Goal: Transaction & Acquisition: Purchase product/service

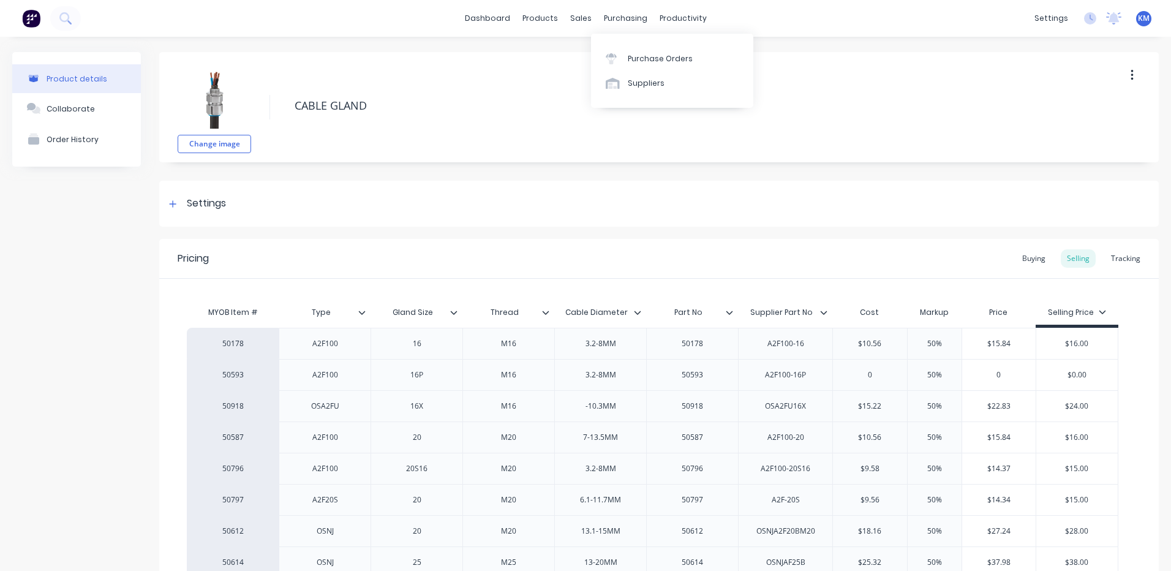
click at [629, 45] on div "Purchase Orders Suppliers" at bounding box center [672, 71] width 162 height 74
click at [627, 50] on link "Purchase Orders" at bounding box center [672, 58] width 162 height 24
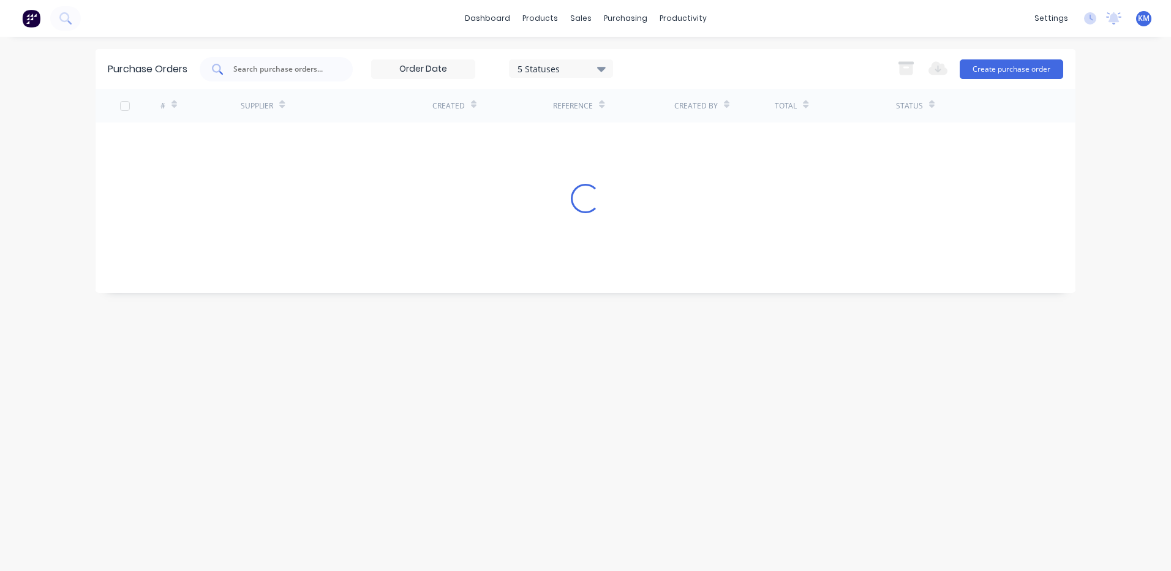
click at [280, 64] on input "text" at bounding box center [283, 69] width 102 height 12
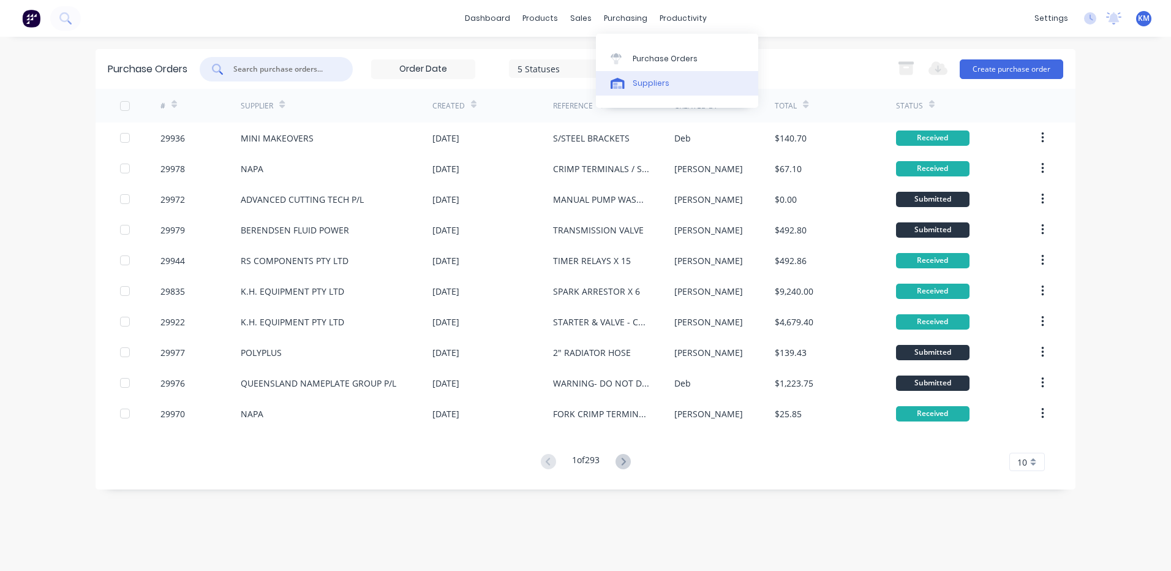
click at [623, 83] on icon at bounding box center [618, 83] width 14 height 11
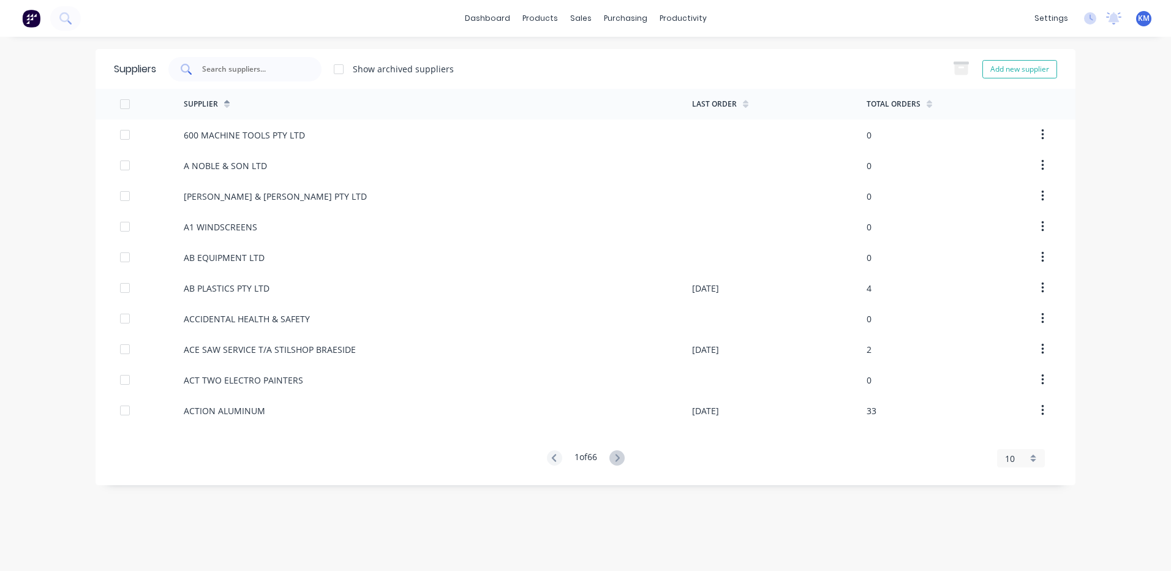
click at [280, 66] on input "text" at bounding box center [252, 69] width 102 height 12
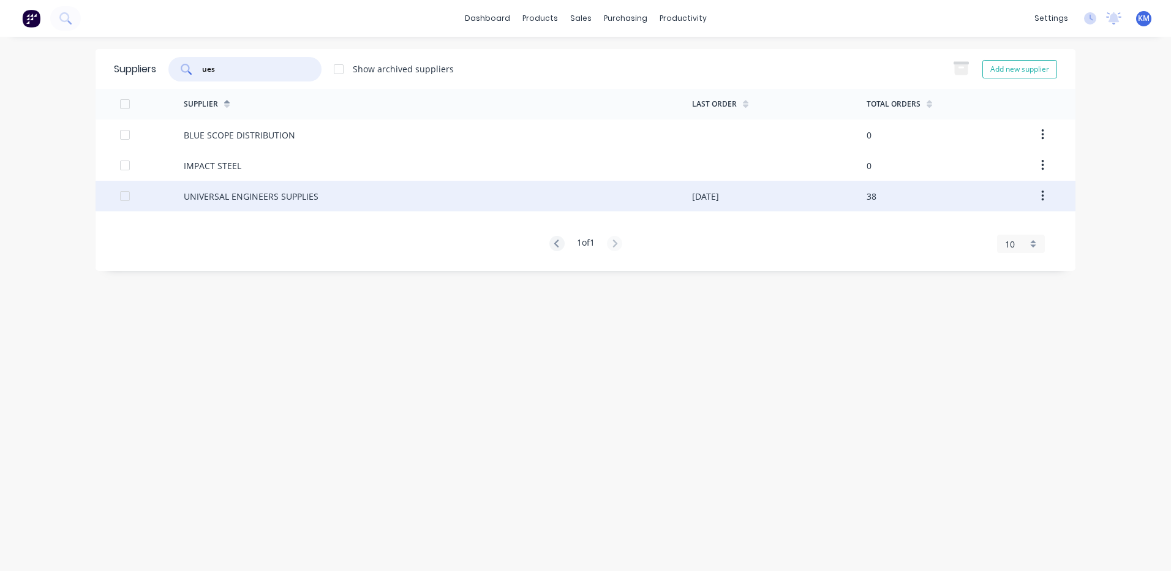
type input "ues"
click at [340, 190] on div "UNIVERSAL ENGINEERS SUPPLIES" at bounding box center [438, 196] width 508 height 31
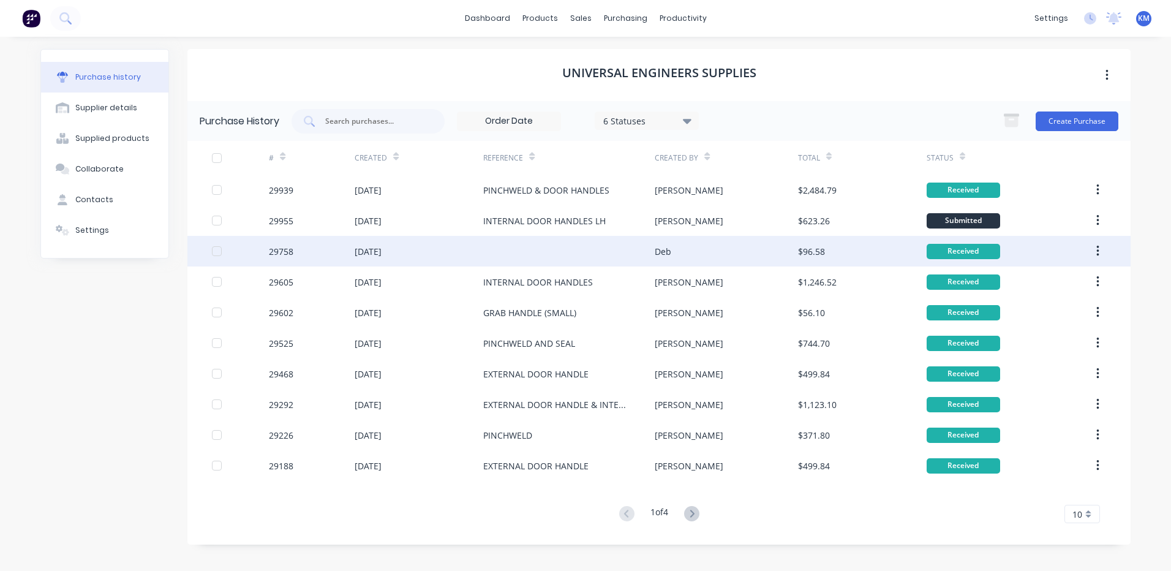
click at [551, 237] on div at bounding box center [568, 251] width 171 height 31
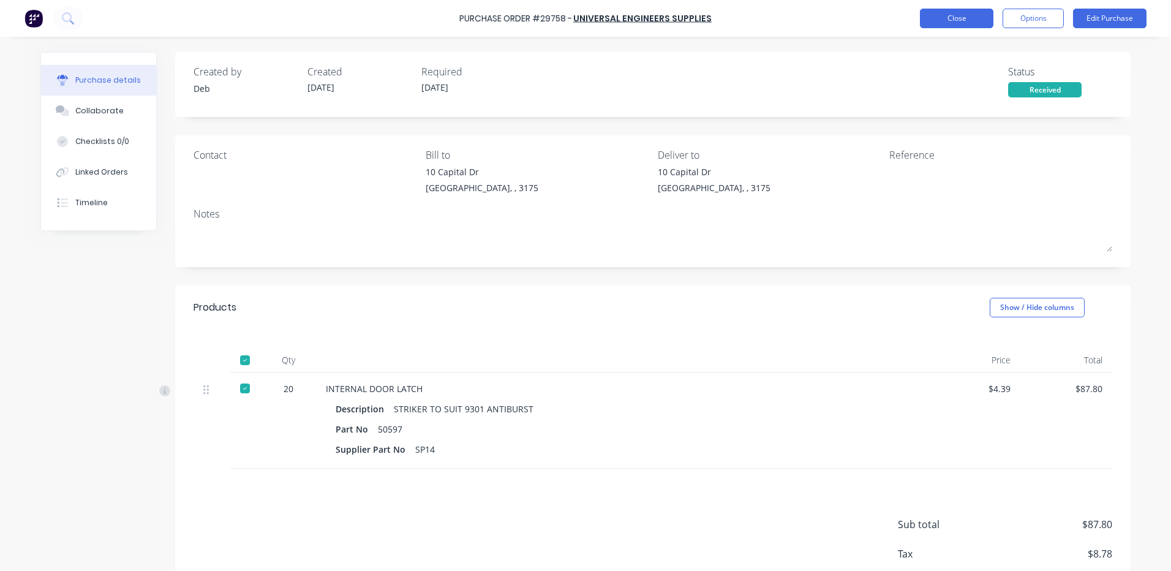
click at [946, 10] on button "Close" at bounding box center [956, 19] width 73 height 20
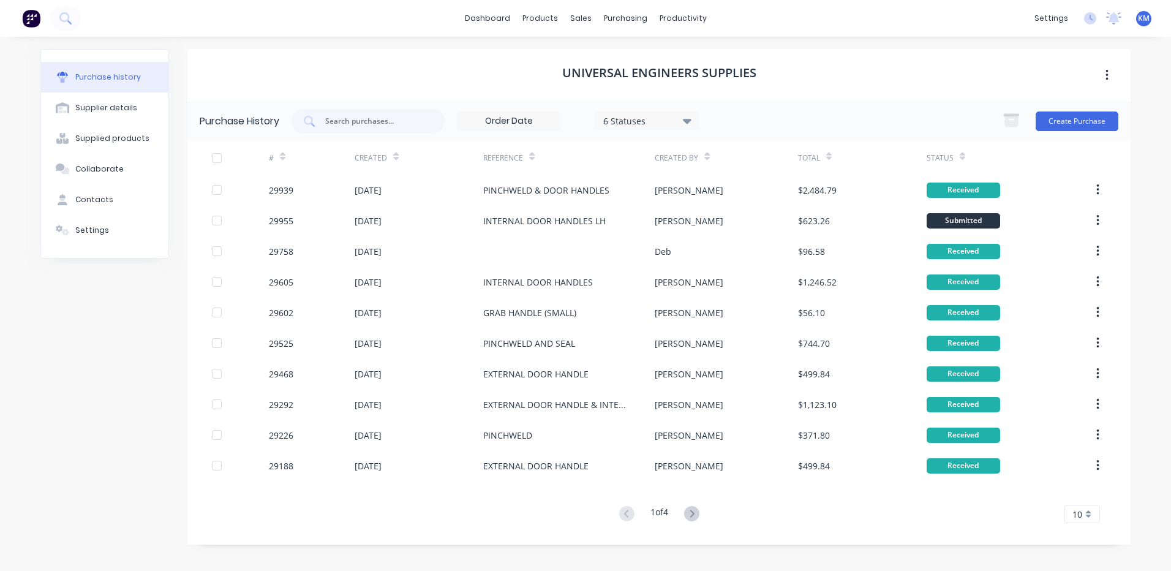
click at [609, 197] on div "PINCHWELD & DOOR HANDLES" at bounding box center [568, 190] width 171 height 31
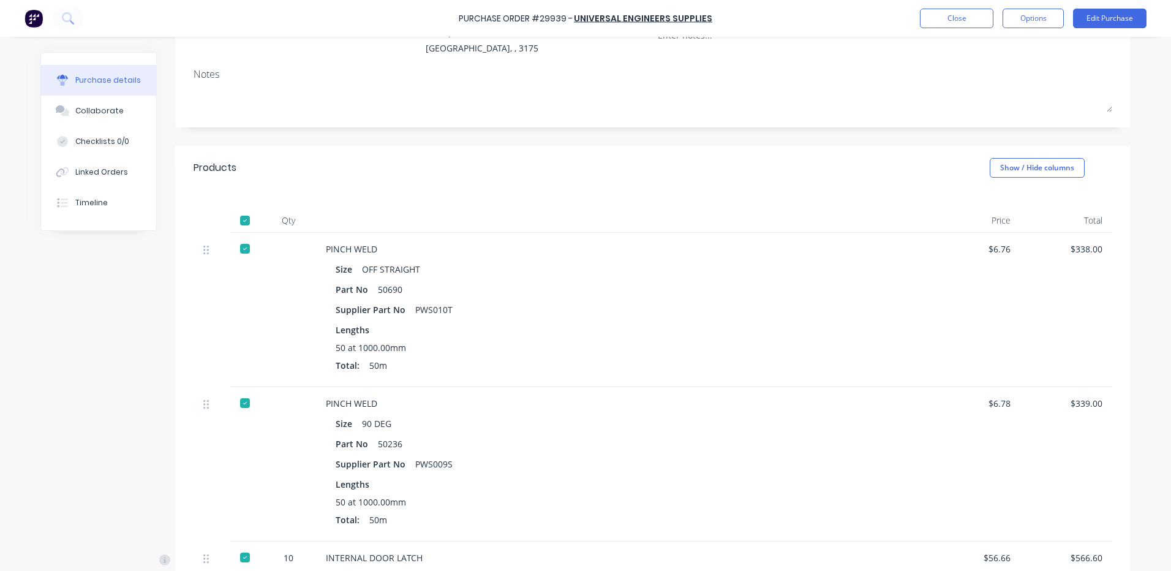
scroll to position [122, 0]
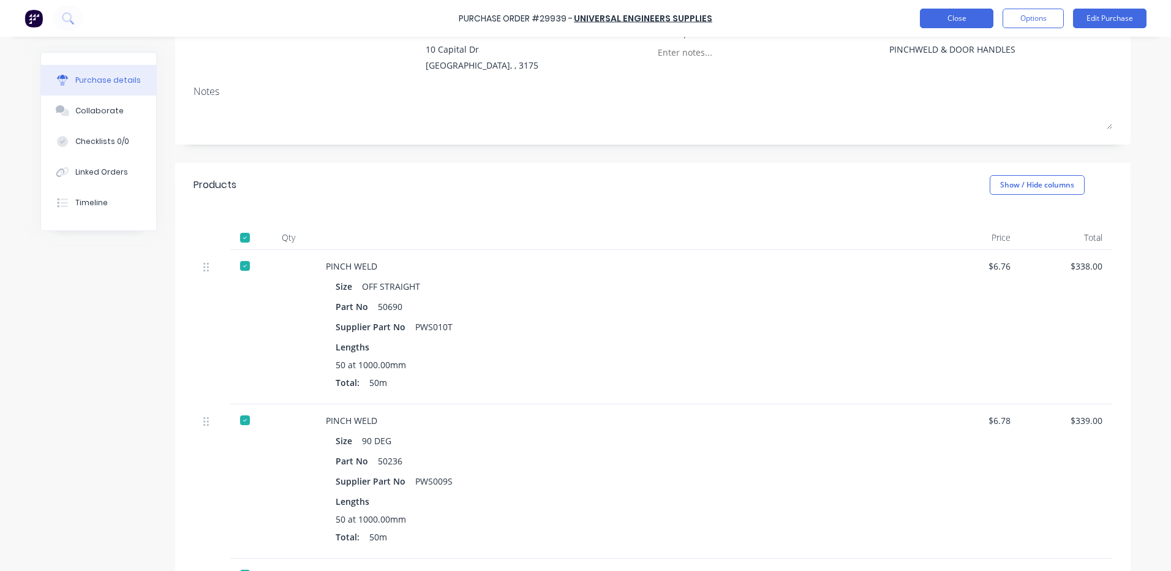
click at [927, 15] on button "Close" at bounding box center [956, 19] width 73 height 20
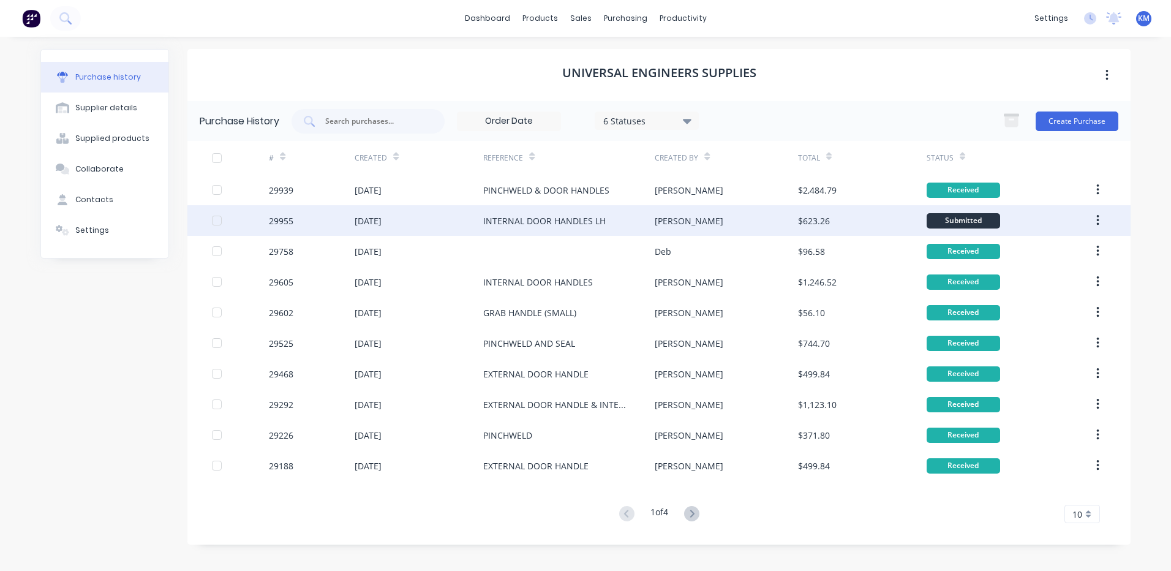
click at [717, 221] on div "[PERSON_NAME]" at bounding box center [726, 220] width 143 height 31
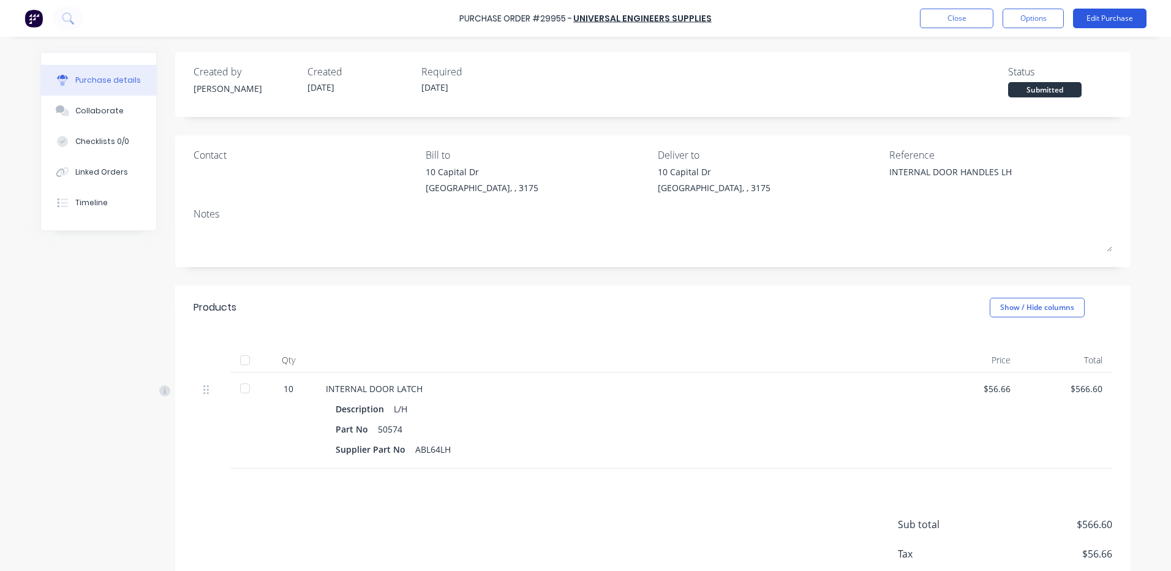
drag, startPoint x: 609, startPoint y: 433, endPoint x: 1104, endPoint y: 14, distance: 648.3
click at [1104, 14] on button "Edit Purchase" at bounding box center [1109, 19] width 73 height 20
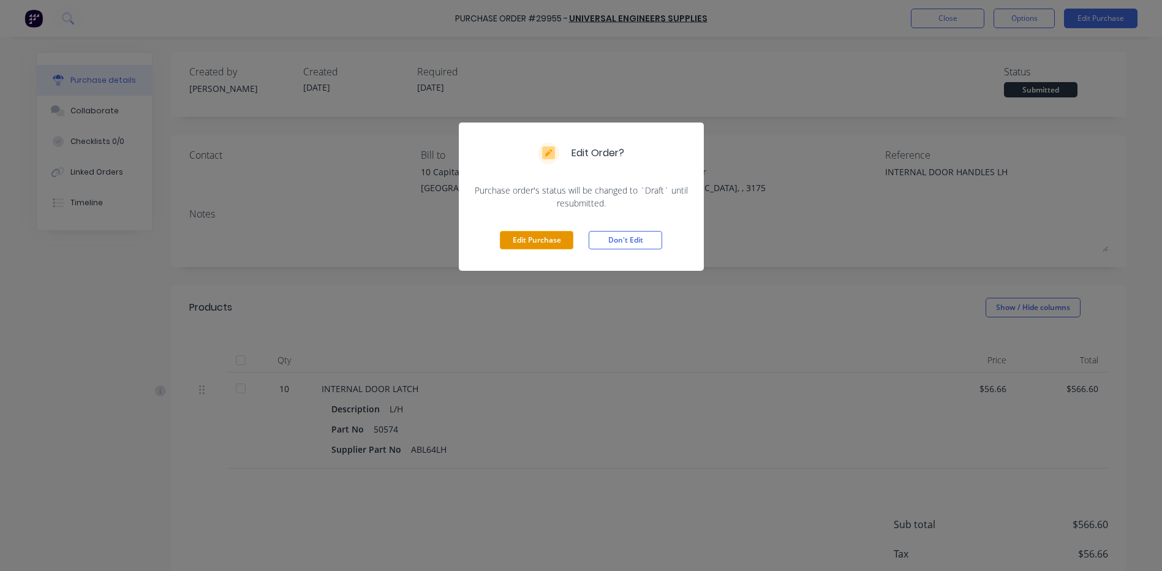
click at [544, 238] on button "Edit Purchase" at bounding box center [536, 240] width 73 height 18
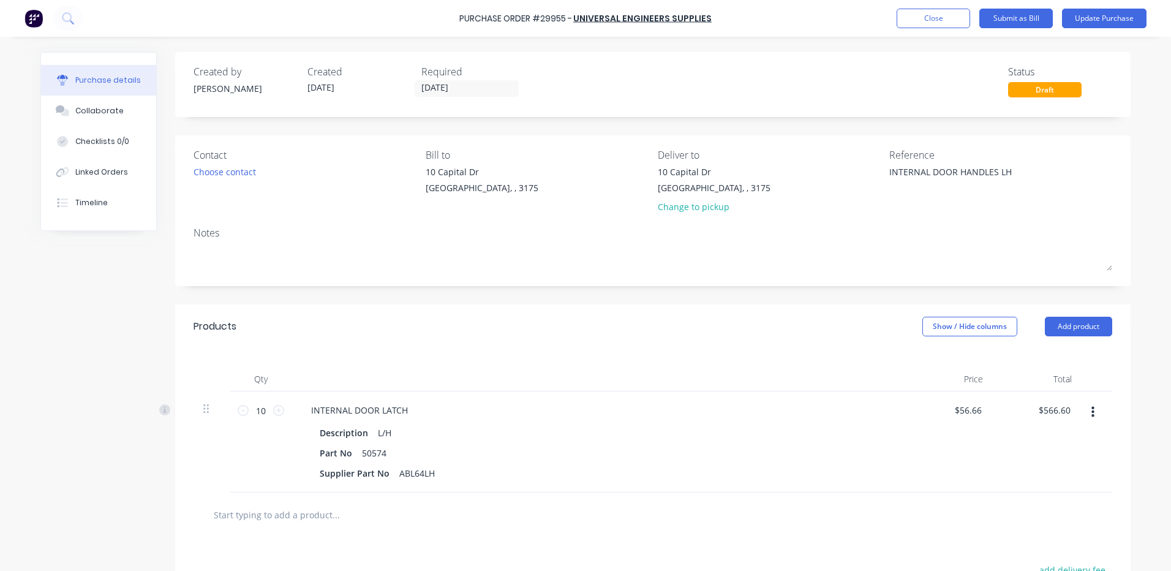
click at [1093, 414] on button "button" at bounding box center [1092, 412] width 29 height 22
click at [1053, 468] on button "Duplicate" at bounding box center [1055, 469] width 104 height 24
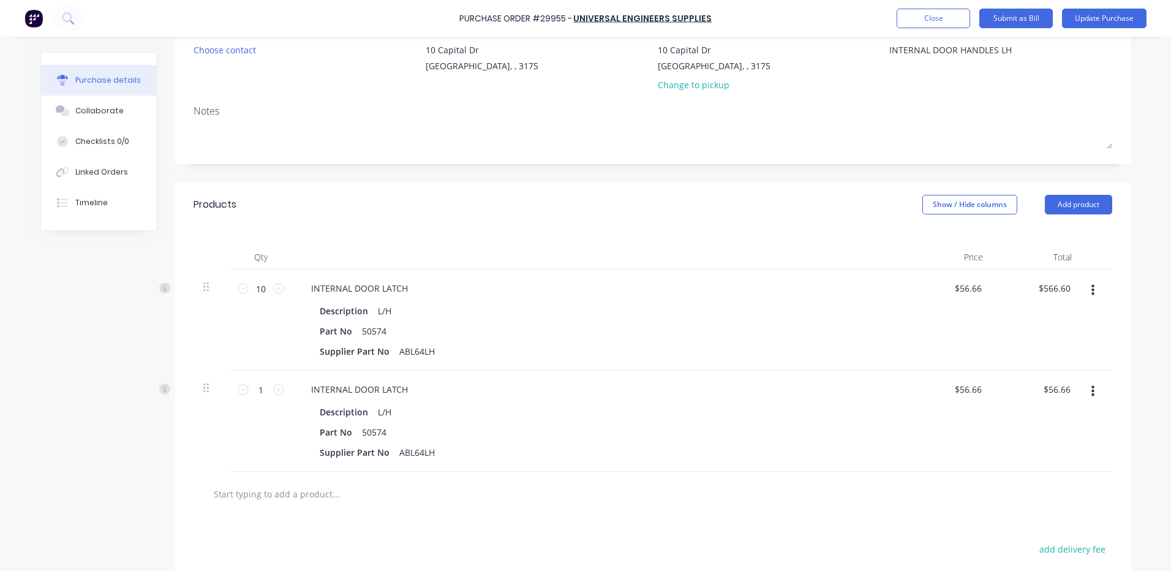
scroll to position [122, 0]
click at [250, 383] on input "1" at bounding box center [261, 389] width 24 height 18
type textarea "x"
type input "5"
type input "$283.30"
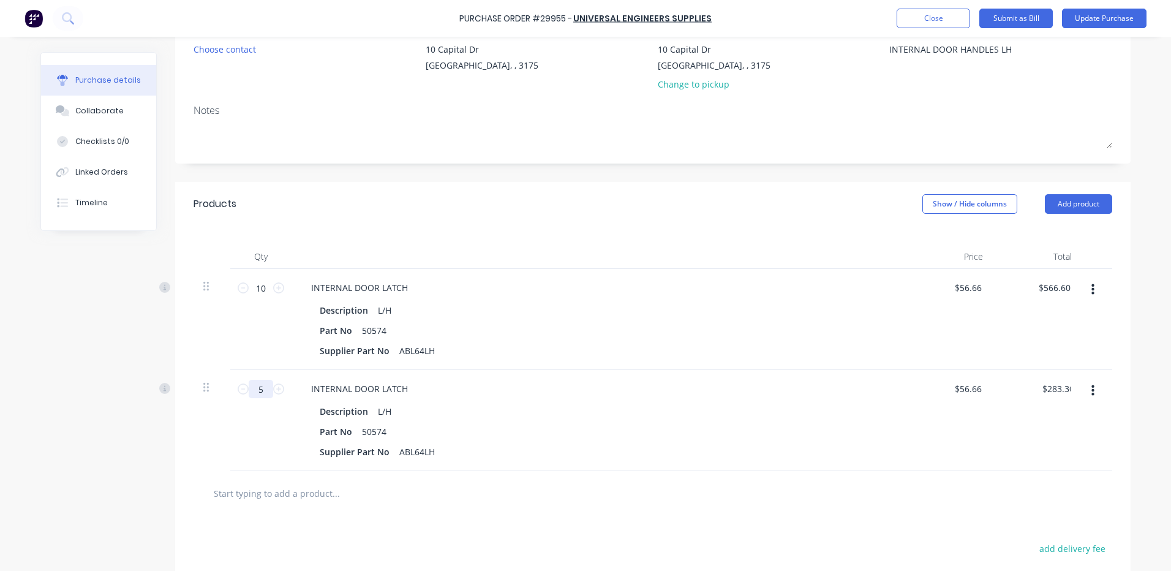
type textarea "x"
type input "5"
click at [254, 285] on input "10" at bounding box center [261, 288] width 24 height 18
type textarea "x"
type input "5"
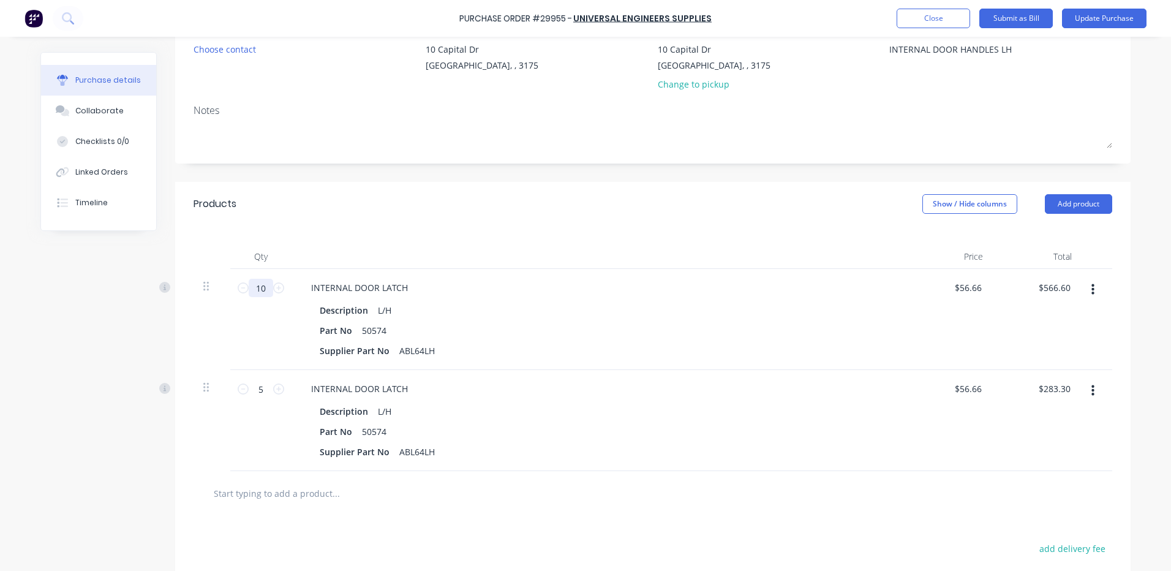
type input "$283.30"
type textarea "x"
type input "5"
click at [413, 232] on div "Qty Price Total 5 5 INTERNAL DOOR LATCH Description L/H Part No 50574 Supplier …" at bounding box center [652, 348] width 955 height 245
click at [1096, 13] on button "Update Purchase" at bounding box center [1104, 19] width 85 height 20
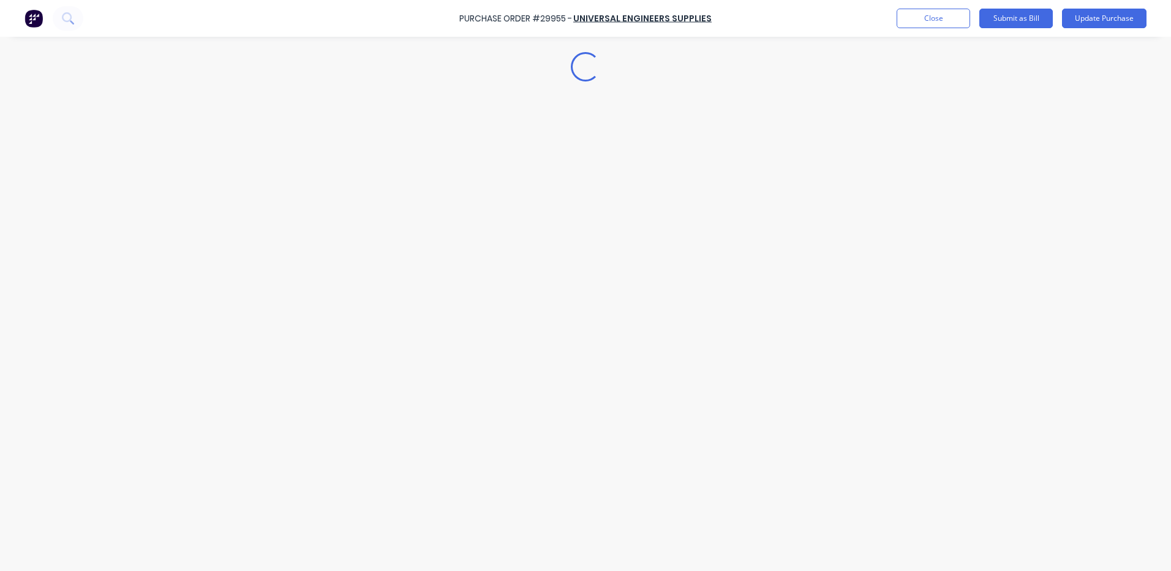
scroll to position [0, 0]
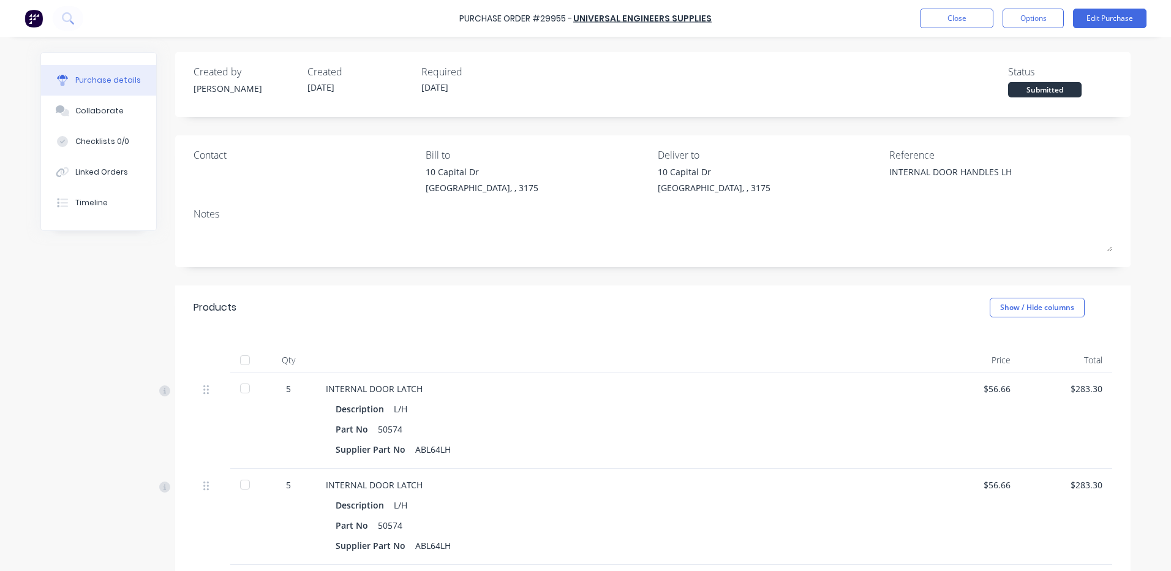
click at [239, 483] on div at bounding box center [245, 484] width 24 height 24
click at [959, 17] on button "Close" at bounding box center [956, 19] width 73 height 20
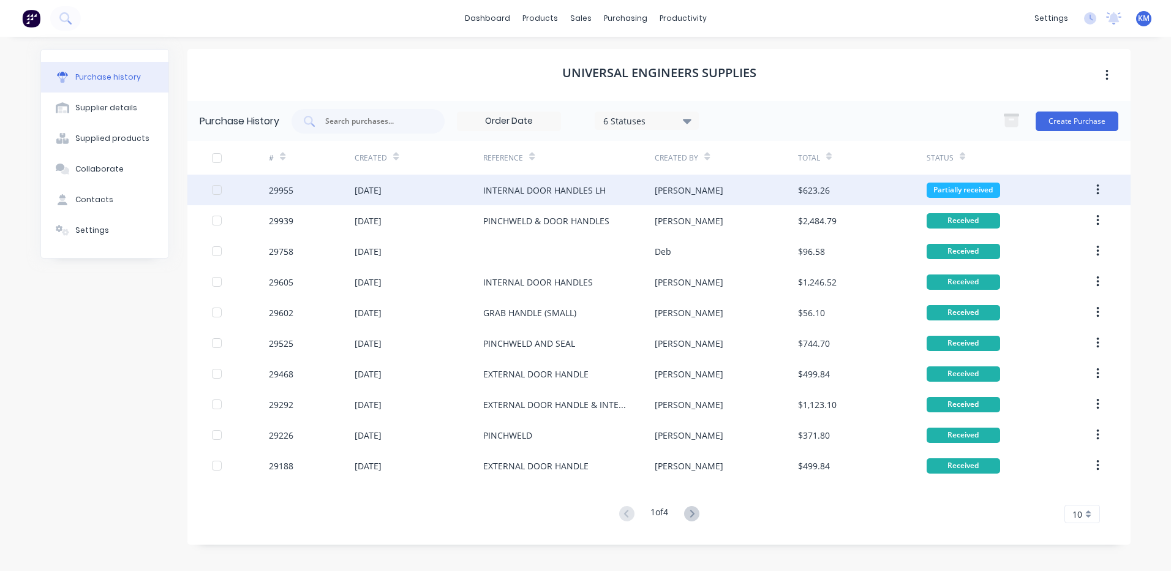
click at [557, 198] on div "INTERNAL DOOR HANDLES LH" at bounding box center [568, 190] width 171 height 31
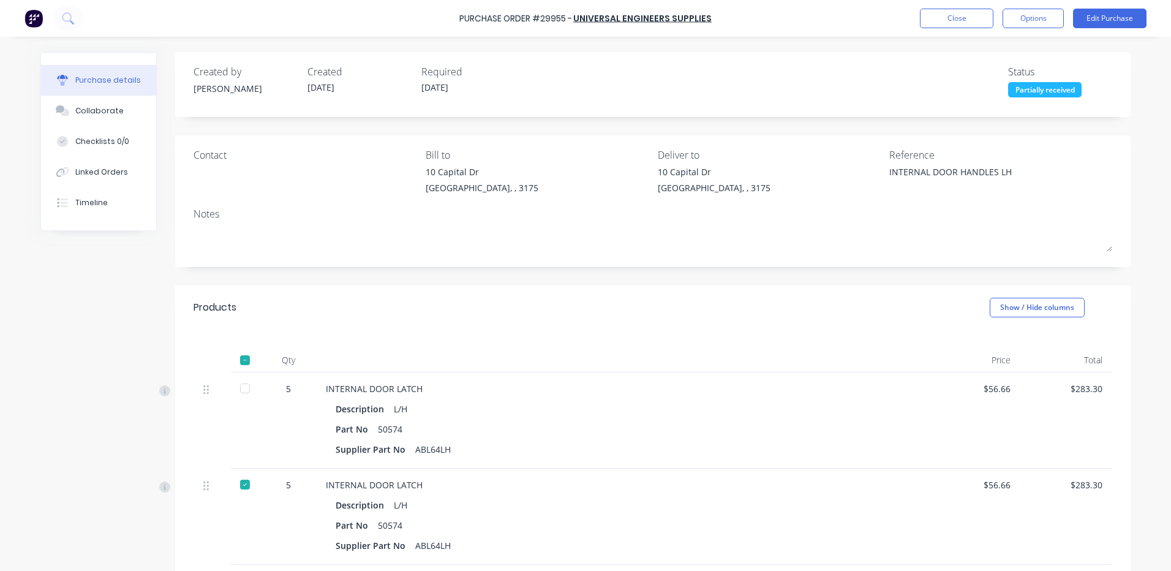
click at [862, 283] on div "Created by Kyle Created 03/09/25 Required 03/09/25 Status Partially received Co…" at bounding box center [652, 389] width 955 height 675
click at [942, 18] on button "Close" at bounding box center [956, 19] width 73 height 20
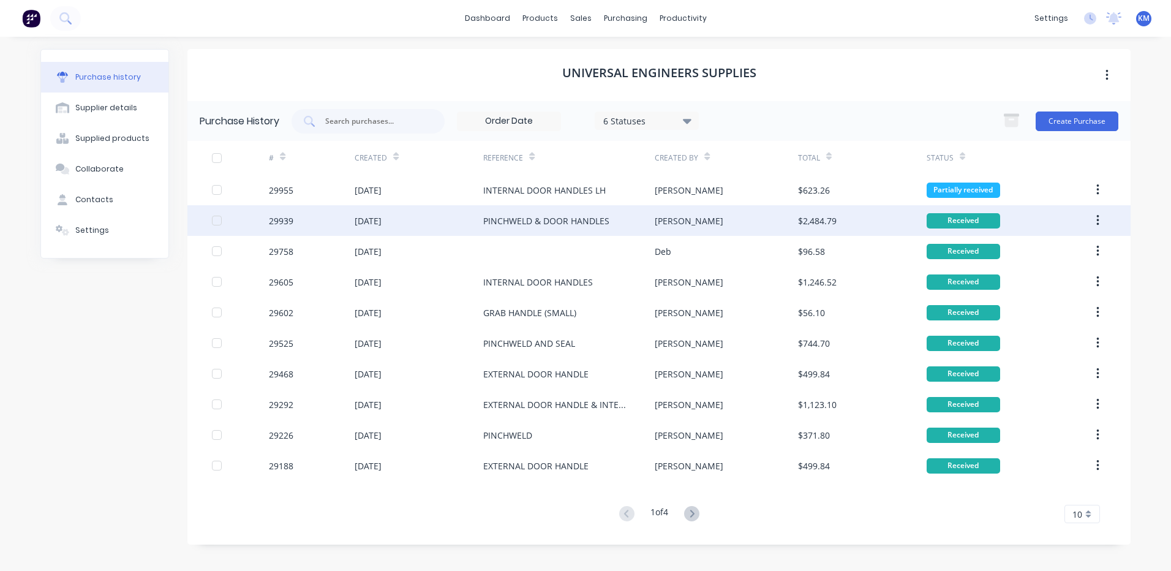
click at [756, 208] on div "[PERSON_NAME]" at bounding box center [726, 220] width 143 height 31
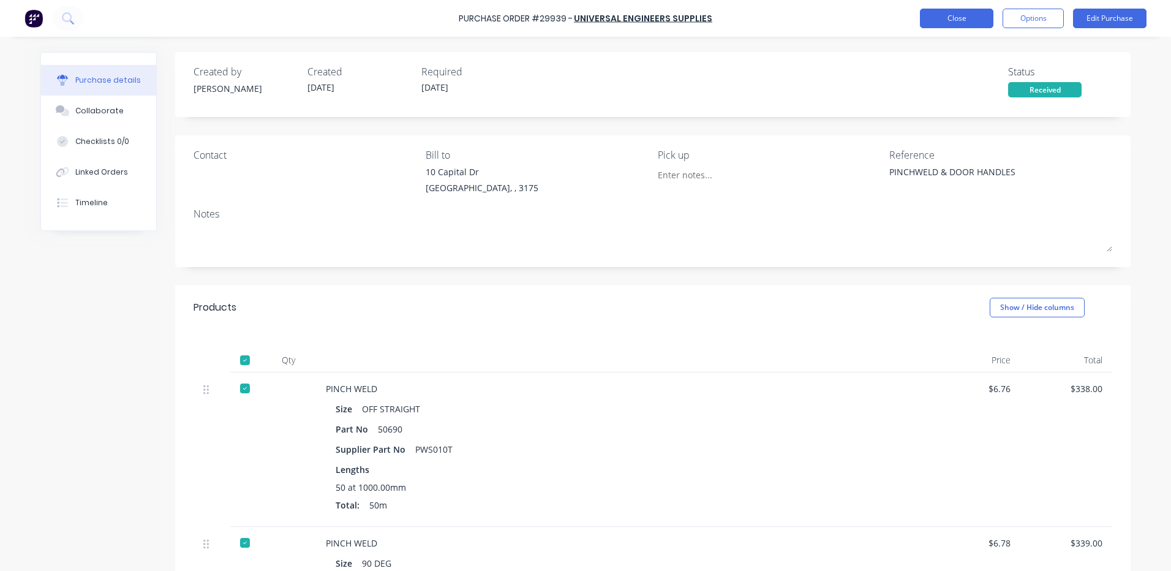
click at [923, 28] on button "Close" at bounding box center [956, 19] width 73 height 20
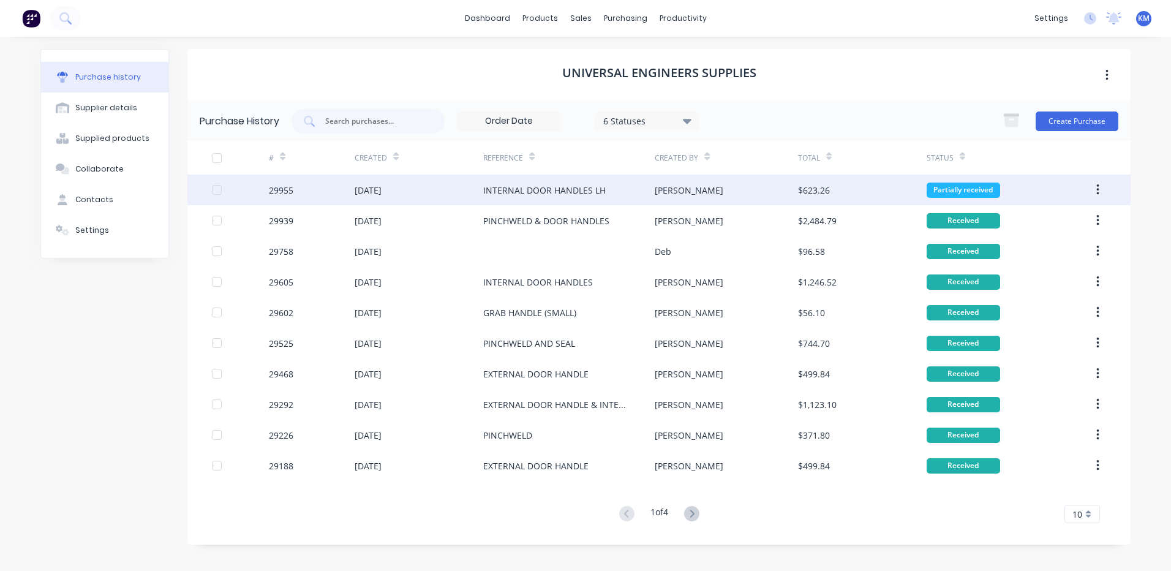
click at [557, 192] on div "INTERNAL DOOR HANDLES LH" at bounding box center [544, 190] width 122 height 13
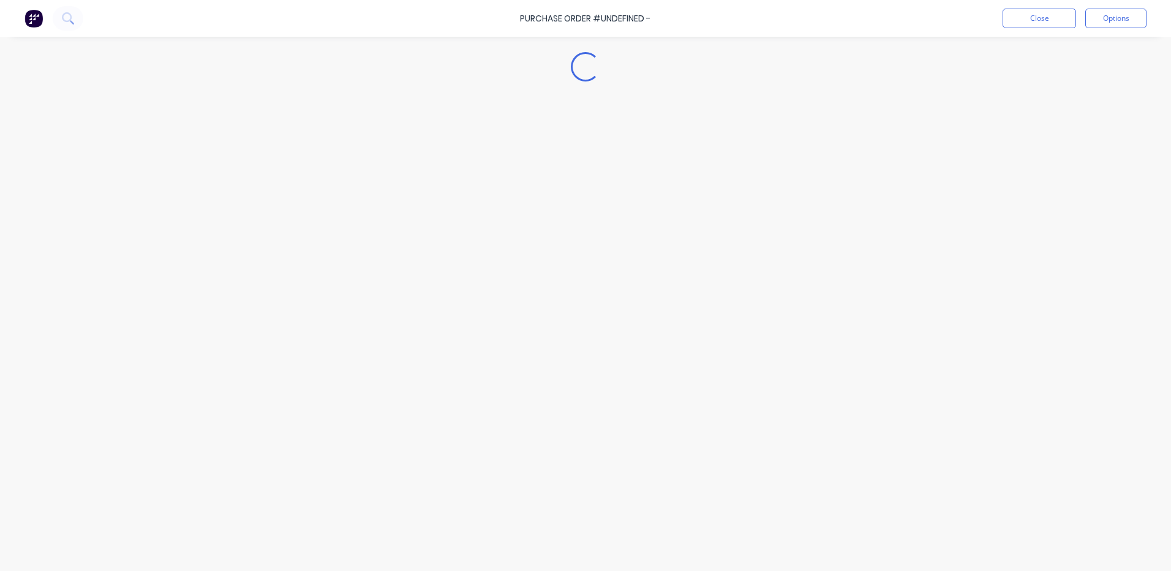
type textarea "x"
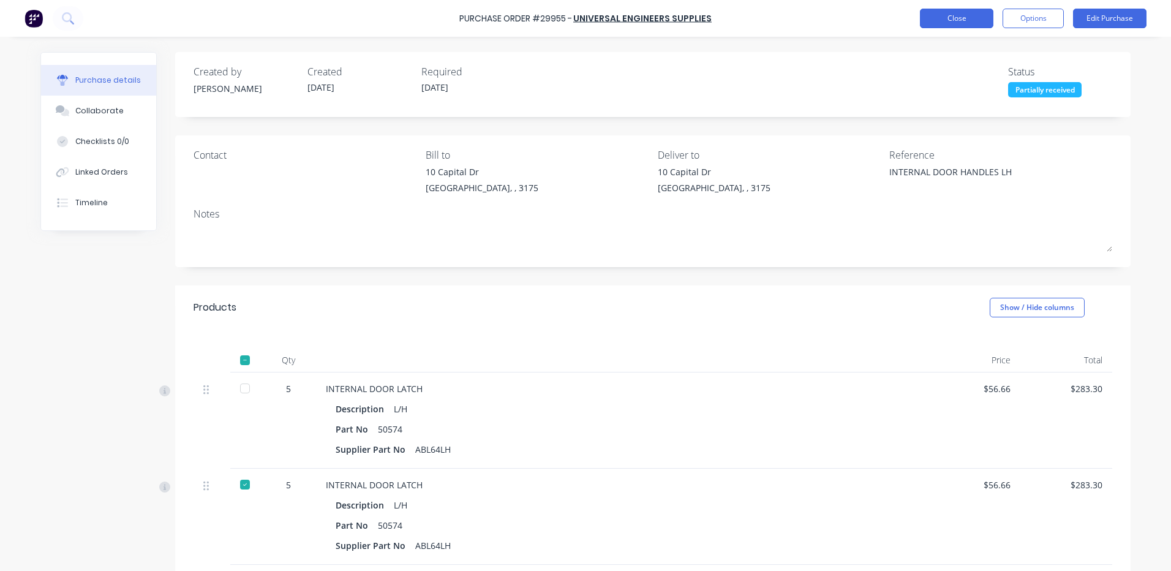
click at [957, 20] on button "Close" at bounding box center [956, 19] width 73 height 20
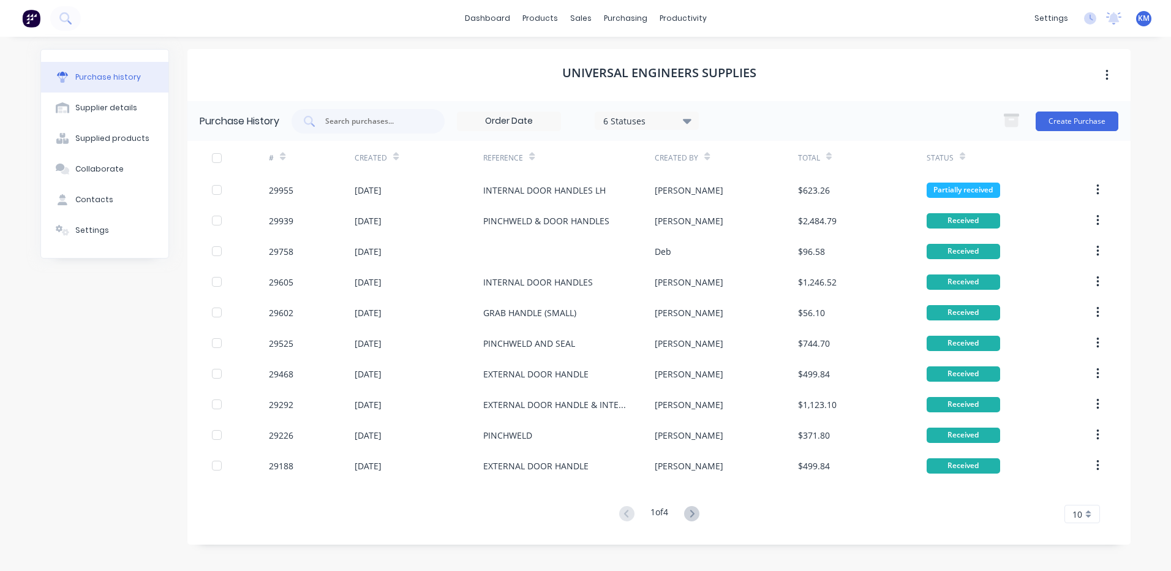
click at [573, 76] on h1 "UNIVERSAL ENGINEERS SUPPLIES" at bounding box center [659, 73] width 194 height 15
click at [575, 74] on h1 "UNIVERSAL ENGINEERS SUPPLIES" at bounding box center [659, 73] width 194 height 15
click at [257, 83] on div "UNIVERSAL ENGINEERS SUPPLIES" at bounding box center [658, 75] width 943 height 52
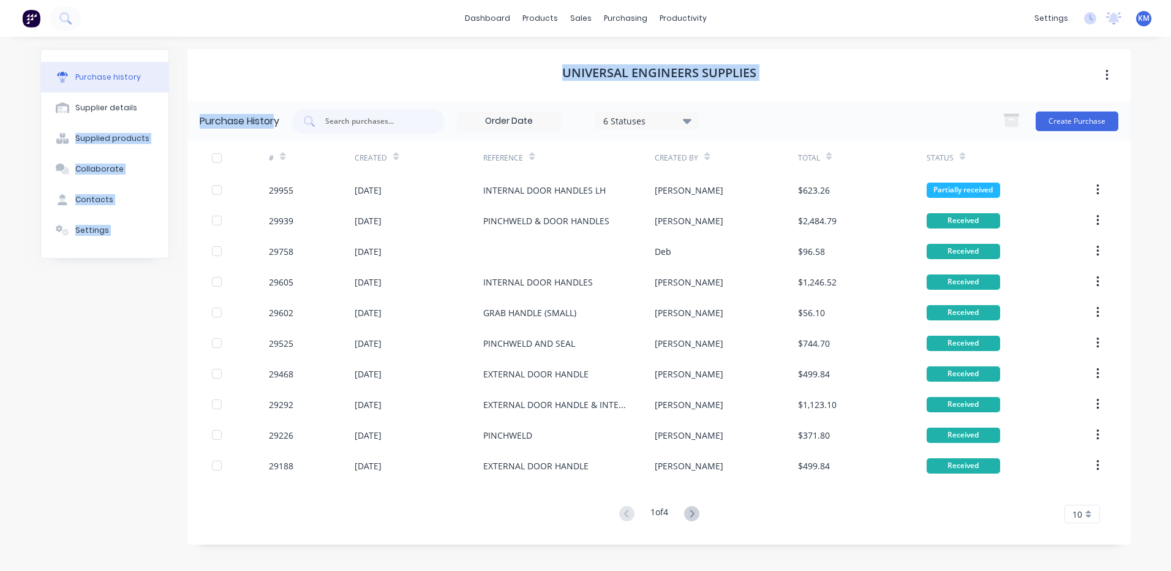
drag, startPoint x: 277, startPoint y: 122, endPoint x: 178, endPoint y: 111, distance: 100.5
click at [177, 115] on div "Purchase history Supplier details Supplied products Collaborate Contacts Settin…" at bounding box center [585, 297] width 1090 height 497
click at [201, 103] on div "Purchase History 6 Statuses 6 Statuses Create Purchase" at bounding box center [658, 121] width 943 height 40
drag, startPoint x: 200, startPoint y: 118, endPoint x: 476, endPoint y: 81, distance: 278.7
click at [473, 94] on div "UNIVERSAL ENGINEERS SUPPLIES Purchase History 6 Statuses 6 Statuses Create Purc…" at bounding box center [658, 296] width 943 height 495
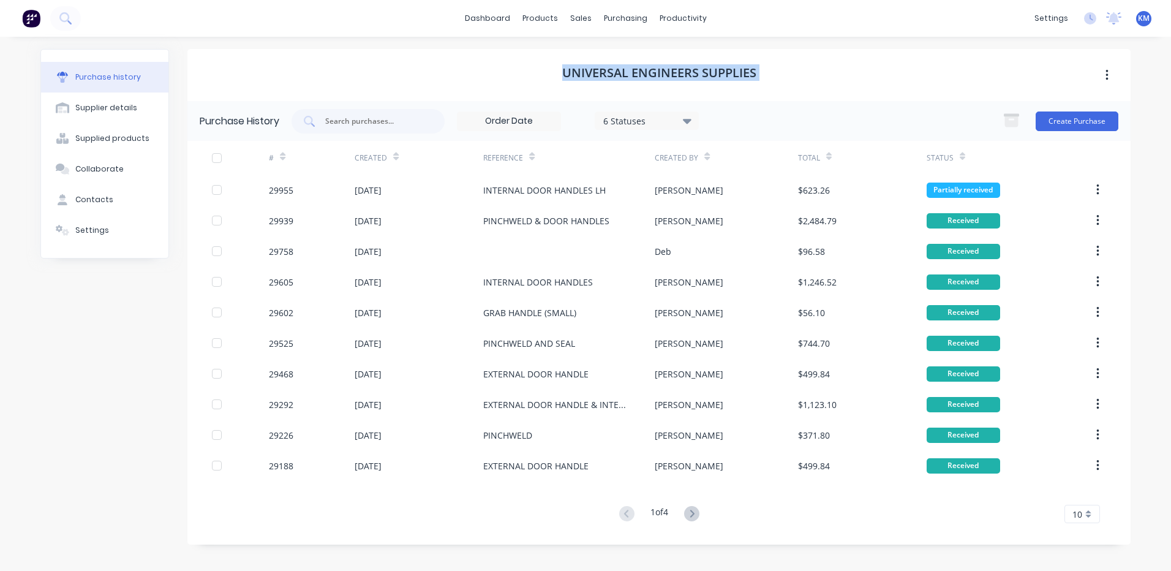
click at [471, 77] on div "UNIVERSAL ENGINEERS SUPPLIES" at bounding box center [658, 75] width 943 height 52
drag, startPoint x: 528, startPoint y: 65, endPoint x: 290, endPoint y: 121, distance: 244.2
click at [290, 121] on div "UNIVERSAL ENGINEERS SUPPLIES Purchase History 6 Statuses 6 Statuses Create Purc…" at bounding box center [658, 296] width 943 height 495
click at [291, 75] on div "UNIVERSAL ENGINEERS SUPPLIES" at bounding box center [658, 75] width 943 height 52
click at [630, 69] on link "Purchase Orders" at bounding box center [677, 58] width 162 height 24
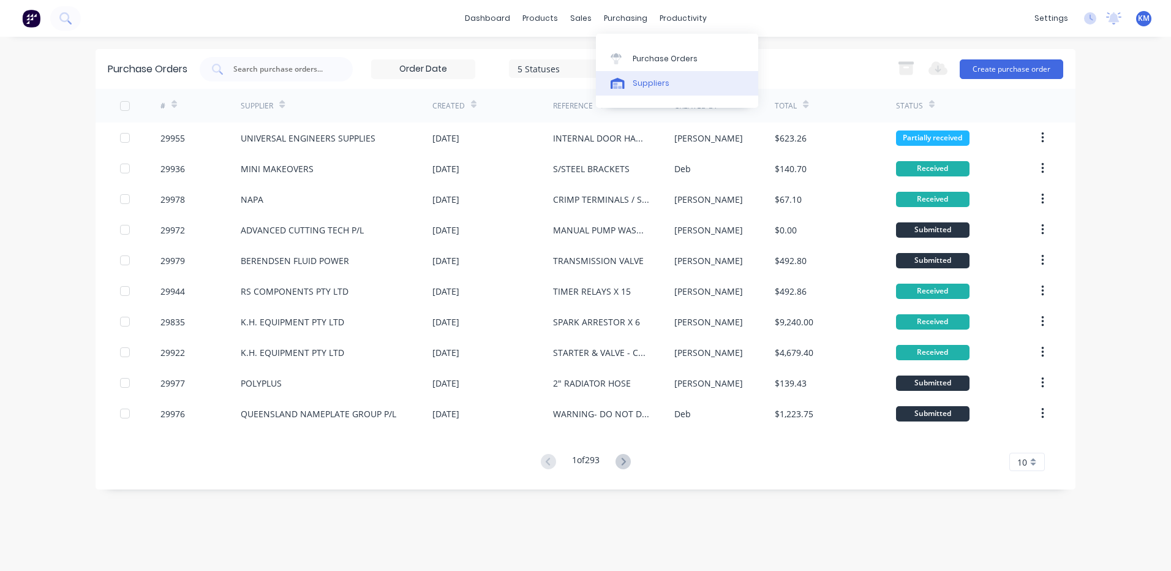
click at [650, 81] on div "Suppliers" at bounding box center [651, 83] width 37 height 11
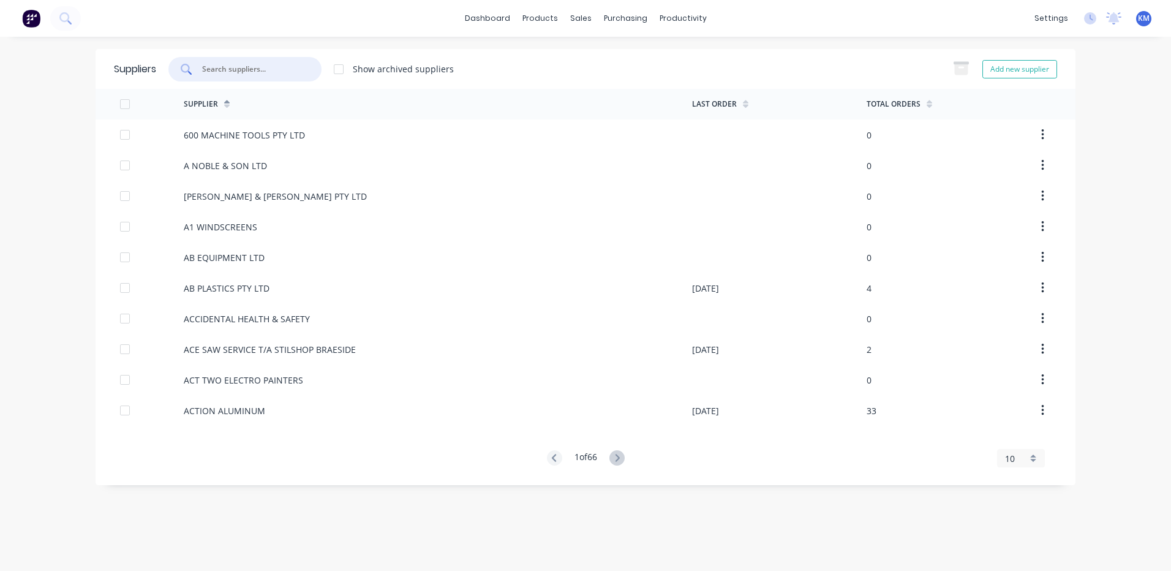
click at [278, 72] on input "text" at bounding box center [252, 69] width 102 height 12
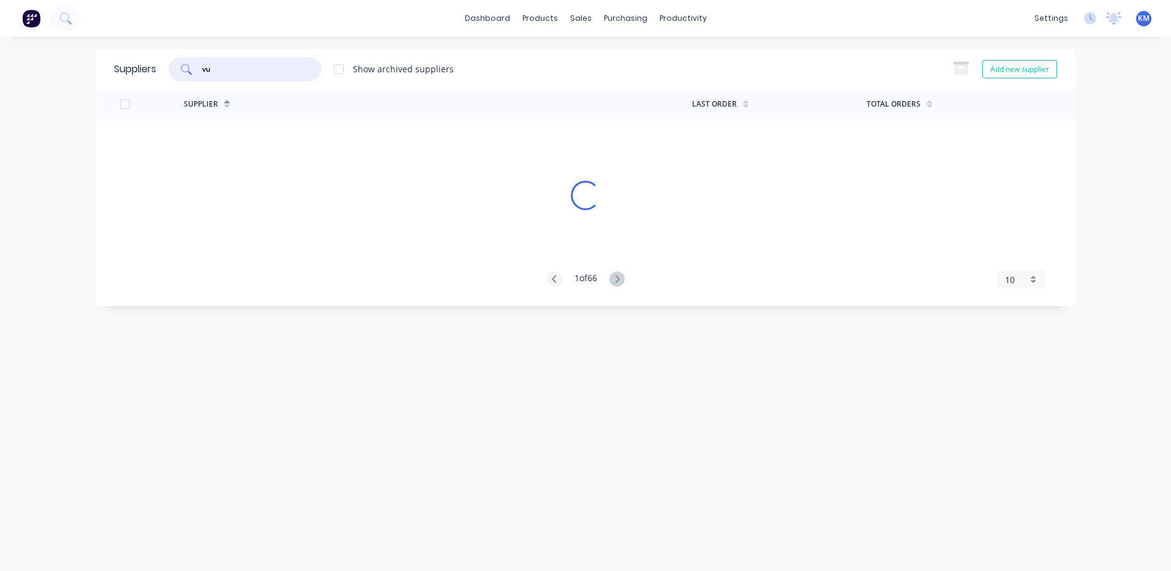
type input "v"
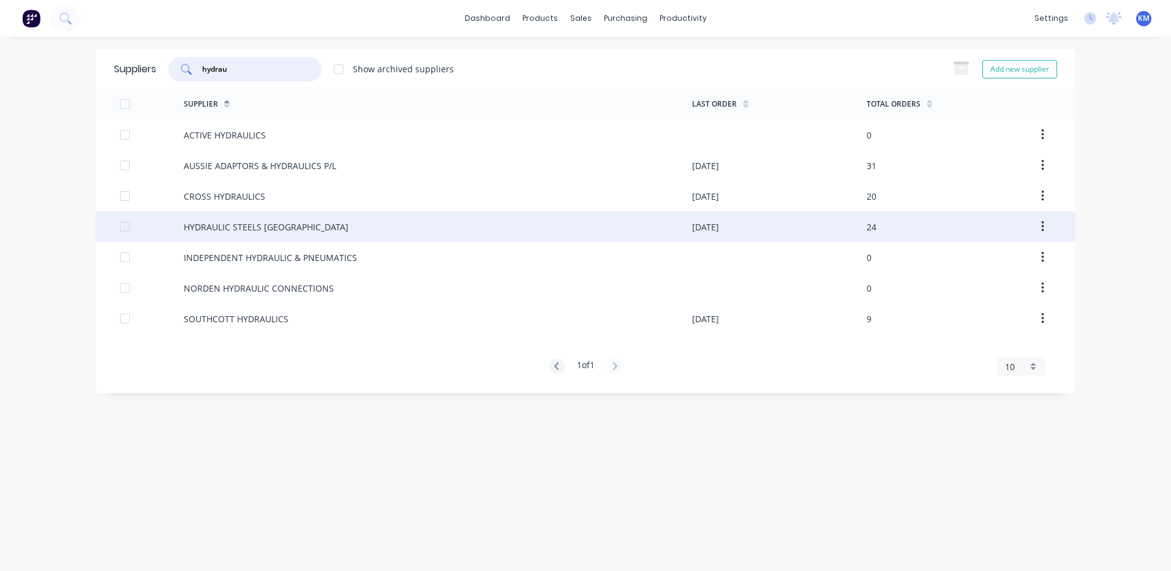
type input "hydrau"
click at [266, 219] on div "HYDRAULIC STEELS [GEOGRAPHIC_DATA]" at bounding box center [438, 226] width 508 height 31
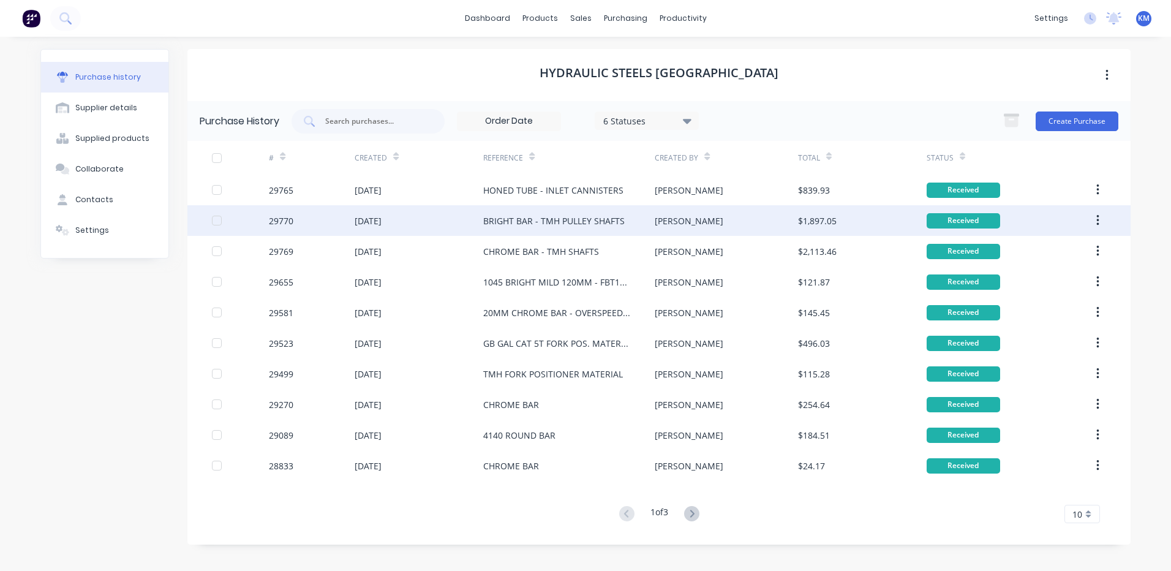
click at [435, 217] on div "[DATE]" at bounding box center [419, 220] width 129 height 31
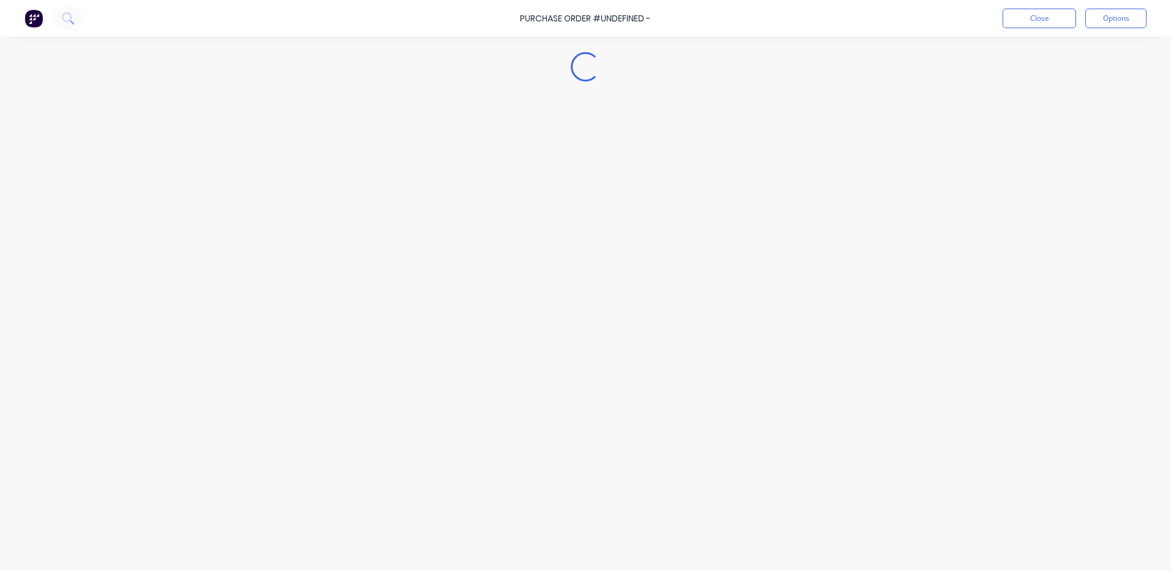
type textarea "x"
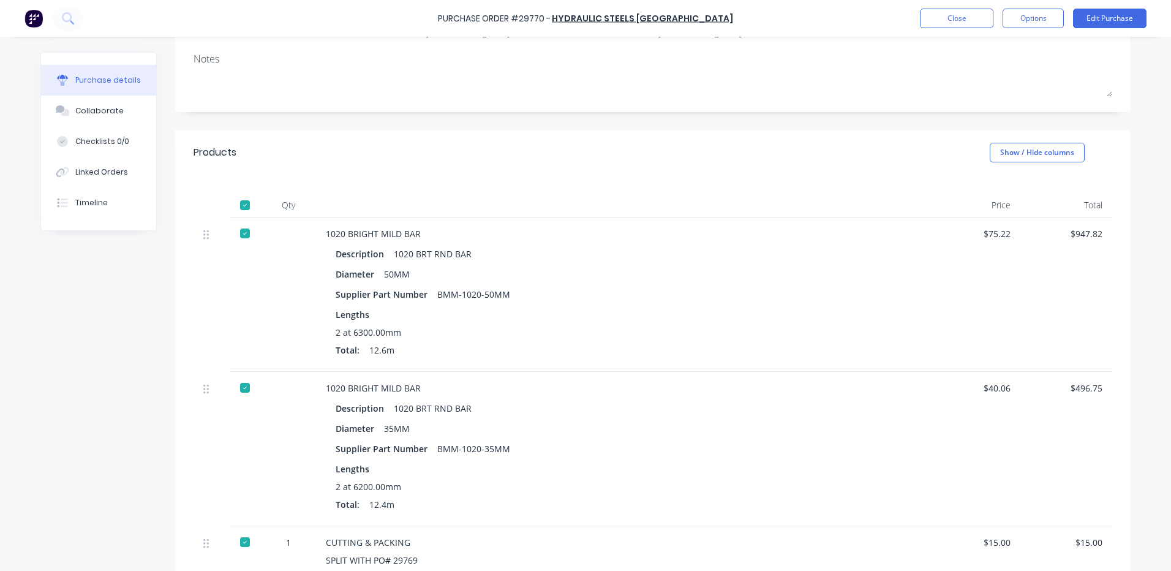
scroll to position [184, 0]
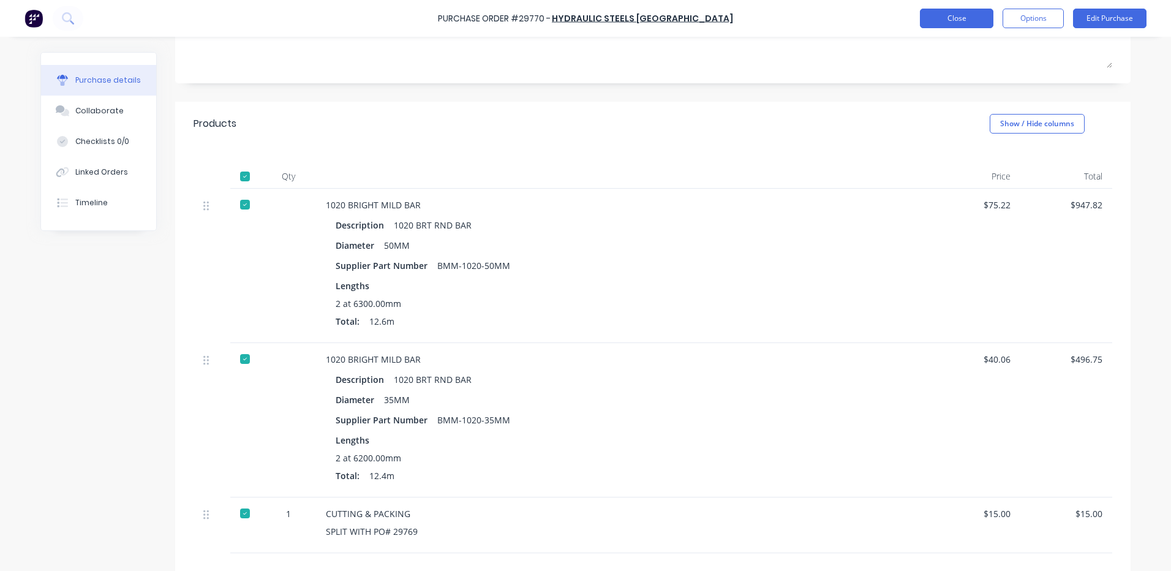
click at [962, 12] on button "Close" at bounding box center [956, 19] width 73 height 20
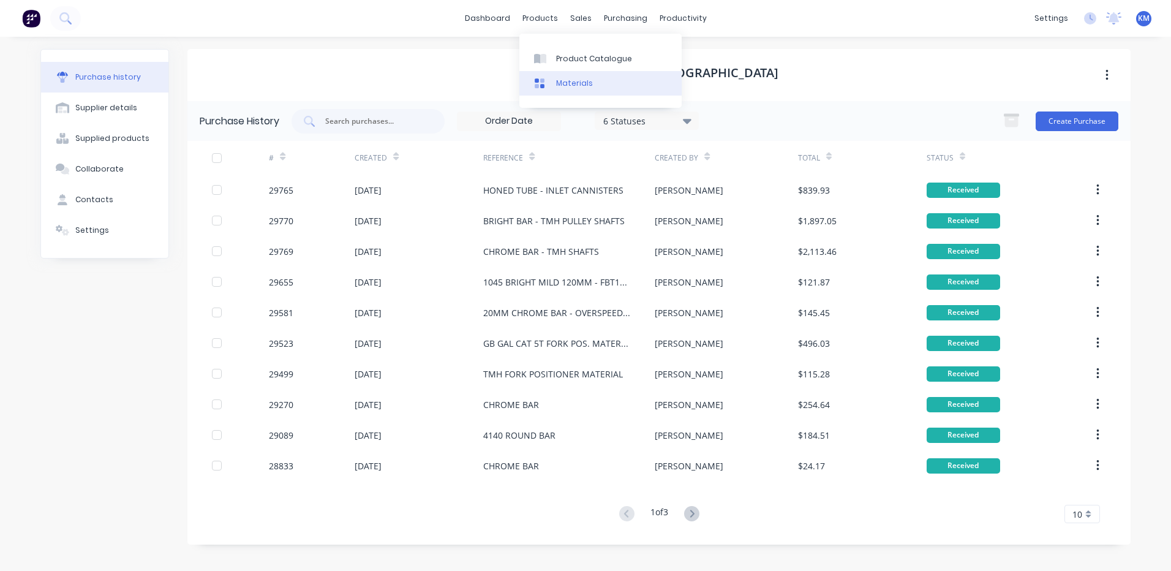
click at [570, 71] on link "Materials" at bounding box center [600, 83] width 162 height 24
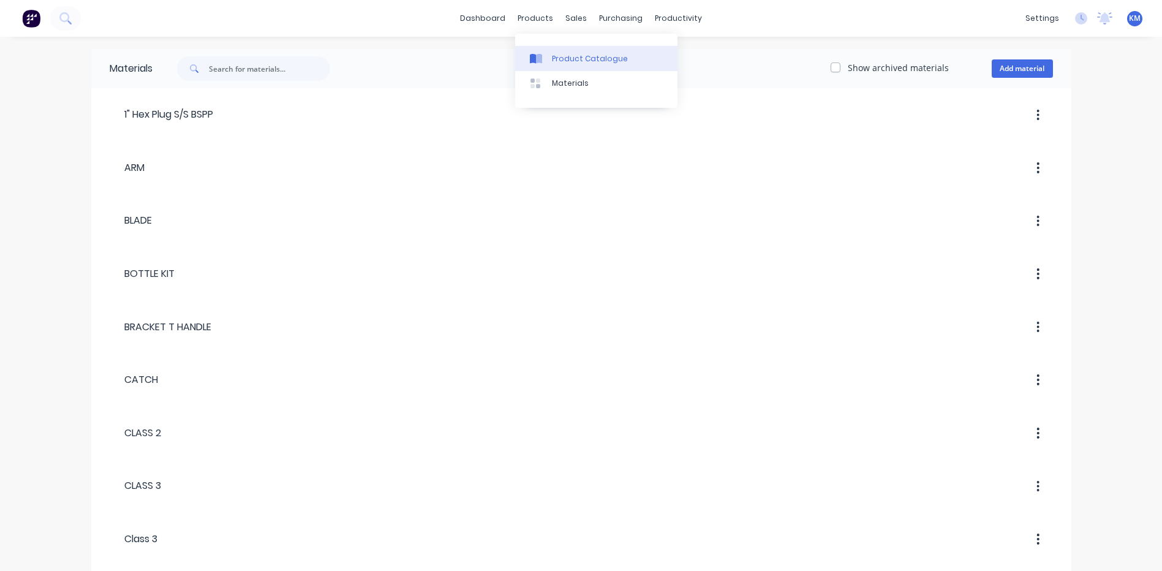
drag, startPoint x: 547, startPoint y: 22, endPoint x: 559, endPoint y: 51, distance: 31.0
click at [559, 51] on link "Product Catalogue" at bounding box center [596, 58] width 162 height 24
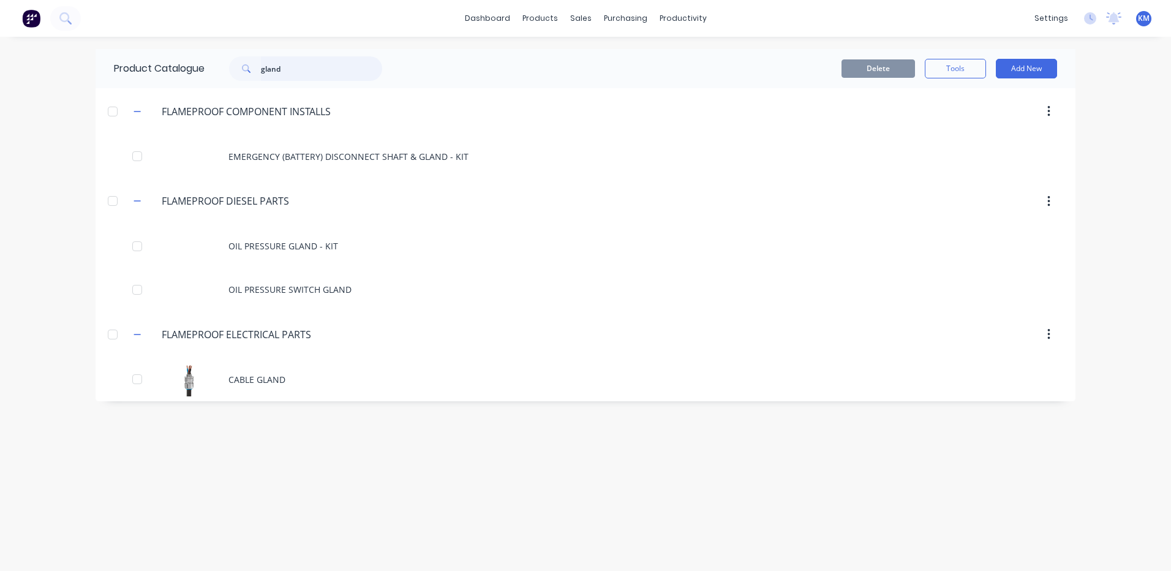
click at [273, 69] on input "gland" at bounding box center [321, 68] width 121 height 24
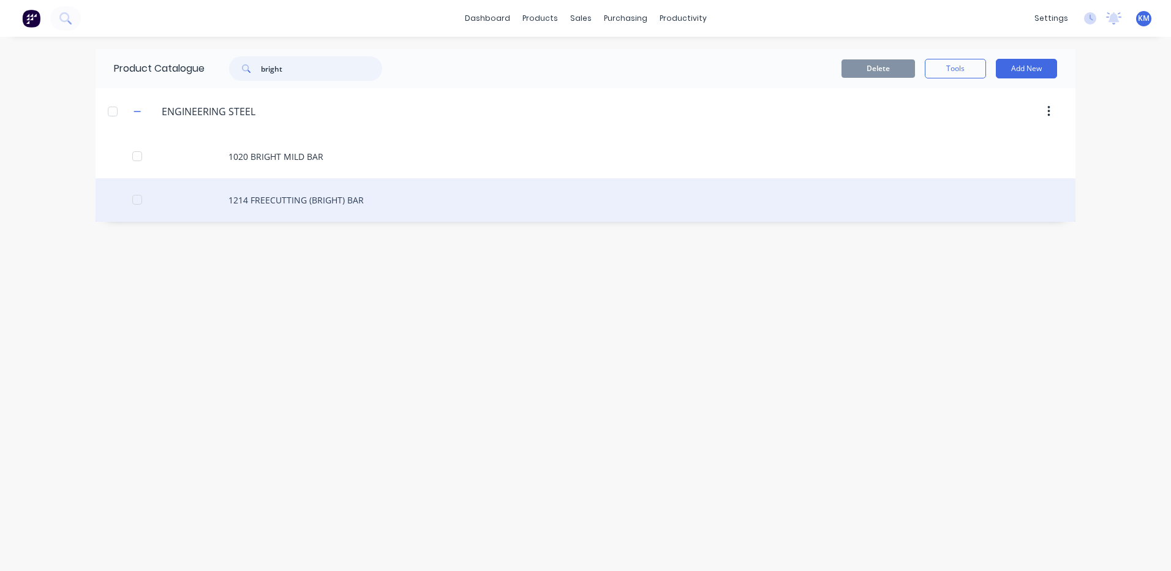
type input "bright"
click at [348, 198] on div "1214 FREECUTTING (BRIGHT) BAR" at bounding box center [586, 199] width 980 height 43
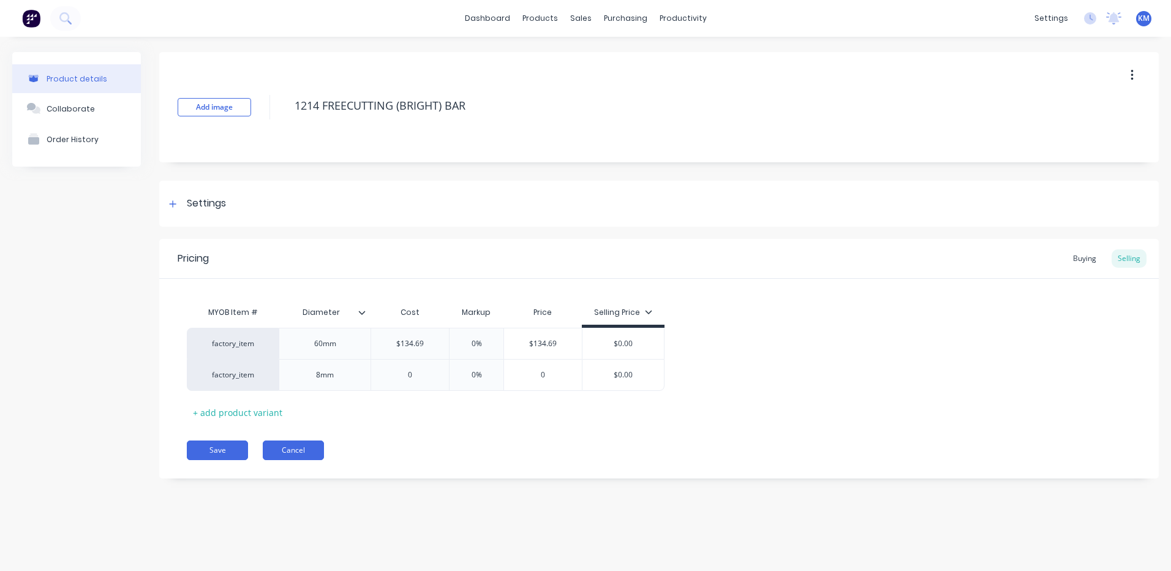
click at [293, 446] on button "Cancel" at bounding box center [293, 450] width 61 height 20
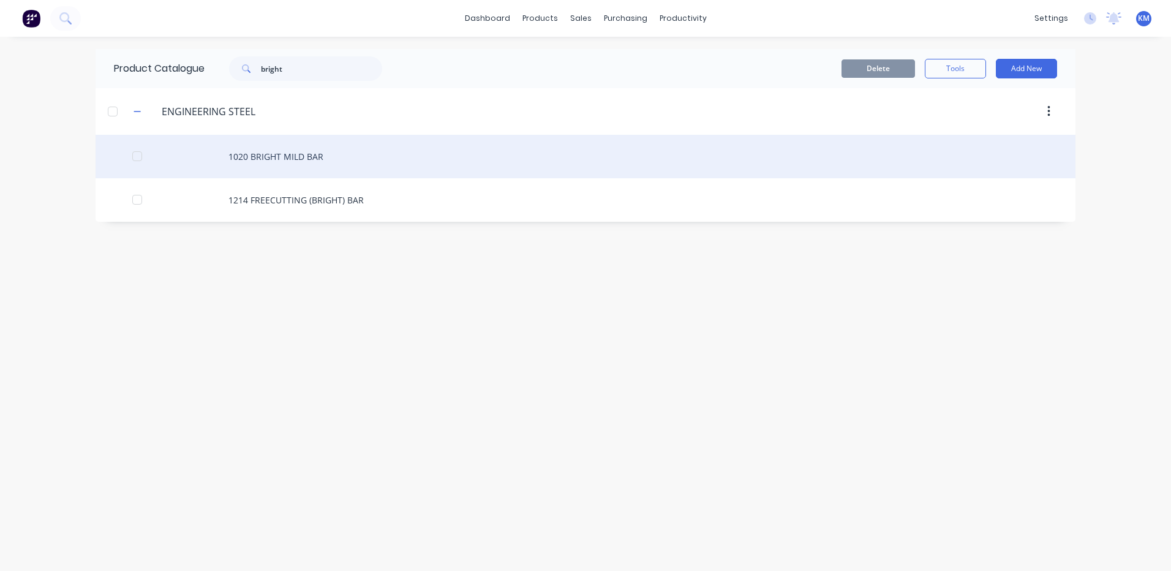
click at [354, 165] on div "1020 BRIGHT MILD BAR" at bounding box center [586, 156] width 980 height 43
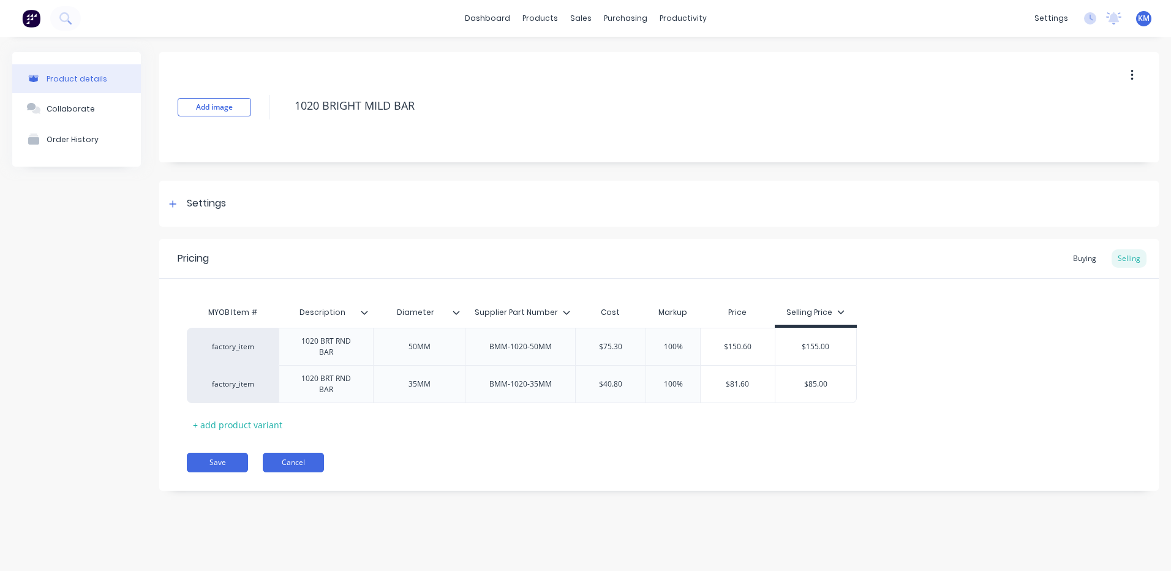
click at [285, 461] on button "Cancel" at bounding box center [293, 463] width 61 height 20
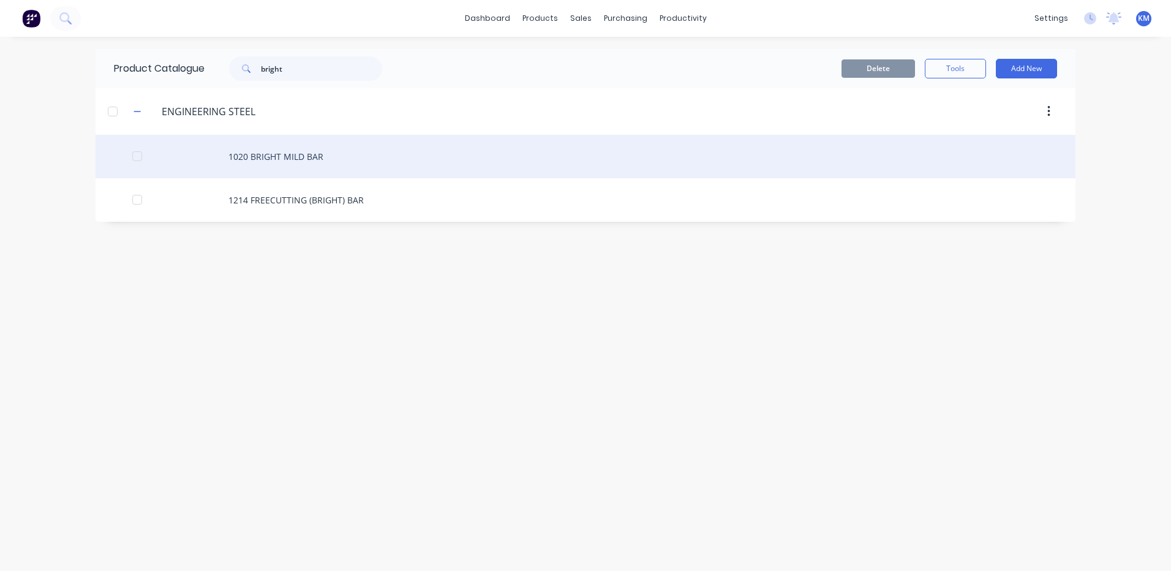
click at [299, 167] on div "1020 BRIGHT MILD BAR" at bounding box center [586, 156] width 980 height 43
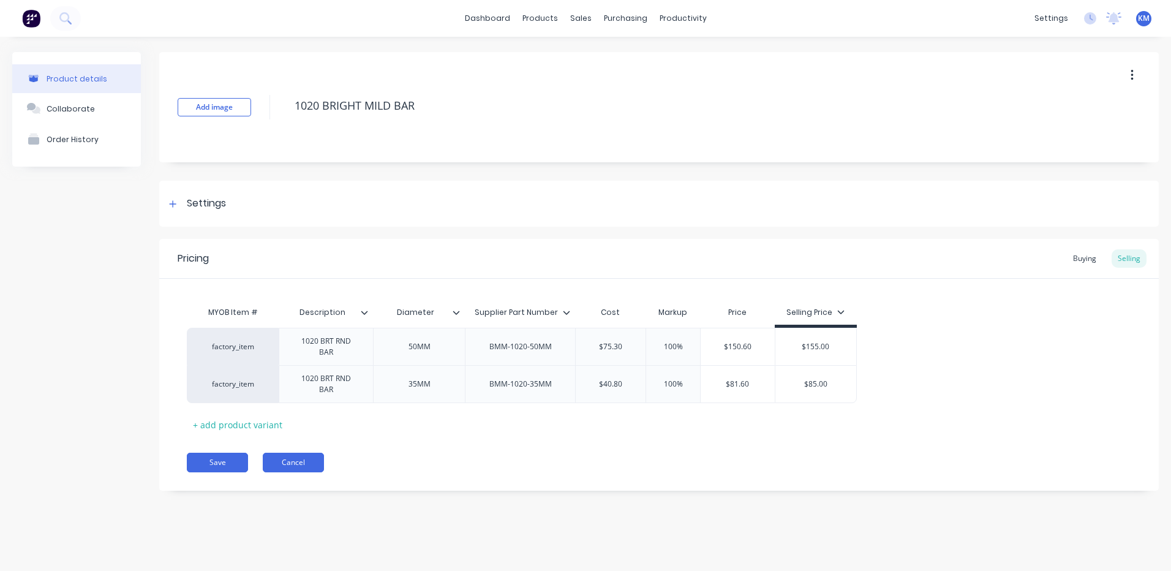
click at [307, 459] on button "Cancel" at bounding box center [293, 463] width 61 height 20
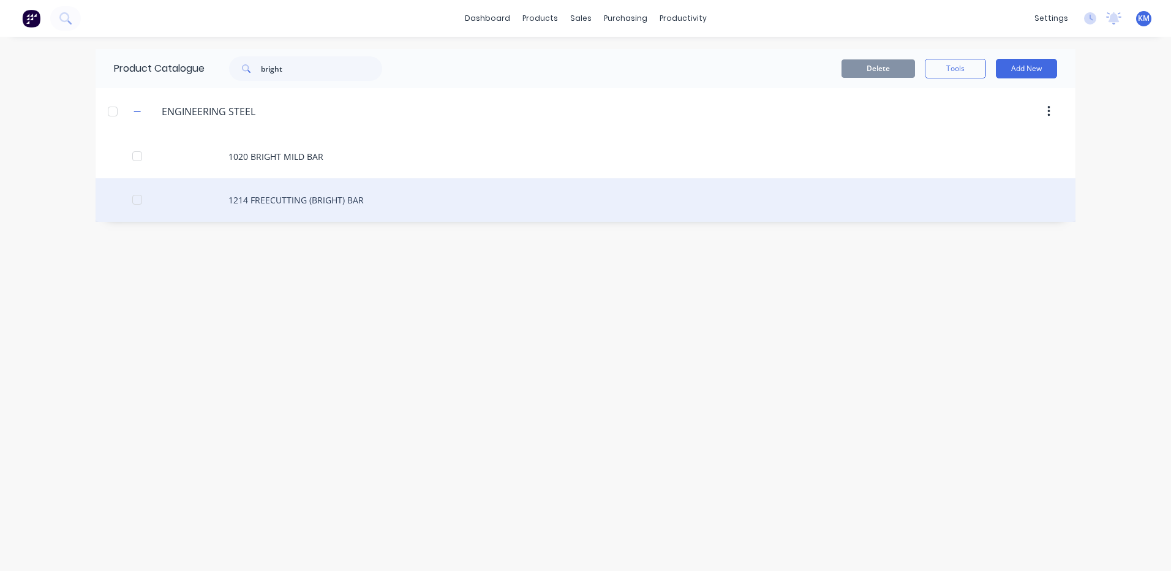
click at [340, 214] on div "1214 FREECUTTING (BRIGHT) BAR" at bounding box center [586, 199] width 980 height 43
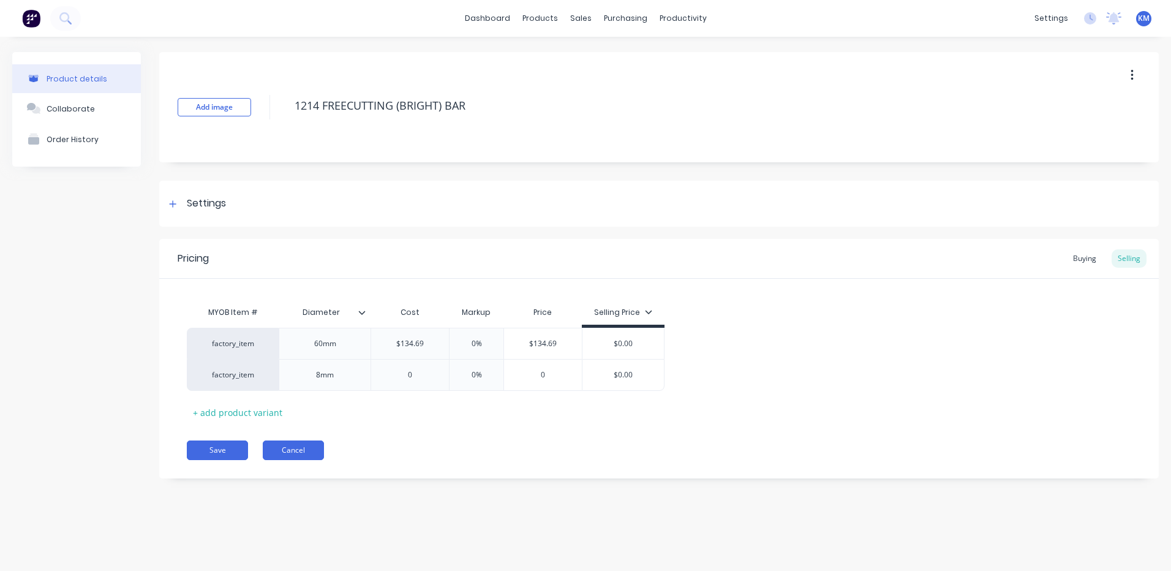
click at [306, 451] on button "Cancel" at bounding box center [293, 450] width 61 height 20
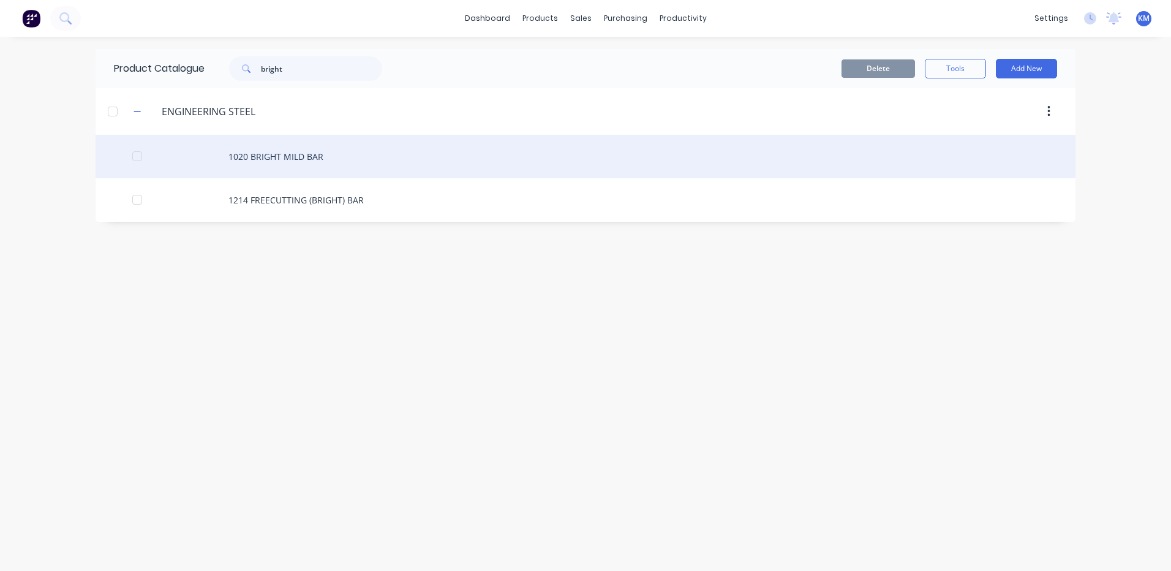
click at [350, 149] on div "1020 BRIGHT MILD BAR" at bounding box center [586, 156] width 980 height 43
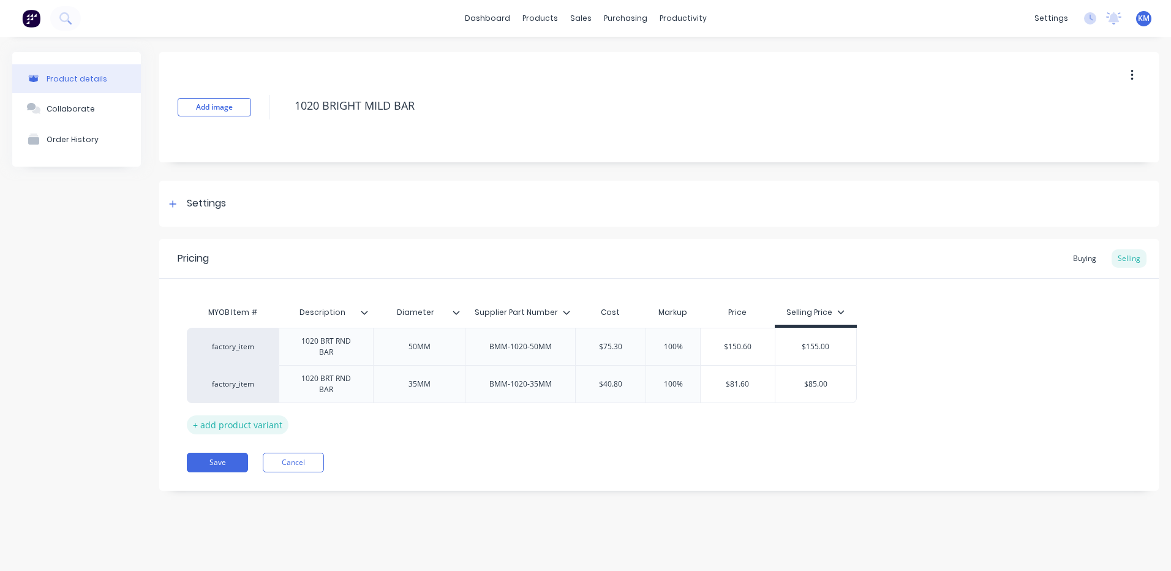
click at [250, 423] on div "+ add product variant" at bounding box center [238, 424] width 102 height 19
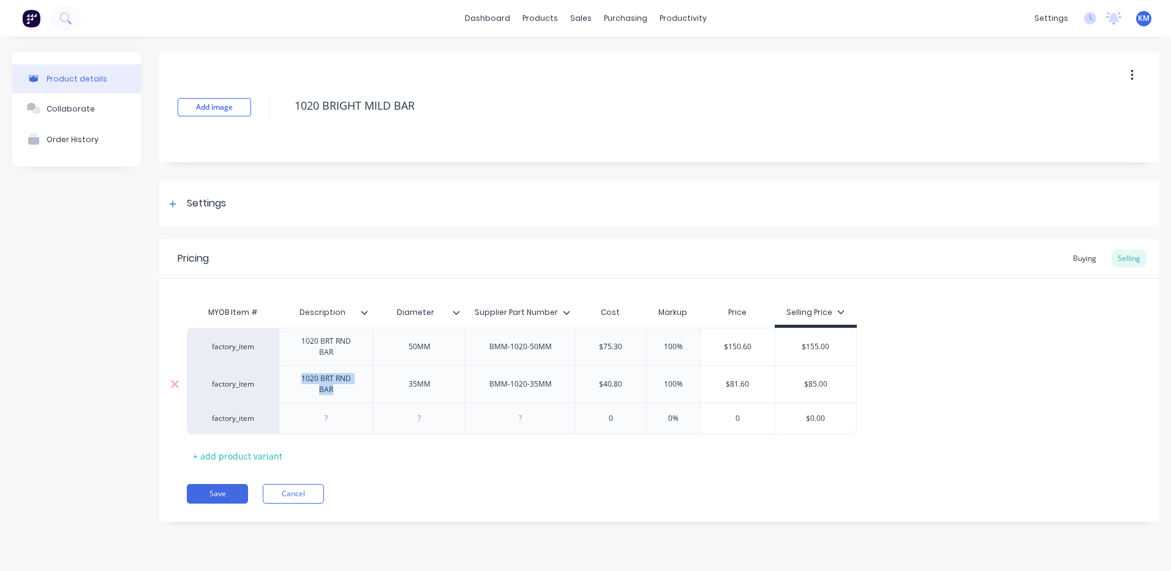
drag, startPoint x: 340, startPoint y: 394, endPoint x: 291, endPoint y: 376, distance: 52.3
click at [291, 376] on div "1020 BRT RND BAR" at bounding box center [326, 383] width 84 height 27
copy div "1020 BRT RND BAR"
type textarea "x"
click at [307, 418] on div at bounding box center [326, 418] width 61 height 16
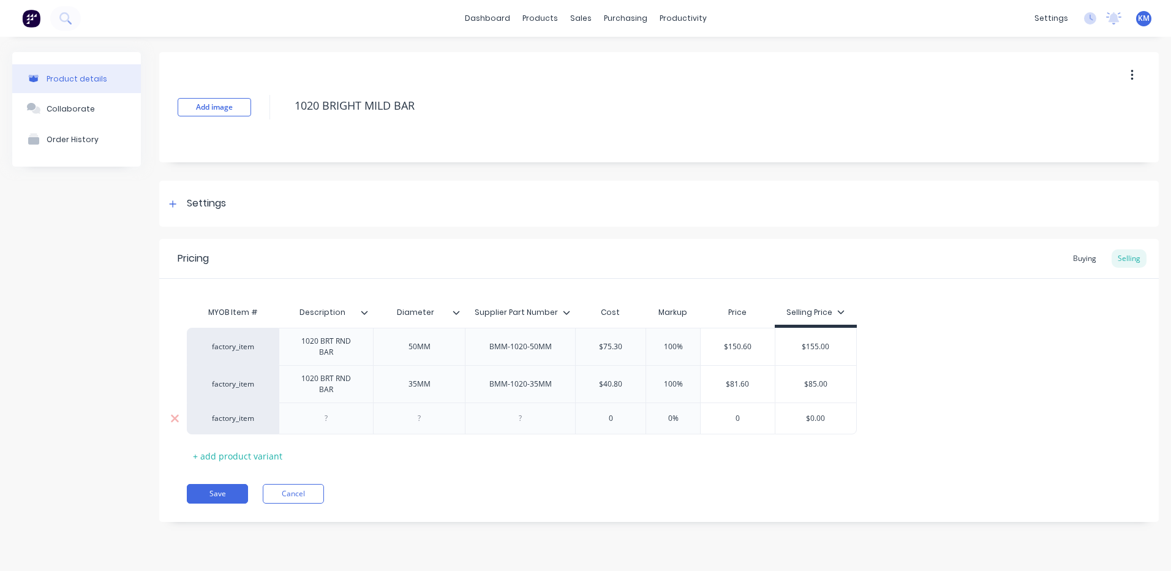
paste div
type textarea "x"
click at [435, 421] on div at bounding box center [419, 421] width 61 height 16
drag, startPoint x: 432, startPoint y: 419, endPoint x: 402, endPoint y: 416, distance: 30.2
click at [402, 416] on div "12MM" at bounding box center [419, 421] width 61 height 16
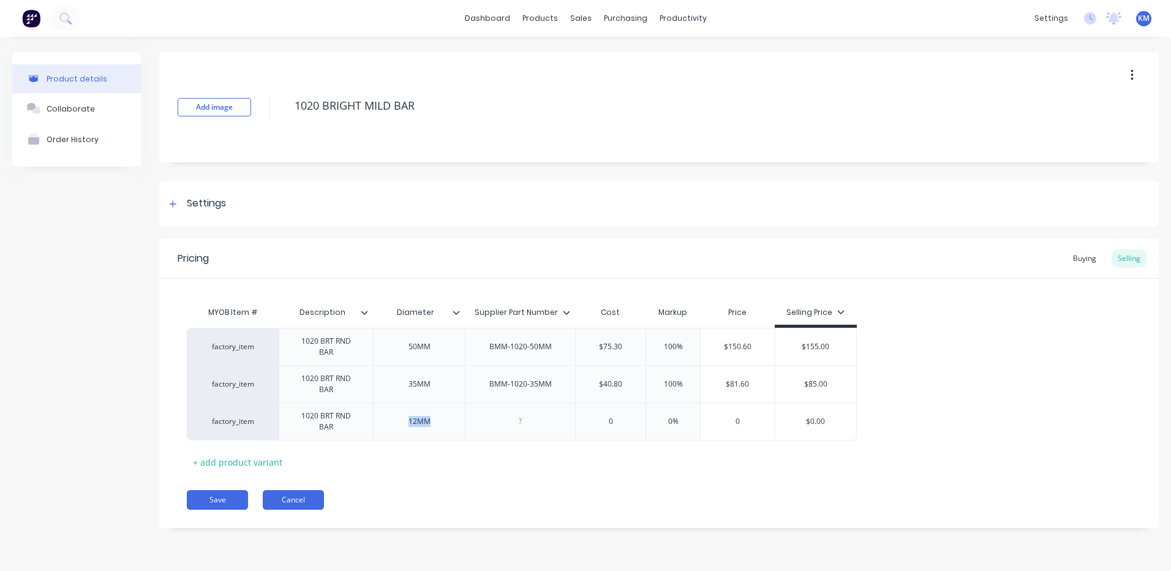
click at [303, 505] on button "Cancel" at bounding box center [293, 500] width 61 height 20
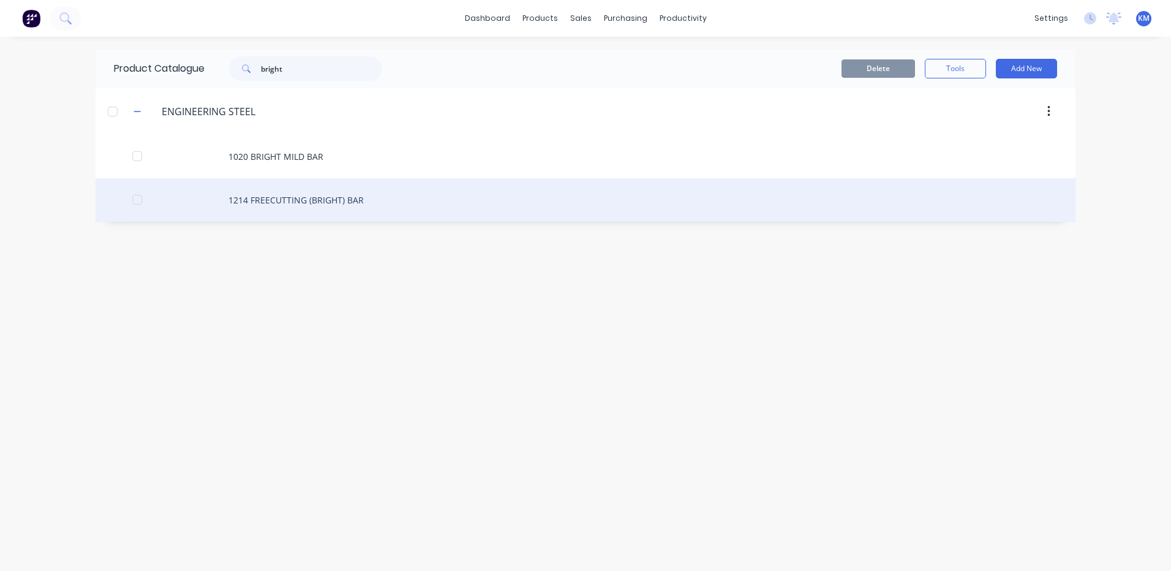
click at [277, 195] on div "1214 FREECUTTING (BRIGHT) BAR" at bounding box center [586, 199] width 980 height 43
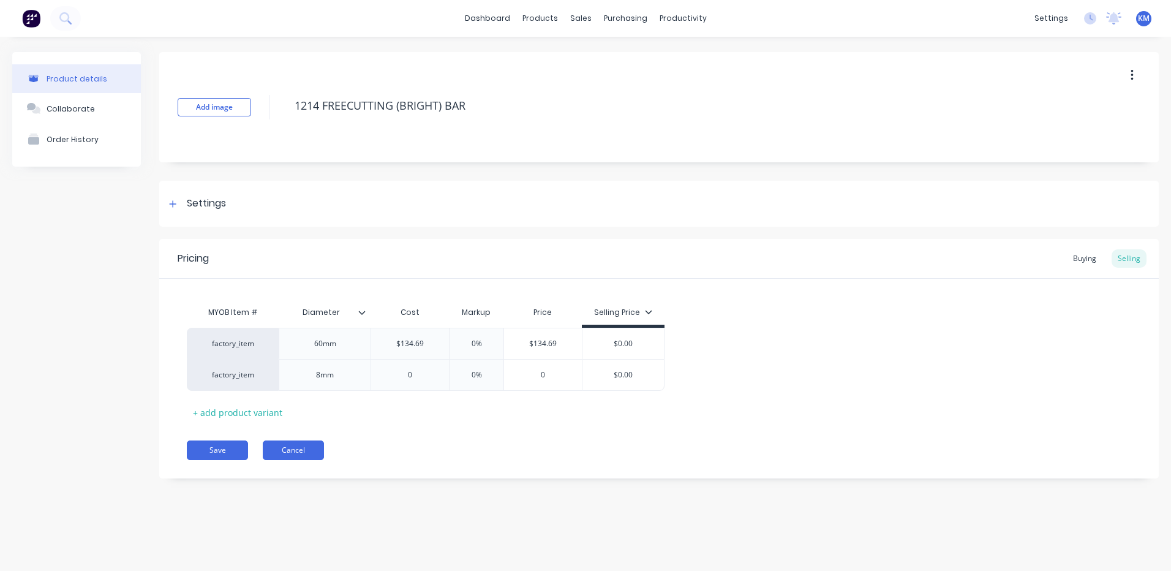
click at [295, 454] on button "Cancel" at bounding box center [293, 450] width 61 height 20
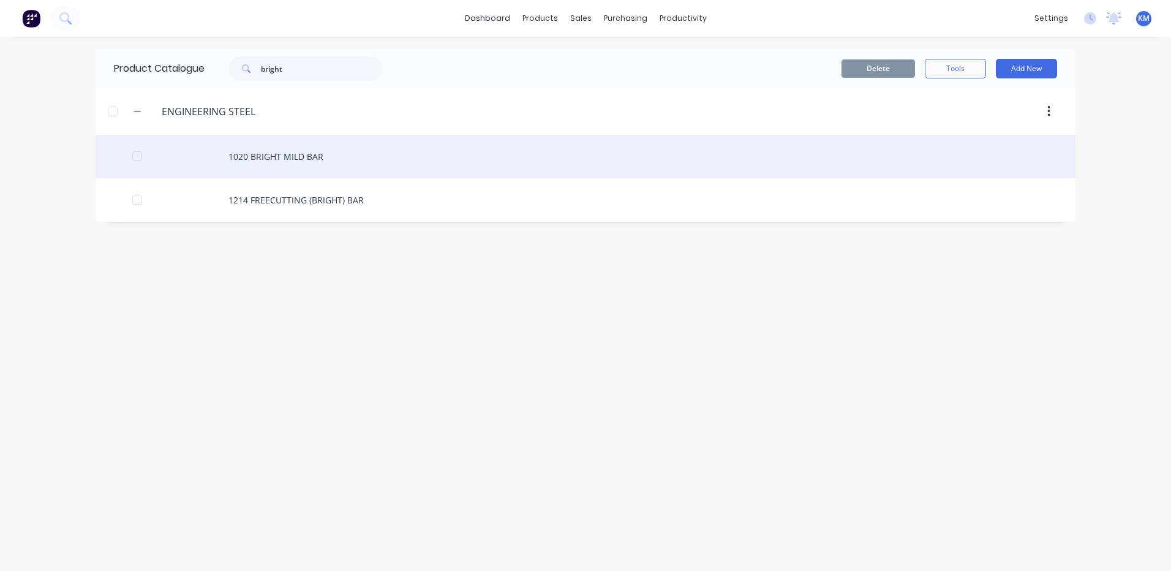
click at [318, 167] on div "1020 BRIGHT MILD BAR" at bounding box center [586, 156] width 980 height 43
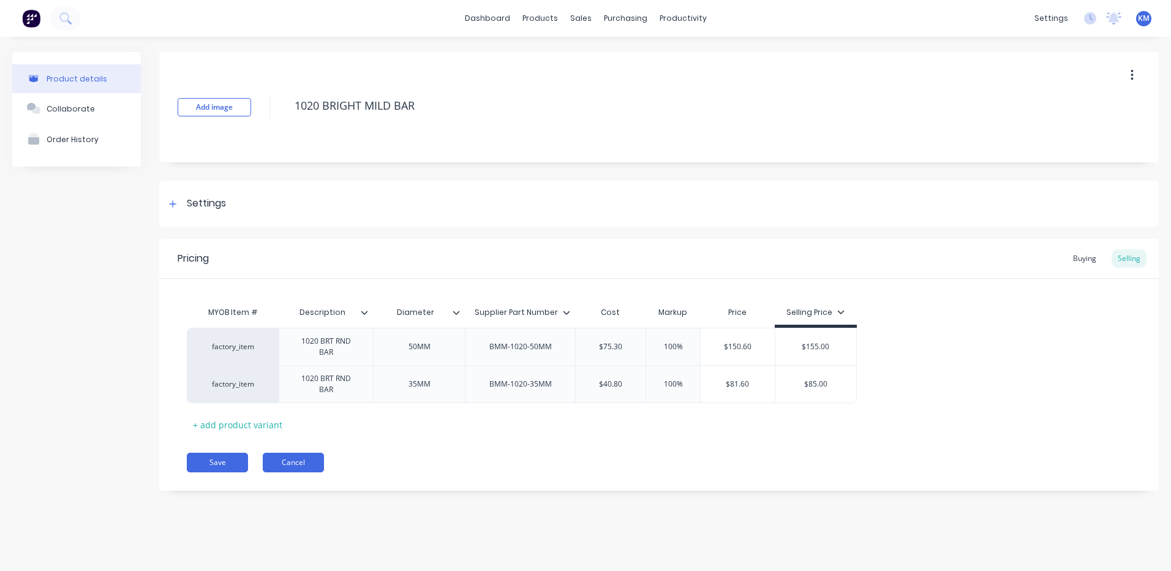
click at [290, 459] on button "Cancel" at bounding box center [293, 463] width 61 height 20
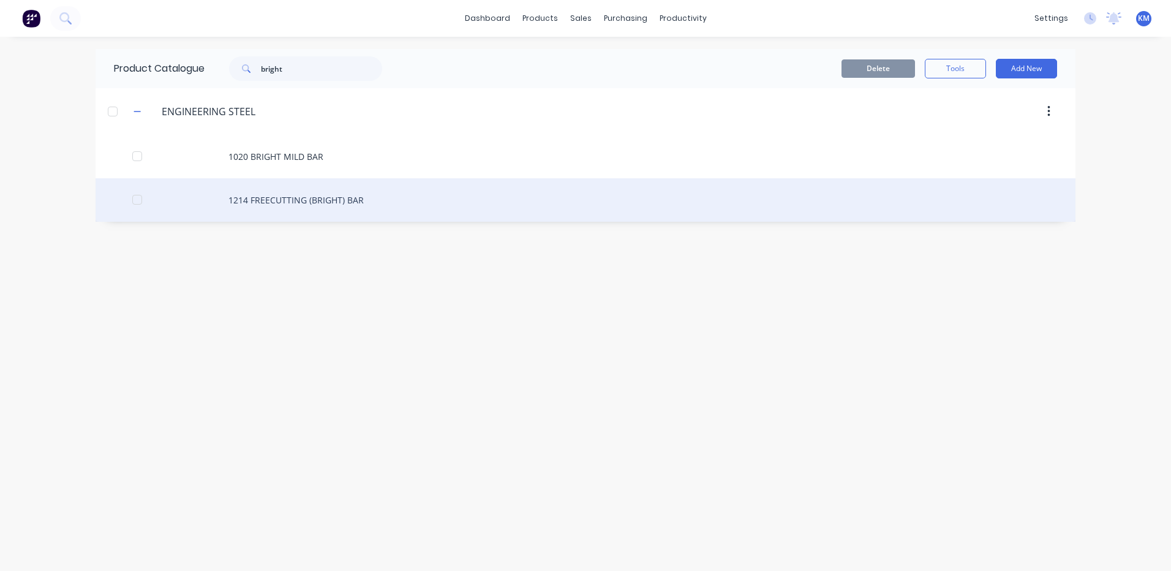
click at [379, 209] on div "1214 FREECUTTING (BRIGHT) BAR" at bounding box center [586, 199] width 980 height 43
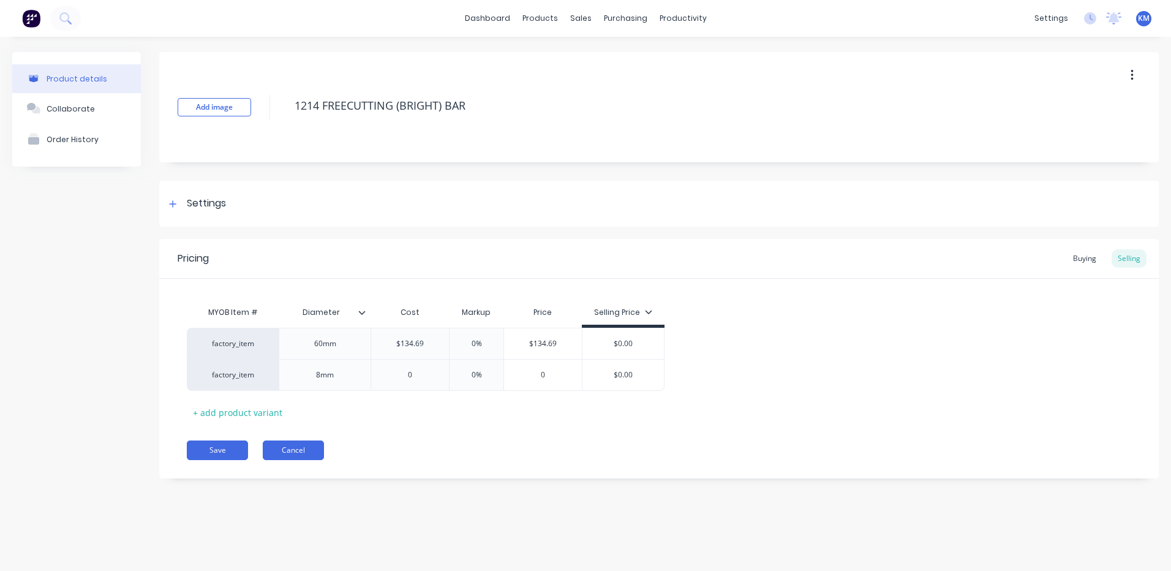
click at [308, 444] on button "Cancel" at bounding box center [293, 450] width 61 height 20
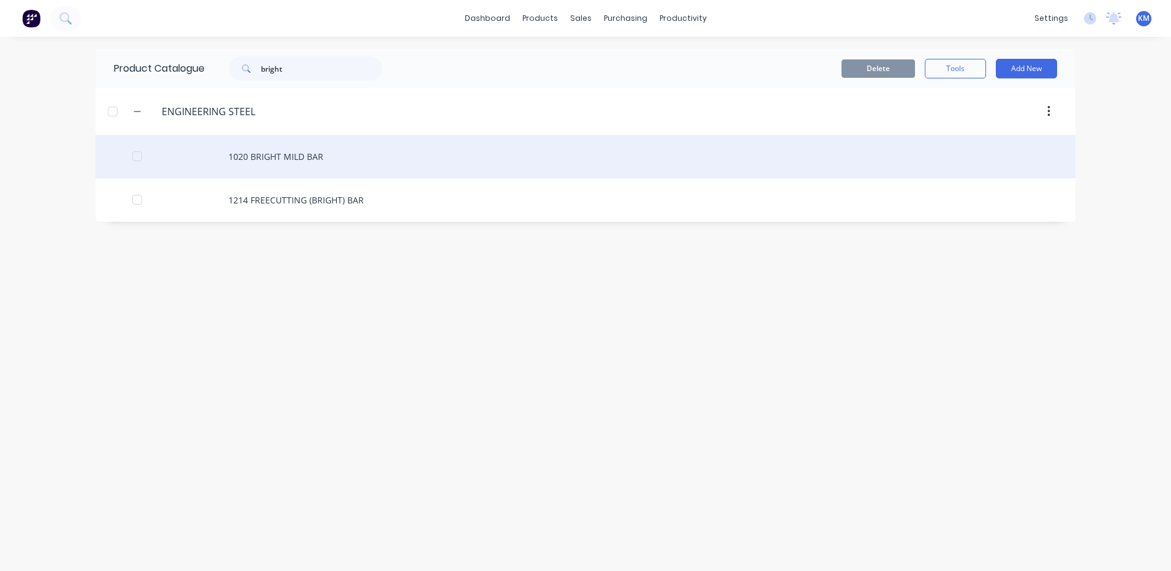
click at [421, 168] on div "1020 BRIGHT MILD BAR" at bounding box center [586, 156] width 980 height 43
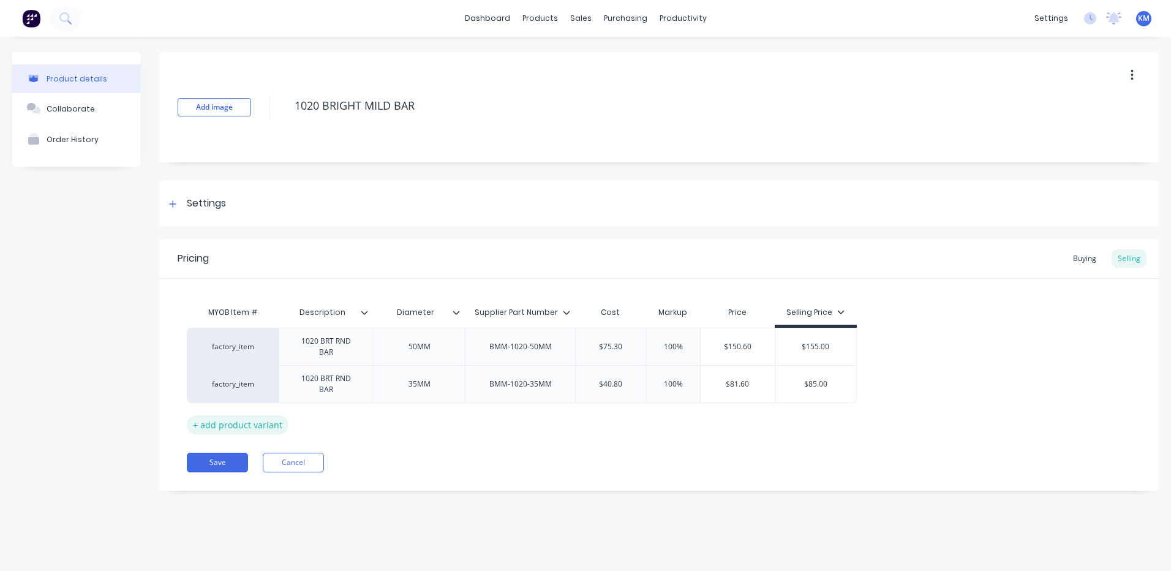
click at [262, 429] on div "+ add product variant" at bounding box center [238, 424] width 102 height 19
type textarea "x"
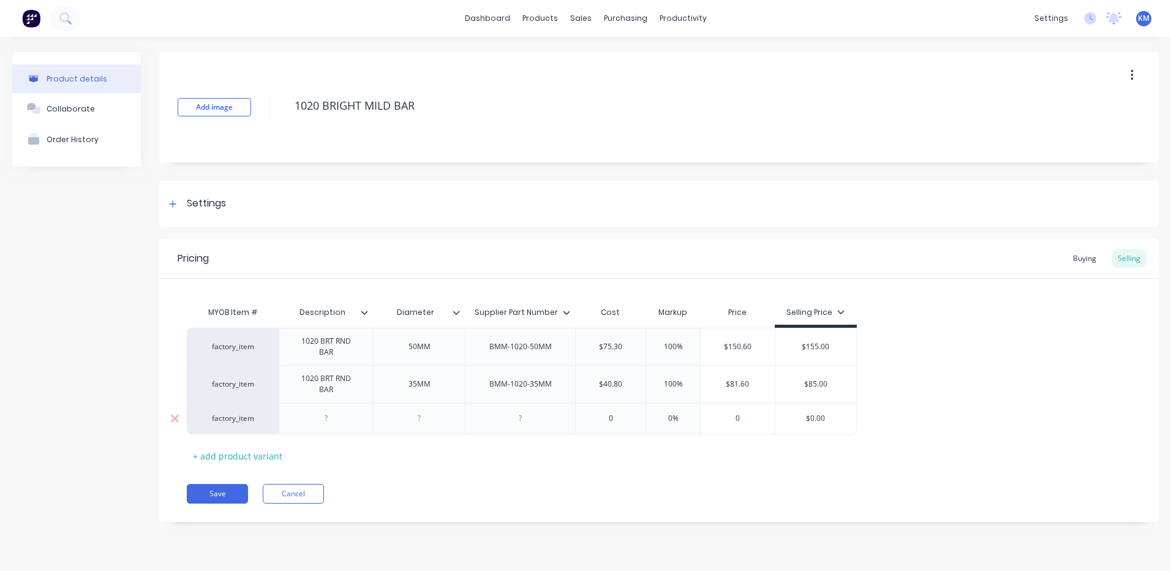
drag, startPoint x: 328, startPoint y: 423, endPoint x: 336, endPoint y: 419, distance: 9.3
click at [329, 423] on div at bounding box center [326, 418] width 61 height 16
type textarea "x"
type input "0"
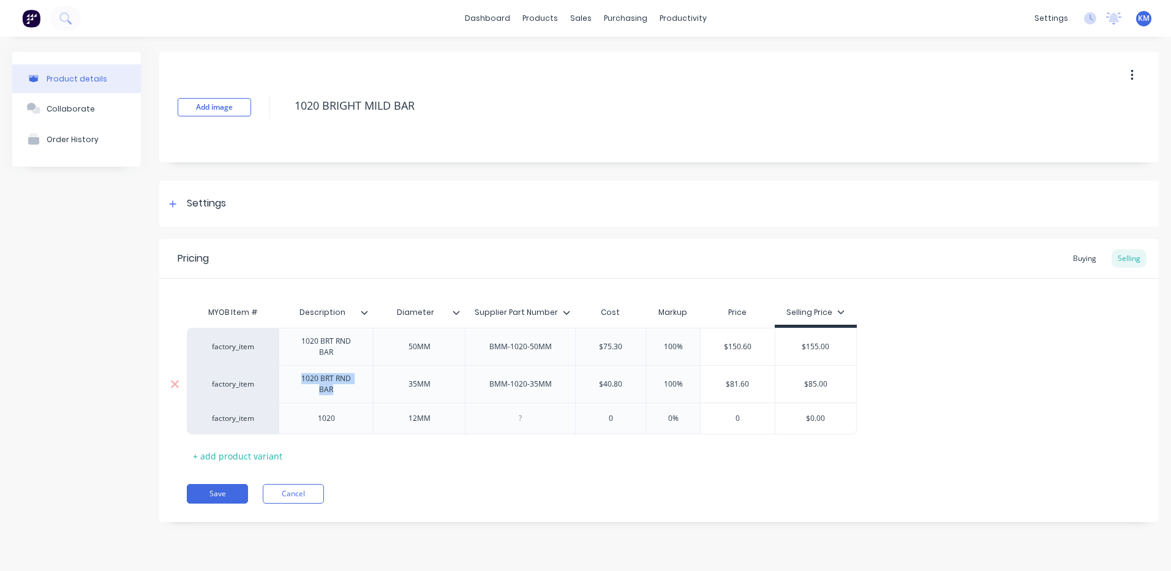
drag, startPoint x: 338, startPoint y: 389, endPoint x: 300, endPoint y: 372, distance: 41.7
click at [300, 372] on div "1020 BRT RND BAR" at bounding box center [326, 383] width 84 height 27
copy div "1020 BRT RND BAR"
drag, startPoint x: 345, startPoint y: 412, endPoint x: 260, endPoint y: 358, distance: 101.1
click at [274, 404] on div "factory_item 1020 12MM 0 0% 0 $0.00" at bounding box center [522, 418] width 670 height 32
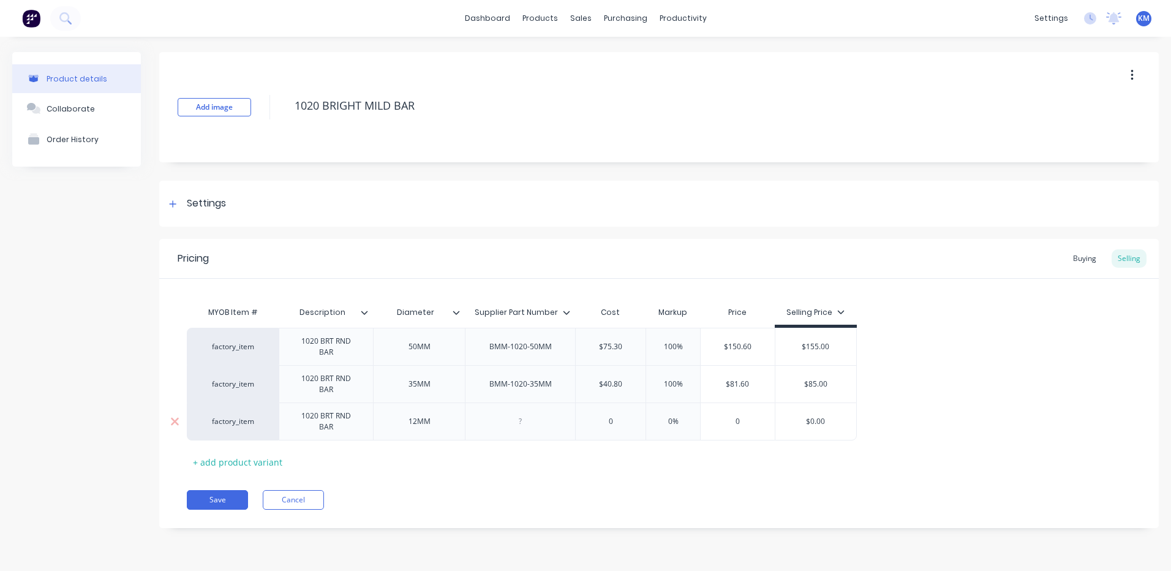
type textarea "x"
type input "0"
click at [628, 419] on input "0" at bounding box center [611, 421] width 70 height 11
click at [1096, 253] on div "Buying" at bounding box center [1085, 258] width 36 height 18
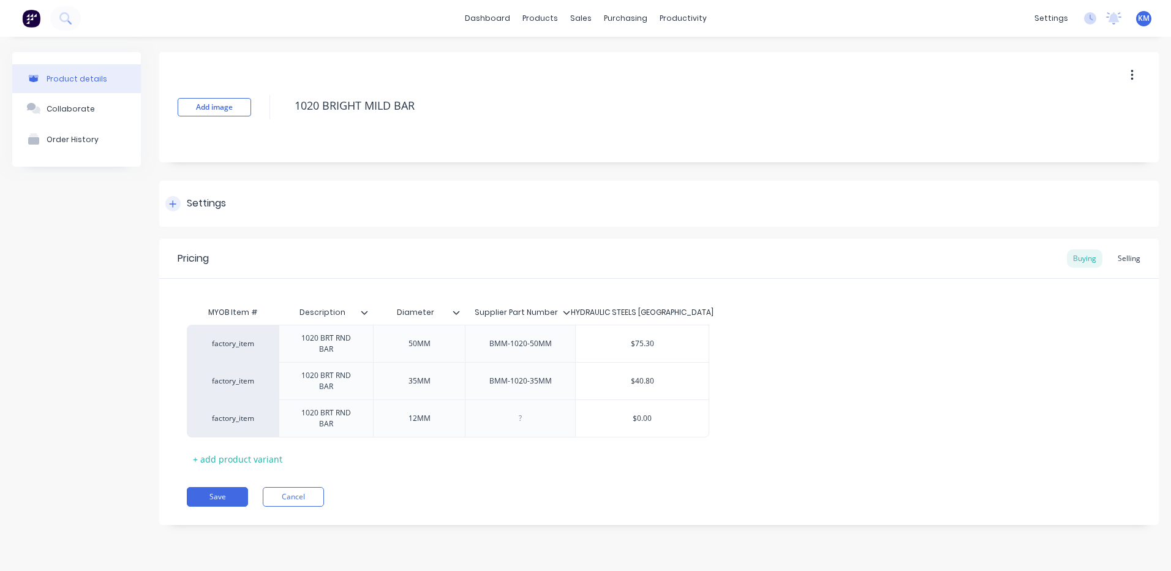
click at [220, 198] on div "Settings" at bounding box center [206, 203] width 39 height 15
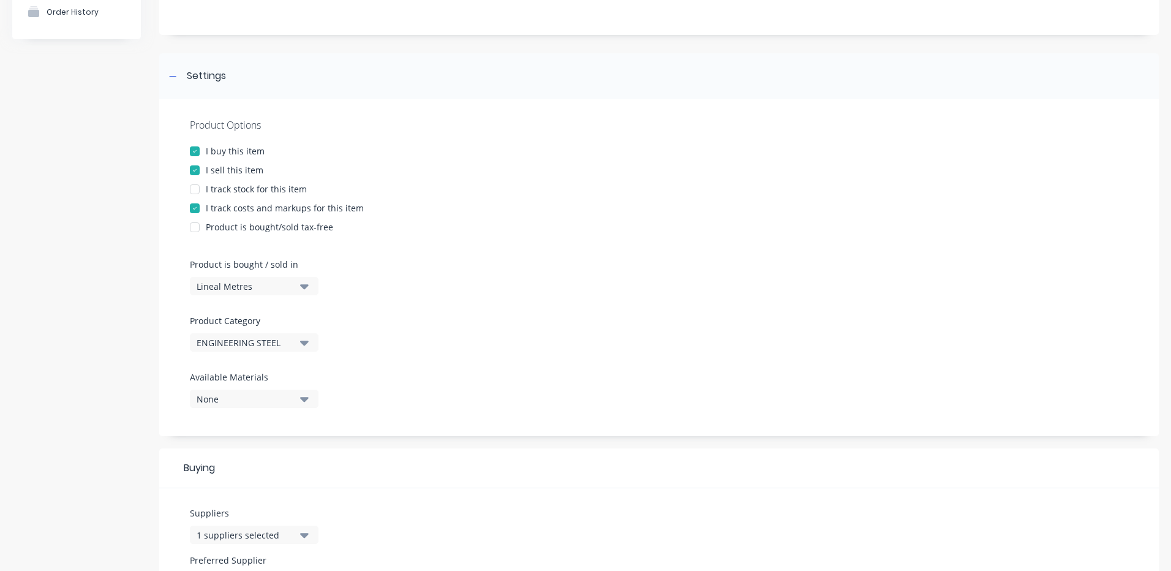
scroll to position [184, 0]
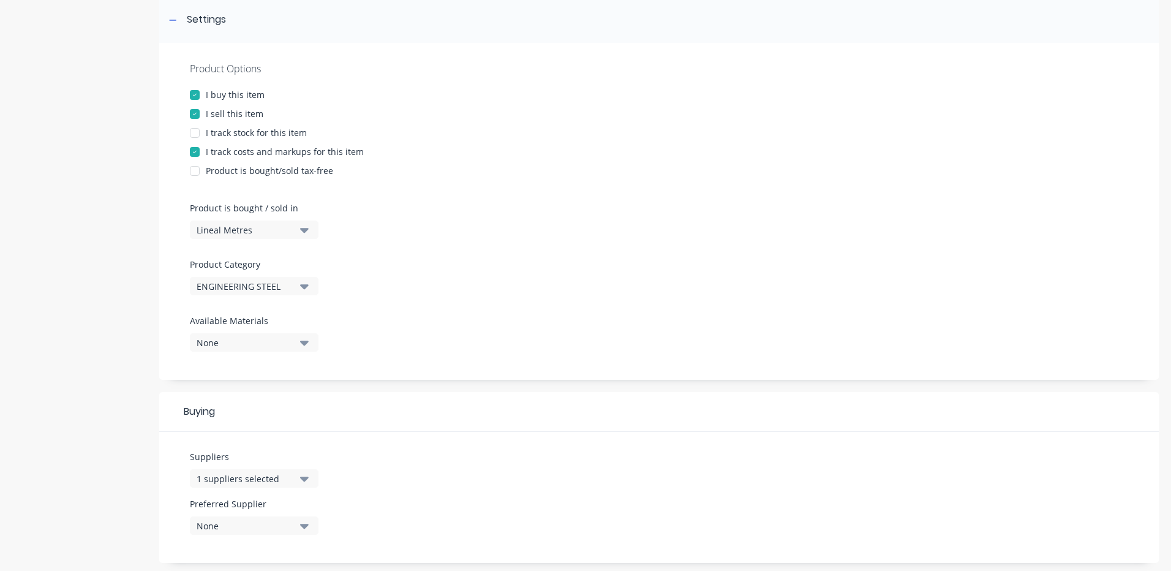
click at [262, 483] on div "1 suppliers selected" at bounding box center [246, 478] width 98 height 13
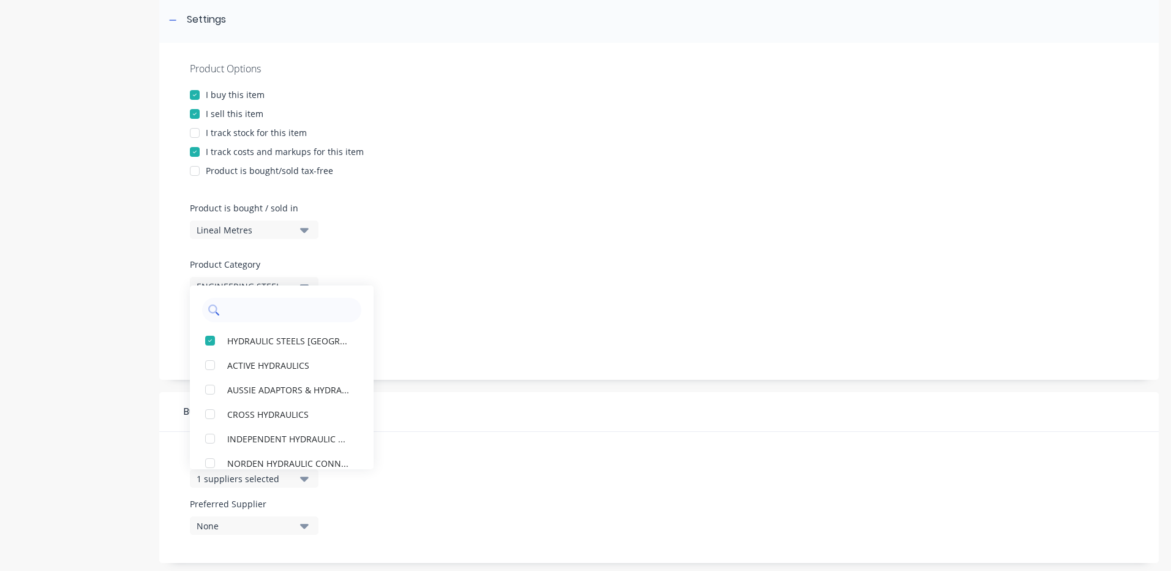
click at [257, 309] on input "text" at bounding box center [290, 310] width 130 height 24
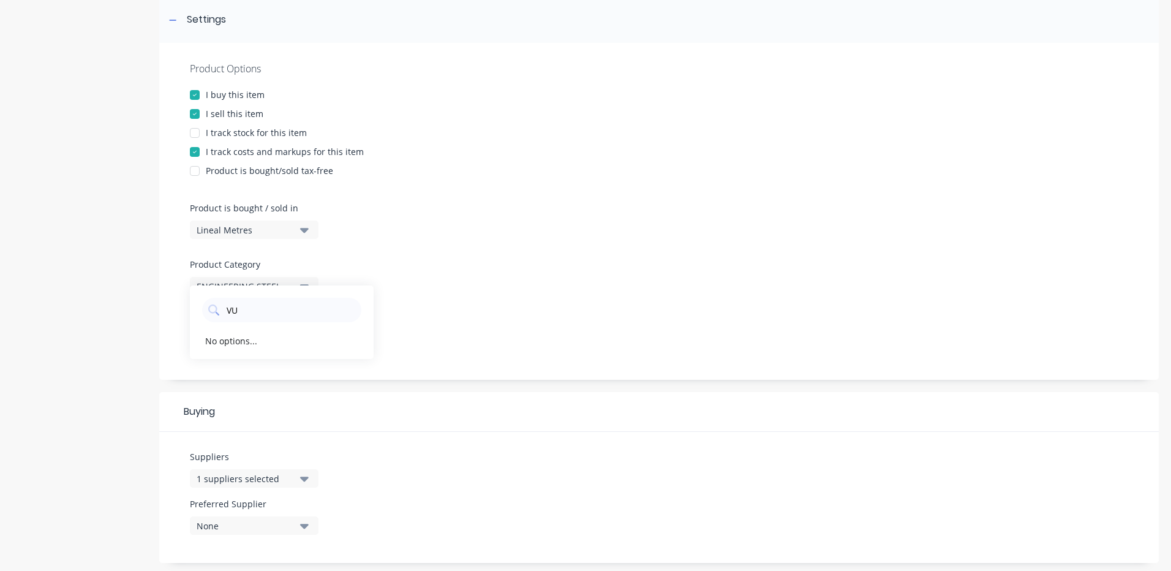
type input "V"
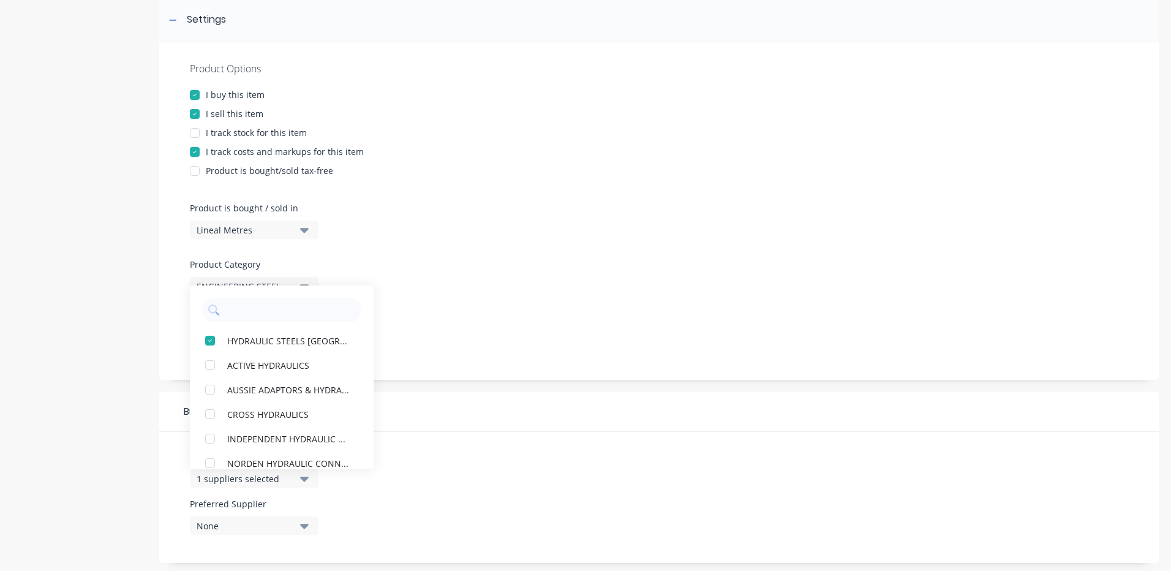
click at [506, 284] on div "Product Options I buy this item I sell this item I track stock for this item I …" at bounding box center [658, 211] width 999 height 337
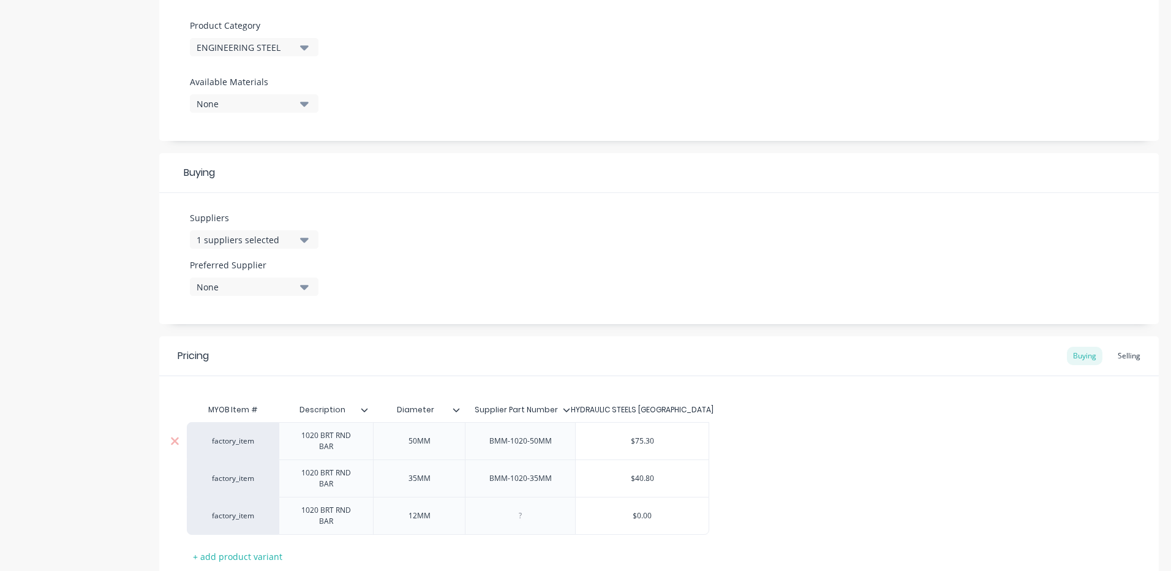
scroll to position [508, 0]
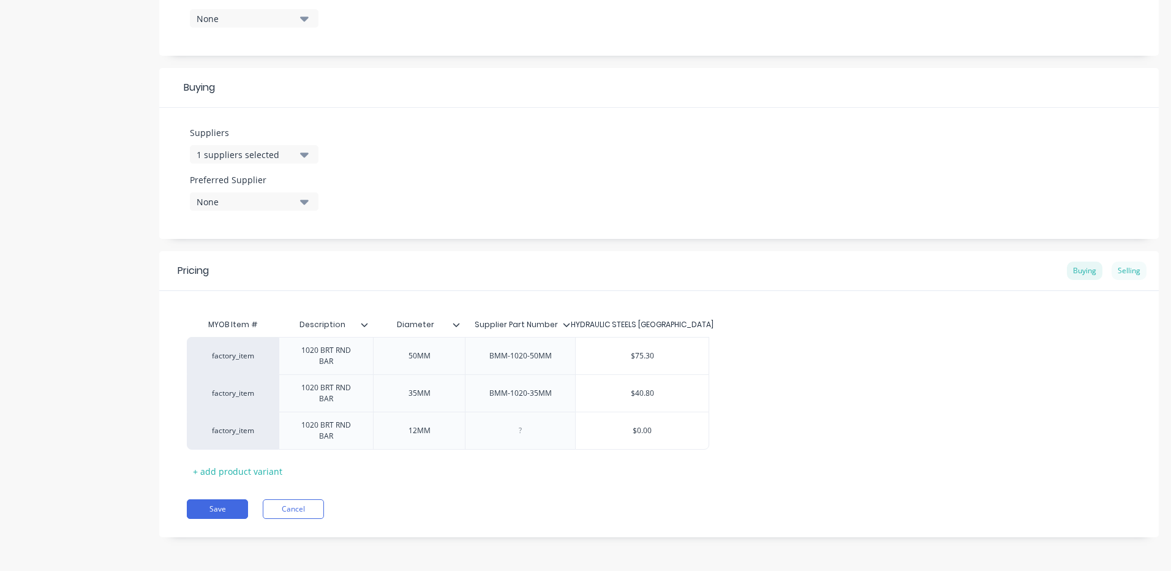
click at [1118, 275] on div "Selling" at bounding box center [1128, 270] width 35 height 18
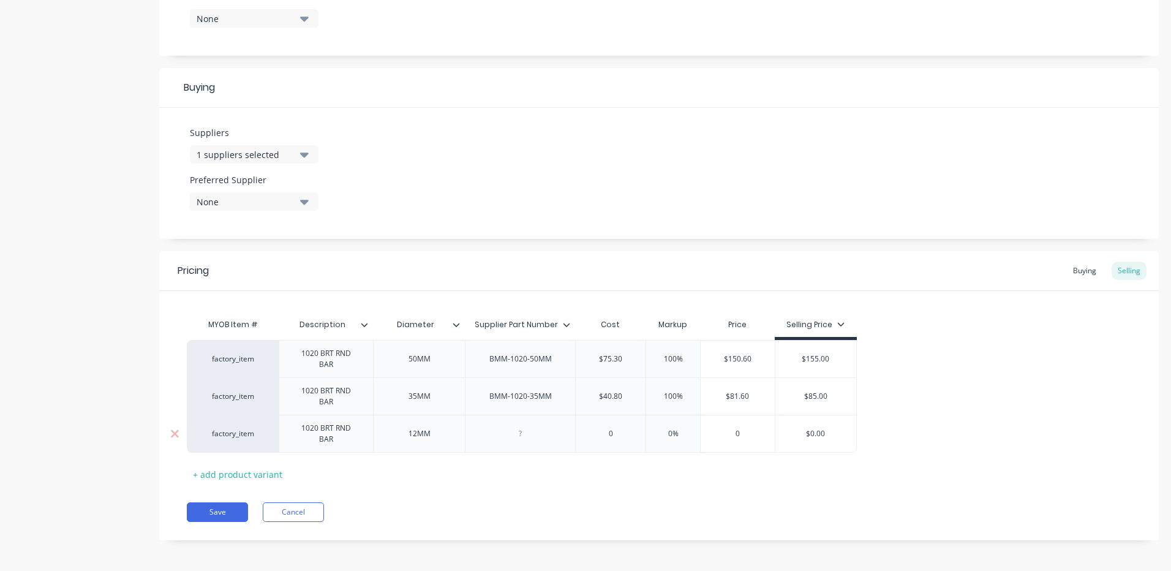
type input "0"
click at [610, 430] on input "0" at bounding box center [611, 433] width 70 height 11
type textarea "x"
type input "3."
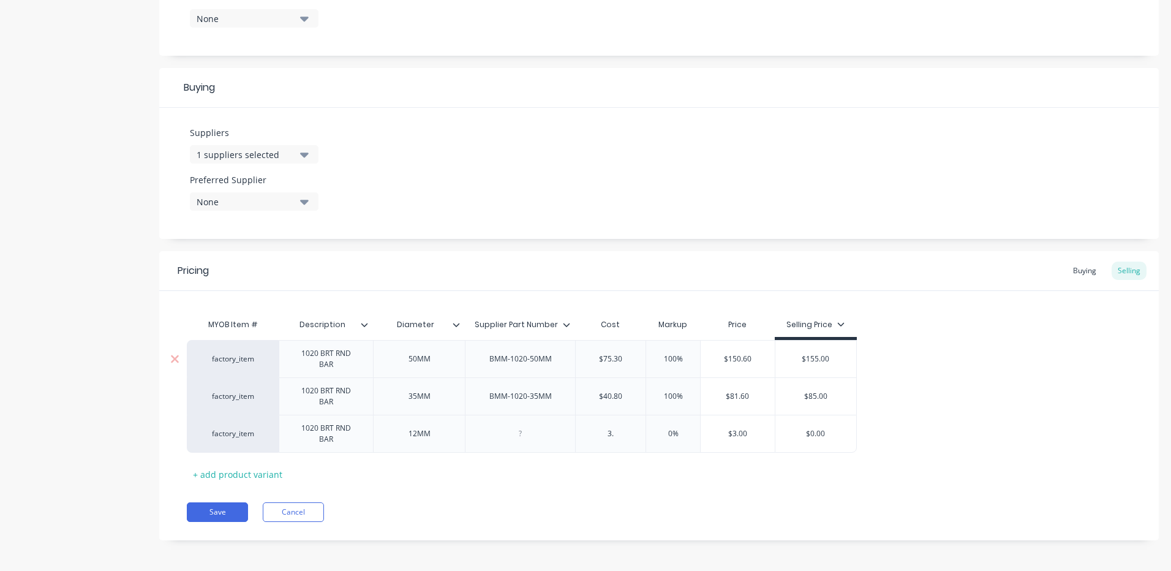
type textarea "x"
type input "3.1"
type textarea "x"
type input "3.11"
click at [977, 365] on div "factory_item 1020 BRT RND BAR 50MM BMM-1020-50MM $75.30 100% $150.60 $155.00 fa…" at bounding box center [659, 396] width 944 height 113
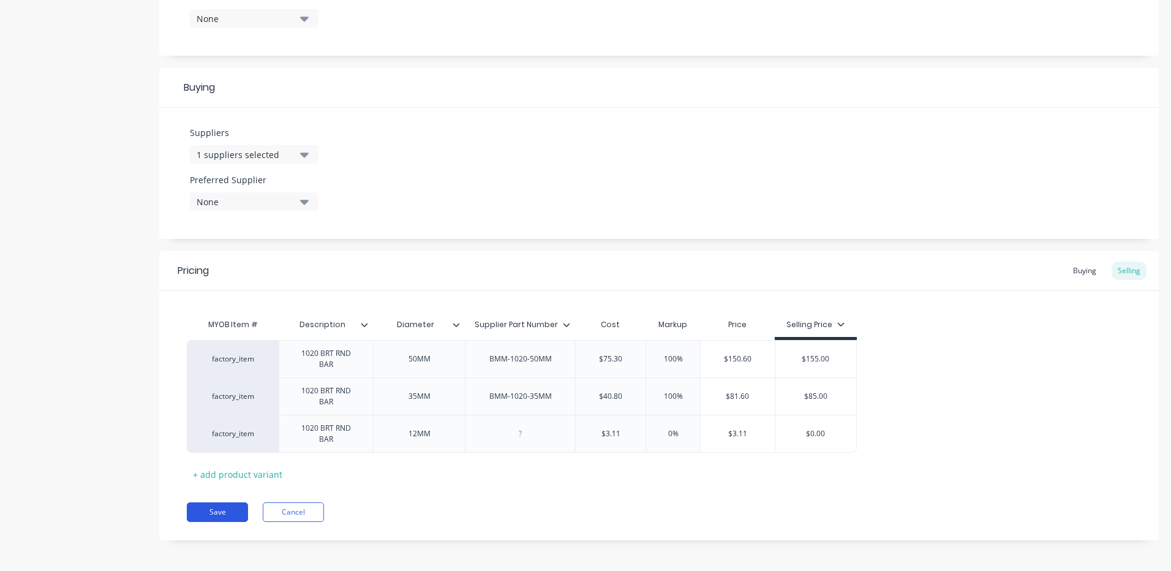
click at [215, 509] on button "Save" at bounding box center [217, 512] width 61 height 20
type textarea "x"
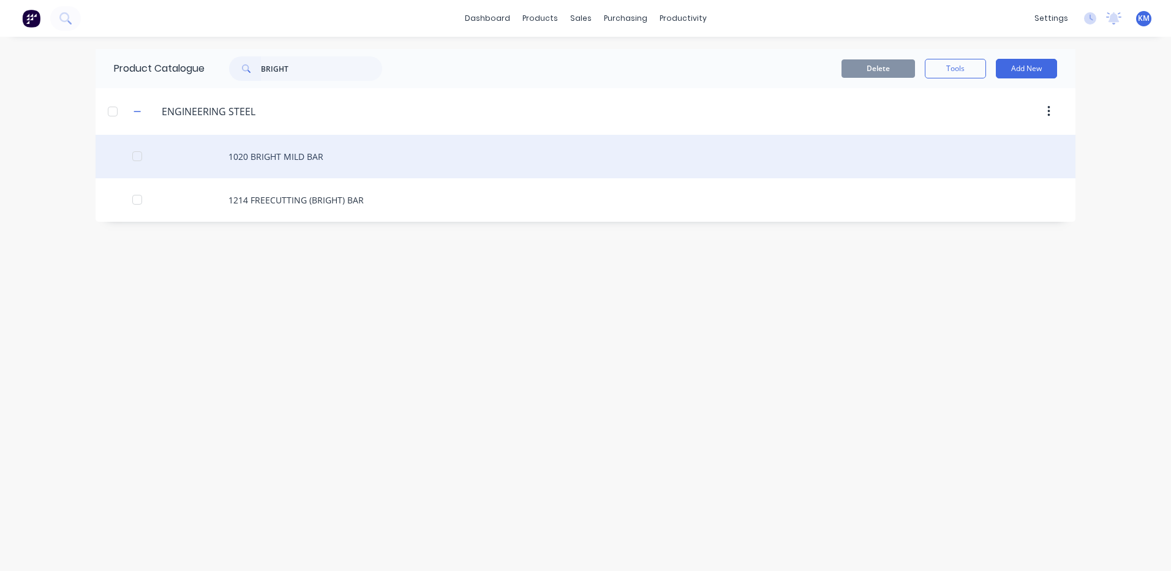
type input "BRIGHT"
click at [439, 148] on div "1020 BRIGHT MILD BAR" at bounding box center [586, 156] width 980 height 43
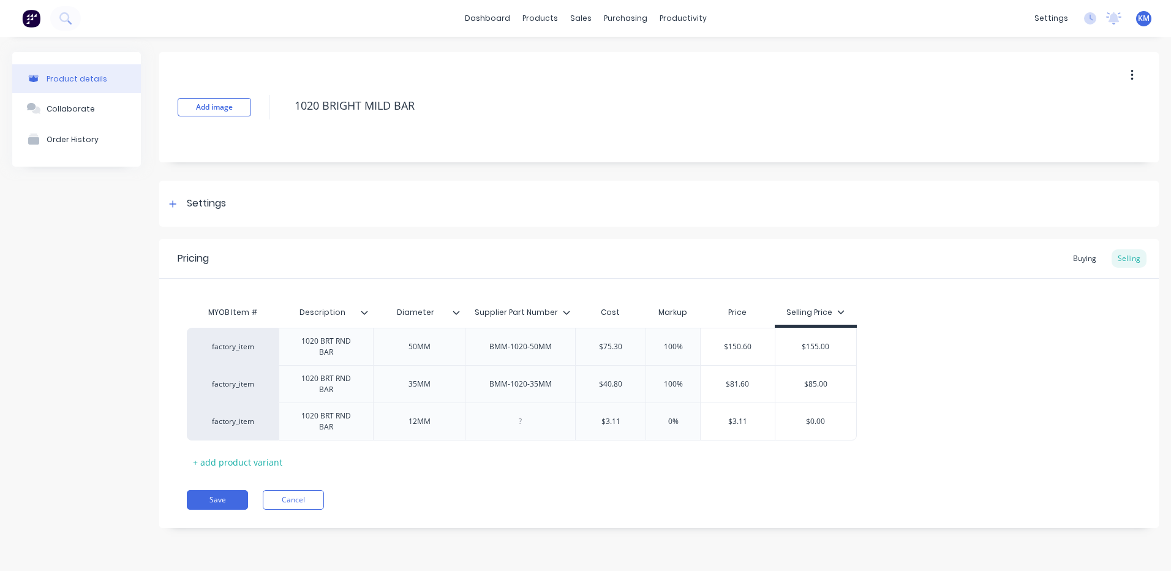
type textarea "x"
click at [1083, 261] on div "Buying" at bounding box center [1085, 258] width 36 height 18
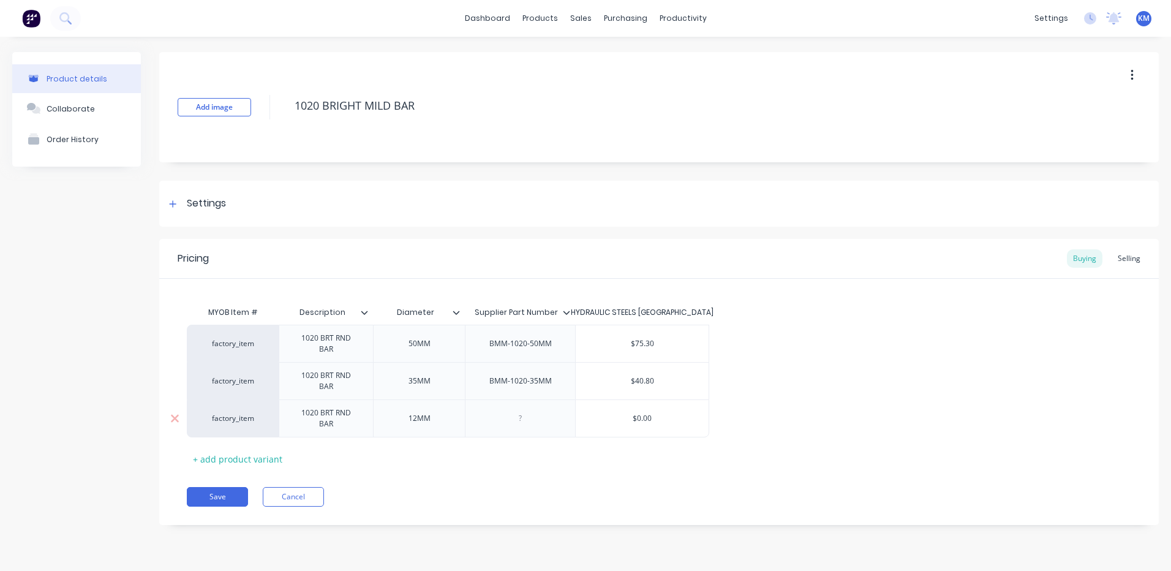
type input "$0.00"
click at [690, 415] on input "$0.00" at bounding box center [642, 418] width 133 height 11
type textarea "x"
type input "$0.0"
type textarea "x"
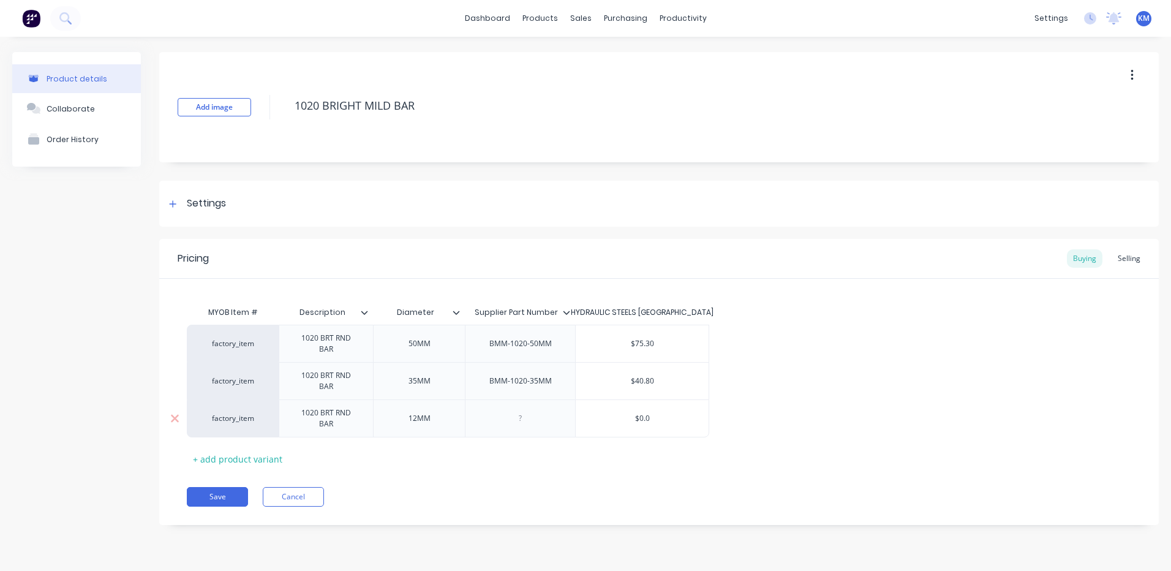
type input "$0."
type textarea "x"
type input "$0"
type textarea "x"
type input "$"
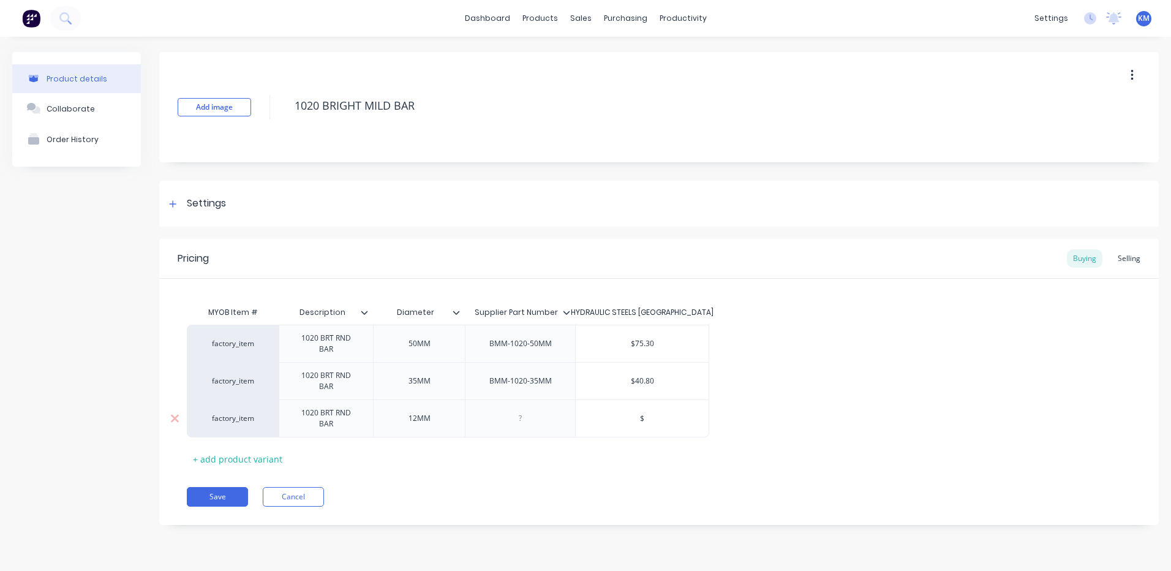
type textarea "x"
type input "$3"
type textarea "x"
type input "$3."
type textarea "x"
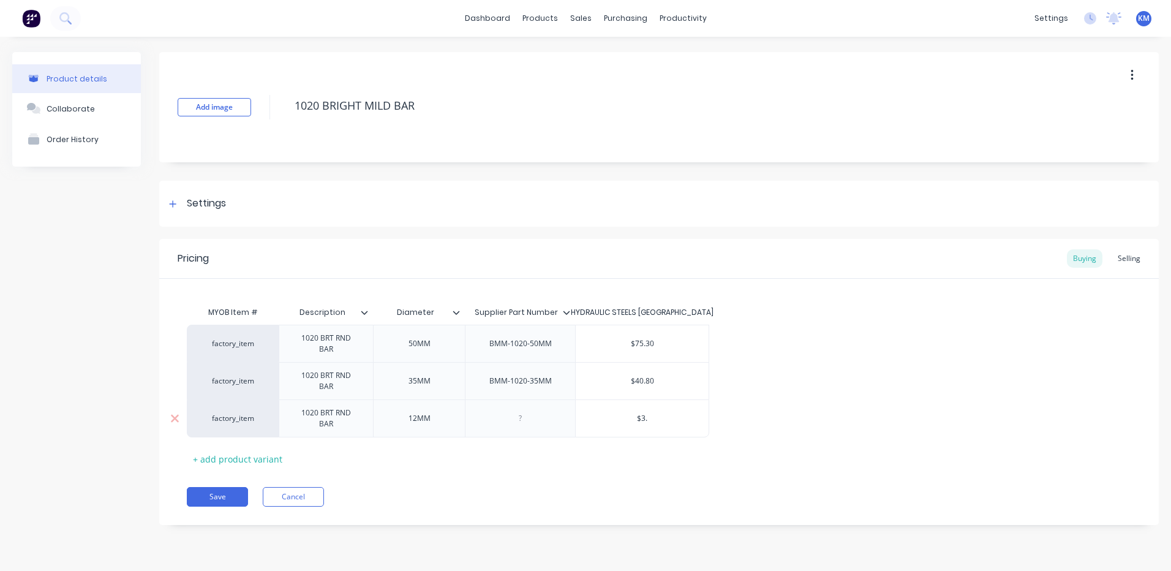
type input "$3.1"
type textarea "x"
type input "$3.11"
type textarea "x"
type input "$3.1"
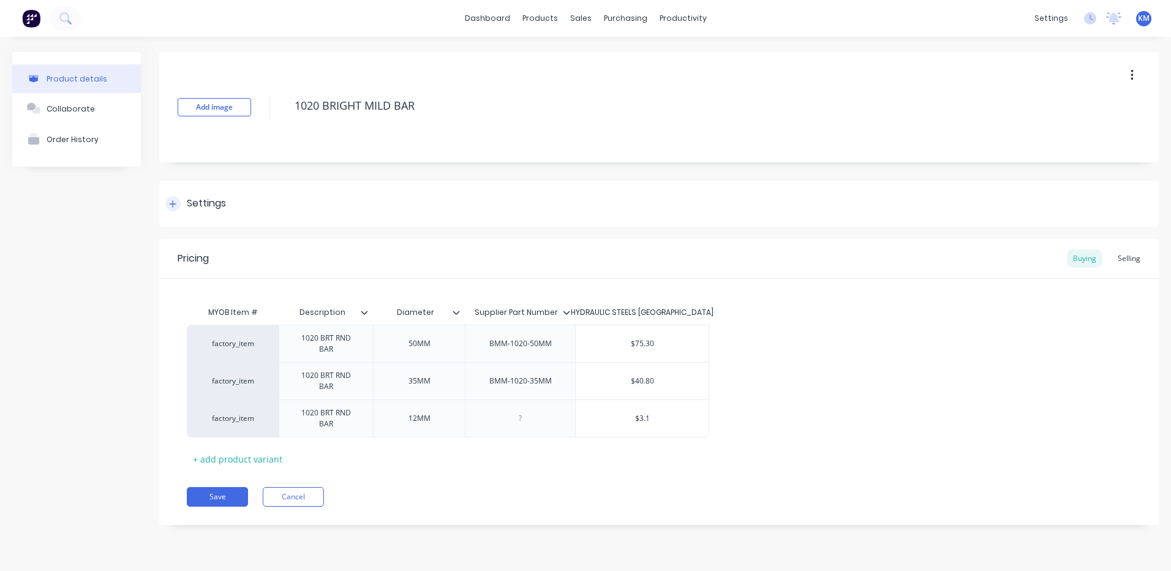
type textarea "x"
type input "$3."
type textarea "x"
type input "$3"
type textarea "x"
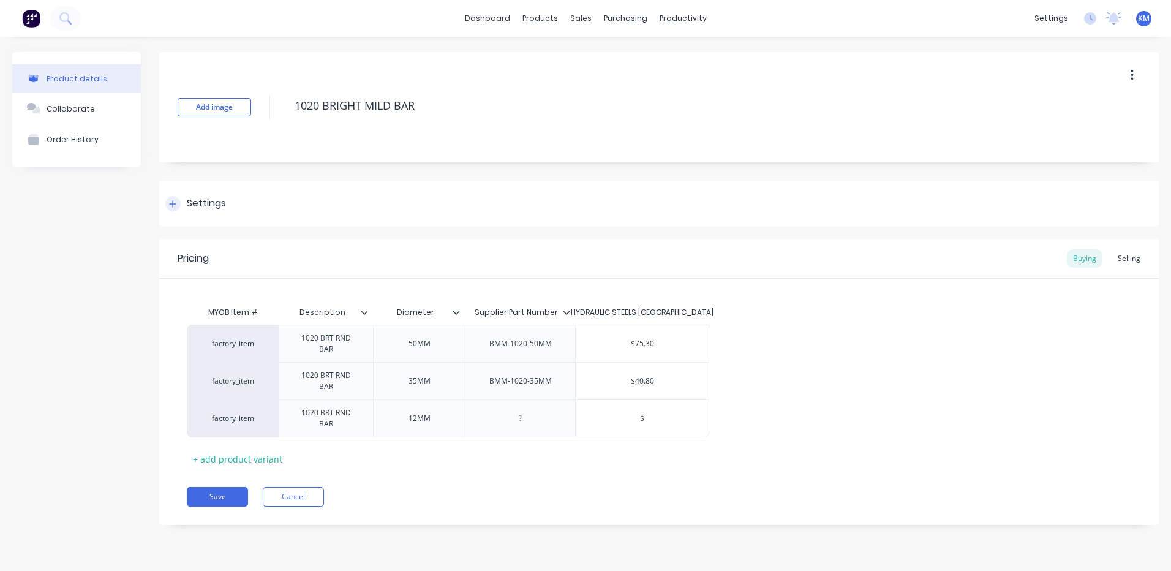
type input "$"
click at [350, 187] on div "Settings" at bounding box center [658, 204] width 999 height 46
type textarea "x"
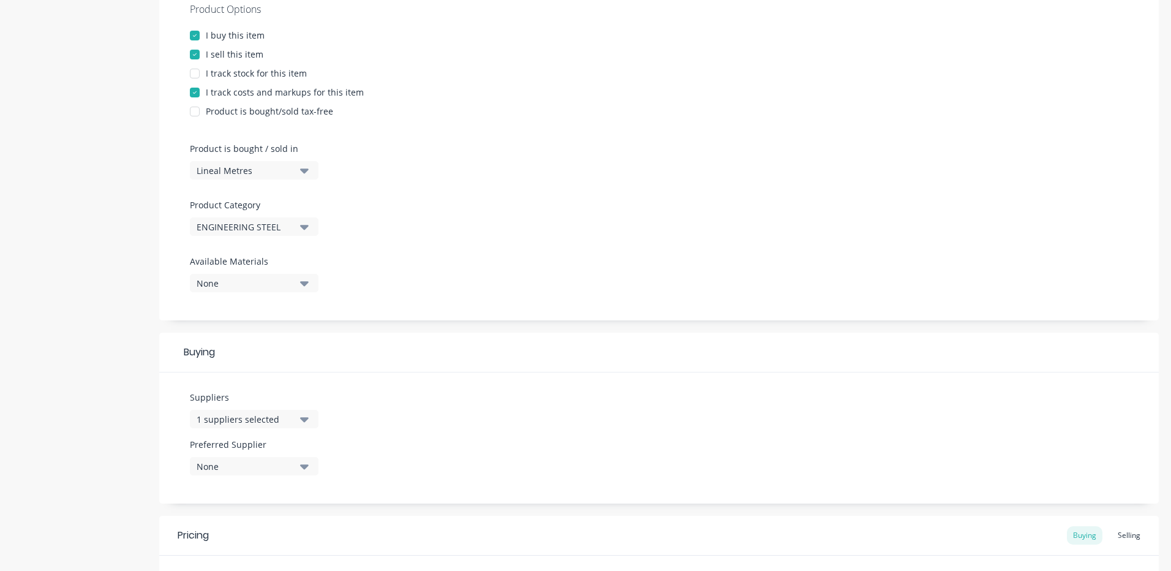
scroll to position [245, 0]
click at [274, 413] on div "1 suppliers selected" at bounding box center [246, 417] width 98 height 13
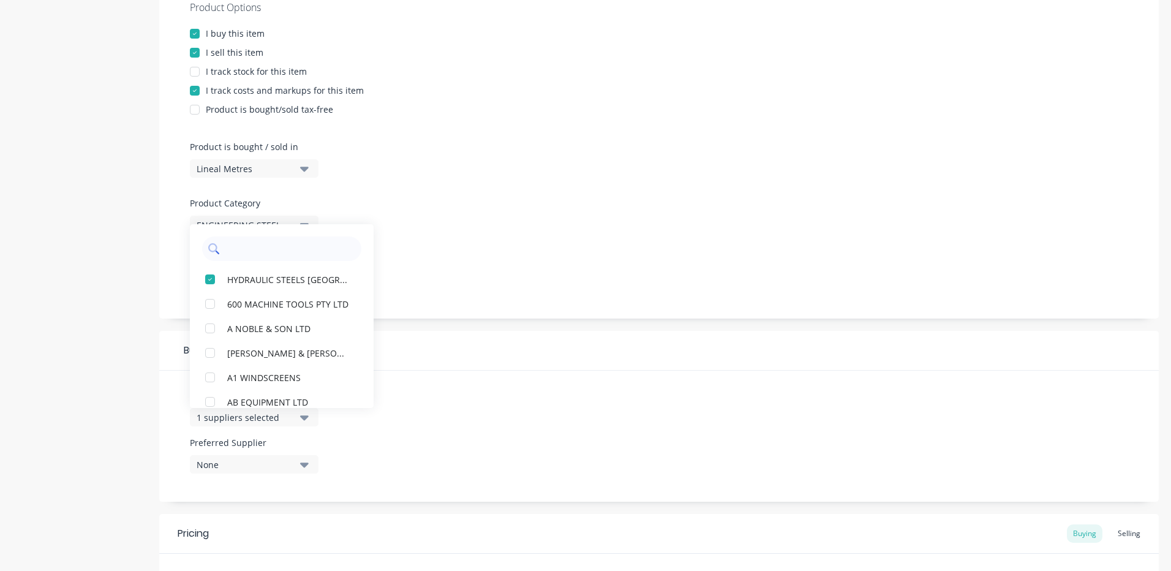
click at [280, 257] on input "text" at bounding box center [290, 248] width 130 height 24
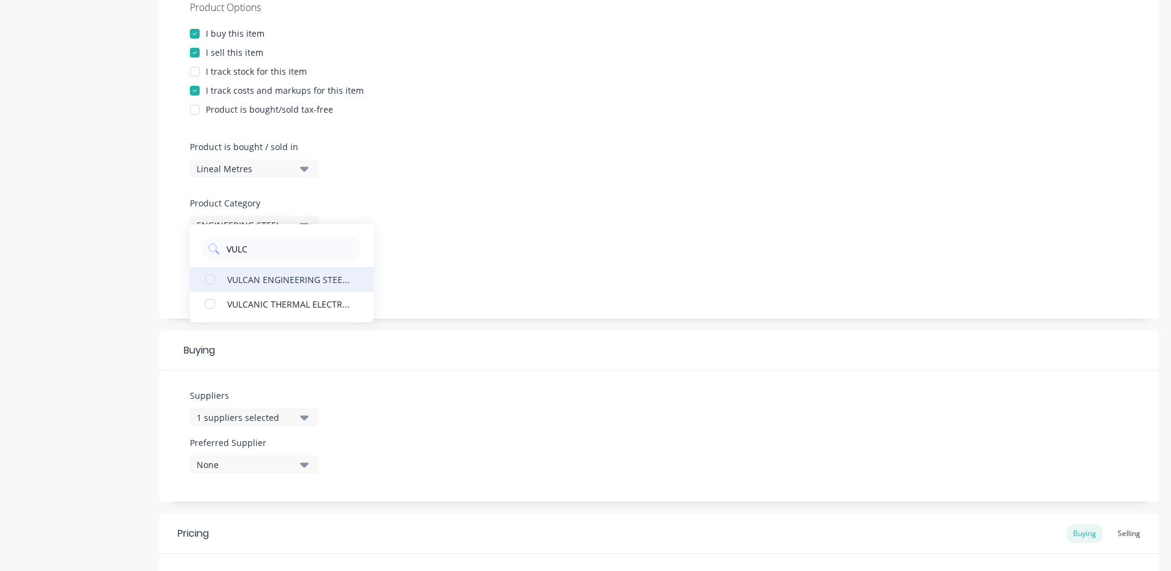
type input "VULC"
click at [312, 274] on div "VULCAN ENGINEERING STEELS" at bounding box center [288, 279] width 122 height 13
type textarea "x"
drag, startPoint x: 571, startPoint y: 336, endPoint x: 601, endPoint y: 347, distance: 32.0
click at [571, 337] on div "Buying" at bounding box center [658, 351] width 999 height 40
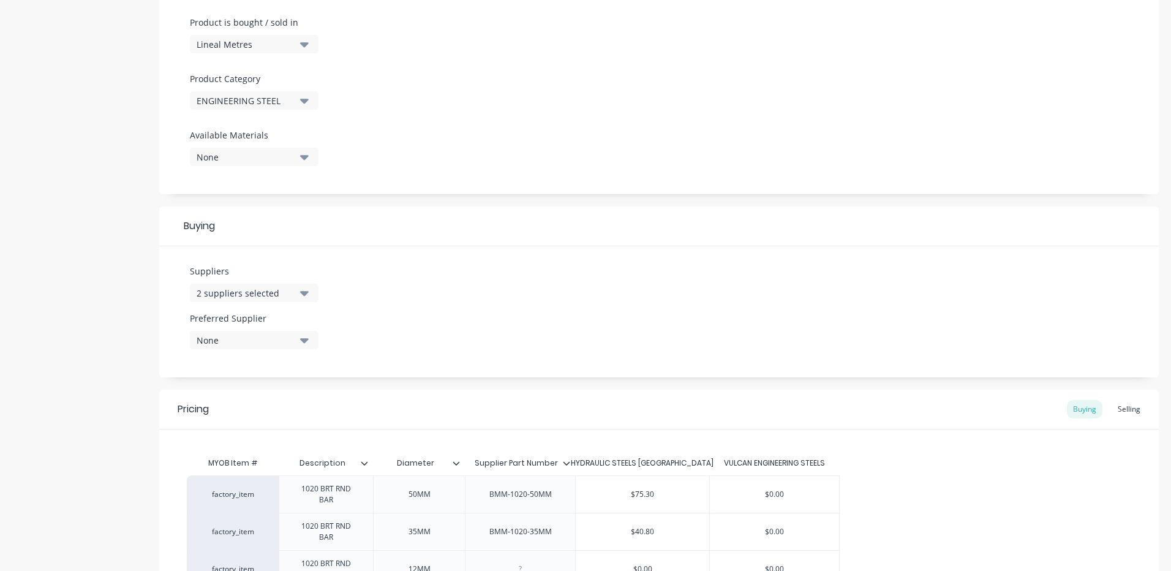
scroll to position [508, 0]
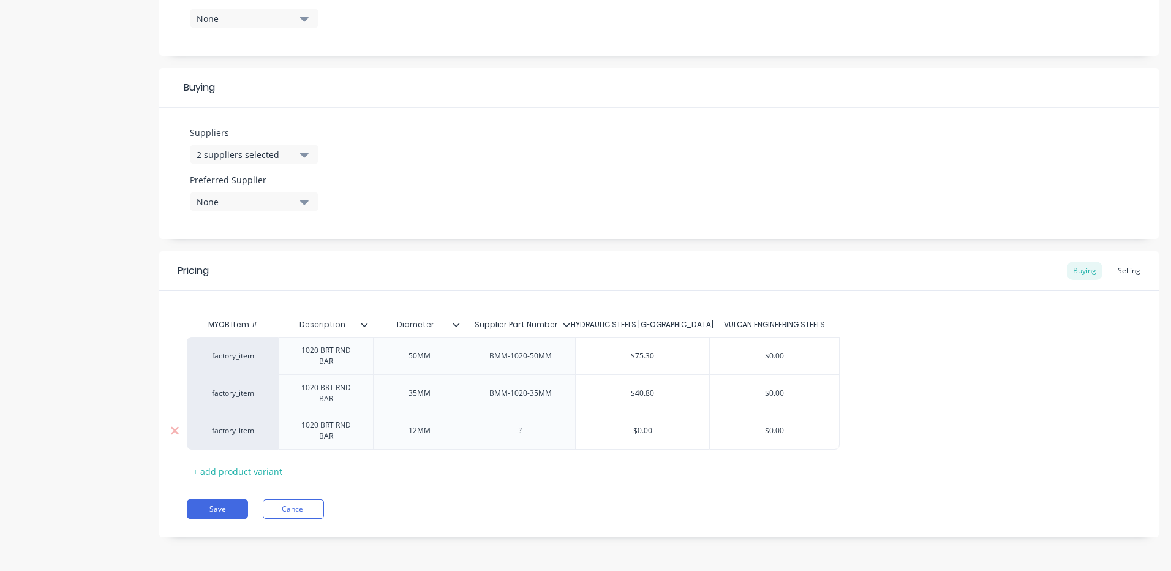
type input "$0.00"
click at [800, 425] on input "$0.00" at bounding box center [774, 430] width 129 height 11
type textarea "x"
type input "$0.0"
type textarea "x"
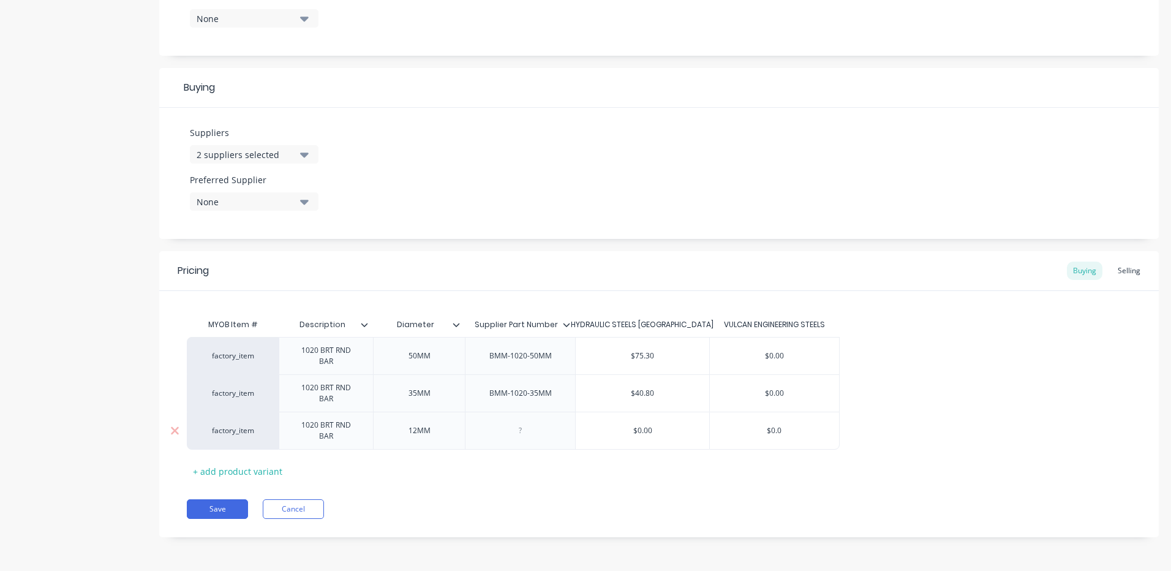
type input "$0."
type textarea "x"
type input "$0"
type textarea "x"
type input "$"
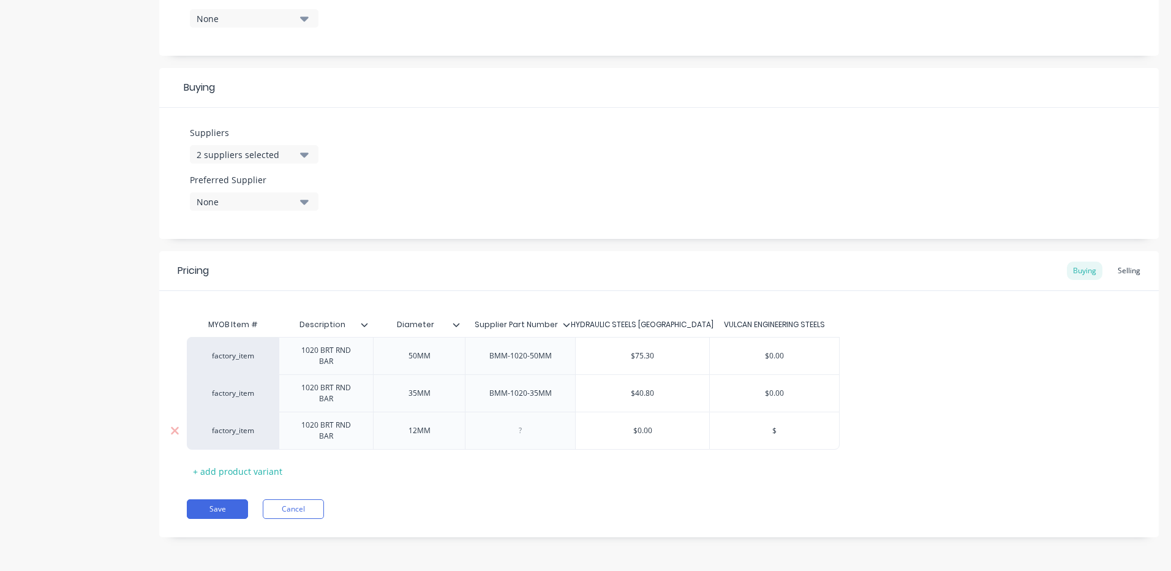
type textarea "x"
type input "$3"
type textarea "x"
type input "$3."
type textarea "x"
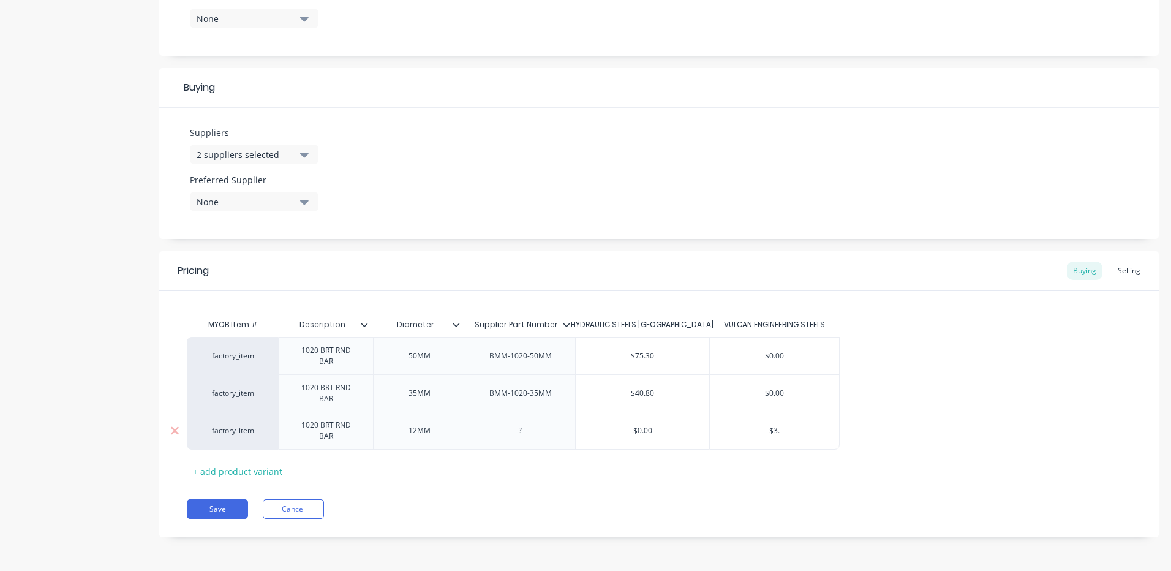
type input "$3.1"
type textarea "x"
type input "$3.11"
click at [903, 385] on div "factory_item 1020 BRT RND BAR 50MM BMM-1020-50MM $75.30 $0.00 factory_item 1020…" at bounding box center [659, 393] width 944 height 113
click at [214, 510] on button "Save" at bounding box center [217, 509] width 61 height 20
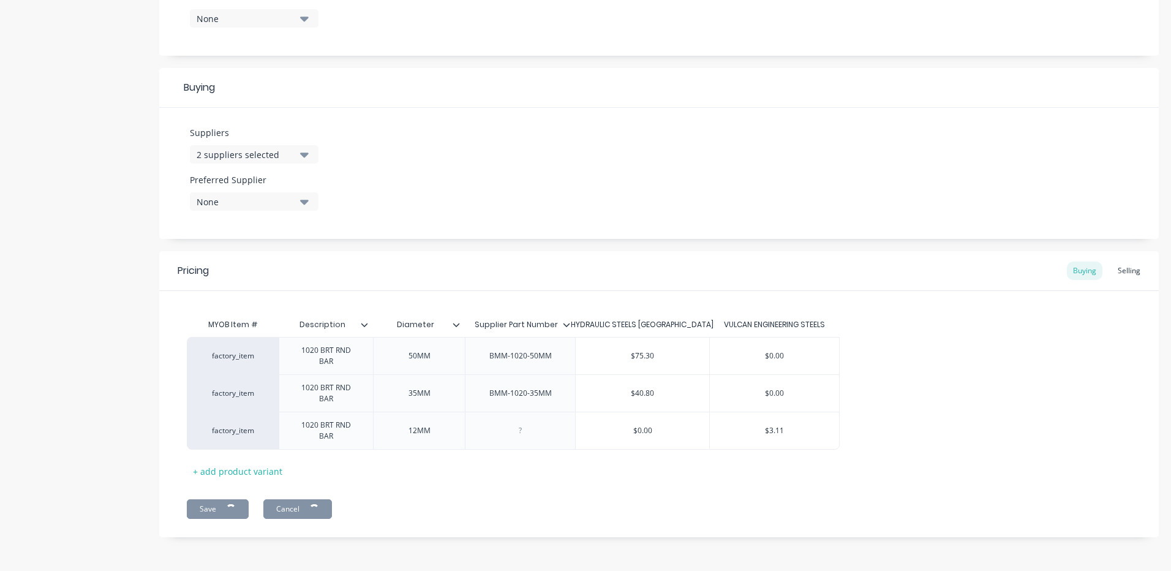
type textarea "x"
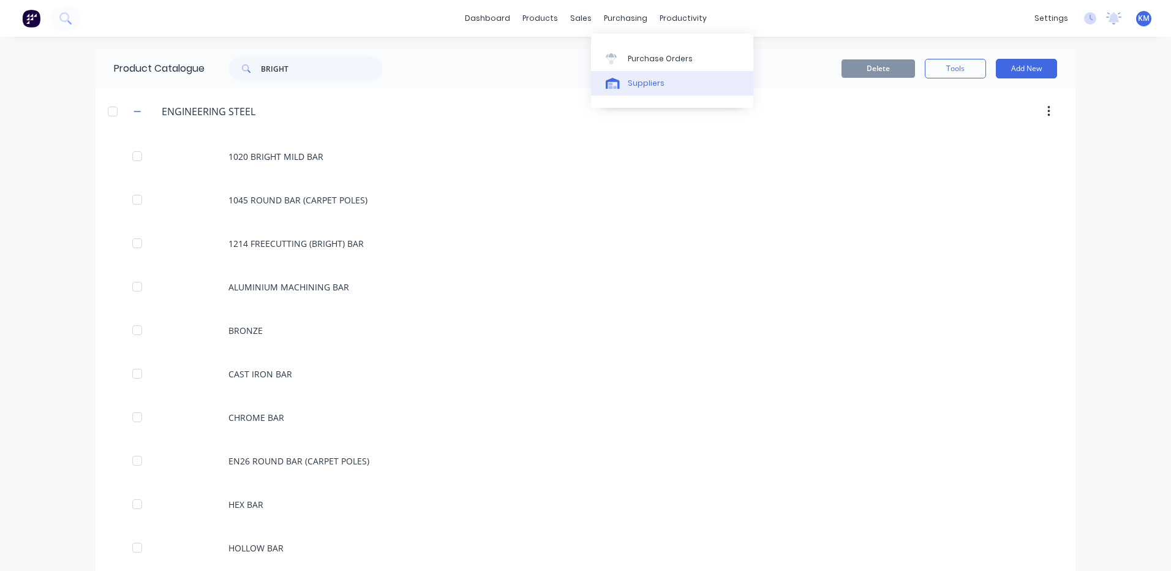
click at [621, 74] on link "Suppliers" at bounding box center [672, 83] width 162 height 24
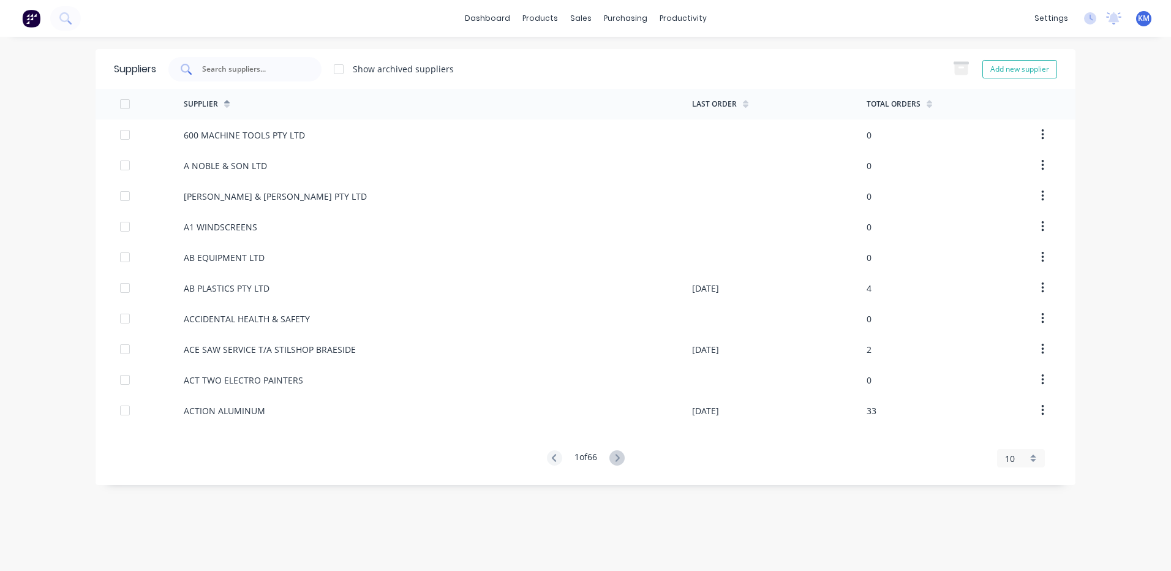
click at [259, 63] on input "text" at bounding box center [252, 69] width 102 height 12
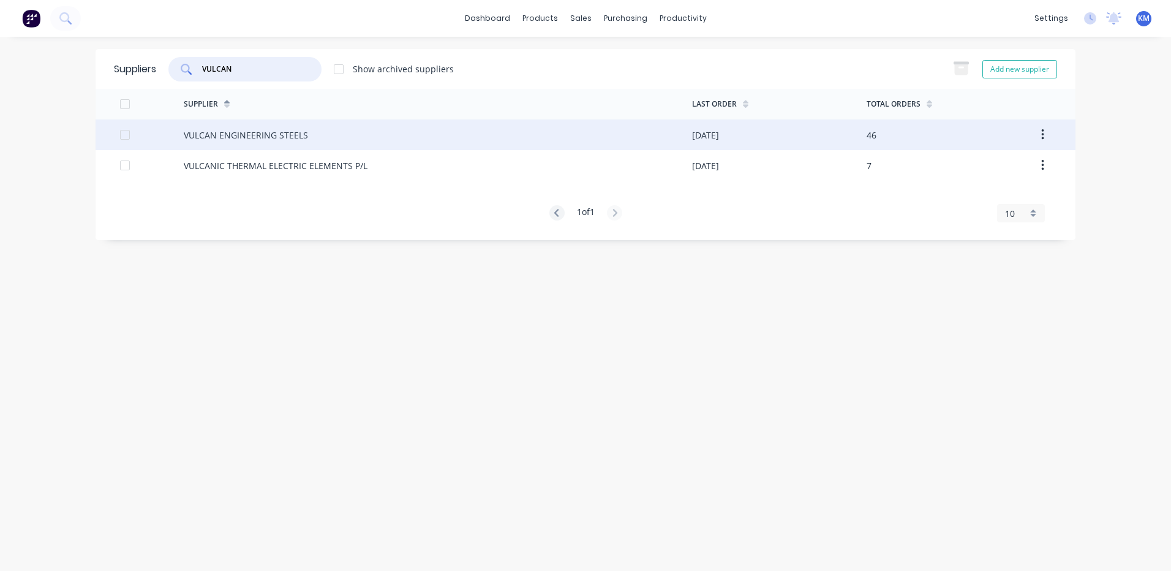
type input "VULCAN"
click at [311, 136] on div "VULCAN ENGINEERING STEELS" at bounding box center [438, 134] width 508 height 31
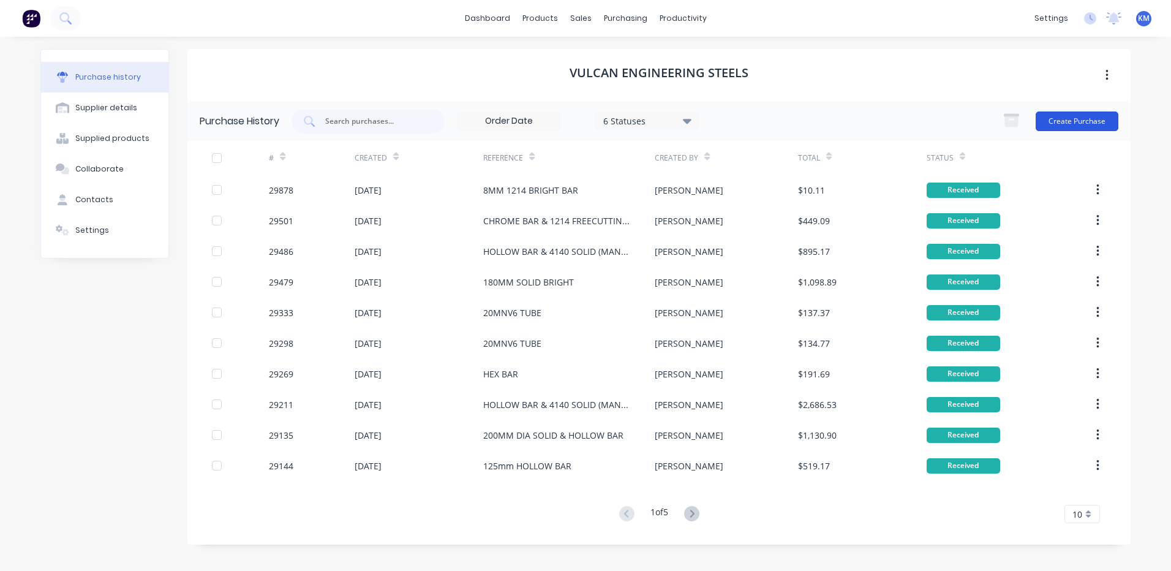
click at [1060, 120] on button "Create Purchase" at bounding box center [1077, 121] width 83 height 20
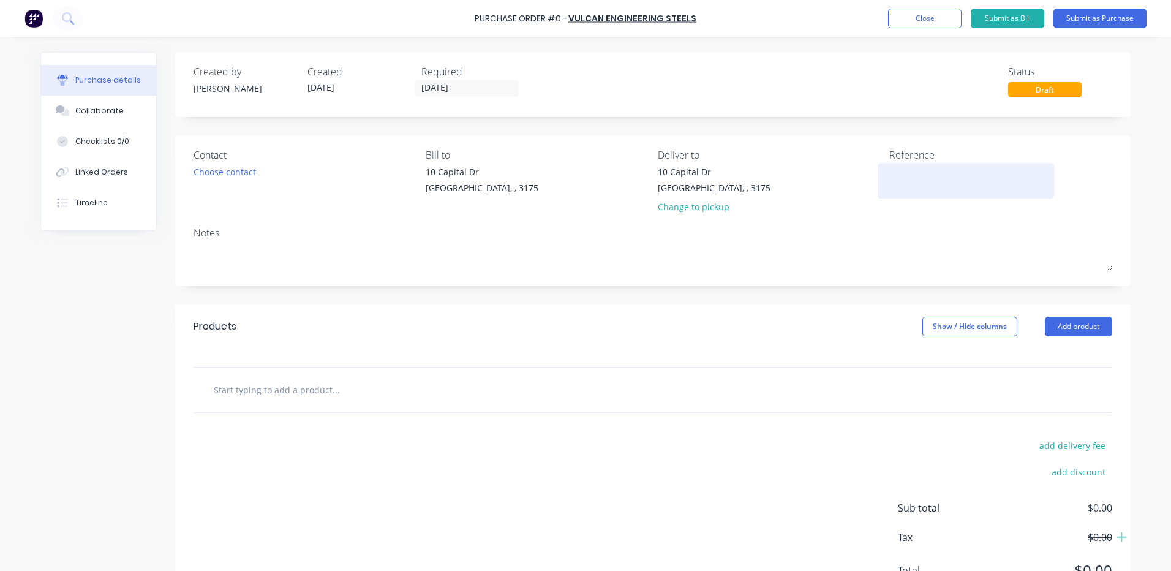
click at [935, 173] on textarea at bounding box center [965, 179] width 153 height 28
type textarea "12MM 1020 BRIG"
type textarea "x"
type textarea "12MM 1020 BRIGH"
type textarea "x"
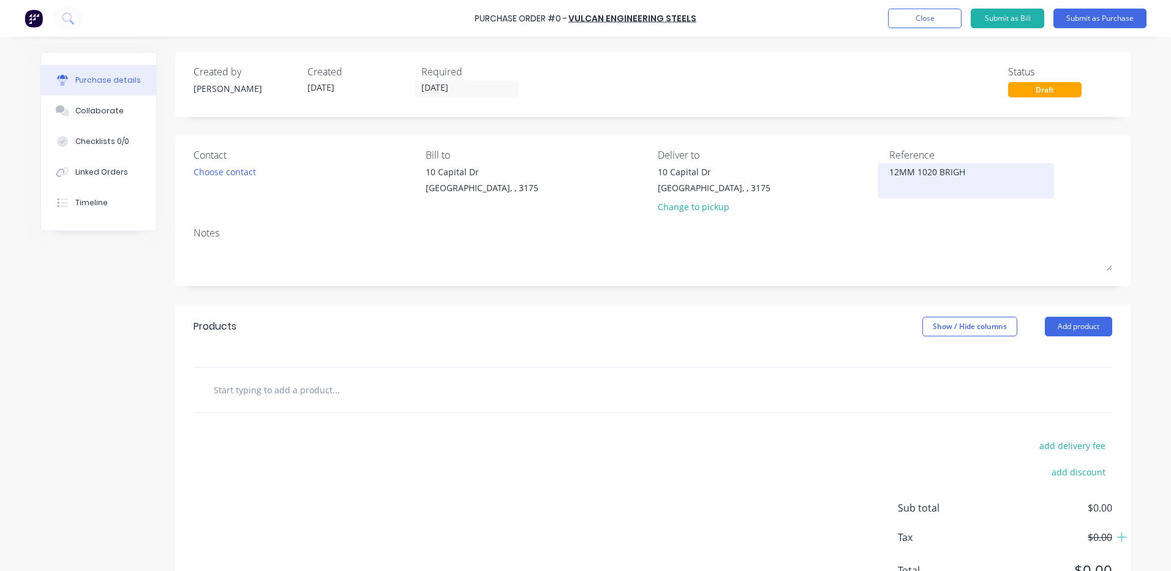
type textarea "12MM 1020 BRIGHT"
type textarea "x"
type textarea "12MM 1020 BRIGHT"
type textarea "x"
type textarea "12MM 1020 BRIGHT B"
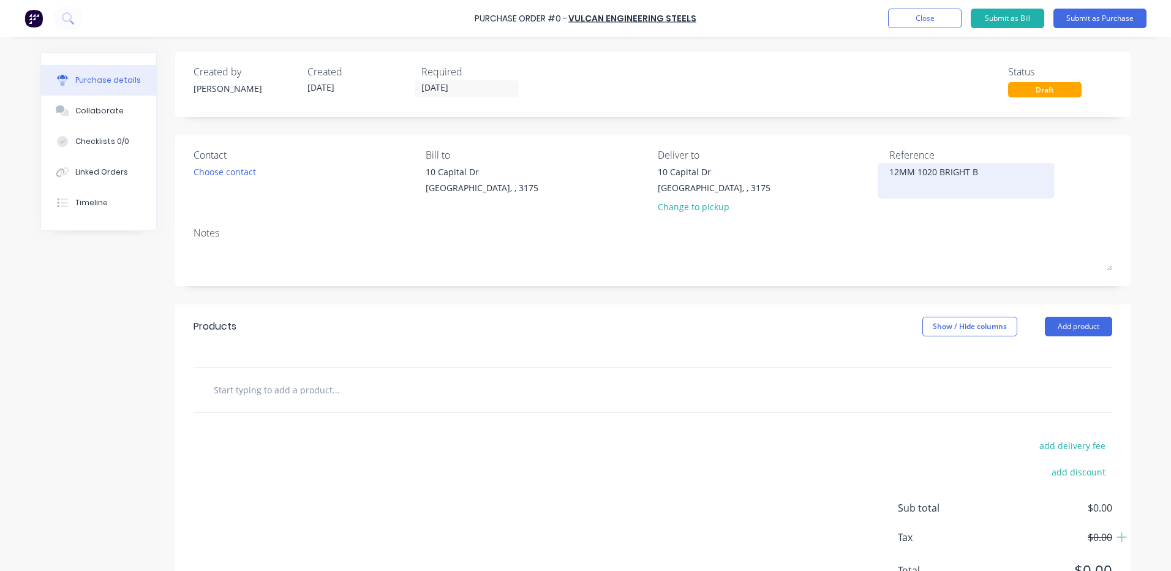
type textarea "x"
type textarea "12MM 1020 BRIGHT BA"
type textarea "x"
type textarea "12MM 1020 BRIGHT BAR"
type textarea "x"
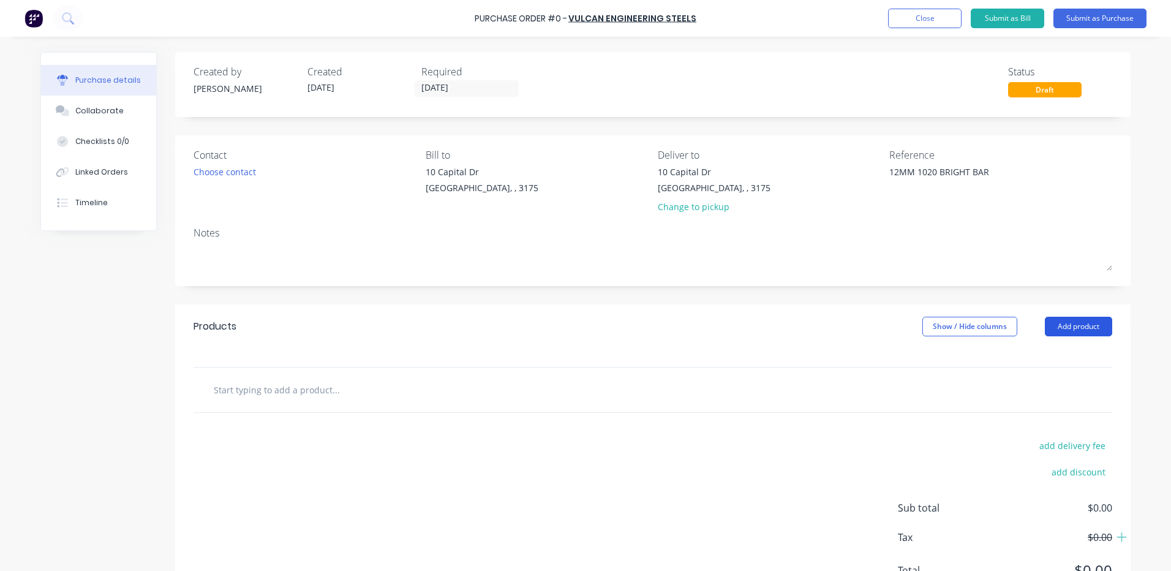
type textarea "12MM 1020 BRIGHT BAR"
click at [1056, 327] on button "Add product" at bounding box center [1078, 327] width 67 height 20
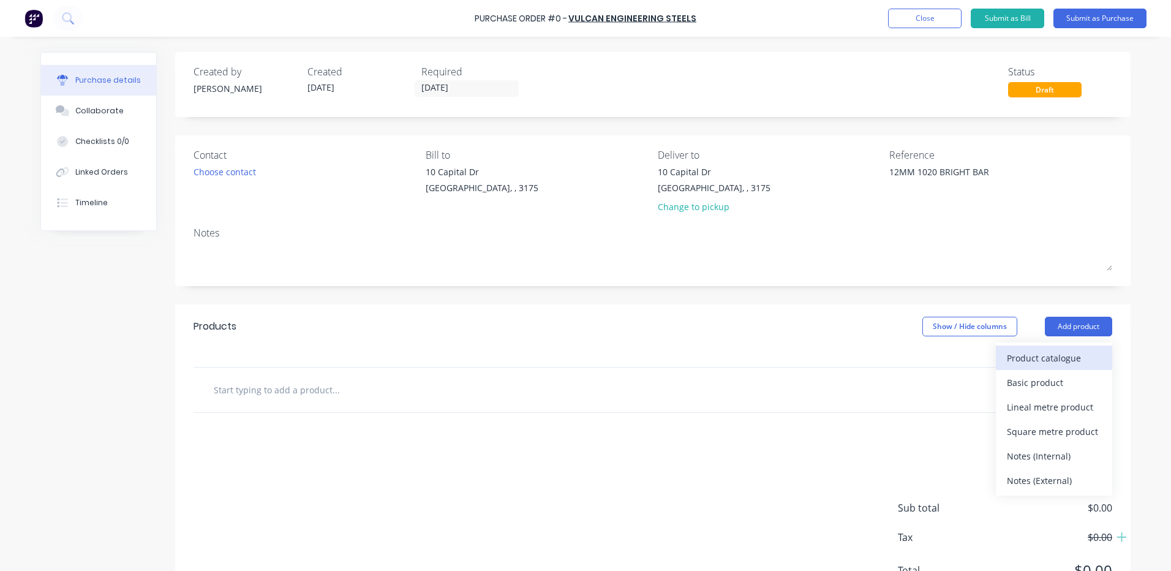
click at [1055, 349] on div "Product catalogue" at bounding box center [1054, 358] width 94 height 18
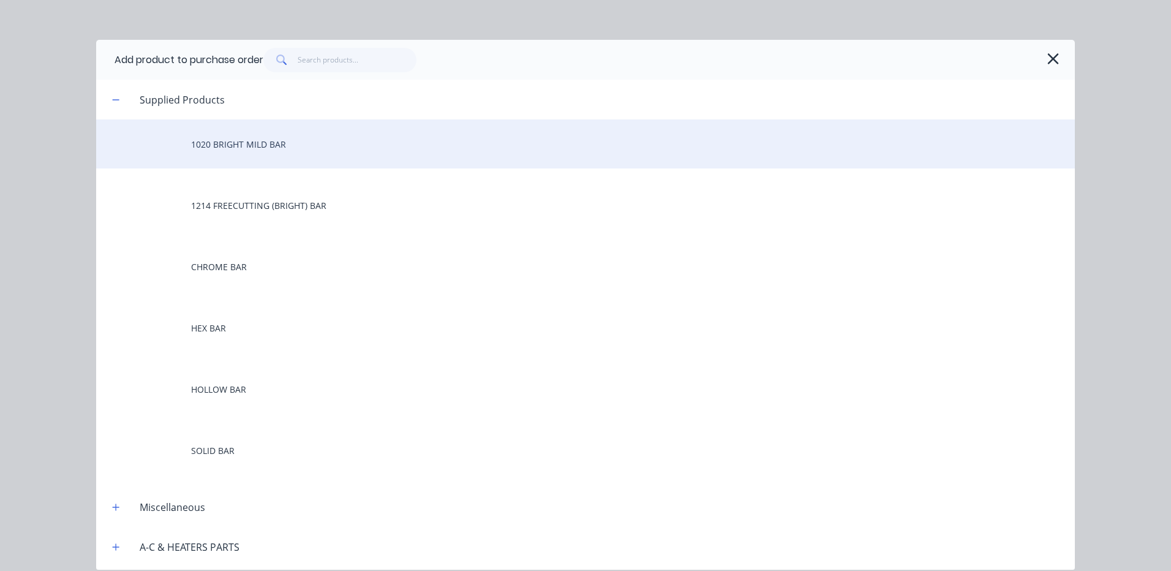
click at [260, 156] on div "1020 BRIGHT MILD BAR" at bounding box center [585, 143] width 979 height 49
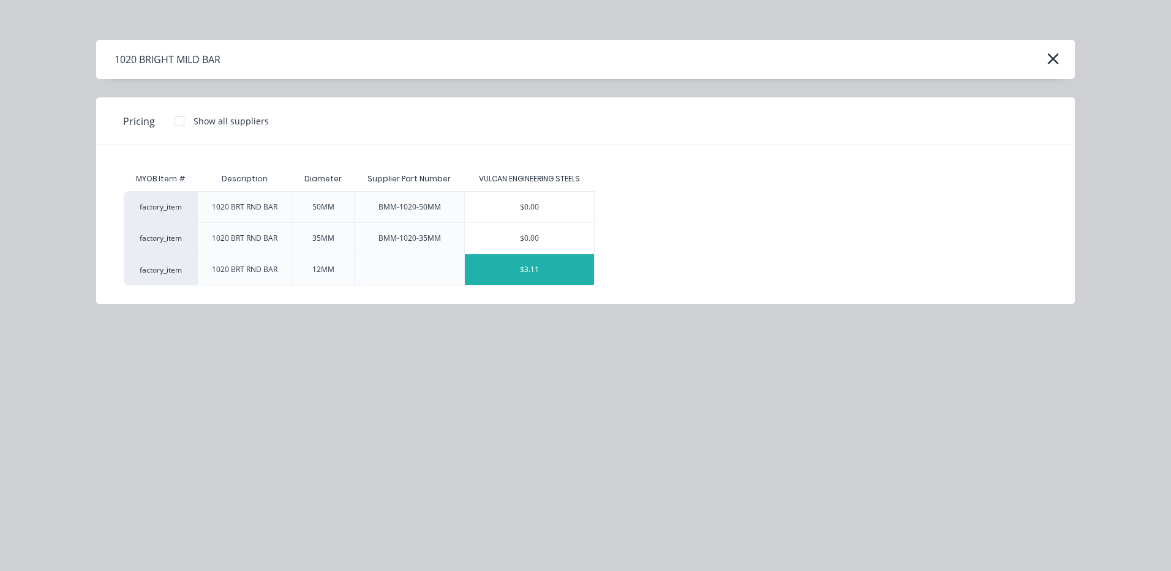
click at [526, 279] on div "$3.11" at bounding box center [529, 269] width 129 height 31
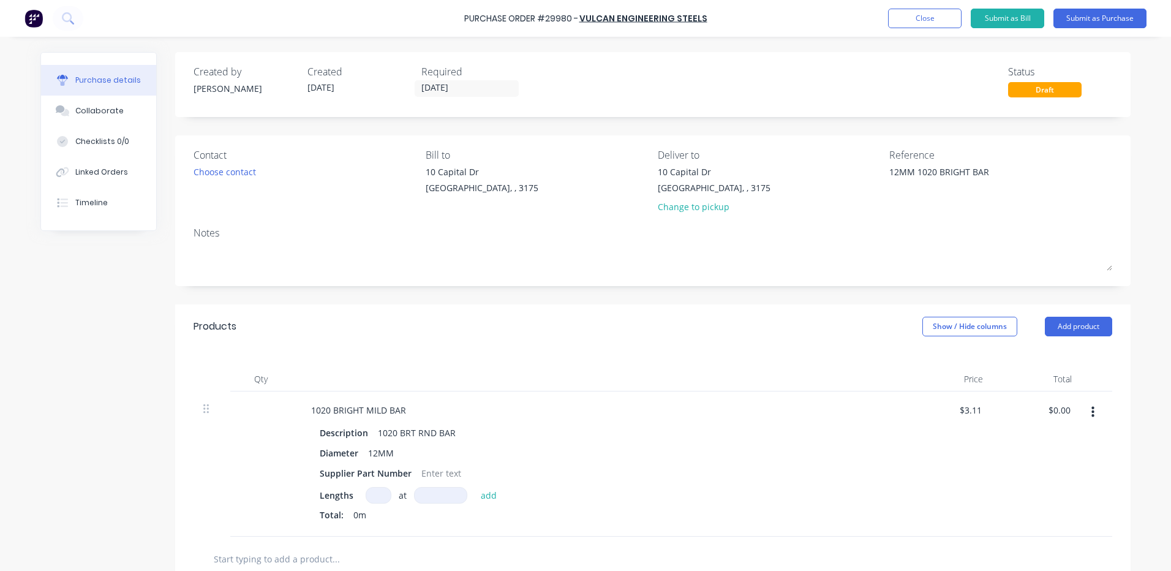
click at [376, 497] on input at bounding box center [379, 495] width 26 height 17
type textarea "x"
type input "1"
type textarea "x"
type input "1"
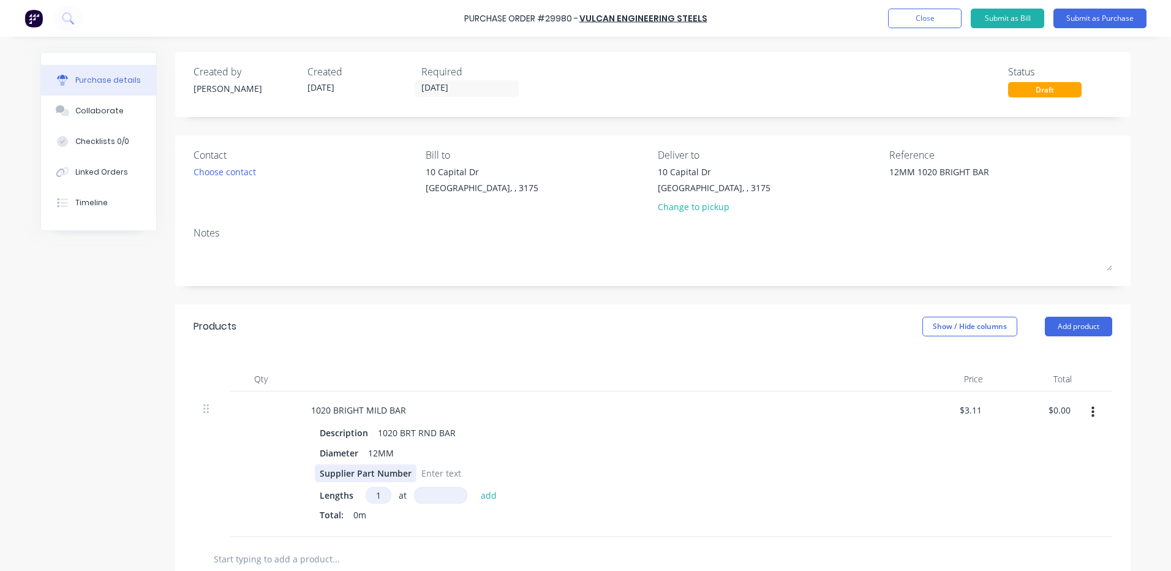
type textarea "x"
type input "6"
type textarea "x"
type input "61"
type textarea "x"
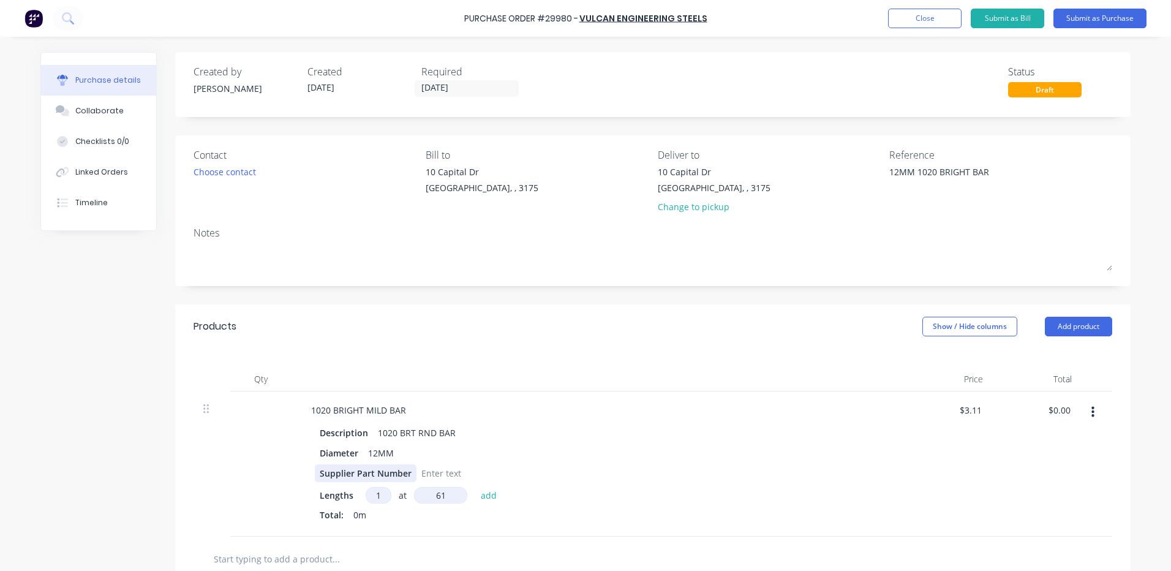
type input "610"
type textarea "x"
type input "6100"
type textarea "x"
type input "$18.97"
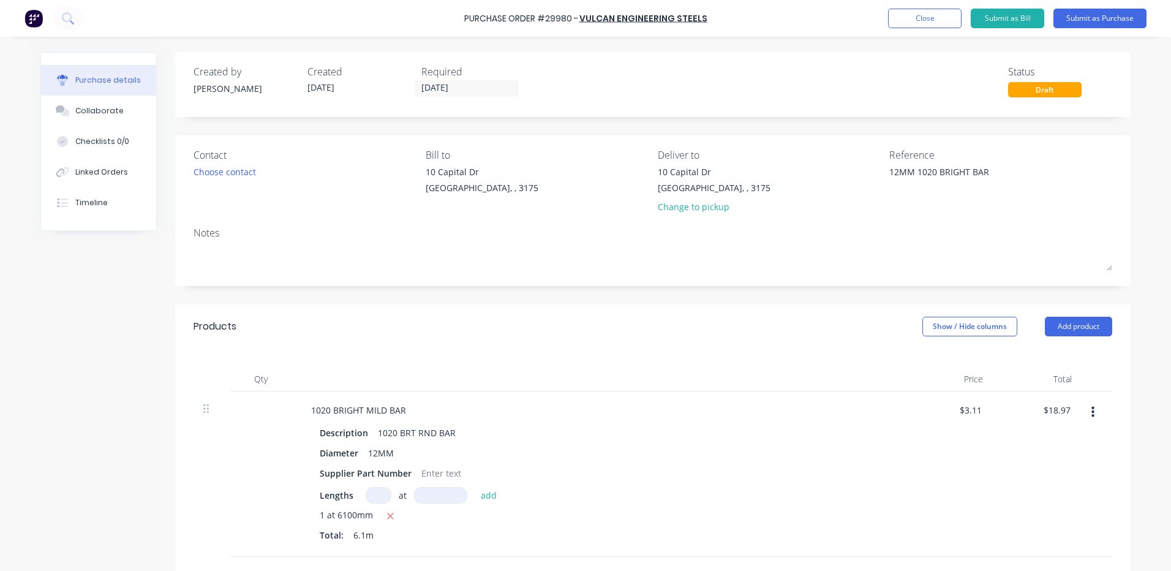
click at [596, 305] on div "Products Show / Hide columns Add product" at bounding box center [652, 326] width 955 height 44
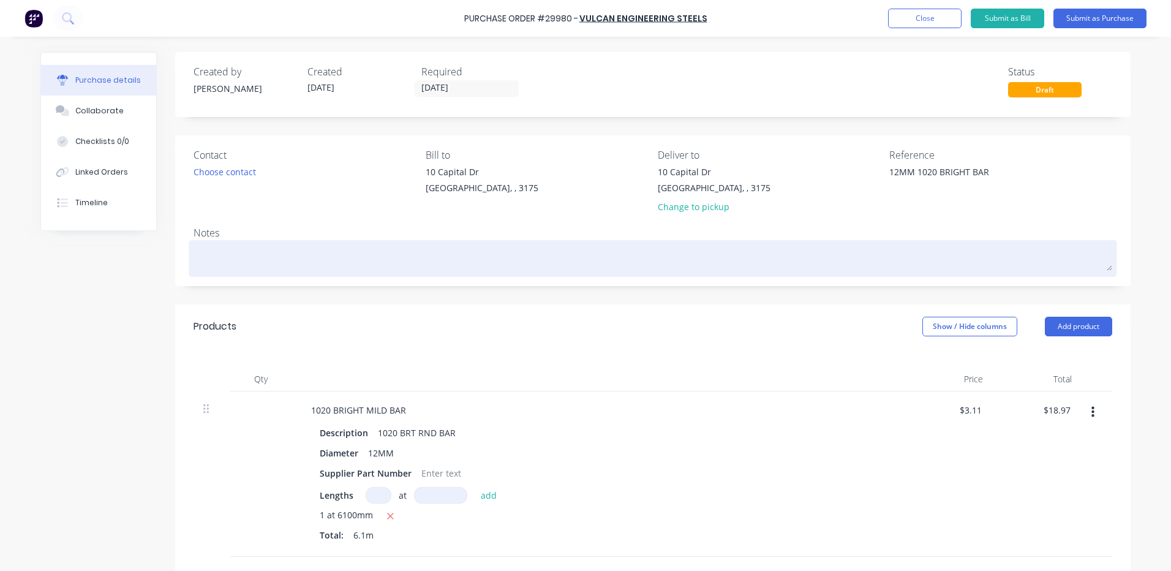
click at [247, 263] on textarea at bounding box center [653, 257] width 919 height 28
click at [222, 251] on textarea at bounding box center [653, 257] width 919 height 28
click at [238, 267] on textarea at bounding box center [653, 257] width 919 height 28
type textarea "x"
type textarea "C"
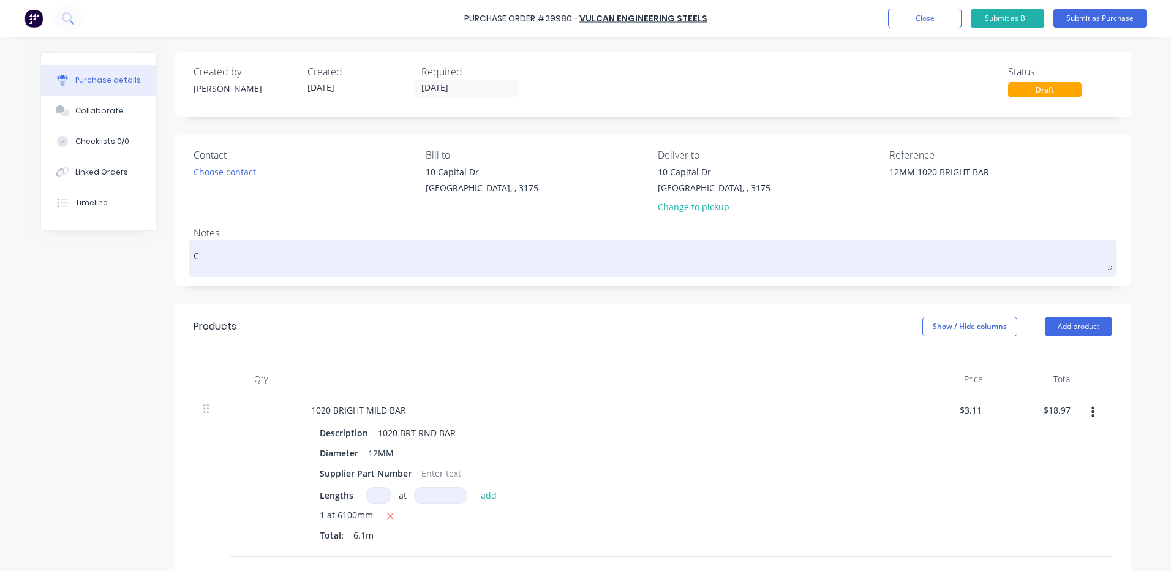
type textarea "x"
type textarea "CU"
type textarea "x"
type textarea "CUT"
type textarea "x"
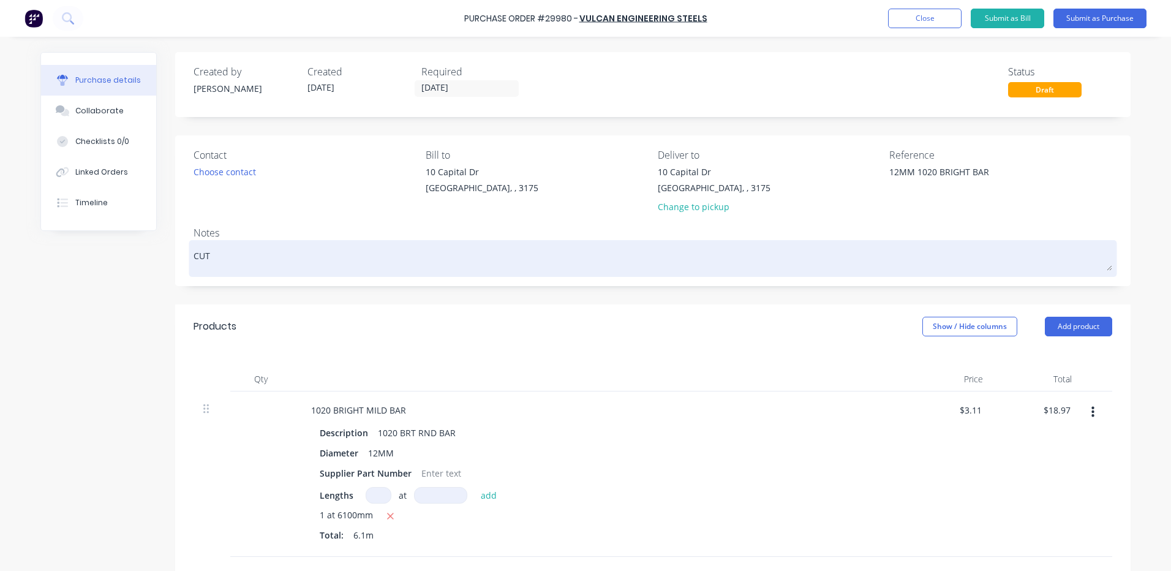
type textarea "CUT"
type textarea "x"
type textarea "CUT I"
type textarea "x"
type textarea "CUT IN"
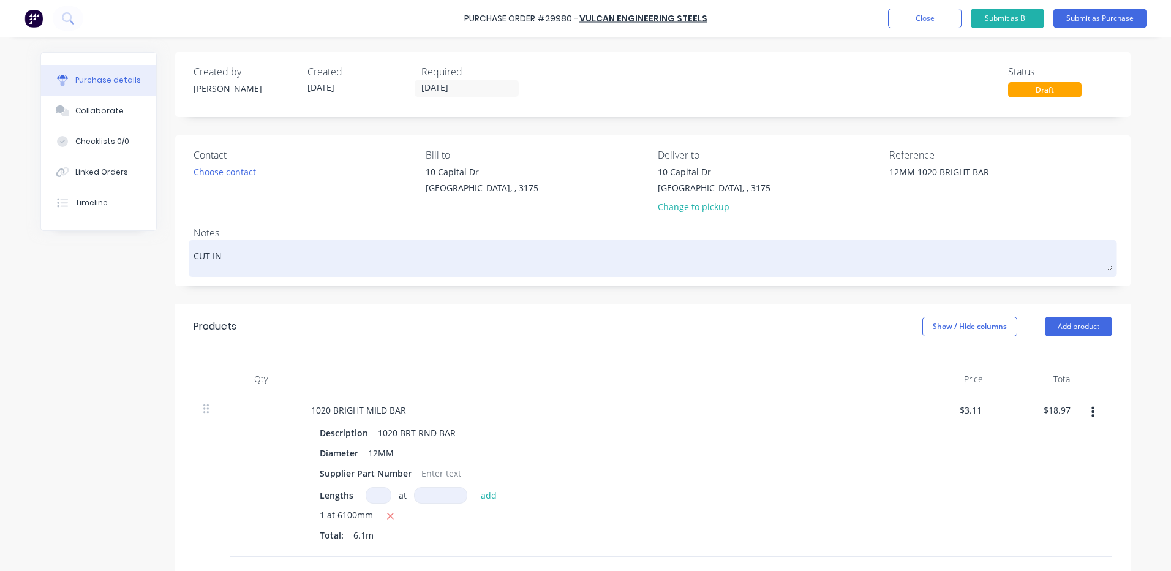
type textarea "x"
type textarea "CUT IN"
type textarea "x"
type textarea "CUT IN H"
type textarea "x"
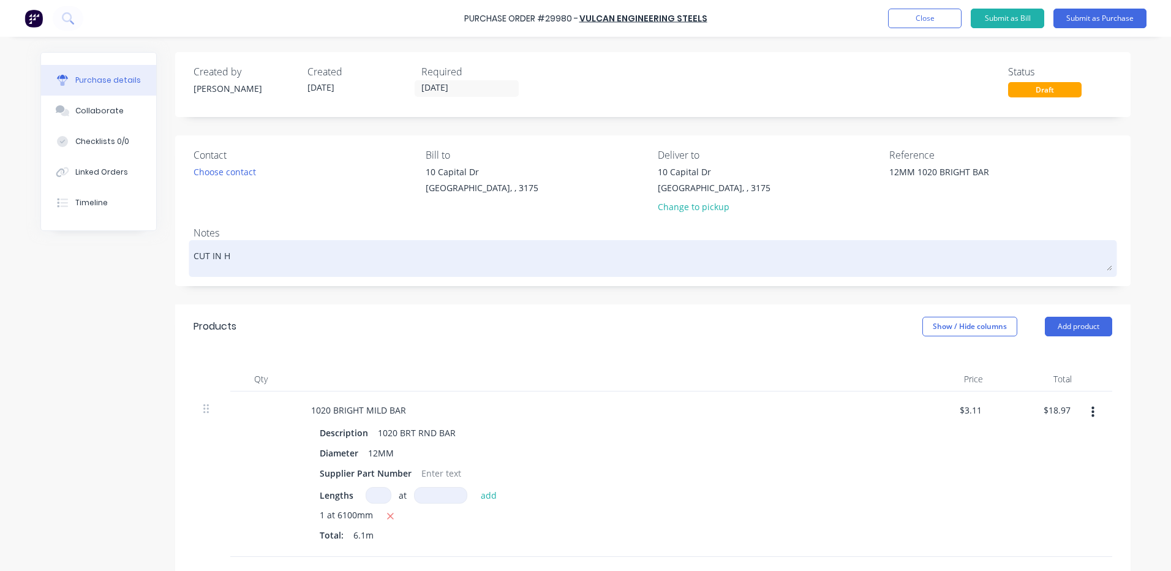
type textarea "CUT IN HA"
type textarea "x"
type textarea "CUT IN HAL"
type textarea "x"
type textarea "CUT IN HALF"
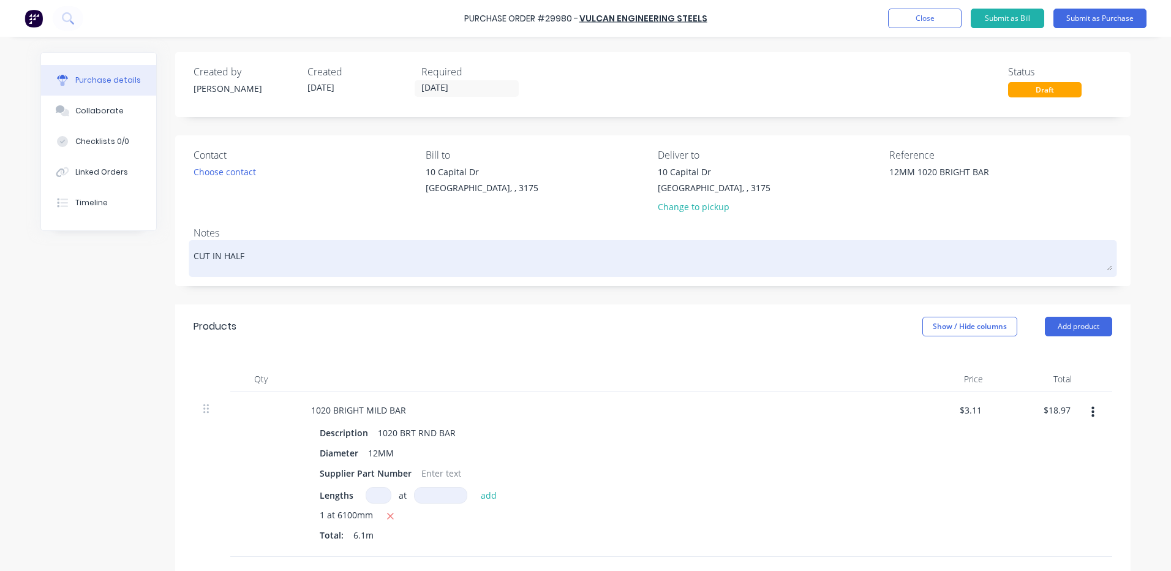
type textarea "x"
type textarea "CUT IN HALF"
type textarea "x"
type textarea "CUT IN HALF F"
type textarea "x"
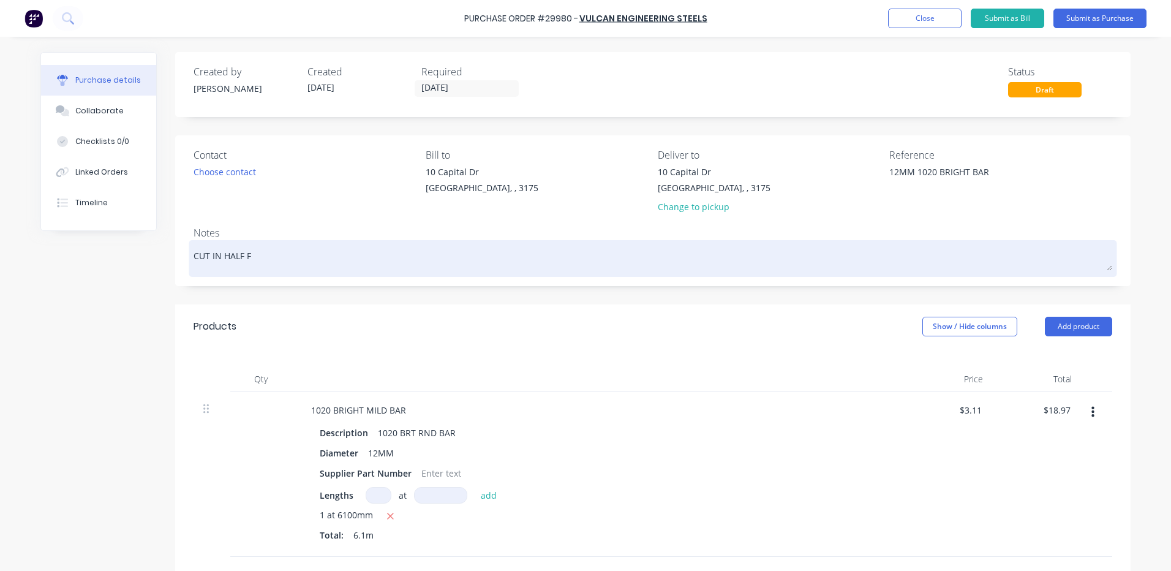
type textarea "CUT IN HALF FR"
type textarea "x"
type textarea "CUT IN HALF F"
type textarea "x"
type textarea "CUT IN HALF FO"
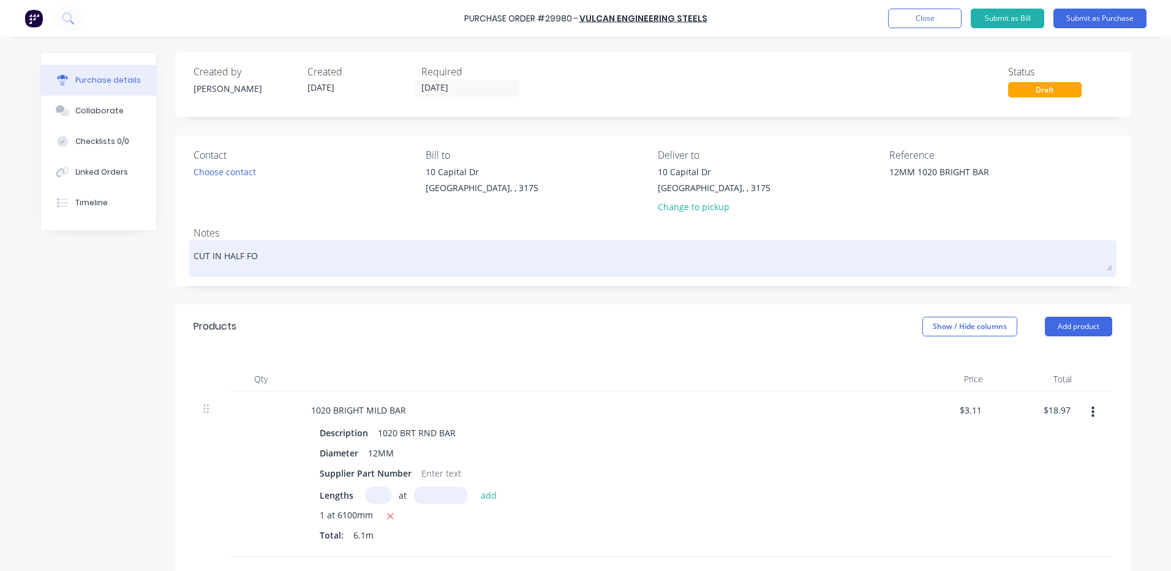
type textarea "x"
type textarea "CUT IN HALF FOR"
type textarea "x"
type textarea "CUT IN HALF FOR"
type textarea "x"
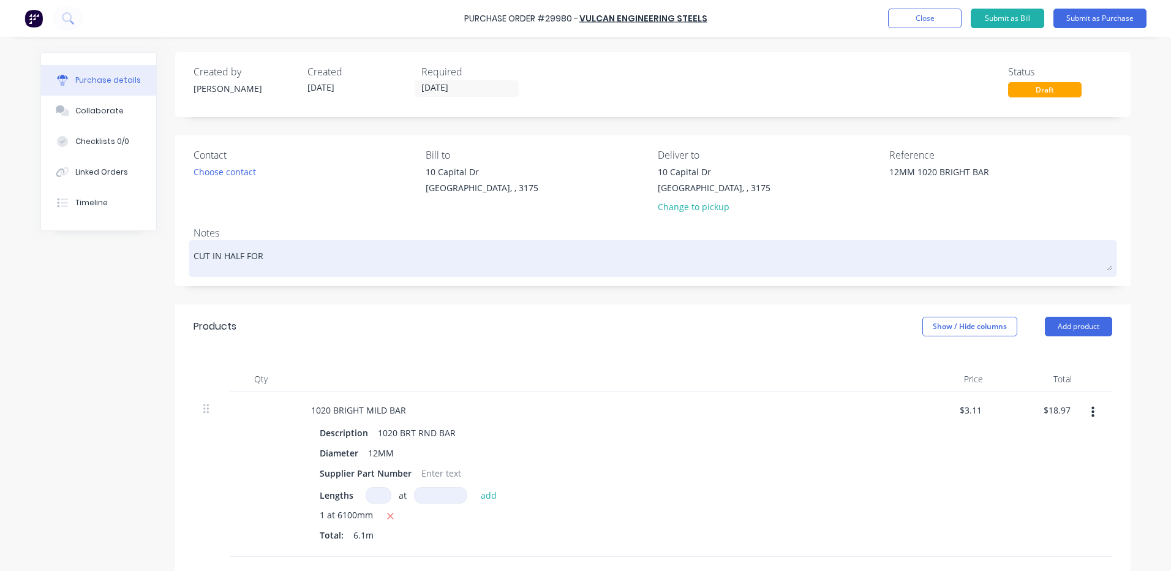
type textarea "CUT IN HALF FOR P"
type textarea "x"
type textarea "CUT IN HALF FOR PI"
type textarea "x"
type textarea "CUT IN HALF FOR PIC"
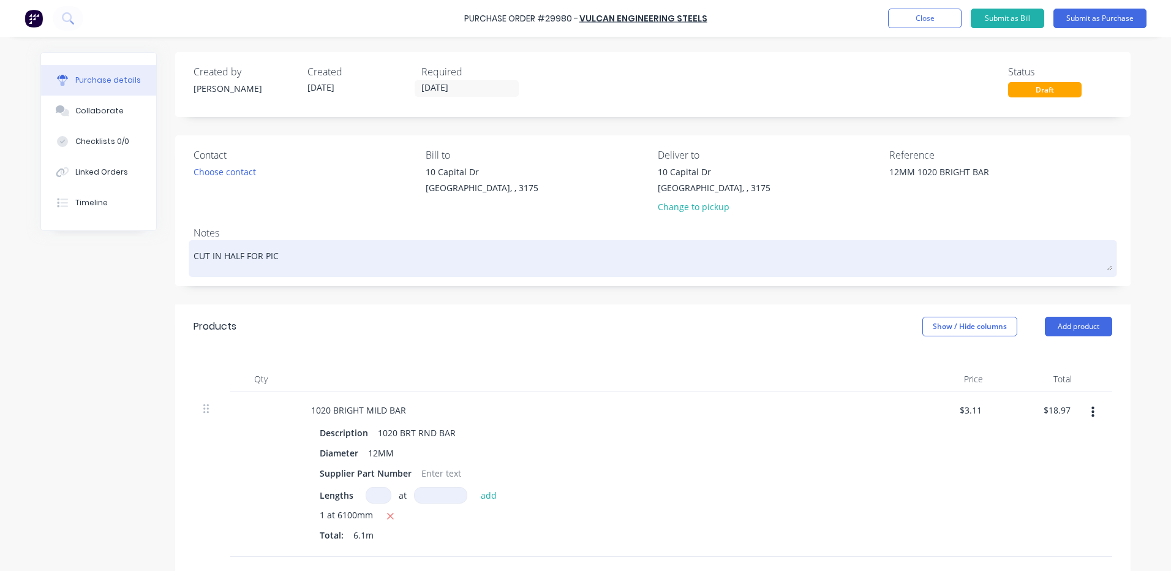
type textarea "x"
type textarea "CUT IN HALF FOR PICK"
type textarea "x"
type textarea "CUT IN HALF FOR PICK"
type textarea "x"
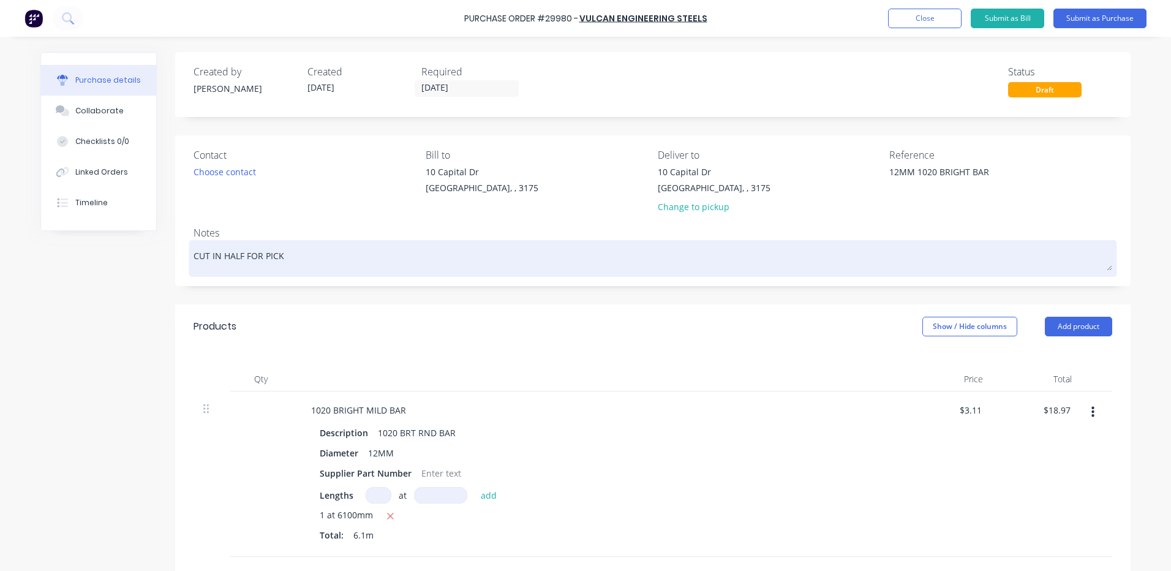
type textarea "CUT IN HALF FOR PICK U"
type textarea "x"
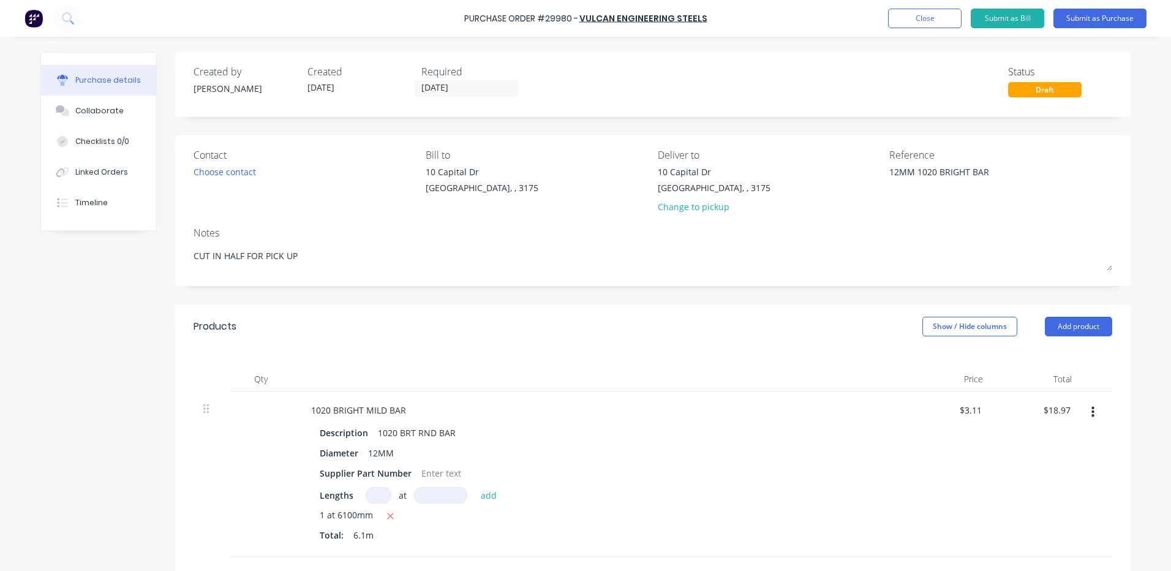
type textarea "CUT IN HALF FOR PICK UP"
type textarea "x"
type textarea "CUT IN HALF FOR PICK UP"
click at [307, 314] on div "Products Show / Hide columns Add product" at bounding box center [652, 326] width 955 height 44
click at [233, 165] on div "Choose contact" at bounding box center [225, 171] width 62 height 13
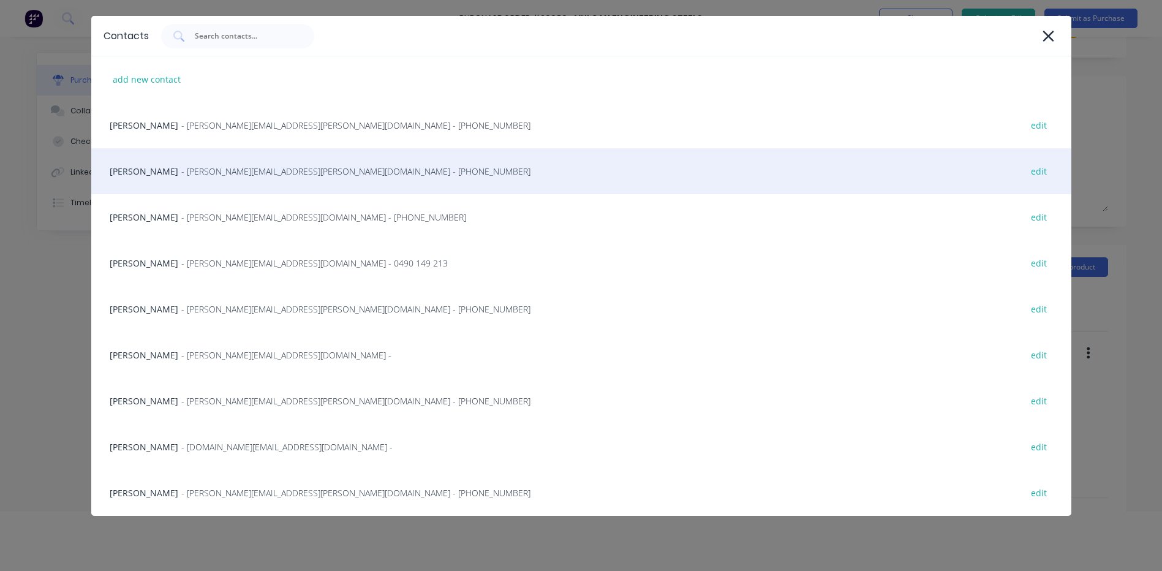
scroll to position [61, 0]
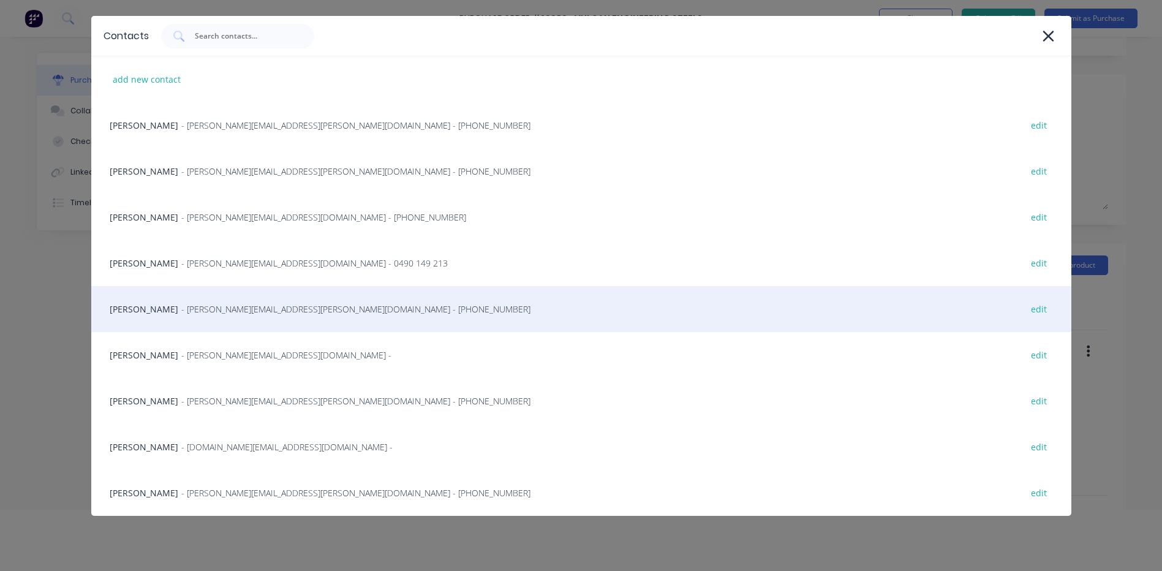
click at [257, 298] on div "[PERSON_NAME] - [PERSON_NAME][EMAIL_ADDRESS][PERSON_NAME][DOMAIN_NAME] - [PHONE…" at bounding box center [581, 309] width 980 height 46
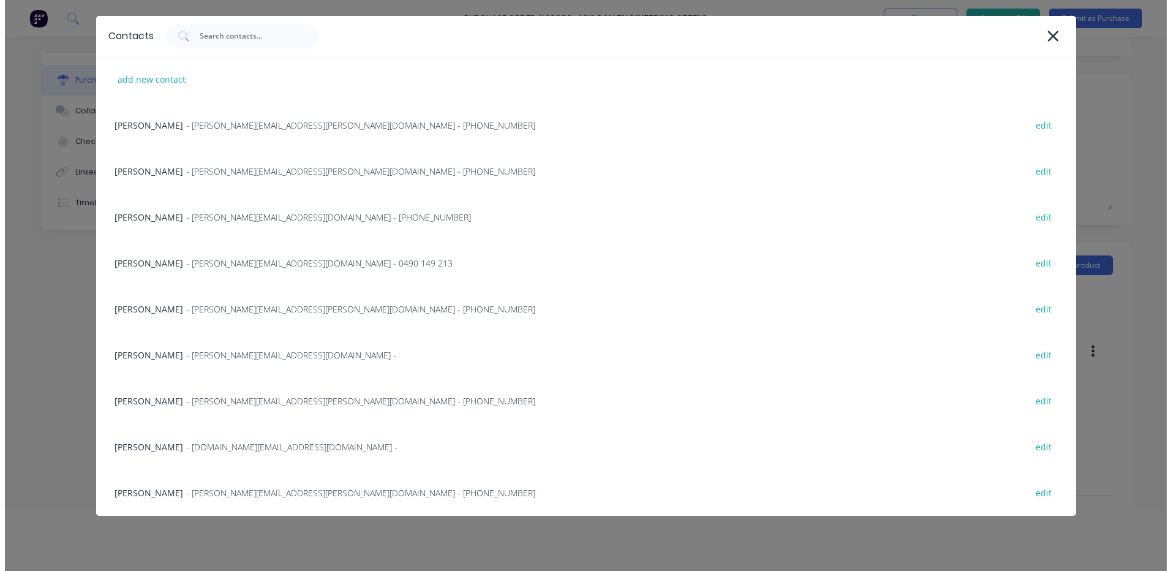
scroll to position [0, 0]
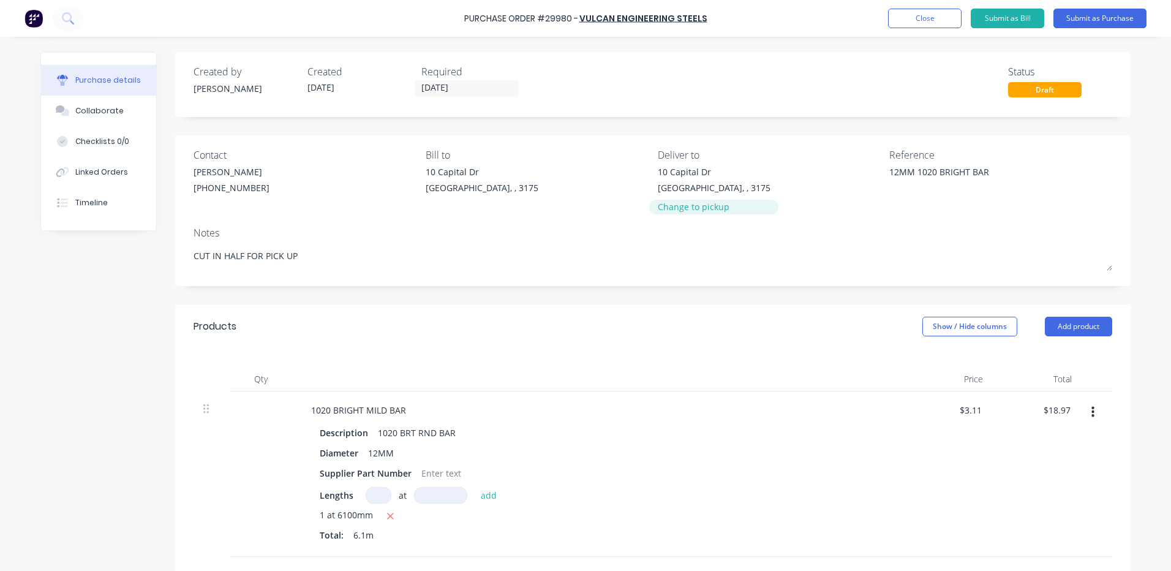
click at [677, 209] on div "Change to pickup" at bounding box center [714, 206] width 113 height 13
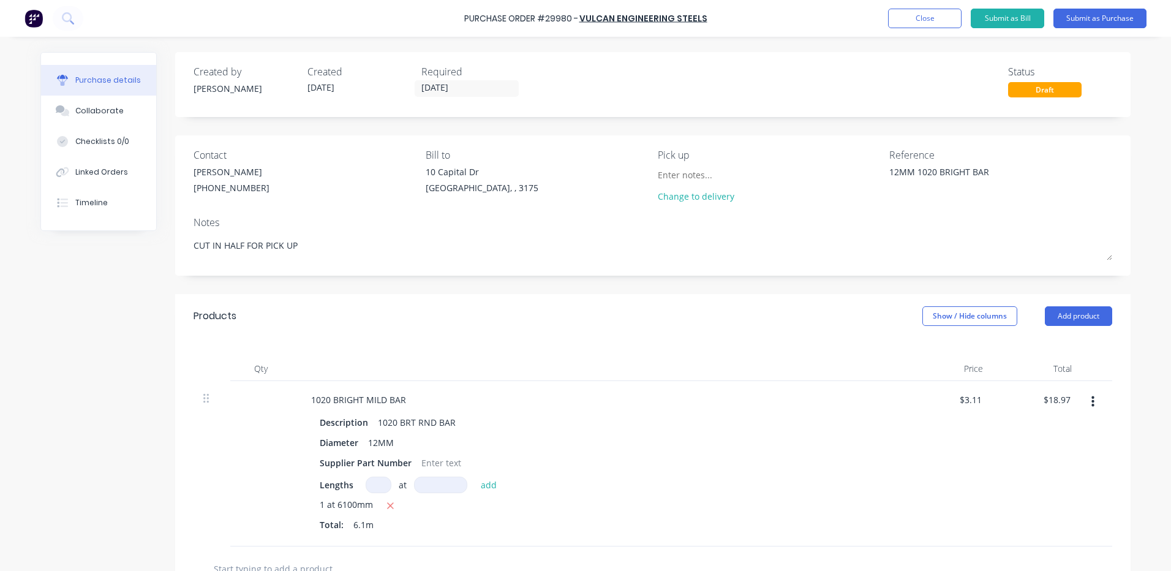
click at [452, 311] on div "Products Show / Hide columns Add product" at bounding box center [652, 316] width 955 height 44
drag, startPoint x: 280, startPoint y: 310, endPoint x: 171, endPoint y: 309, distance: 109.6
click at [175, 309] on div "Products Show / Hide columns Add product" at bounding box center [652, 316] width 955 height 44
click at [244, 317] on div "Products Show / Hide columns Add product" at bounding box center [652, 316] width 955 height 44
drag, startPoint x: 233, startPoint y: 315, endPoint x: 180, endPoint y: 314, distance: 53.3
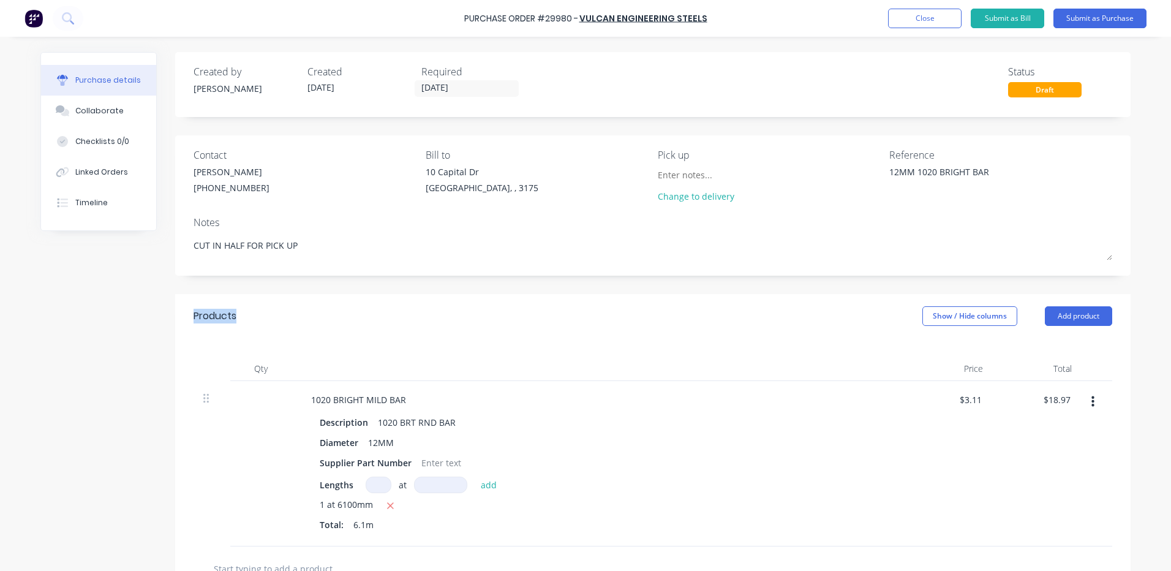
click at [180, 314] on div "Products Show / Hide columns Add product" at bounding box center [652, 316] width 955 height 44
click at [244, 318] on div "Products Show / Hide columns Add product" at bounding box center [652, 316] width 955 height 44
drag, startPoint x: 257, startPoint y: 318, endPoint x: 176, endPoint y: 311, distance: 81.7
click at [176, 311] on div "Products Show / Hide columns Add product" at bounding box center [652, 316] width 955 height 44
click at [278, 315] on div "Products Show / Hide columns Add product" at bounding box center [652, 316] width 955 height 44
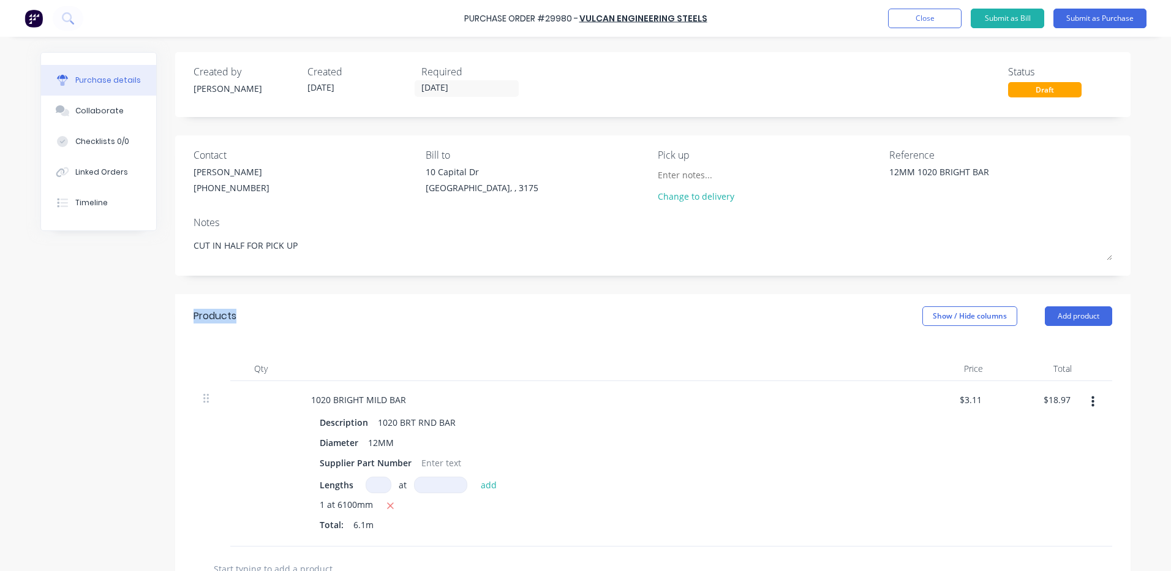
drag, startPoint x: 286, startPoint y: 314, endPoint x: 182, endPoint y: 314, distance: 103.5
click at [182, 314] on div "Products Show / Hide columns Add product" at bounding box center [652, 316] width 955 height 44
click at [243, 314] on div "Products Show / Hide columns Add product" at bounding box center [652, 316] width 955 height 44
drag, startPoint x: 237, startPoint y: 316, endPoint x: 183, endPoint y: 314, distance: 53.9
click at [183, 314] on div "Products Show / Hide columns Add product" at bounding box center [652, 316] width 955 height 44
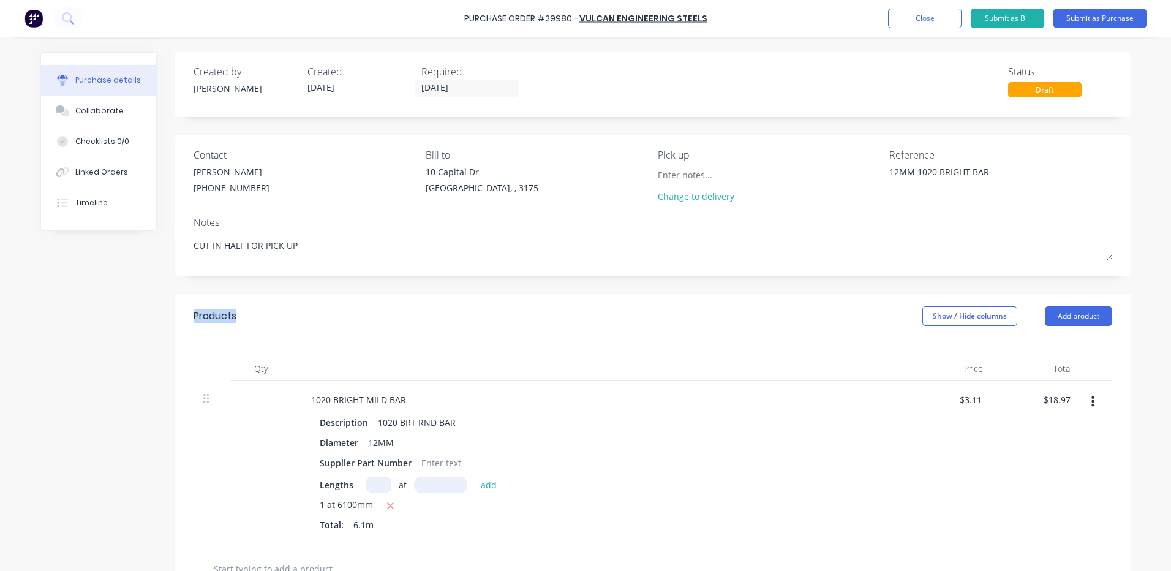
click at [214, 314] on div "Products" at bounding box center [215, 316] width 43 height 15
drag, startPoint x: 248, startPoint y: 318, endPoint x: 151, endPoint y: 314, distance: 97.5
click at [151, 314] on div "Created by [PERSON_NAME] Created [DATE] Required [DATE] Status Draft Contact [P…" at bounding box center [585, 422] width 1090 height 740
click at [332, 324] on div "Products Show / Hide columns Add product" at bounding box center [652, 316] width 955 height 44
click at [148, 171] on button "Linked Orders" at bounding box center [98, 172] width 115 height 31
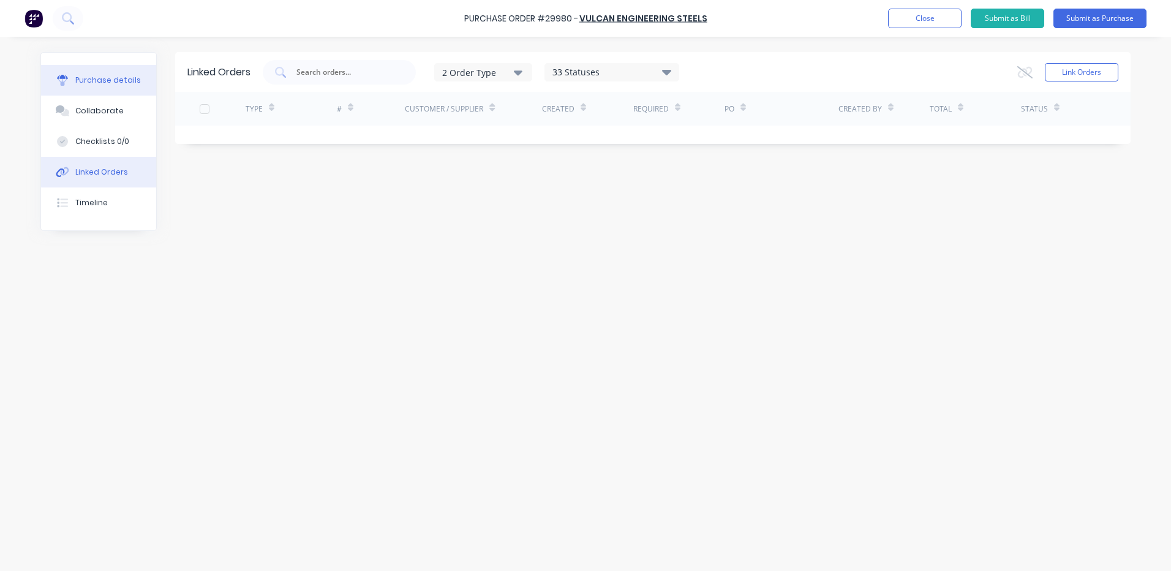
click at [126, 81] on div "Purchase details" at bounding box center [108, 80] width 66 height 11
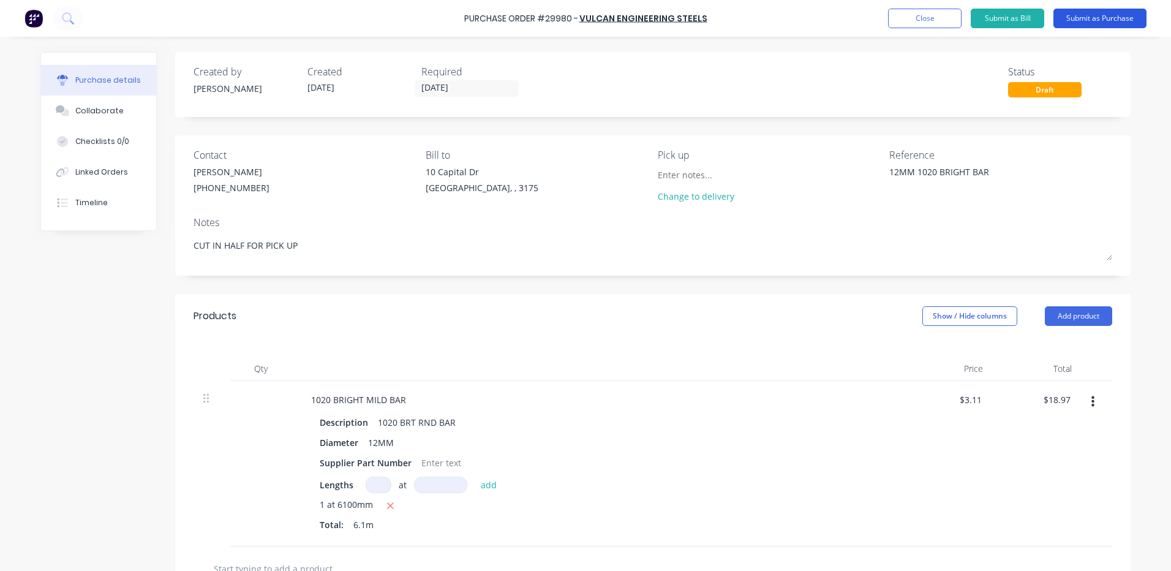
click at [1081, 19] on button "Submit as Purchase" at bounding box center [1099, 19] width 93 height 20
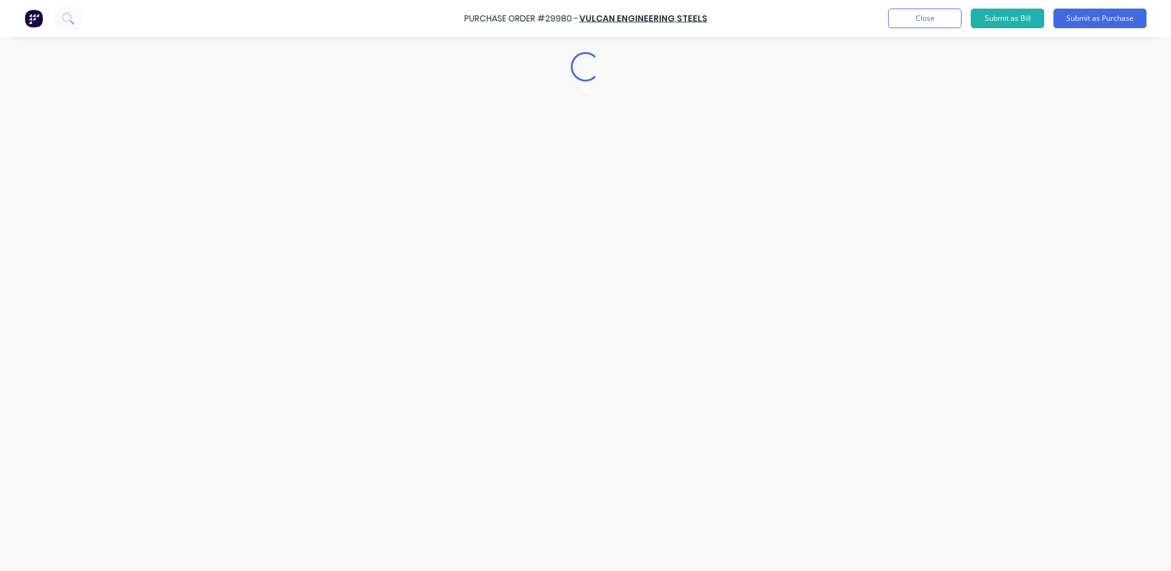
type textarea "x"
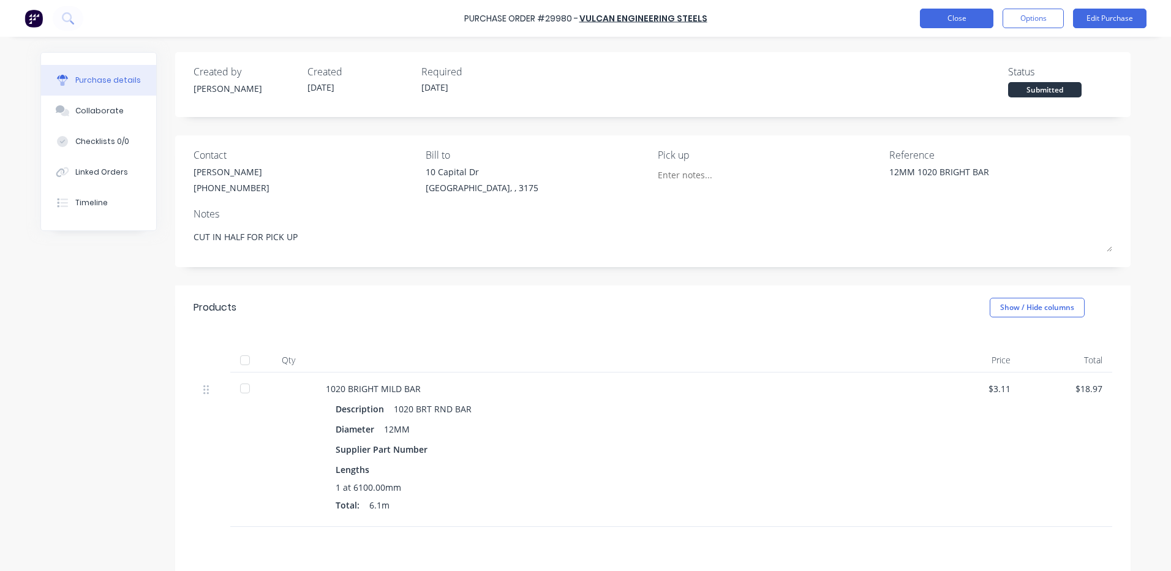
click at [942, 22] on button "Close" at bounding box center [956, 19] width 73 height 20
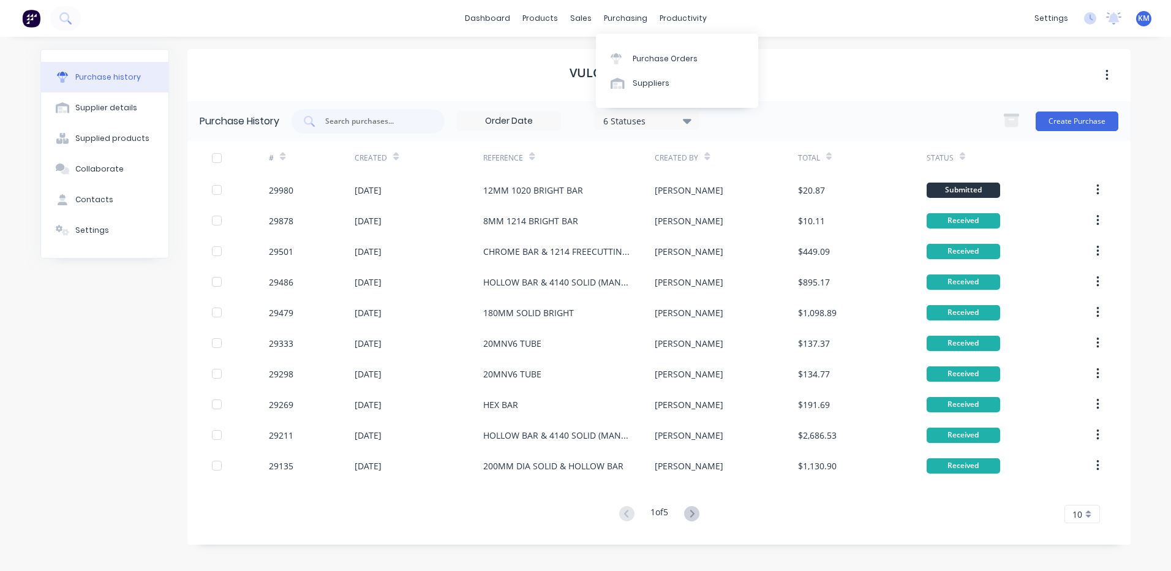
click at [617, 103] on div "Purchase Orders Suppliers" at bounding box center [677, 71] width 162 height 74
click at [619, 86] on icon at bounding box center [618, 86] width 9 height 6
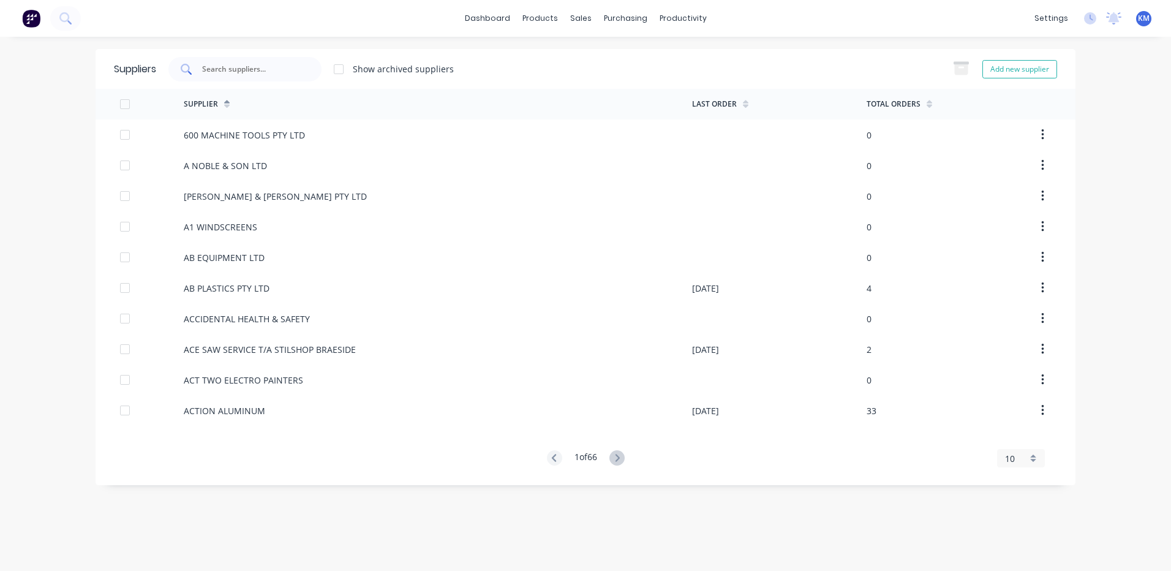
click at [242, 73] on input "text" at bounding box center [252, 69] width 102 height 12
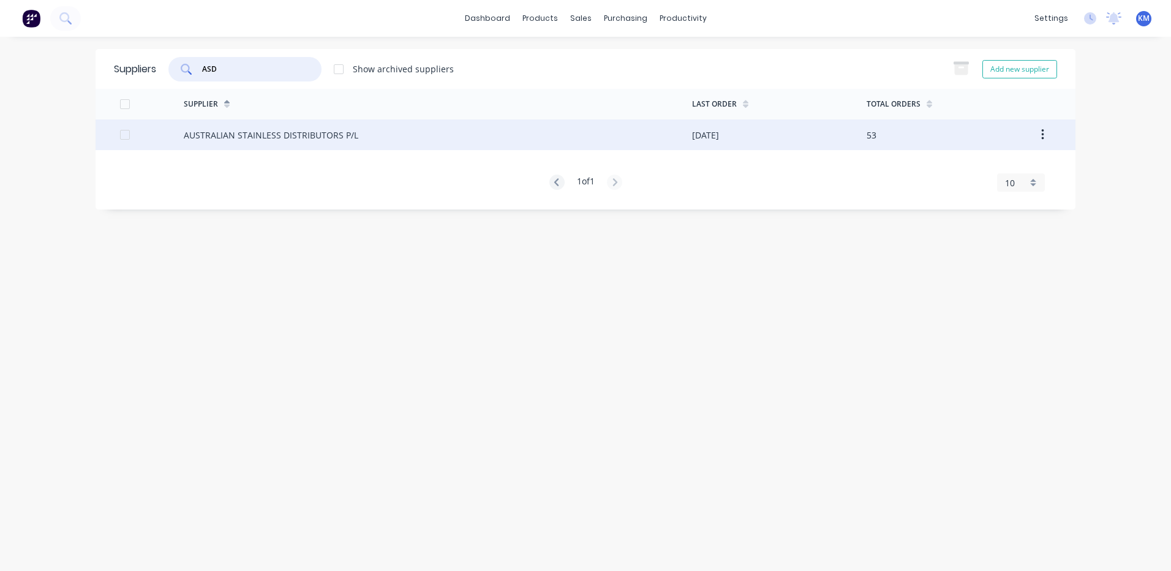
type input "ASD"
click at [285, 141] on div "AUSTRALIAN STAINLESS DISTRIBUTORS P/L" at bounding box center [438, 134] width 508 height 31
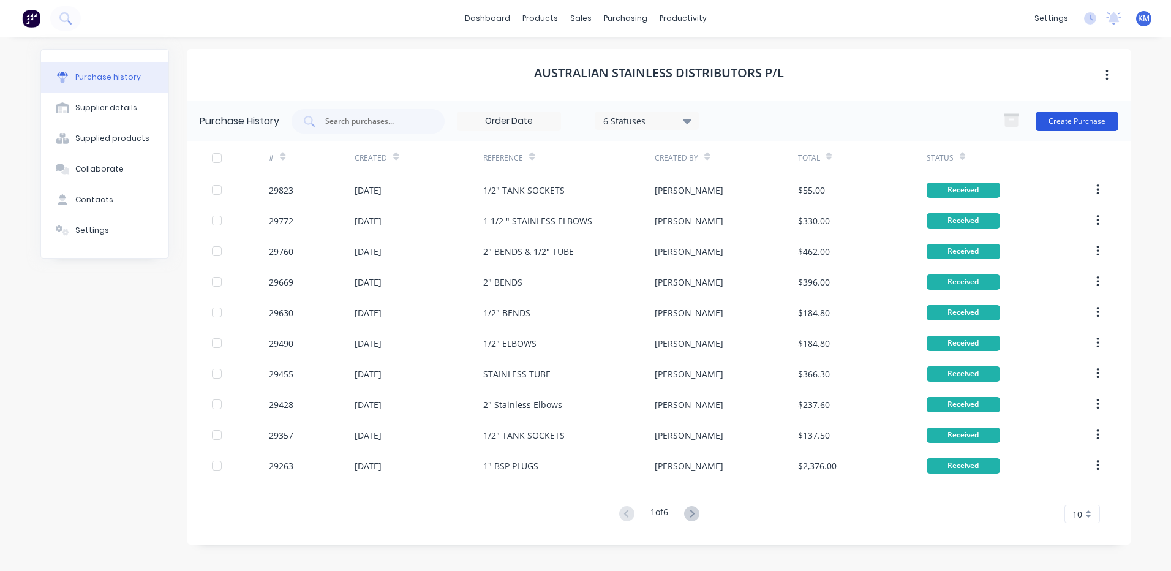
click at [1074, 124] on button "Create Purchase" at bounding box center [1077, 121] width 83 height 20
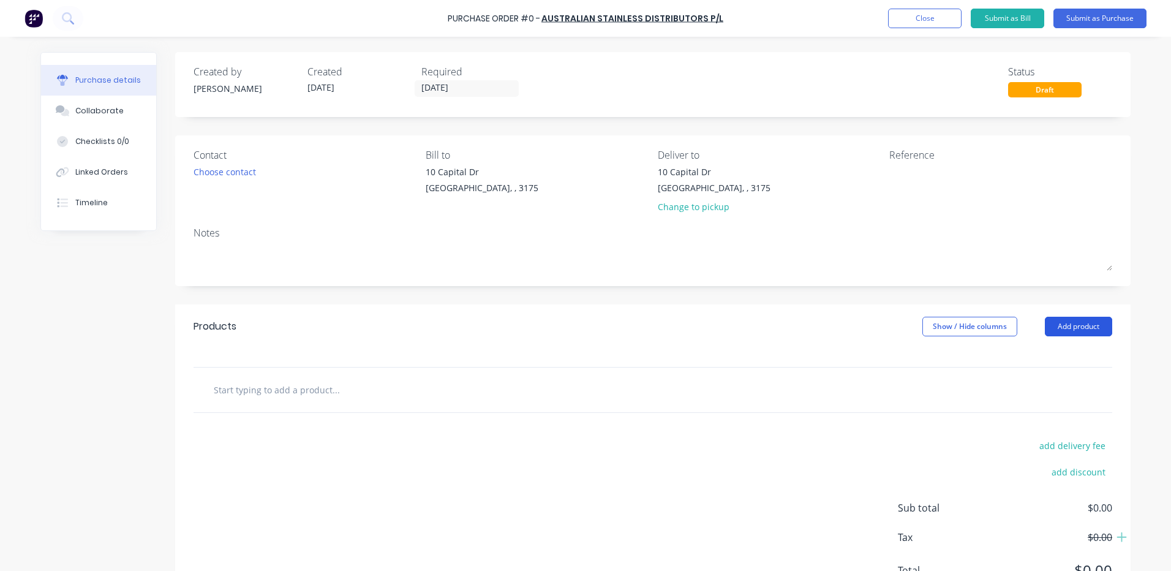
click at [1080, 323] on button "Add product" at bounding box center [1078, 327] width 67 height 20
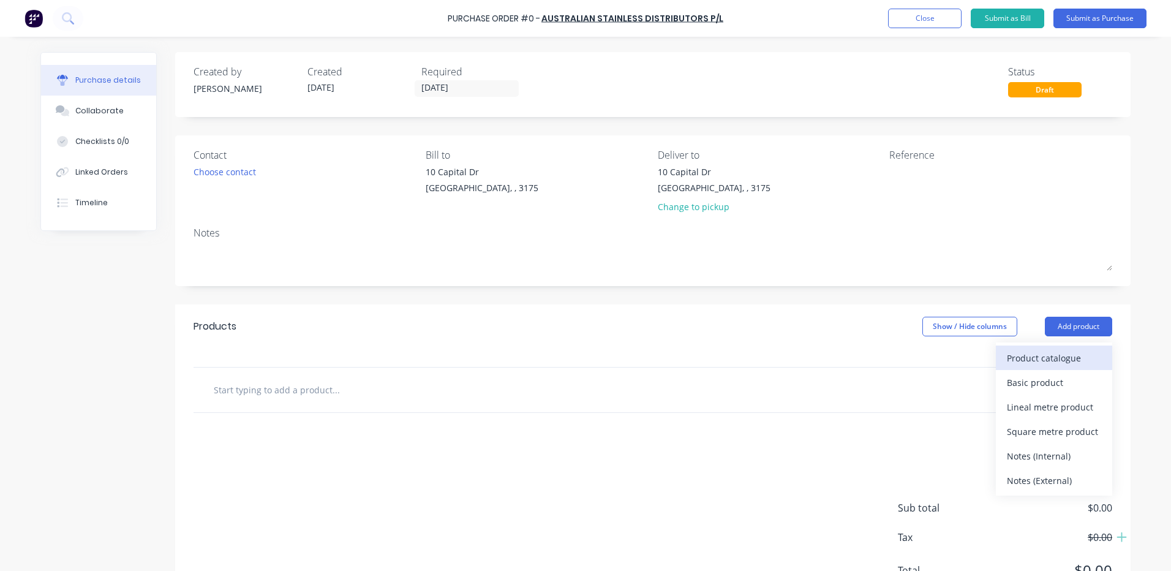
click at [1067, 345] on button "Product catalogue" at bounding box center [1054, 357] width 116 height 24
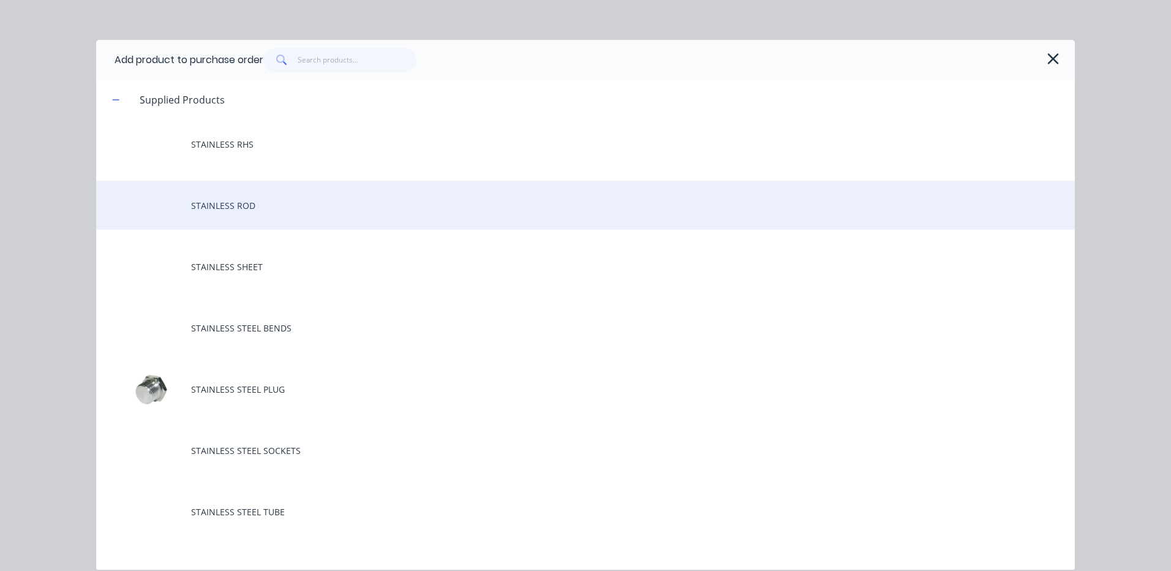
click at [425, 218] on div "STAINLESS ROD" at bounding box center [585, 205] width 979 height 49
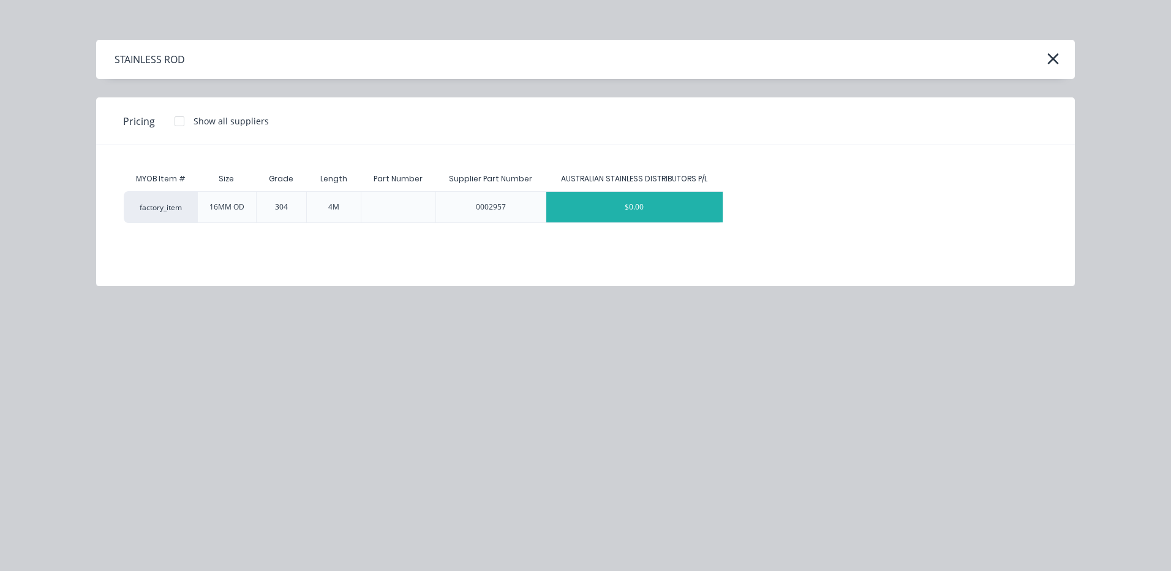
click at [622, 219] on div "$0.00" at bounding box center [634, 207] width 177 height 31
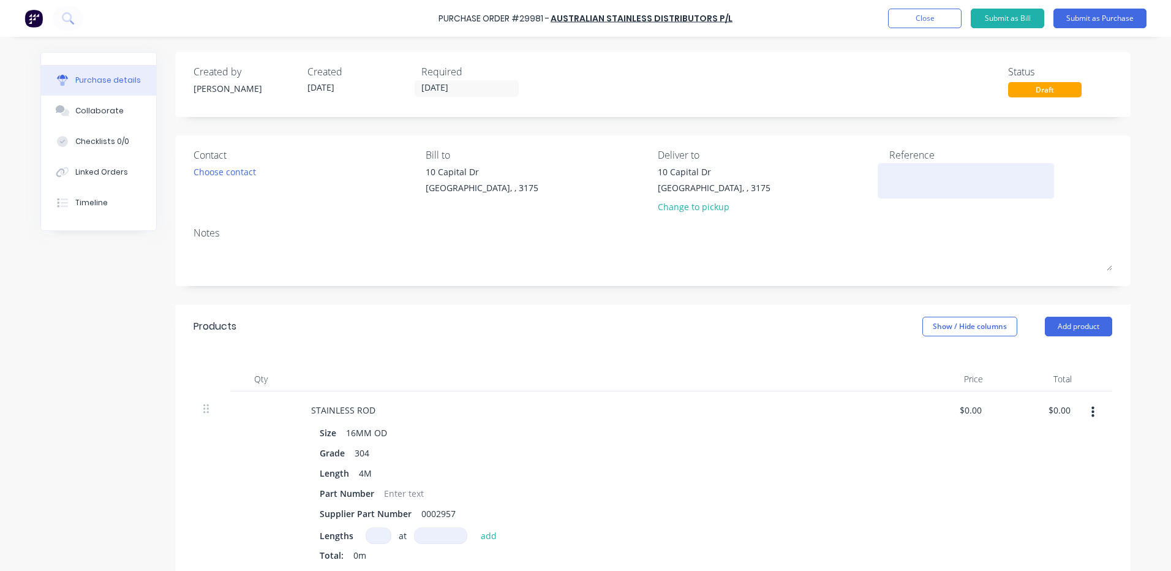
click at [935, 181] on textarea at bounding box center [965, 179] width 153 height 28
type textarea "x"
type textarea "1"
type textarea "x"
type textarea "16"
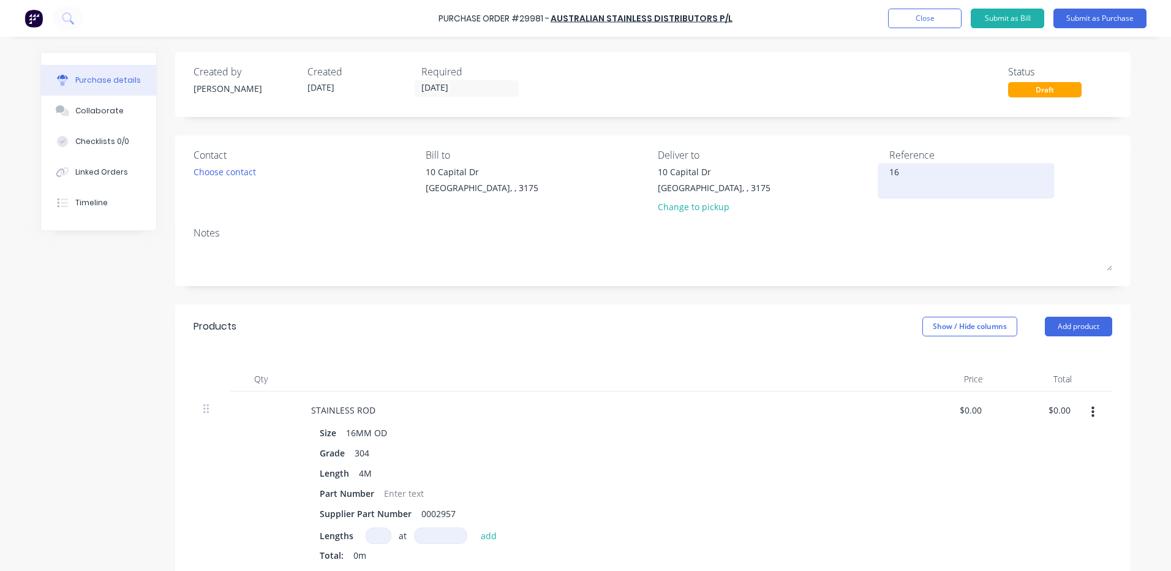
type textarea "x"
type textarea "16M"
type textarea "x"
type textarea "16MM"
type textarea "x"
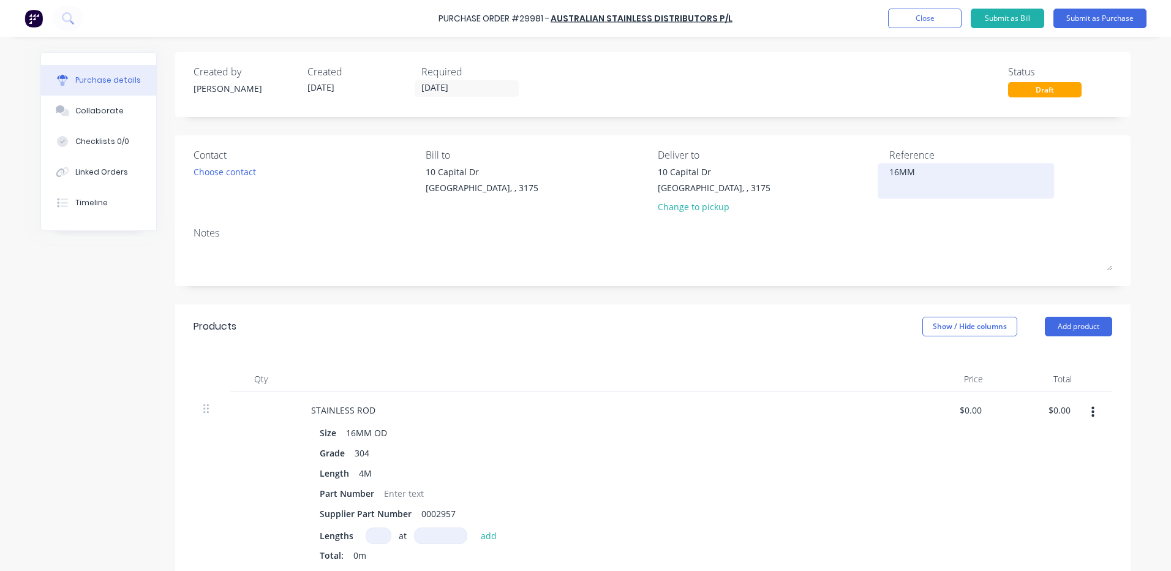
type textarea "16MM S"
type textarea "x"
type textarea "16MM ST"
type textarea "x"
type textarea "16MM STA"
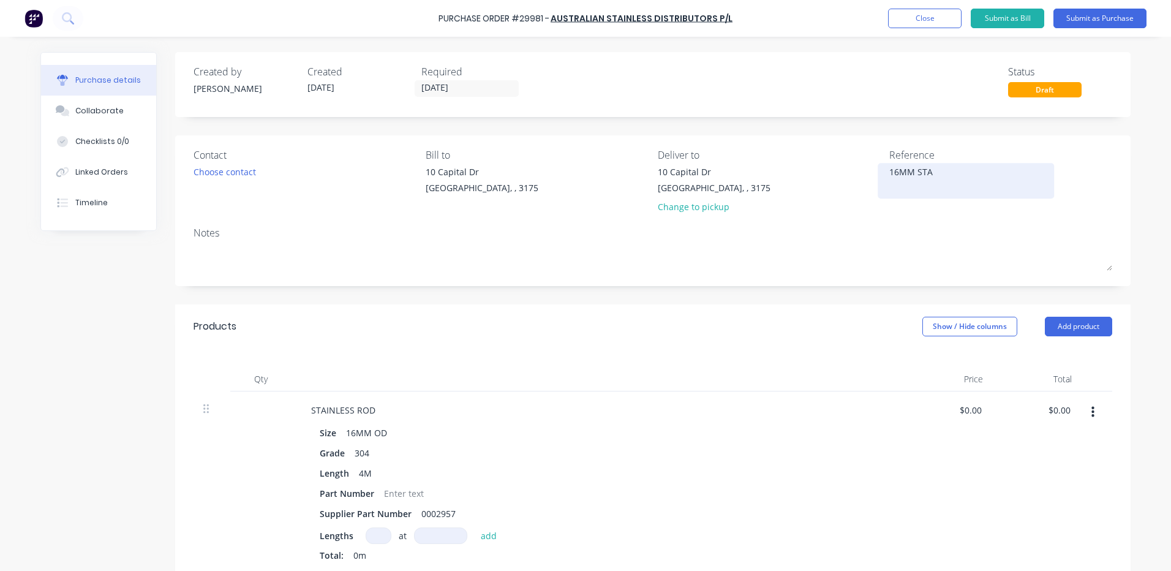
type textarea "x"
type textarea "16MM STAI"
type textarea "x"
type textarea "16MM STAIN"
type textarea "x"
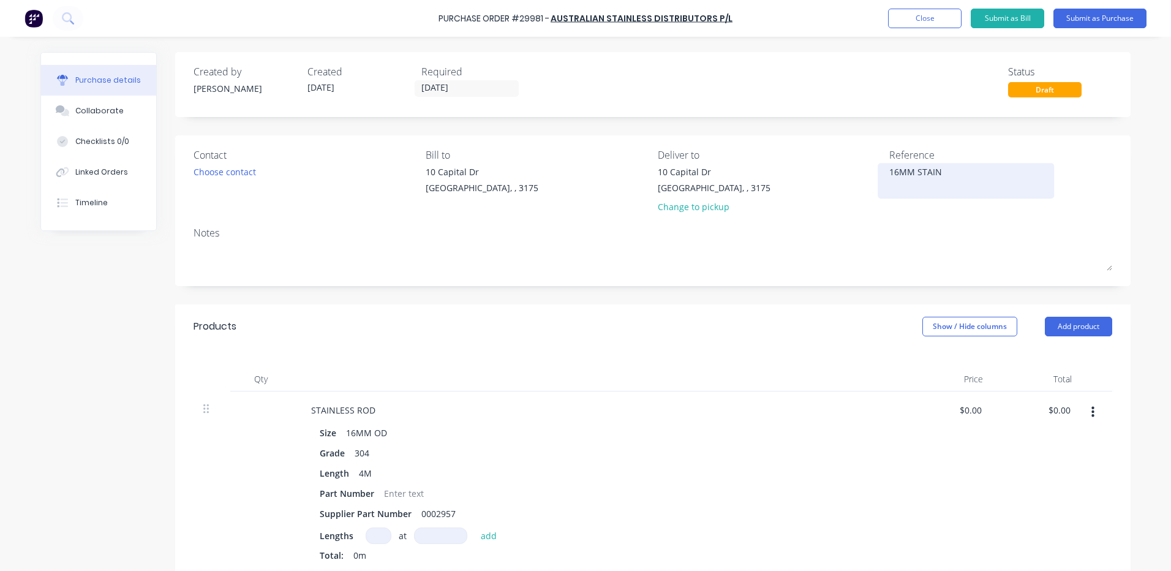
type textarea "16MM STAINL"
type textarea "x"
type textarea "16MM STAINLE"
type textarea "x"
type textarea "16MM STAINLES"
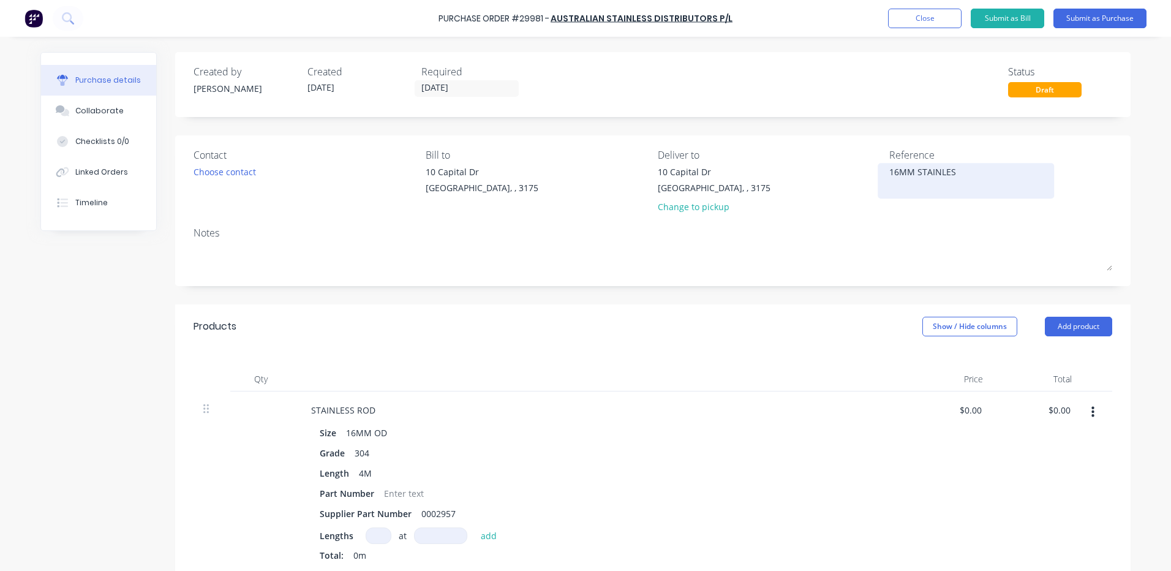
type textarea "x"
type textarea "16MM STAINLESS"
type textarea "x"
type textarea "16MM STAINLESS"
type textarea "x"
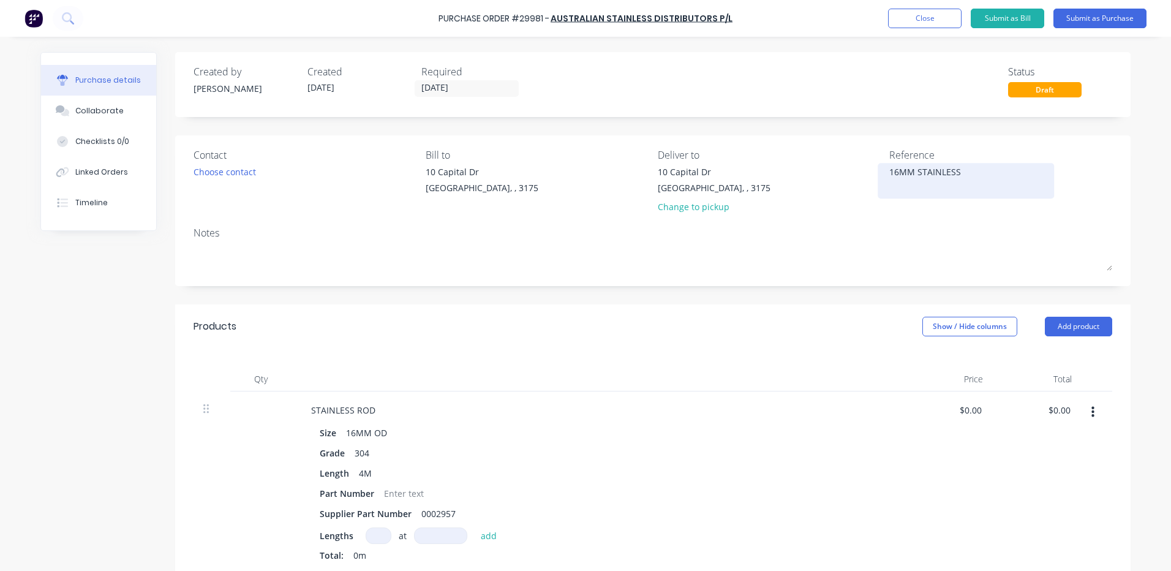
type textarea "16MM STAINLESS R"
type textarea "x"
type textarea "16MM STAINLESS RO"
type textarea "x"
type textarea "16MM STAINLESS ROD"
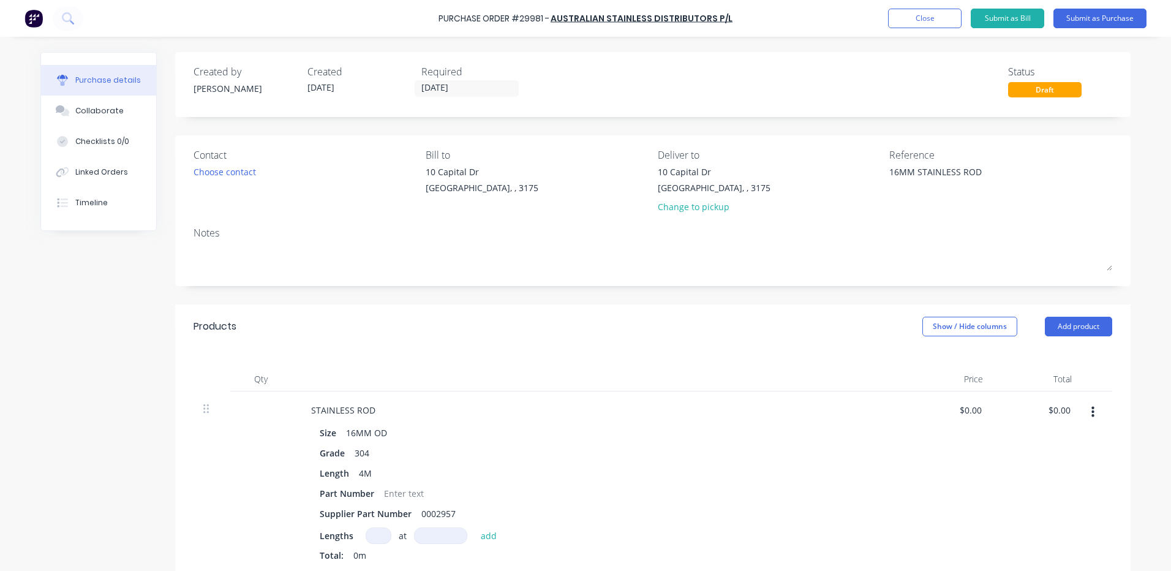
type textarea "x"
type textarea "16MM STAINLESS ROD"
click at [824, 353] on div "Qty Price Total STAINLESS ROD Size 16MM OD Grade 304 Length 4M Part Number Supp…" at bounding box center [652, 462] width 955 height 228
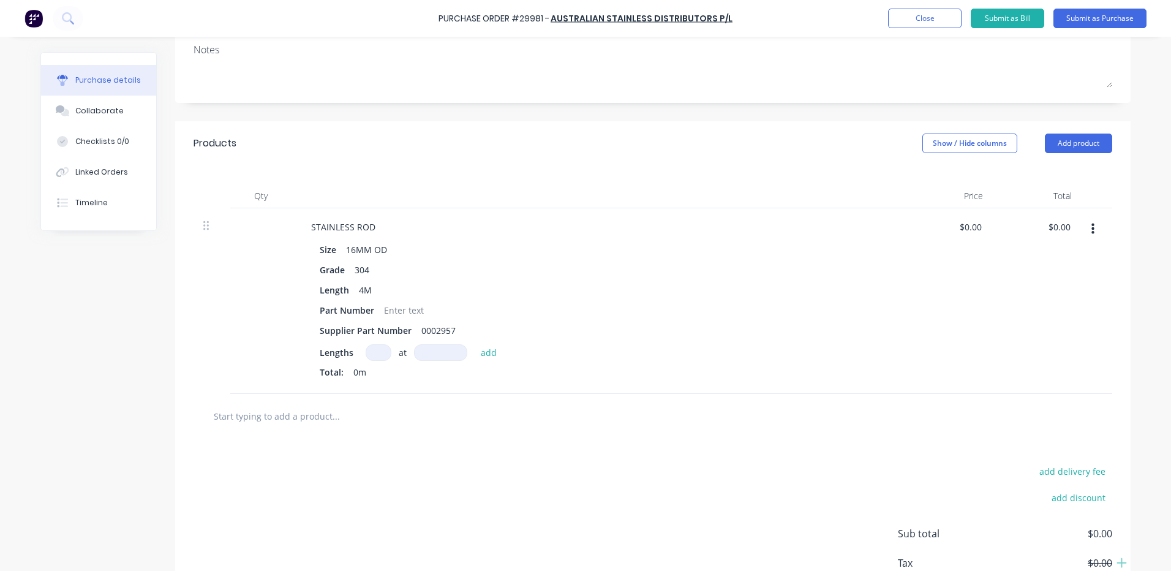
scroll to position [184, 0]
click at [378, 348] on input at bounding box center [379, 352] width 26 height 17
type textarea "x"
type input "1"
type textarea "x"
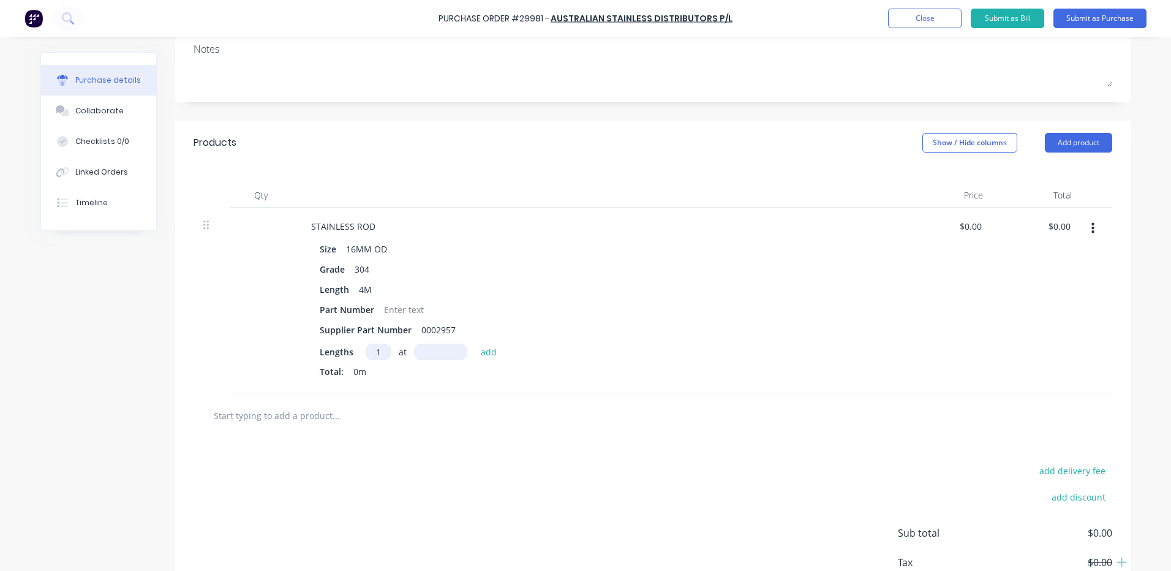
type input "1"
type textarea "x"
type input "4"
type textarea "x"
type input "40"
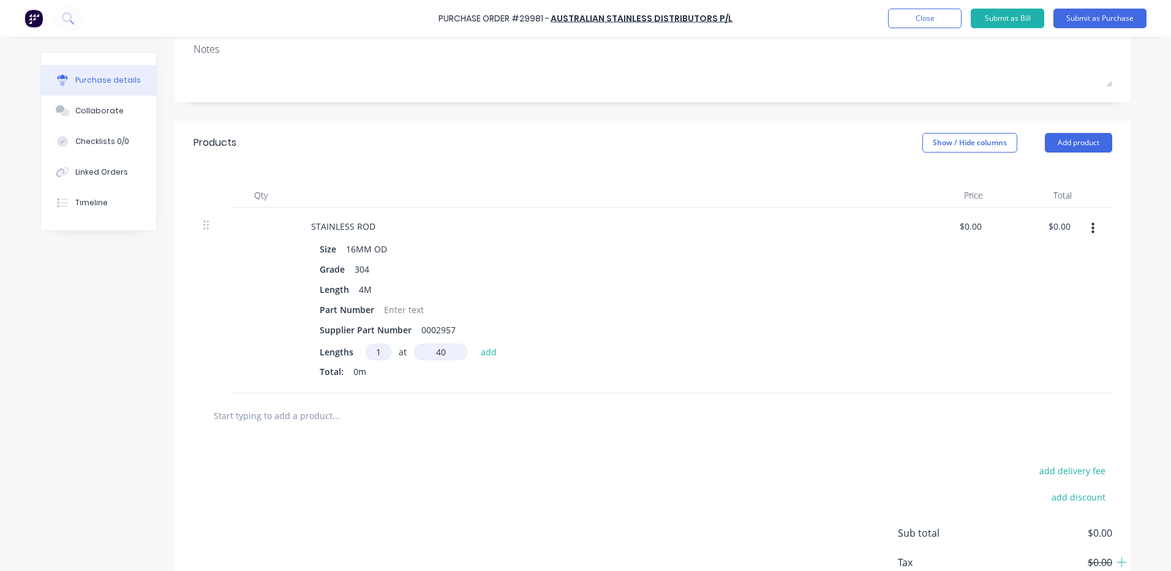
type textarea "x"
type input "400"
type textarea "x"
type input "4000"
type textarea "x"
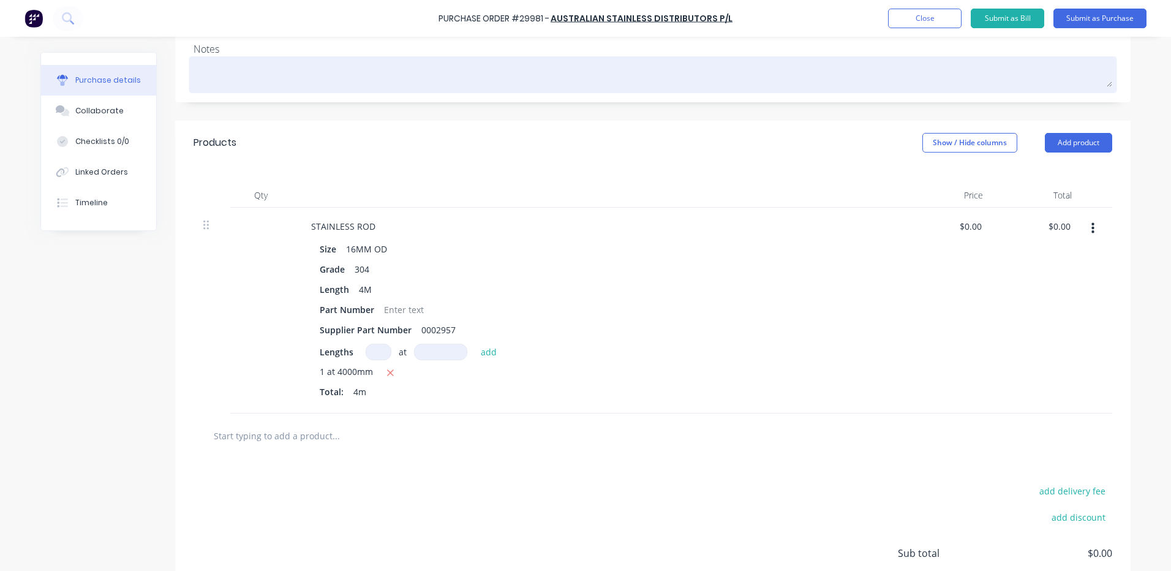
click at [288, 89] on div at bounding box center [653, 74] width 919 height 31
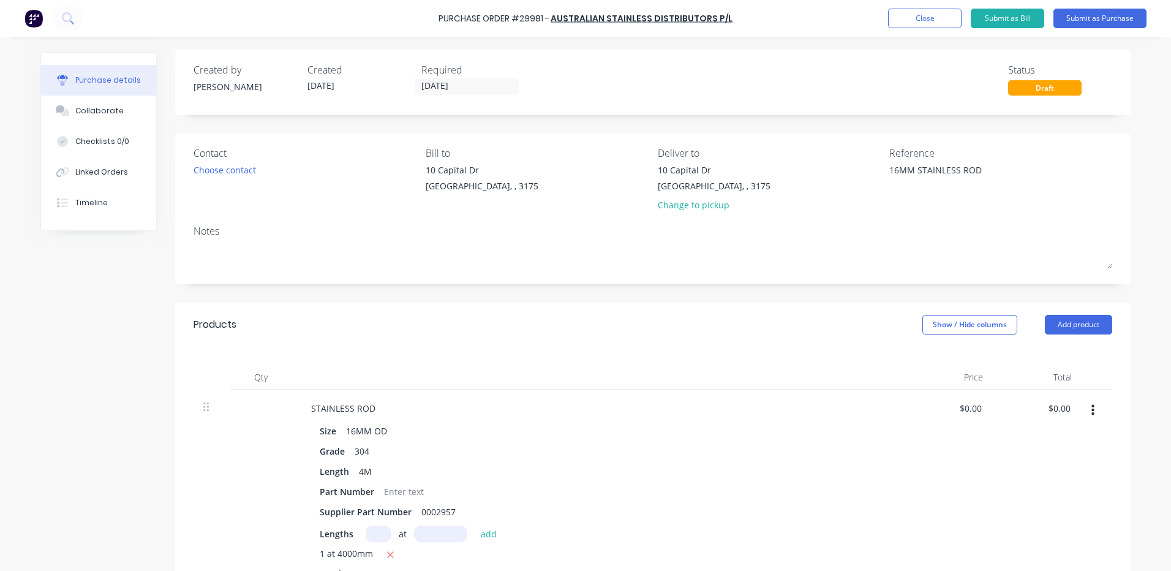
scroll to position [0, 0]
click at [717, 209] on div "Change to pickup" at bounding box center [714, 206] width 113 height 13
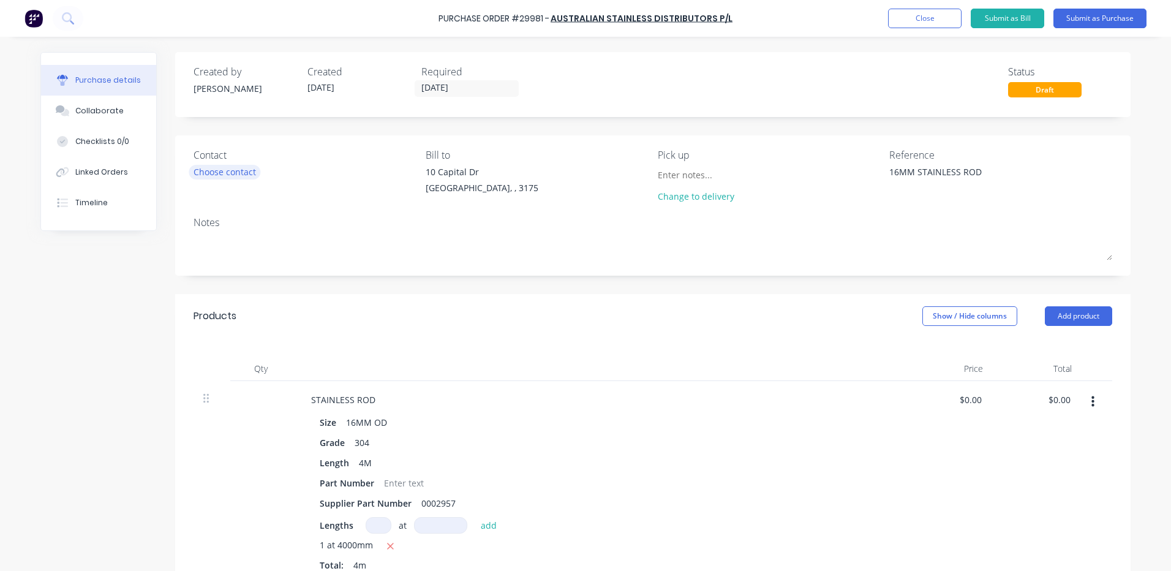
click at [226, 176] on div "Choose contact" at bounding box center [225, 171] width 62 height 13
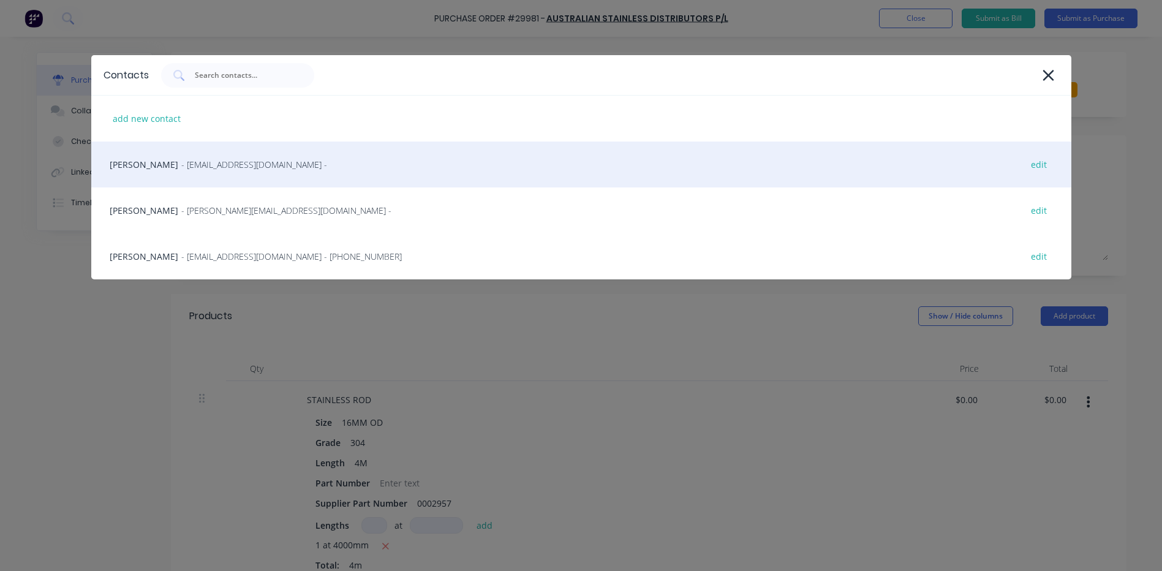
click at [220, 173] on div "[PERSON_NAME] - [PERSON_NAME][EMAIL_ADDRESS][DOMAIN_NAME] - edit" at bounding box center [581, 164] width 980 height 46
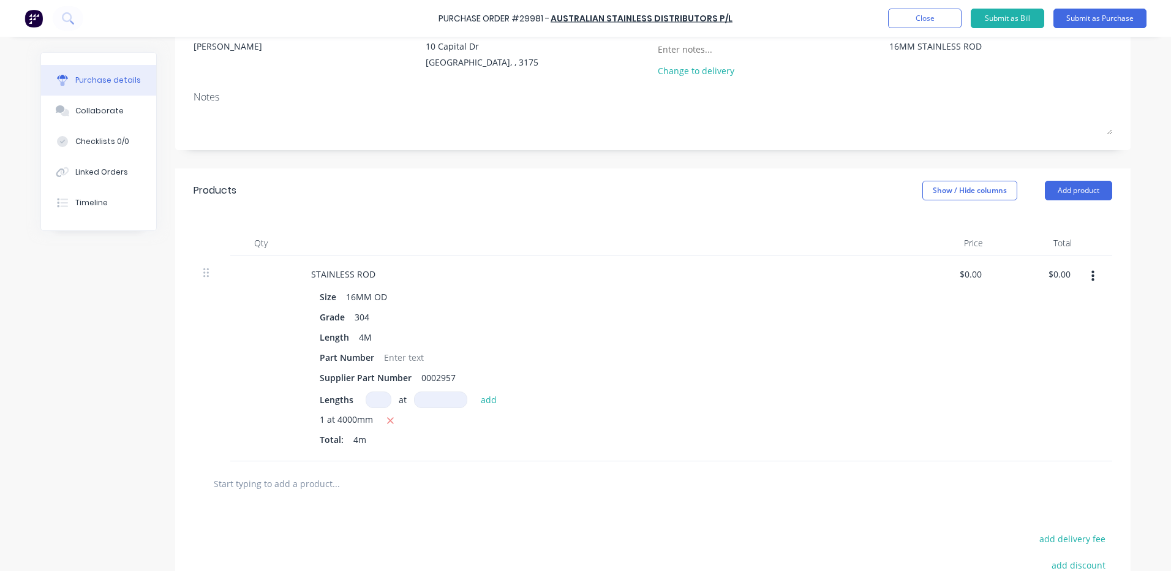
scroll to position [61, 0]
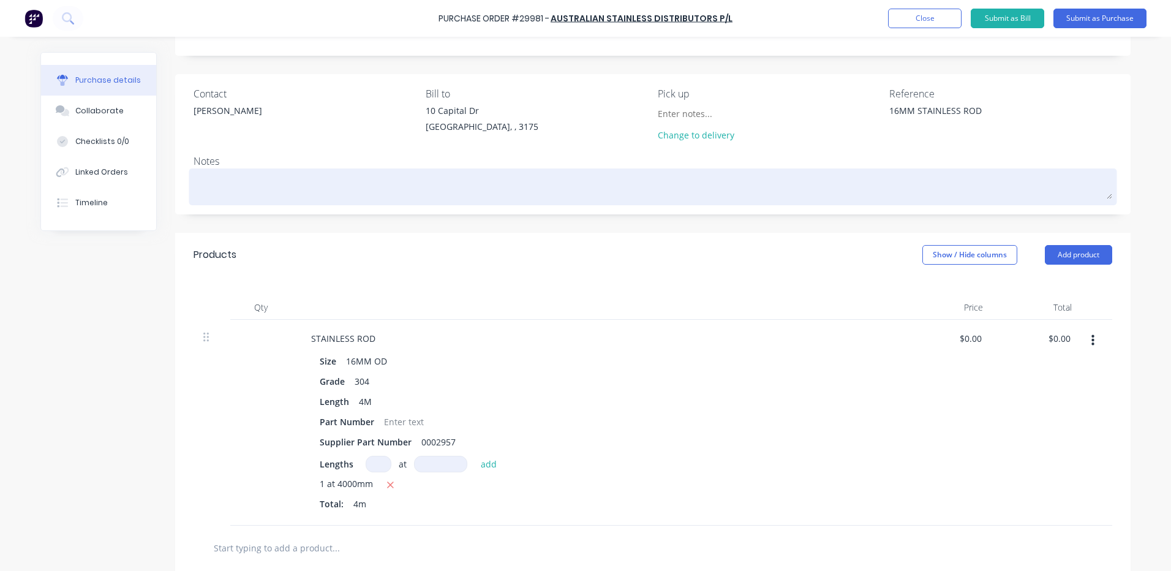
click at [274, 171] on textarea at bounding box center [653, 185] width 919 height 28
type textarea "x"
type textarea "C"
type textarea "x"
type textarea "CU"
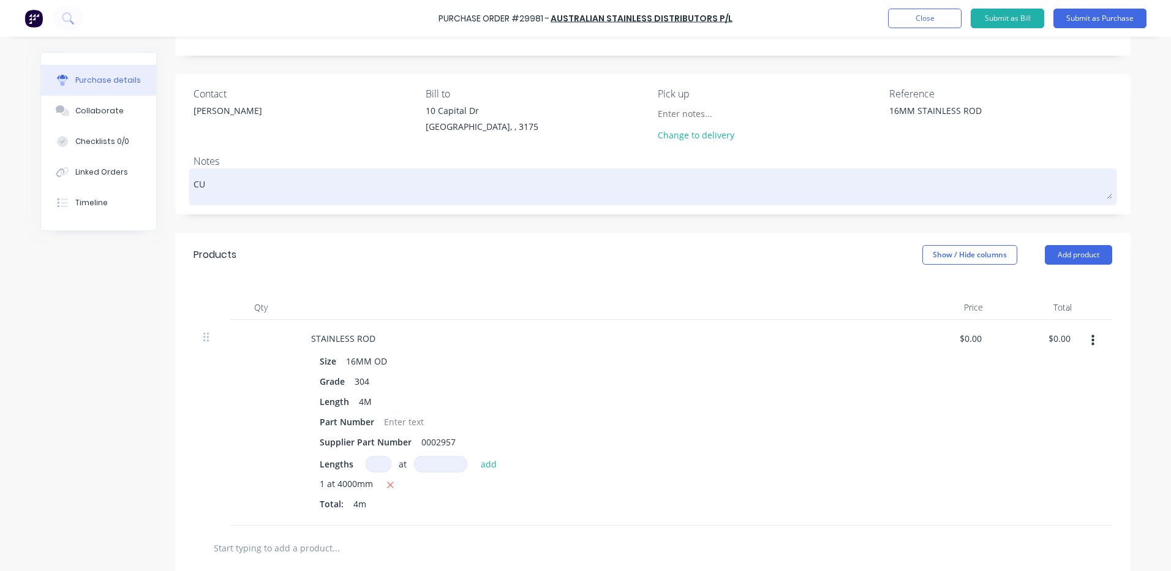
type textarea "x"
type textarea "CUT"
type textarea "x"
type textarea "CUT"
type textarea "x"
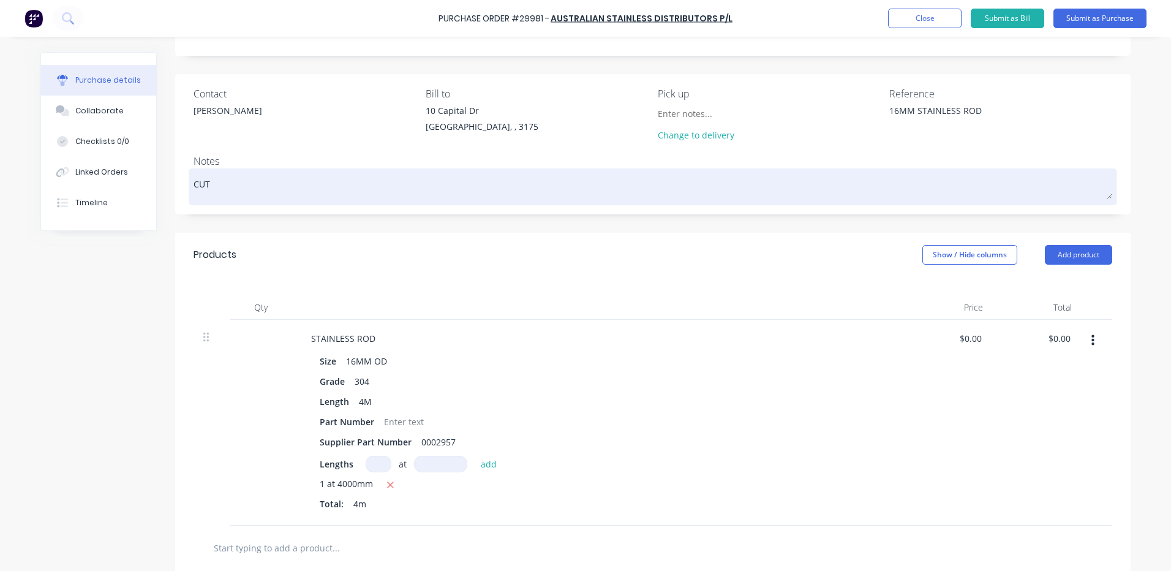
type textarea "CUT I"
type textarea "x"
type textarea "CUT IN"
type textarea "x"
type textarea "CUT IN"
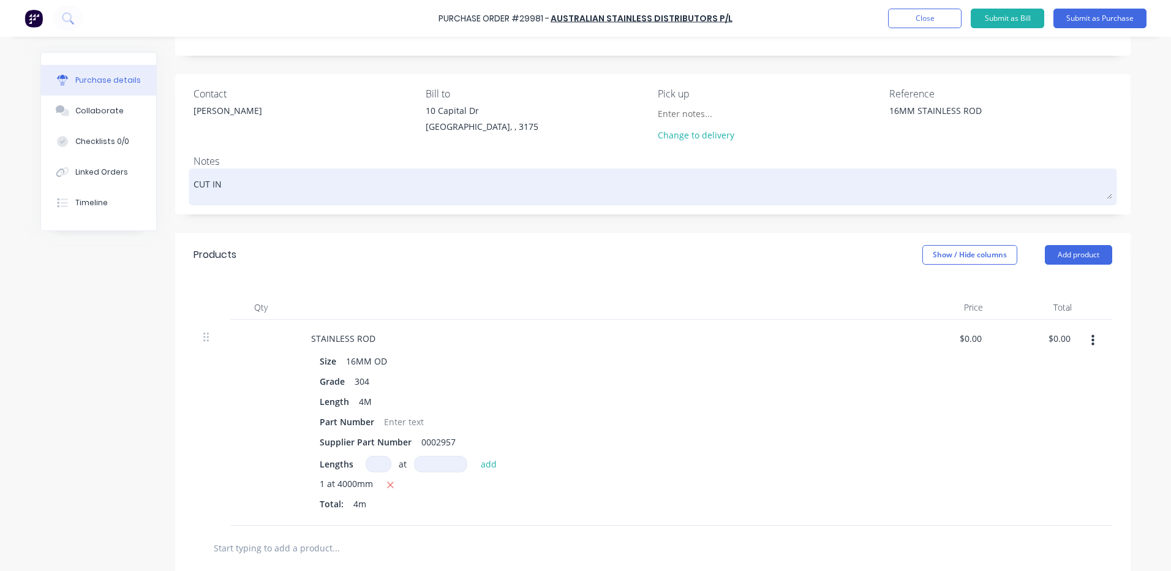
type textarea "x"
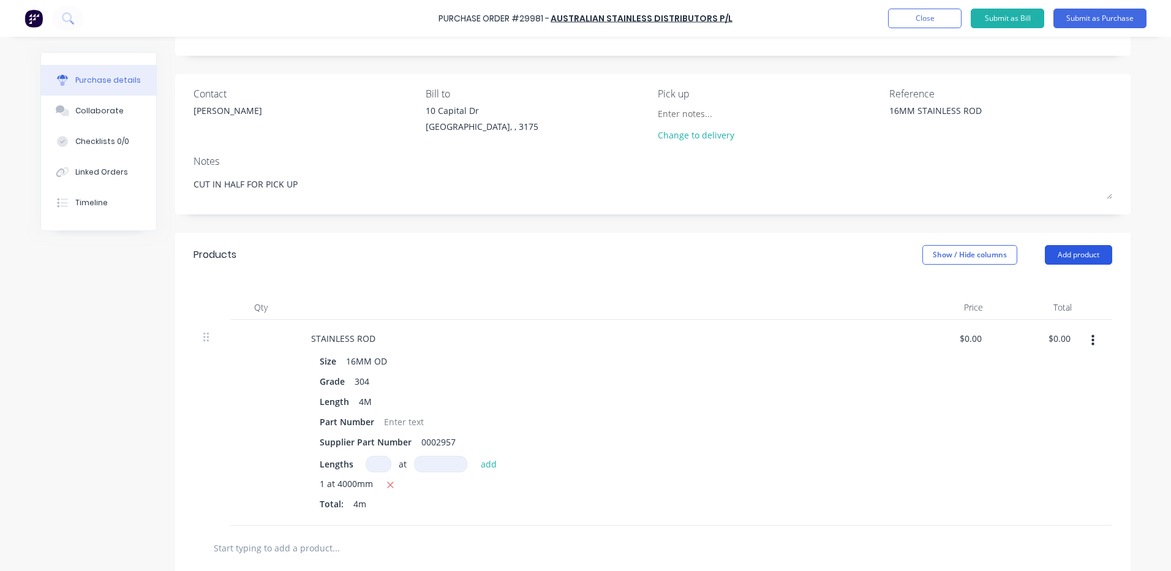
click at [1072, 254] on button "Add product" at bounding box center [1078, 255] width 67 height 20
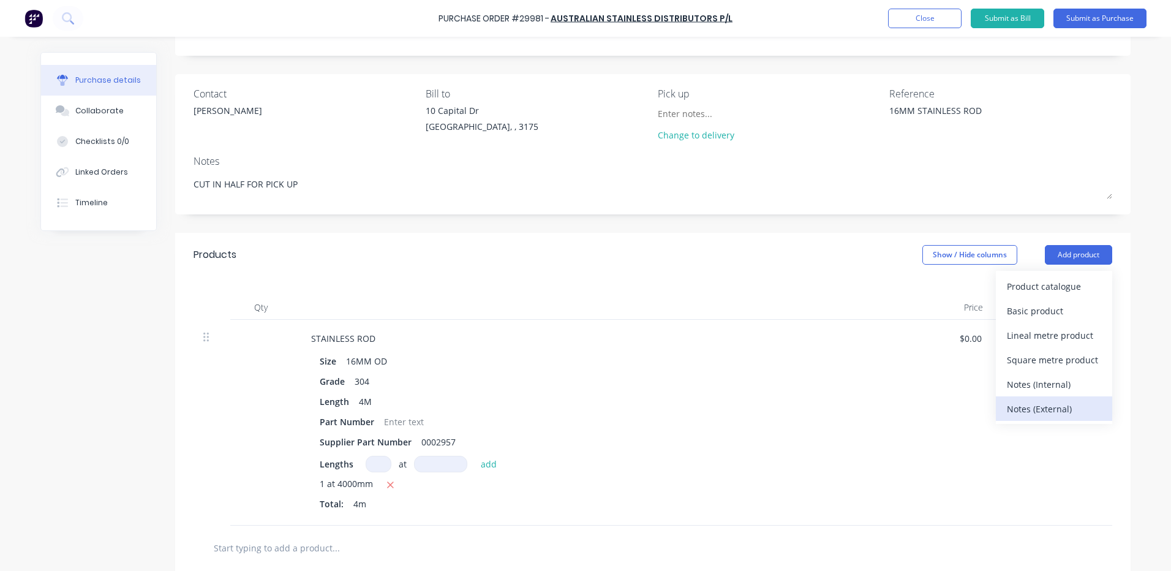
click at [1037, 402] on div "Notes (External)" at bounding box center [1054, 409] width 94 height 18
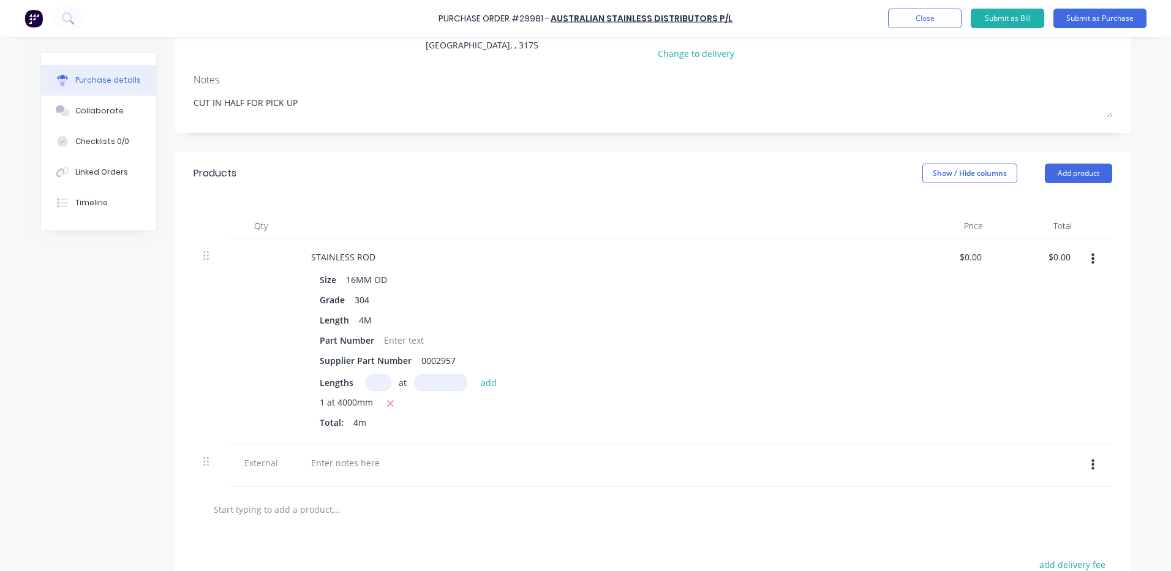
scroll to position [245, 0]
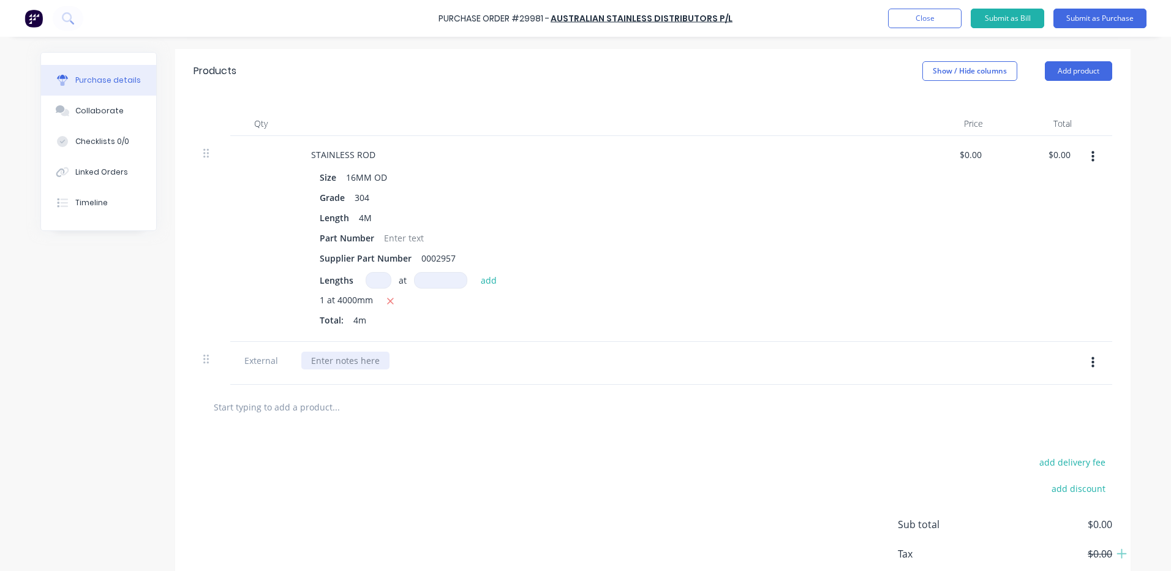
click at [361, 356] on div at bounding box center [345, 361] width 88 height 18
drag, startPoint x: 390, startPoint y: 359, endPoint x: 440, endPoint y: 303, distance: 75.0
click at [390, 358] on div "CAN WE PLEASE GTE CUT IN HALF FOR PICK UP" at bounding box center [405, 361] width 209 height 18
click at [794, 522] on div "add delivery fee add discount Sub total $0.00 Tax $0.00 Total $0.00" at bounding box center [652, 529] width 955 height 201
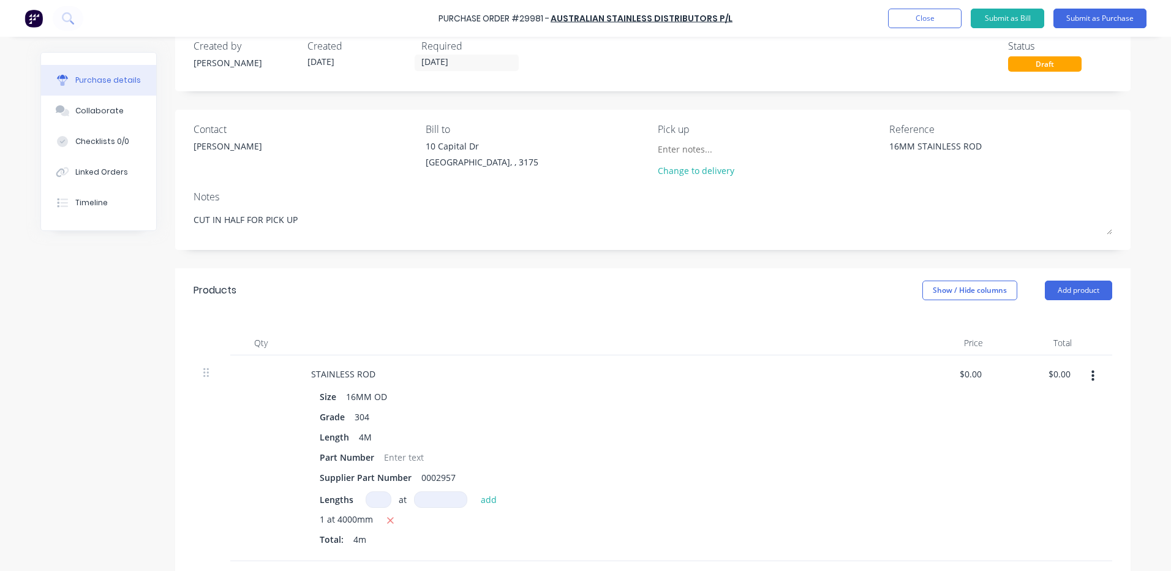
scroll to position [0, 0]
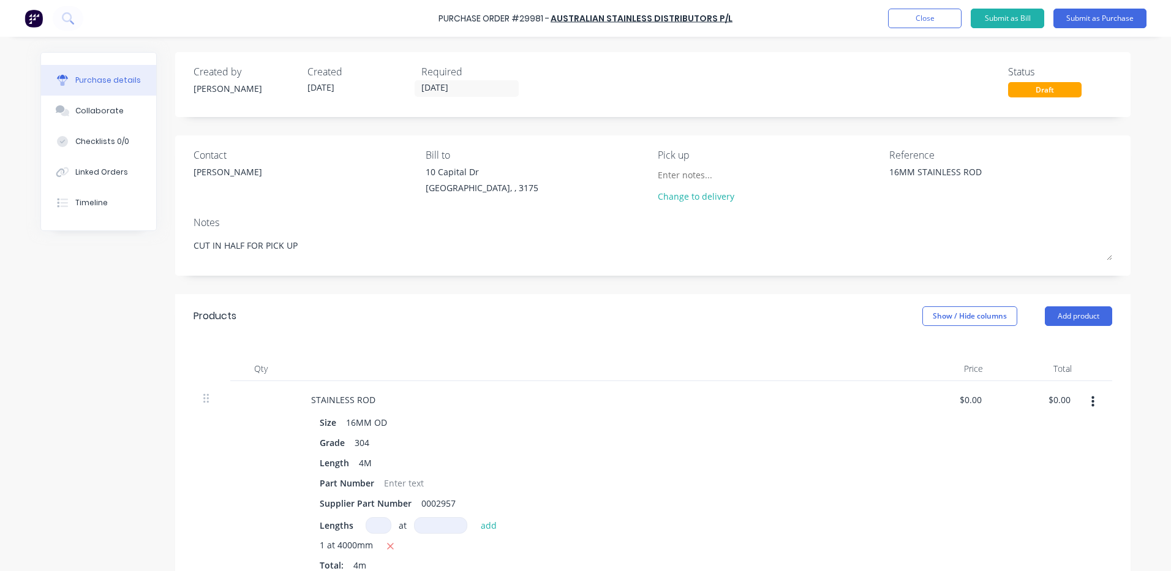
click at [1112, 6] on div "Purchase Order #29981 - AUSTRALIAN STAINLESS DISTRIBUTORS P/L Add product Close…" at bounding box center [585, 18] width 1171 height 37
click at [1107, 9] on button "Submit as Purchase" at bounding box center [1099, 19] width 93 height 20
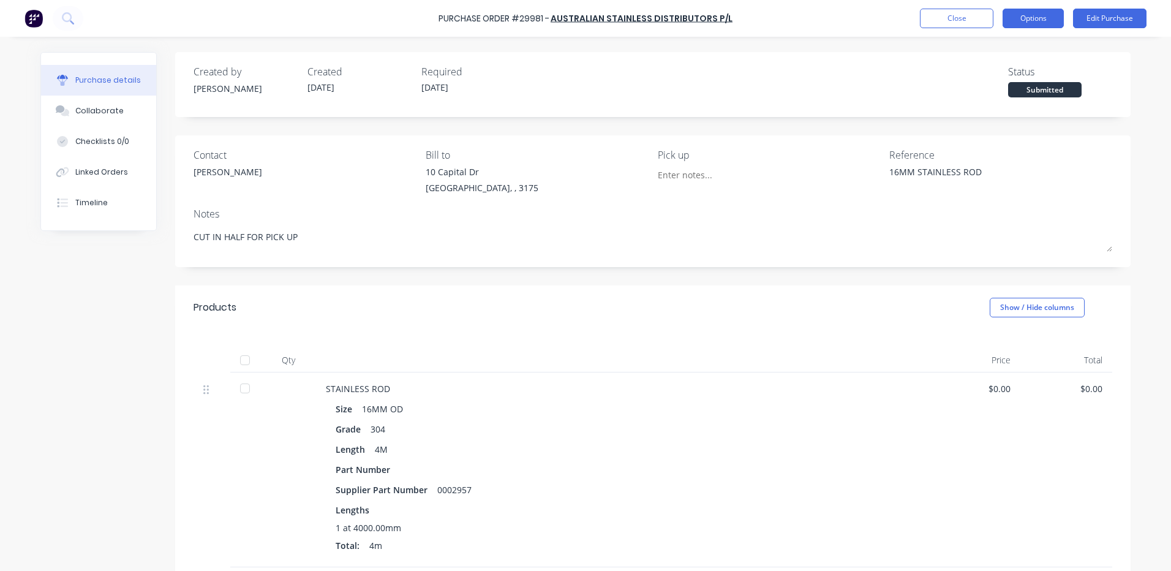
click at [1050, 12] on button "Options" at bounding box center [1032, 19] width 61 height 20
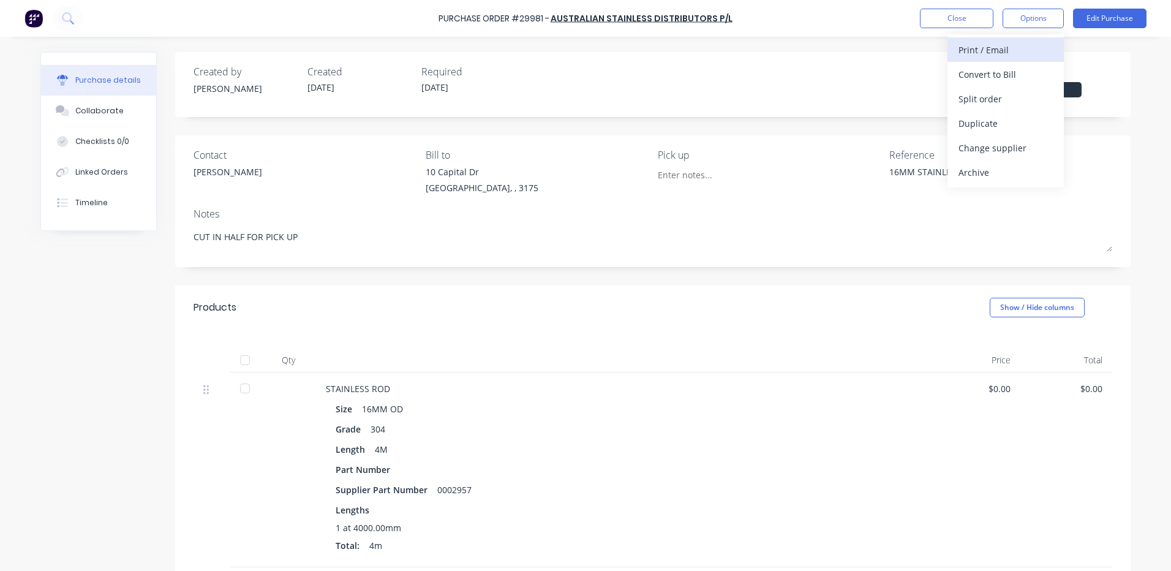
click at [1028, 43] on div "Print / Email" at bounding box center [1005, 50] width 94 height 18
click at [1031, 80] on div "With pricing" at bounding box center [1005, 75] width 94 height 18
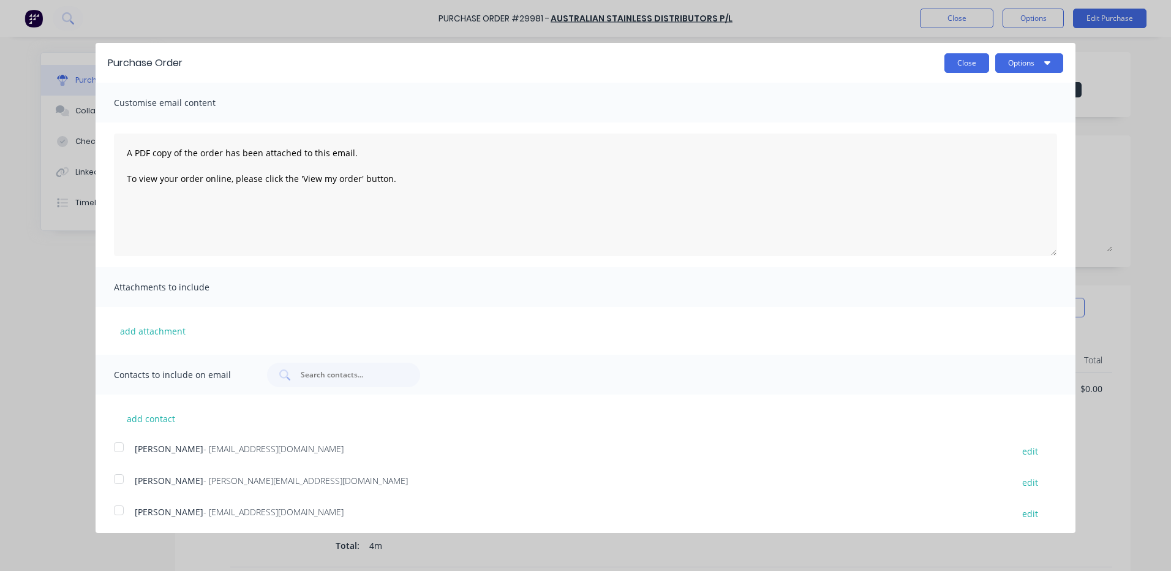
click at [956, 57] on button "Close" at bounding box center [966, 63] width 45 height 20
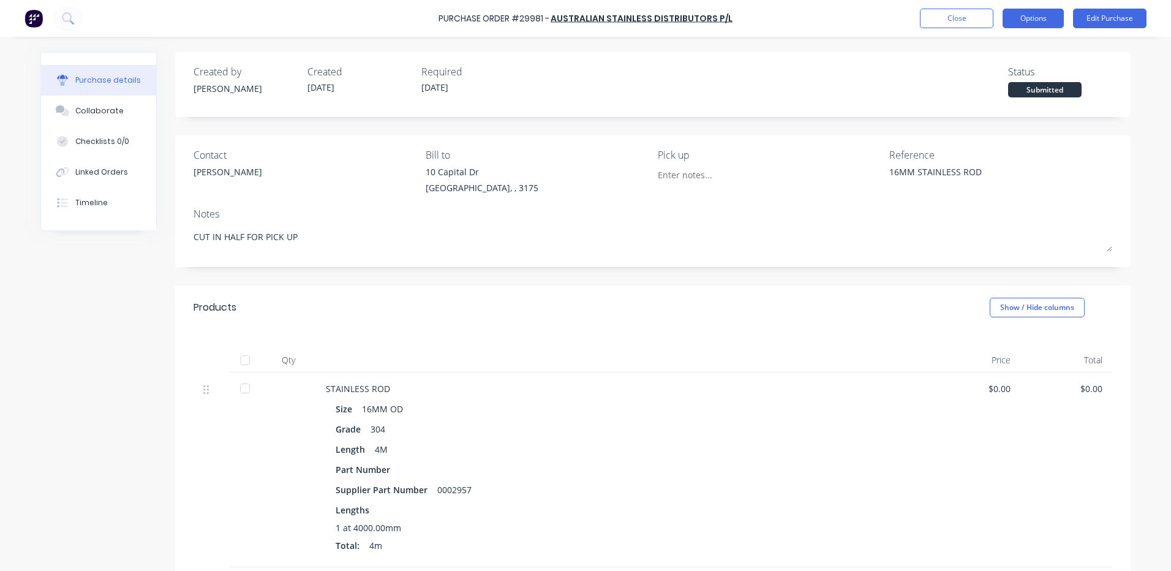
click at [1036, 27] on button "Options" at bounding box center [1032, 19] width 61 height 20
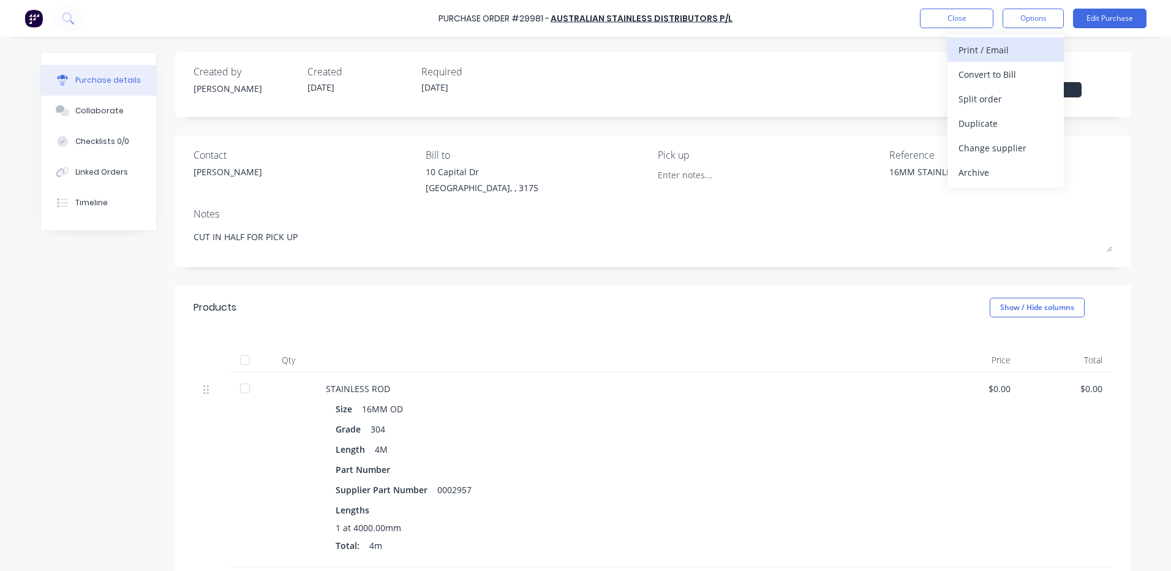
click at [1021, 45] on div "Print / Email" at bounding box center [1005, 50] width 94 height 18
click at [1020, 94] on div "Without pricing" at bounding box center [1005, 99] width 94 height 18
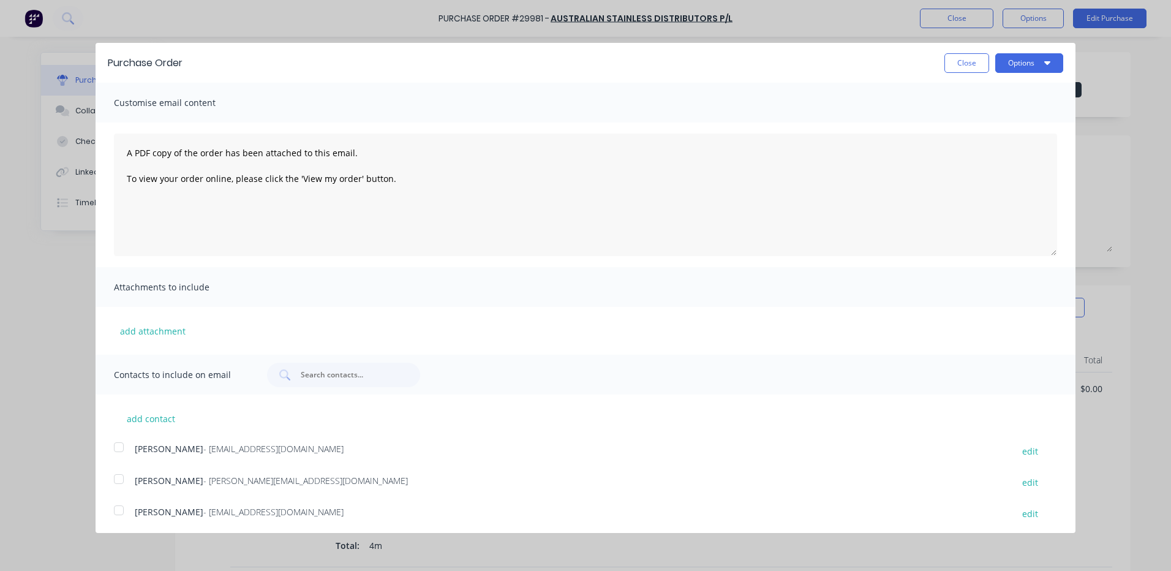
scroll to position [4, 0]
click at [125, 449] on div at bounding box center [119, 443] width 24 height 24
click at [117, 505] on div at bounding box center [119, 506] width 24 height 24
click at [118, 152] on textarea "A PDF copy of the order has been attached to this email. To view your order onl…" at bounding box center [585, 195] width 943 height 122
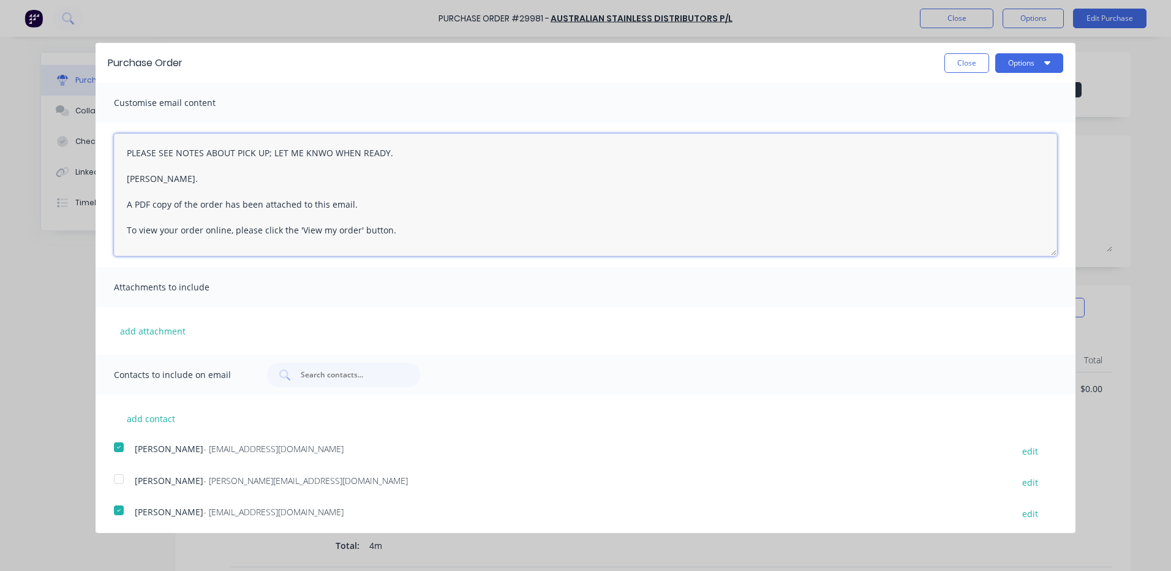
click at [325, 149] on textarea "PLEASE SEE NOTES ABOUT PICK UP; LET ME KNWO WHEN READY. [PERSON_NAME]. A PDF co…" at bounding box center [585, 195] width 943 height 122
click at [328, 149] on textarea "PLEASE SEE NOTES ABOUT PICK UP; LET ME KNWO WHEN READY. [PERSON_NAME]. A PDF co…" at bounding box center [585, 195] width 943 height 122
click at [1032, 55] on button "Options" at bounding box center [1029, 63] width 68 height 20
click at [1018, 118] on div "Email" at bounding box center [1005, 119] width 94 height 18
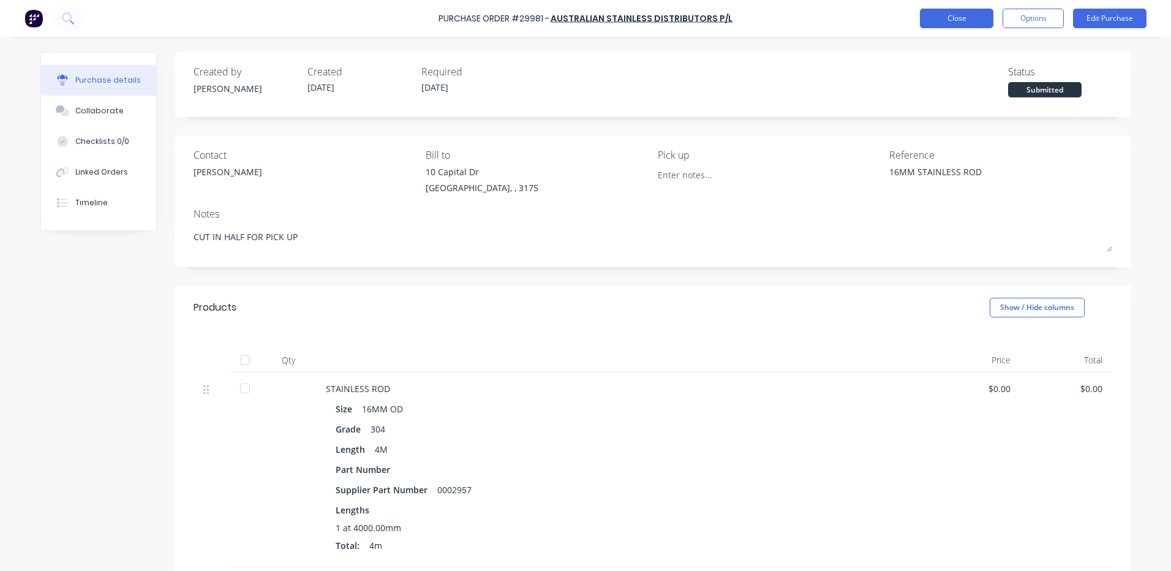
click at [939, 26] on button "Close" at bounding box center [956, 19] width 73 height 20
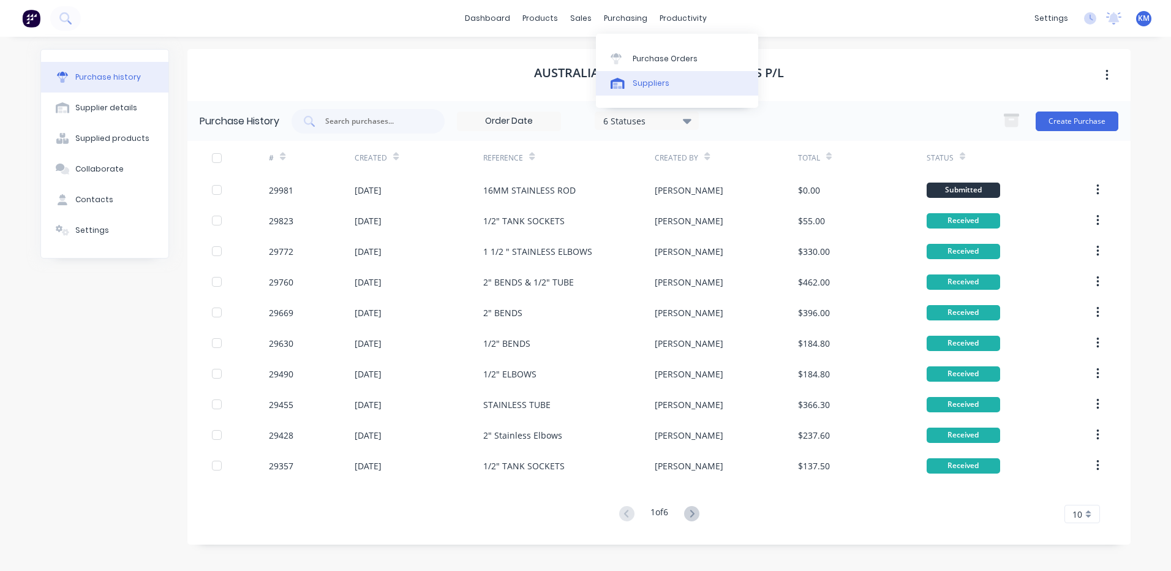
click at [634, 82] on div "Suppliers" at bounding box center [651, 83] width 37 height 11
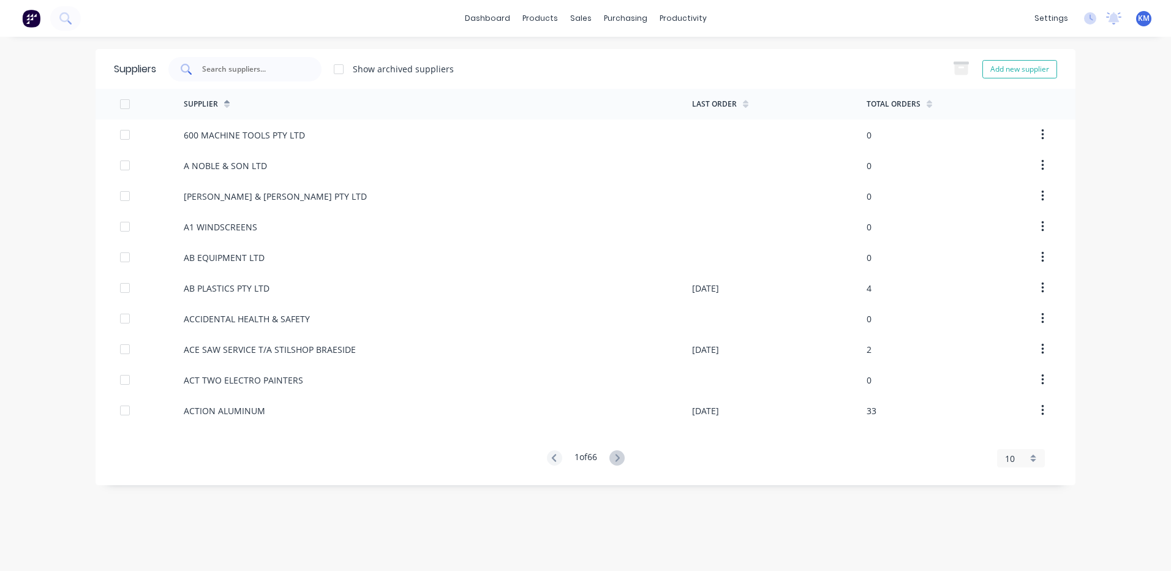
click at [262, 66] on input "text" at bounding box center [252, 69] width 102 height 12
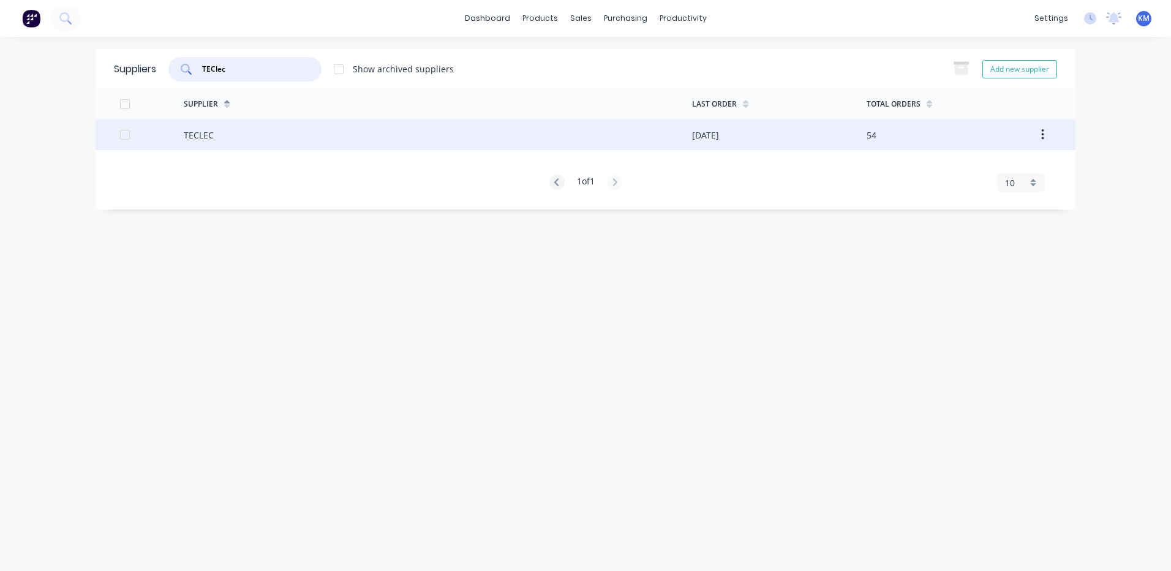
click at [255, 143] on div "TECLEC" at bounding box center [438, 134] width 508 height 31
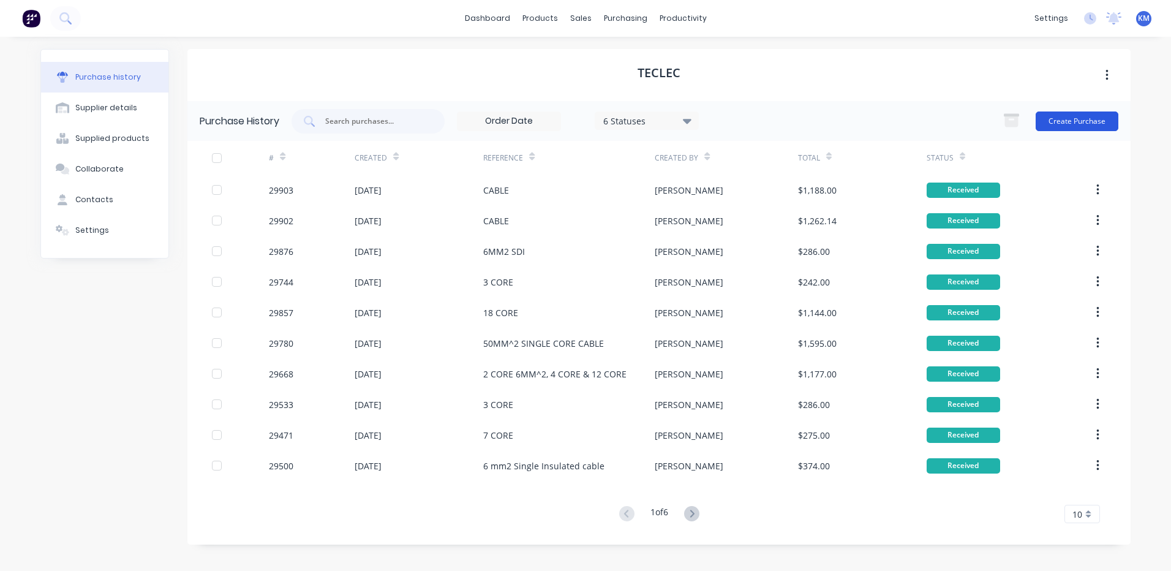
click at [1109, 118] on button "Create Purchase" at bounding box center [1077, 121] width 83 height 20
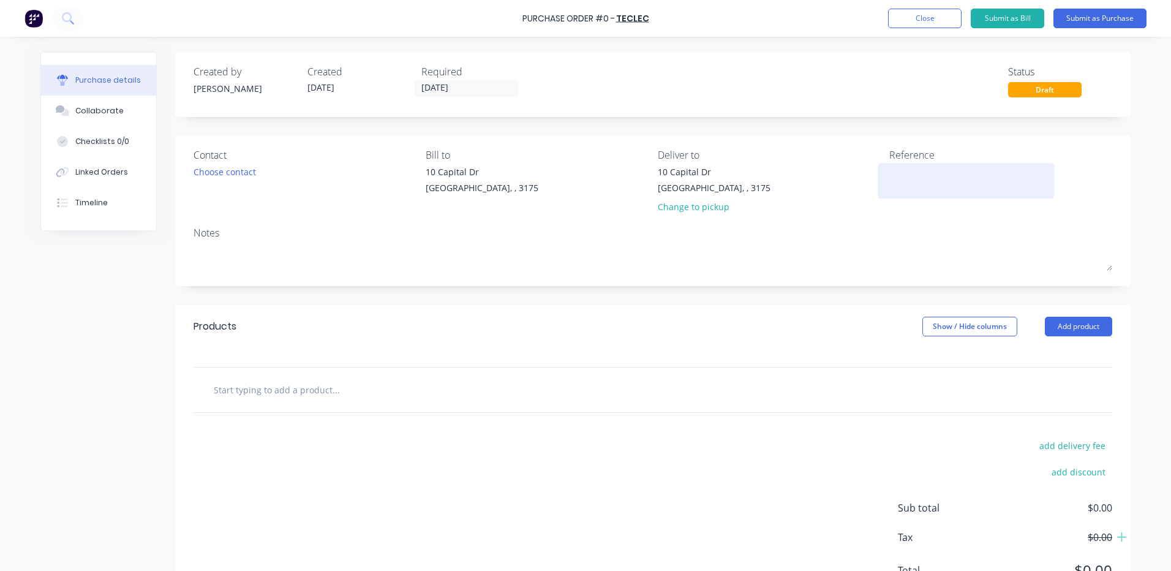
click at [912, 179] on textarea at bounding box center [965, 179] width 153 height 28
click at [1096, 331] on button "Add product" at bounding box center [1078, 327] width 67 height 20
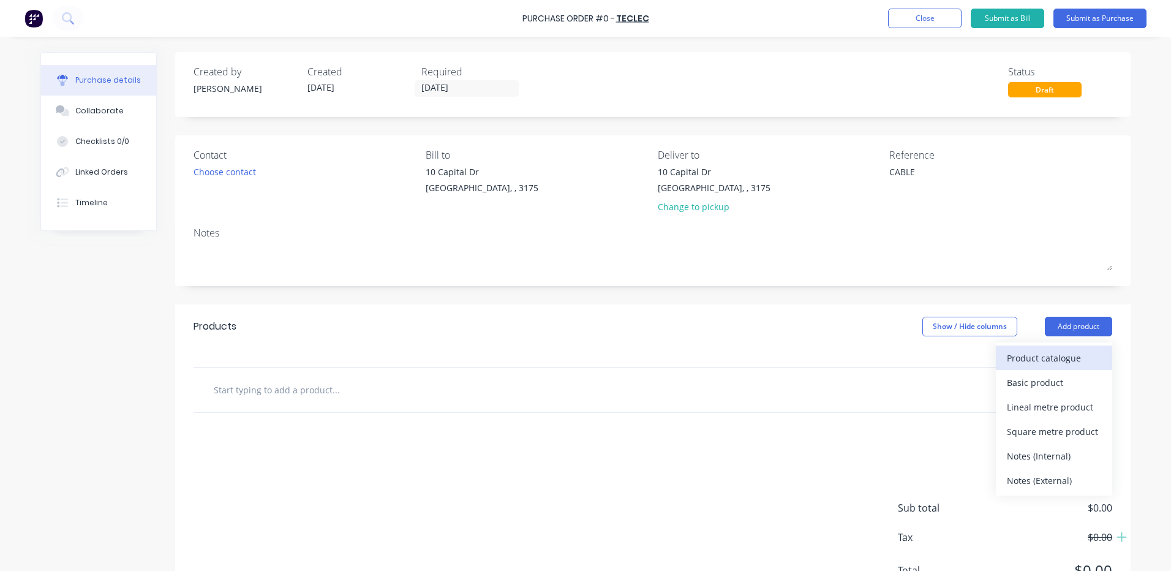
click at [1070, 352] on div "Product catalogue" at bounding box center [1054, 358] width 94 height 18
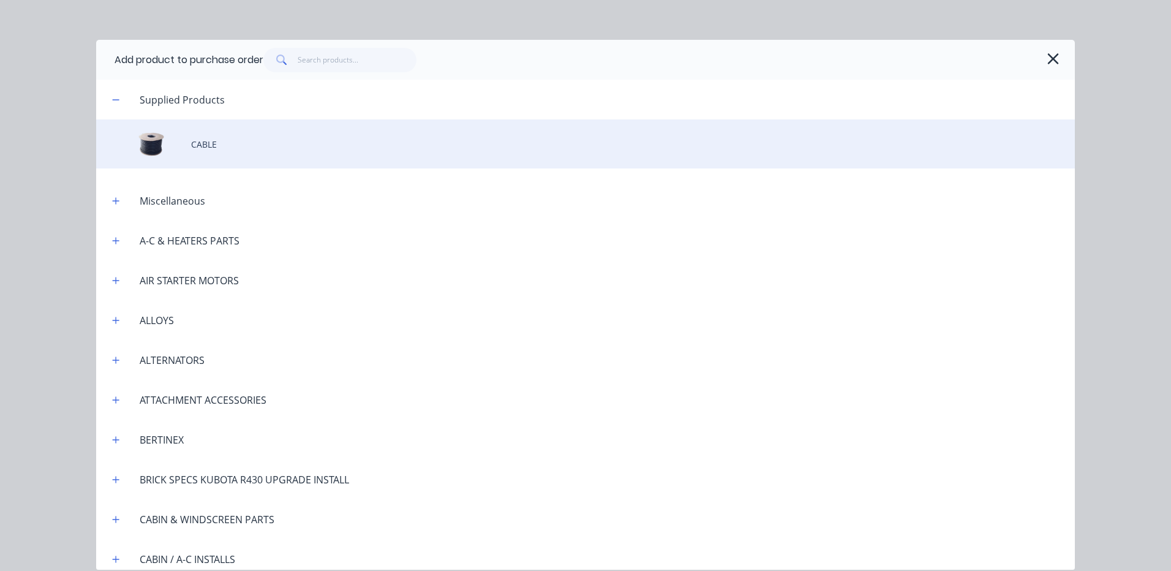
click at [342, 147] on div "CABLE" at bounding box center [585, 143] width 979 height 49
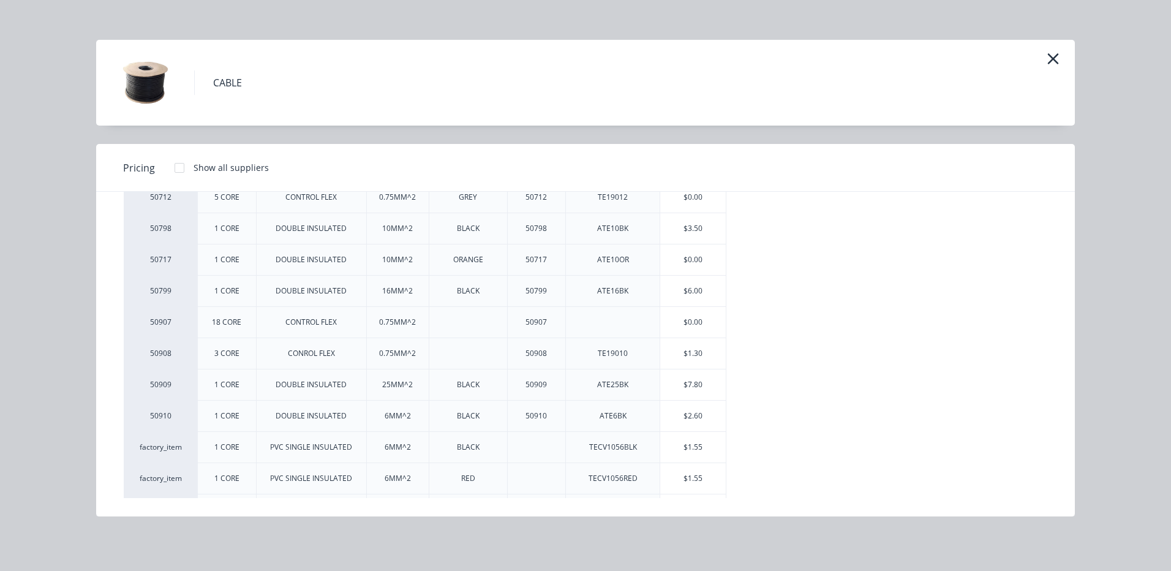
scroll to position [184, 0]
click at [709, 352] on div "$1.30" at bounding box center [693, 351] width 66 height 31
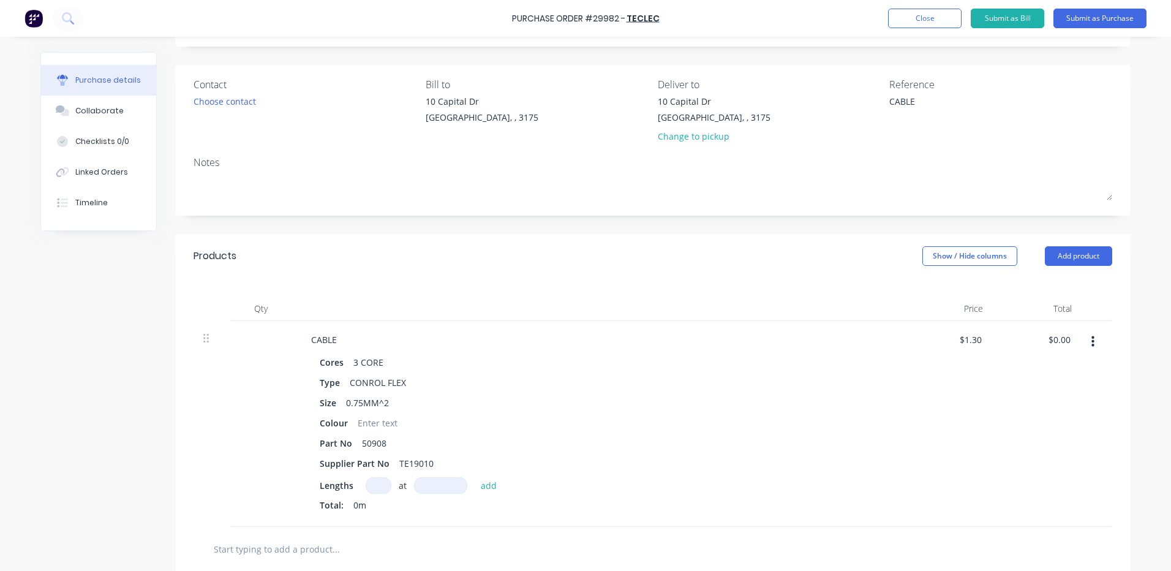
scroll to position [122, 0]
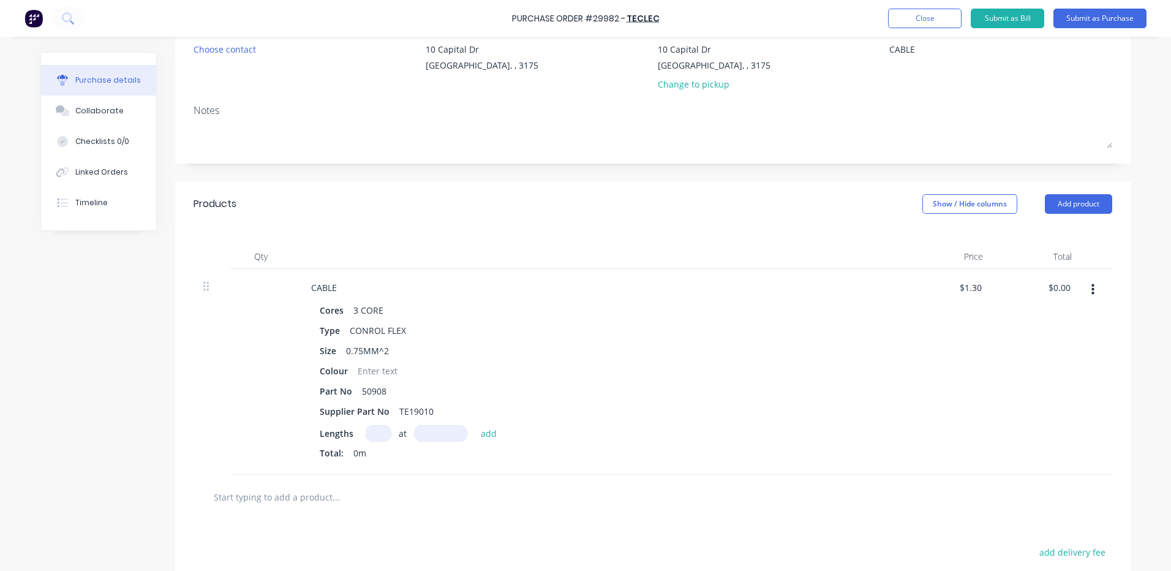
click at [372, 431] on input at bounding box center [379, 433] width 26 height 17
click at [729, 228] on div "Qty Price Total CABLE Cores 3 CORE Type CONROL FLEX Size 0.75MM^2 Colour Part N…" at bounding box center [652, 360] width 955 height 269
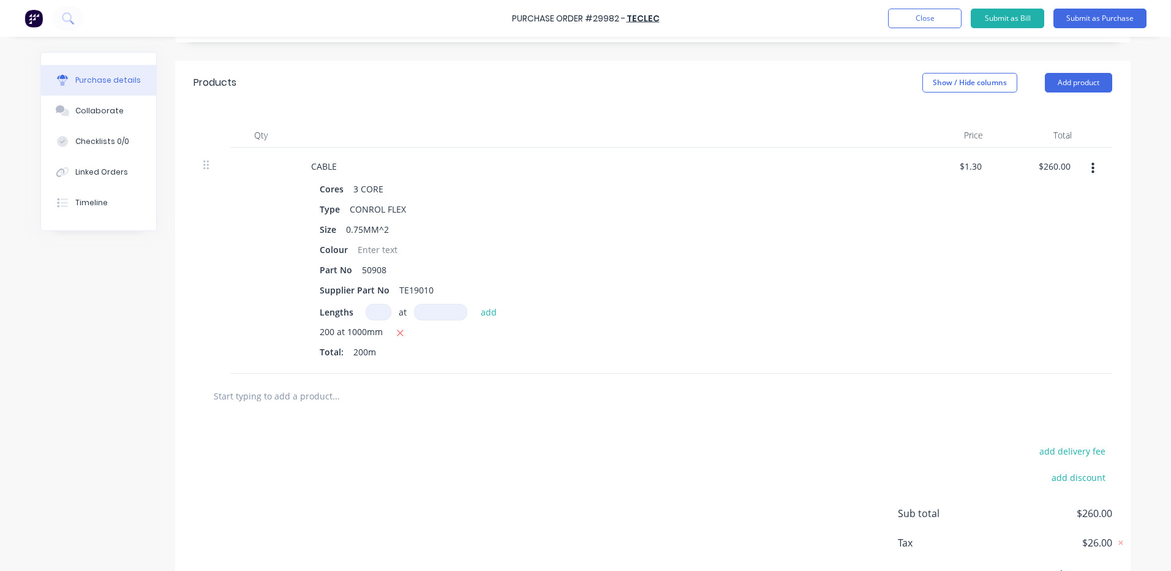
scroll to position [182, 0]
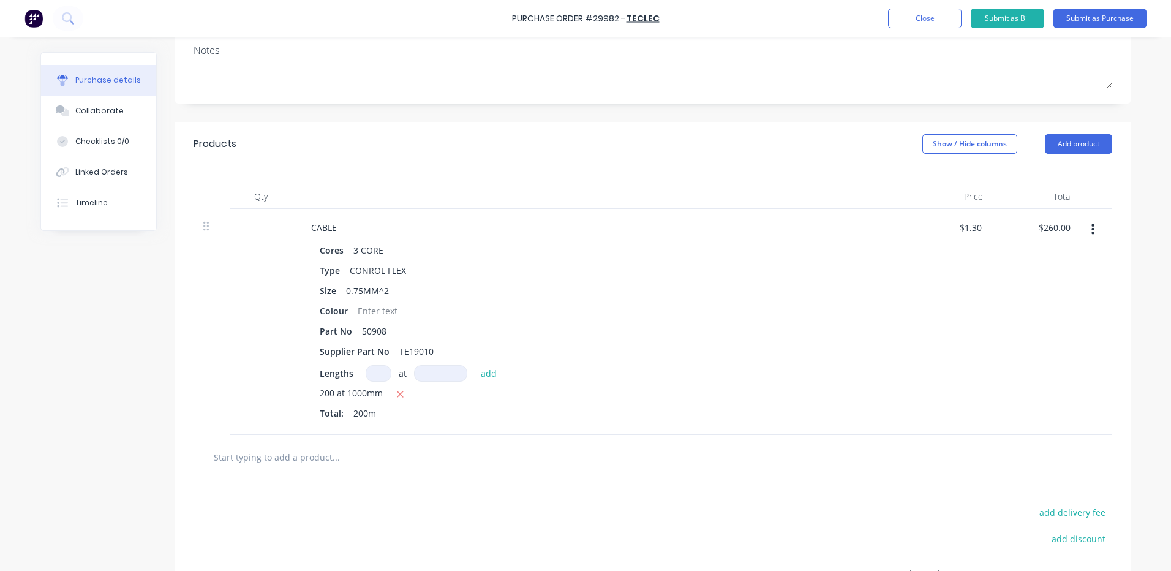
click at [468, 171] on div "Qty Price Total CABLE Cores 3 CORE Type CONROL FLEX Size 0.75MM^2 Colour Part N…" at bounding box center [652, 300] width 955 height 269
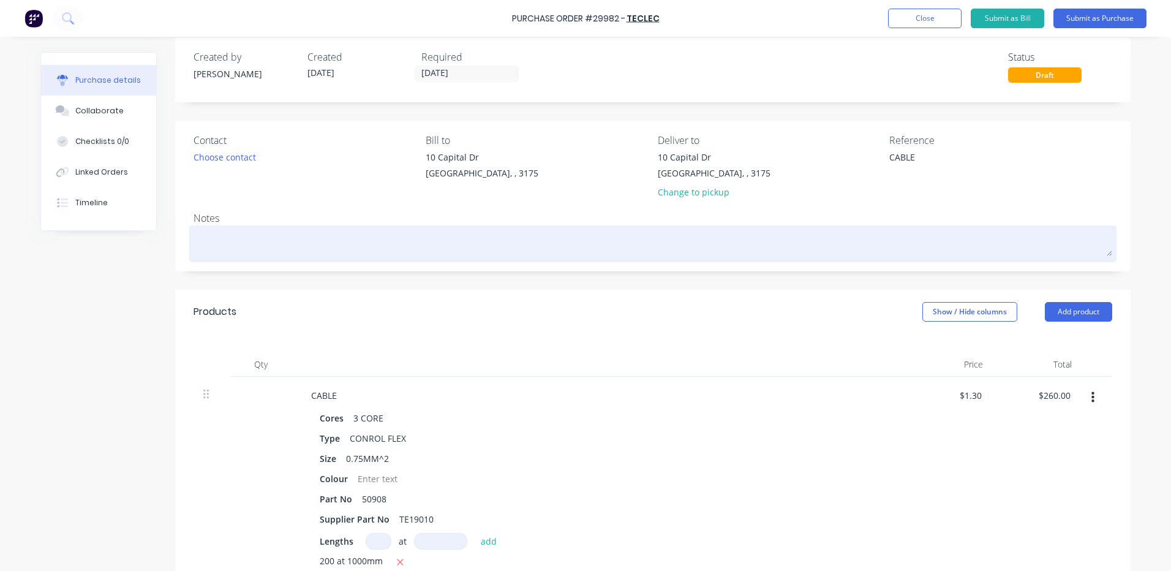
scroll to position [0, 0]
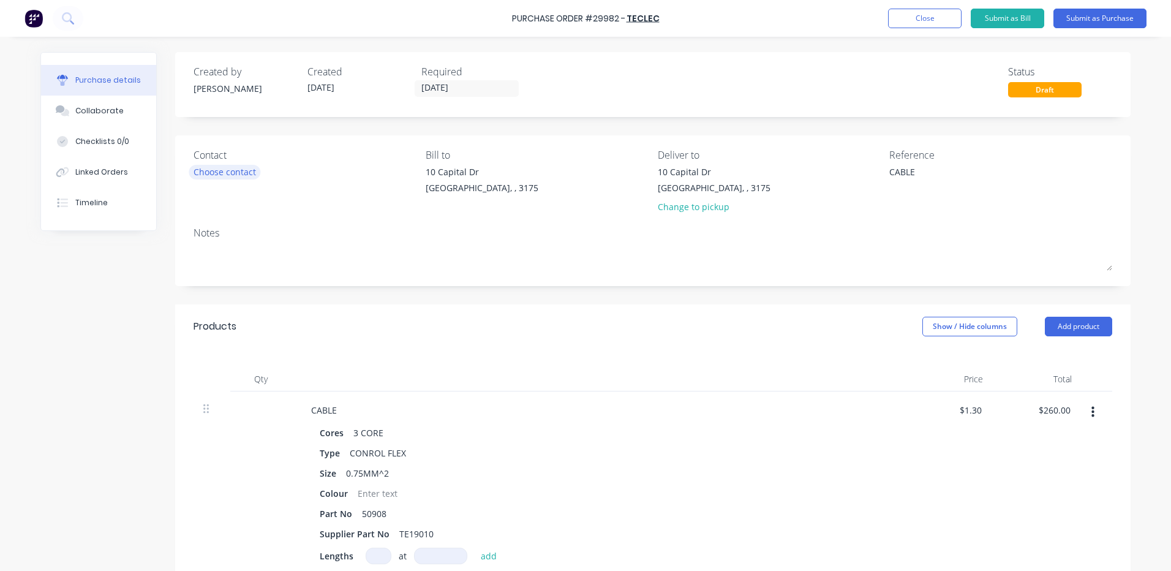
click at [205, 178] on div "Choose contact" at bounding box center [225, 171] width 62 height 13
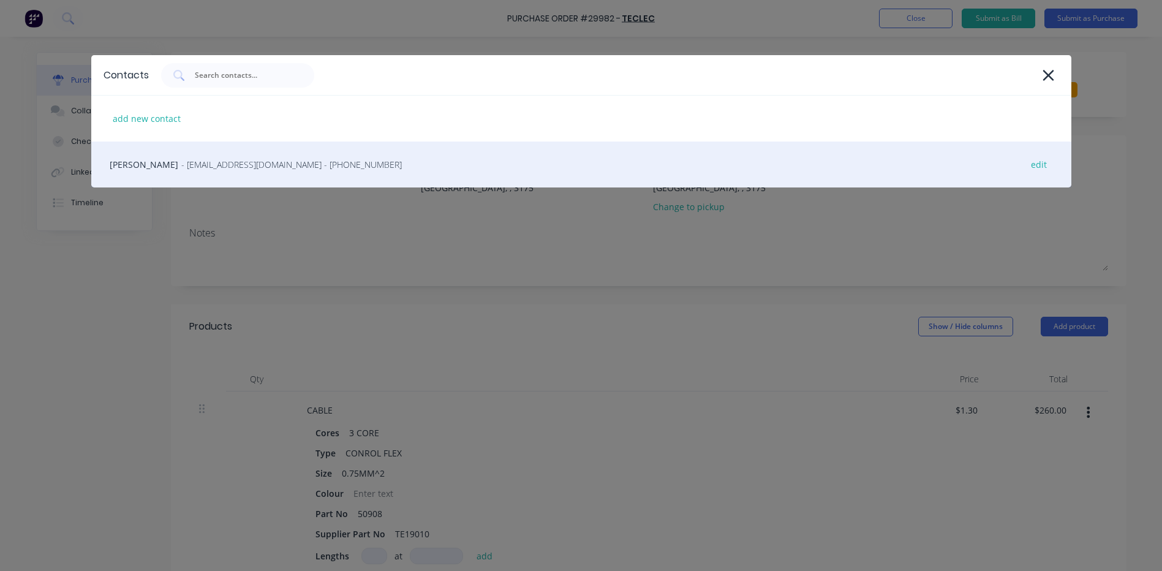
click at [204, 170] on span "- [EMAIL_ADDRESS][DOMAIN_NAME] - [PHONE_NUMBER]" at bounding box center [291, 164] width 220 height 13
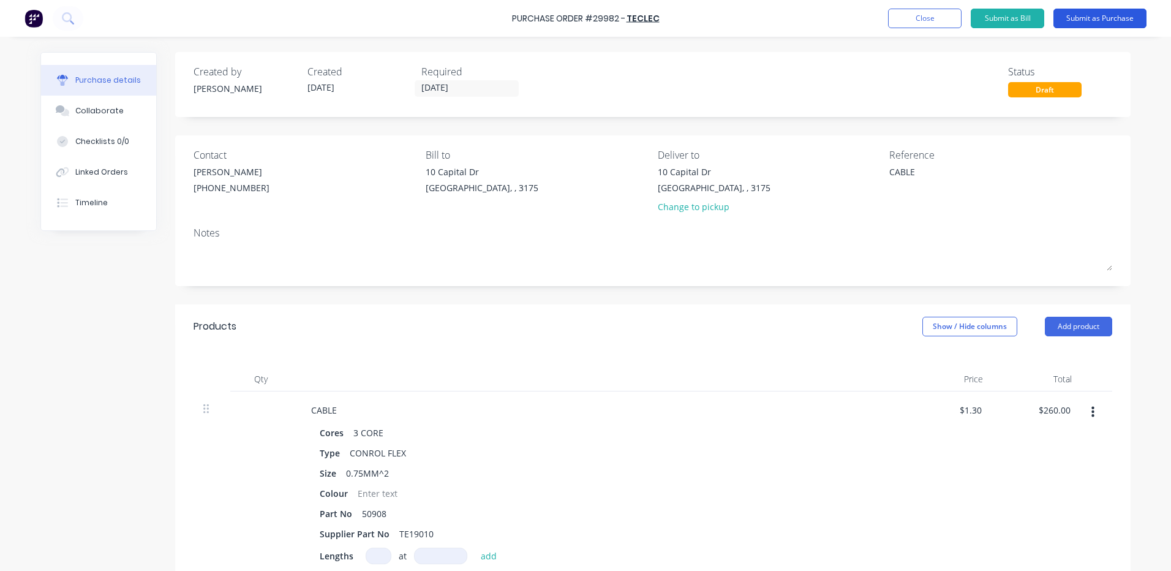
click at [1101, 24] on button "Submit as Purchase" at bounding box center [1099, 19] width 93 height 20
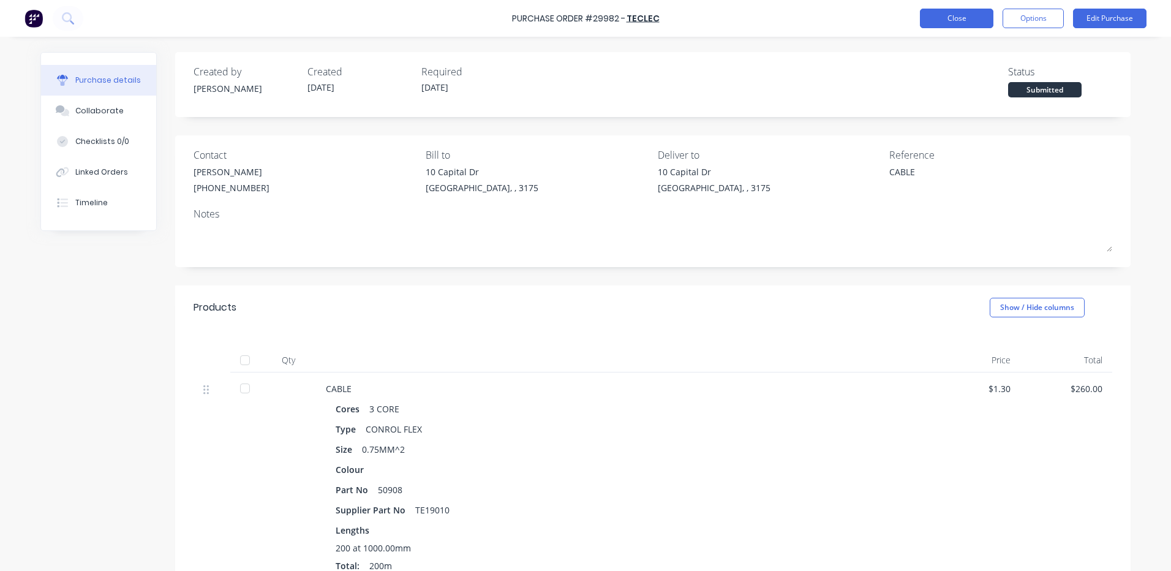
click at [980, 9] on button "Close" at bounding box center [956, 19] width 73 height 20
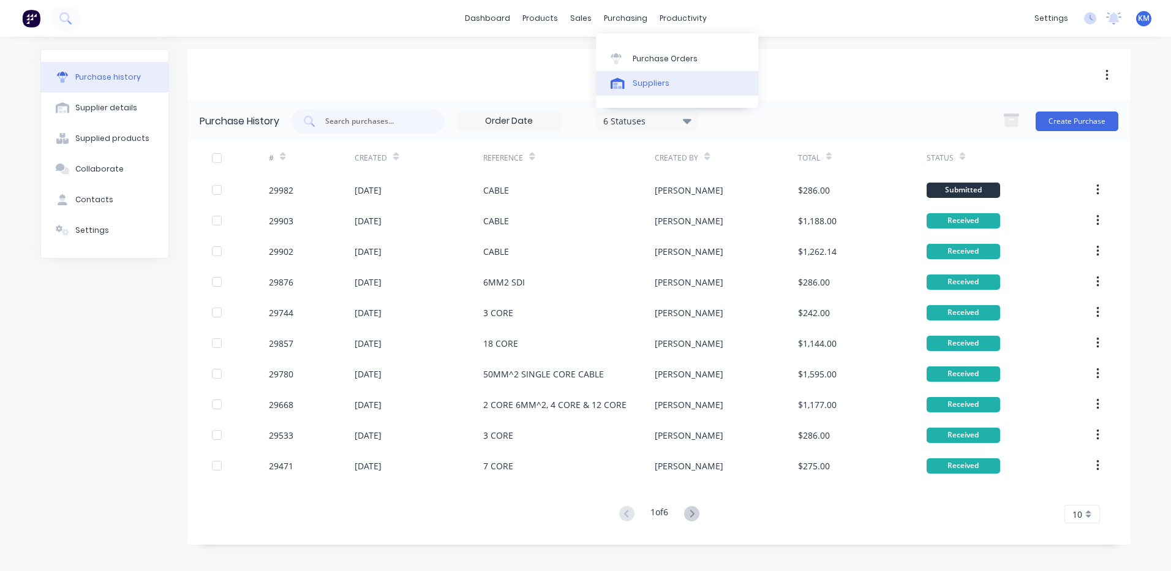
click at [640, 74] on link "Suppliers" at bounding box center [677, 83] width 162 height 24
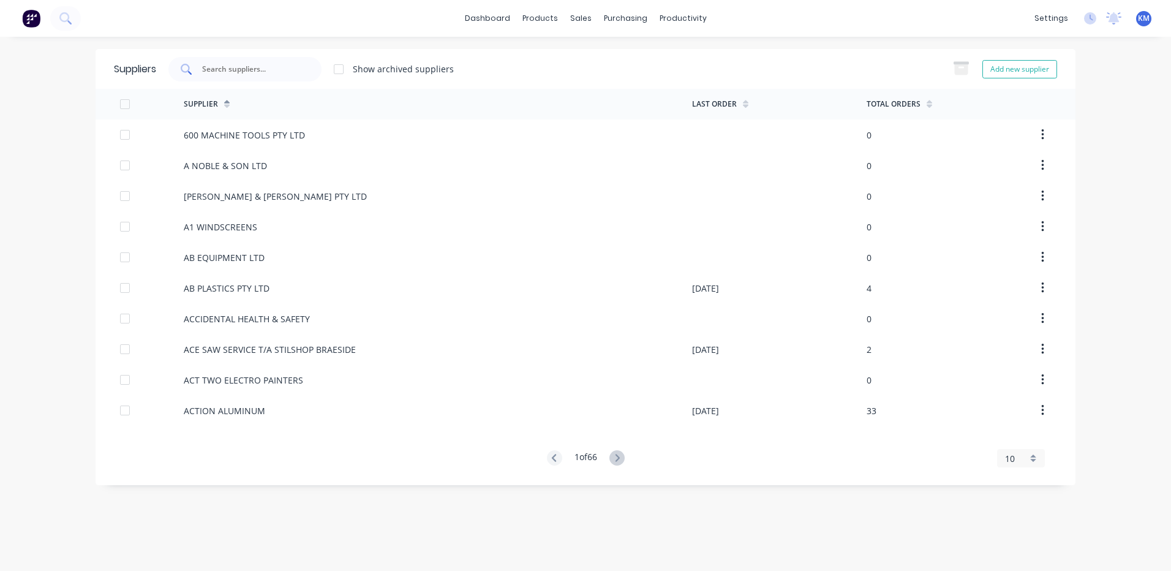
click at [285, 66] on input "text" at bounding box center [252, 69] width 102 height 12
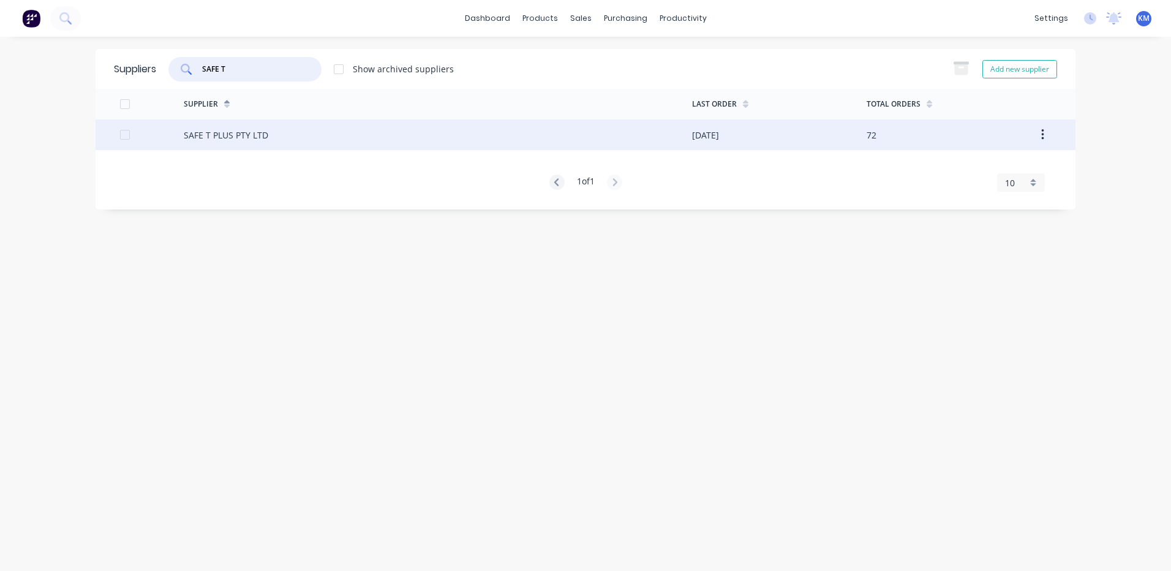
click at [246, 139] on div "SAFE T PLUS PTY LTD" at bounding box center [226, 135] width 85 height 13
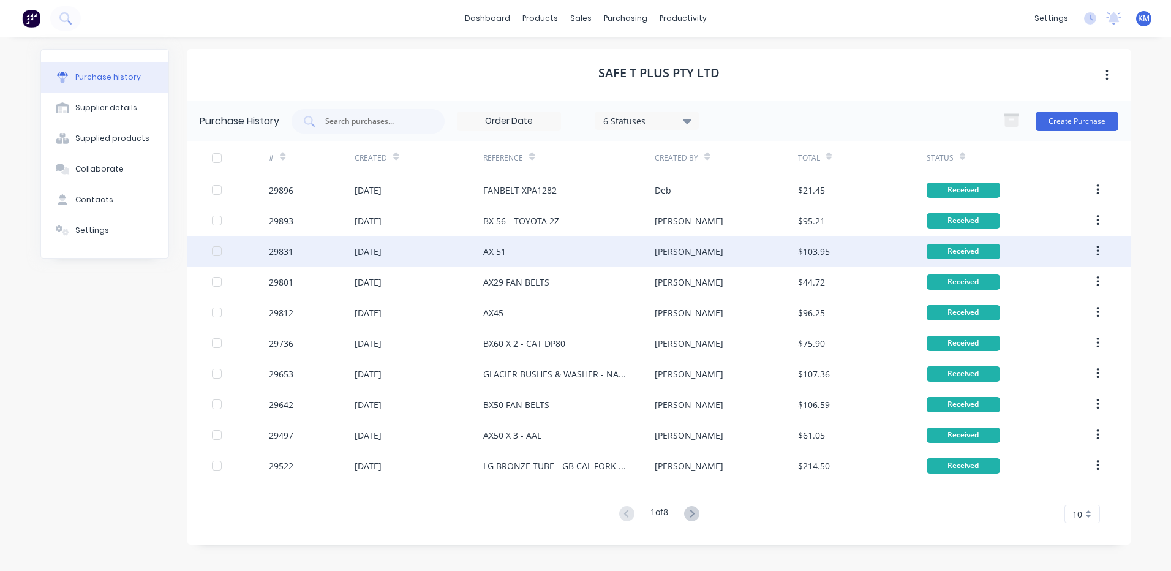
click at [870, 247] on div "$103.95" at bounding box center [862, 251] width 129 height 31
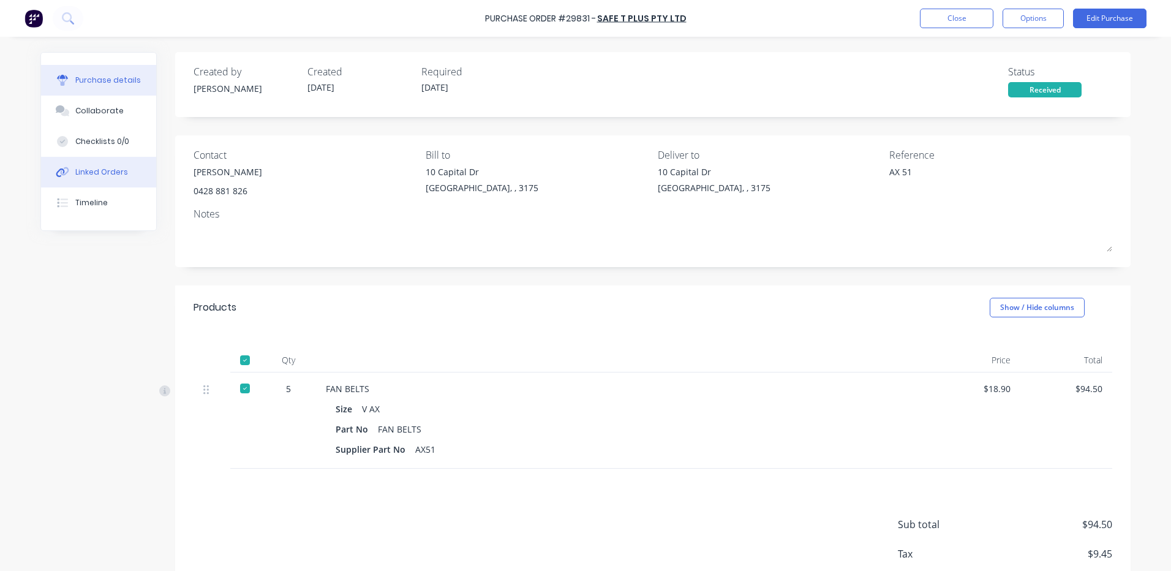
click at [126, 167] on button "Linked Orders" at bounding box center [98, 172] width 115 height 31
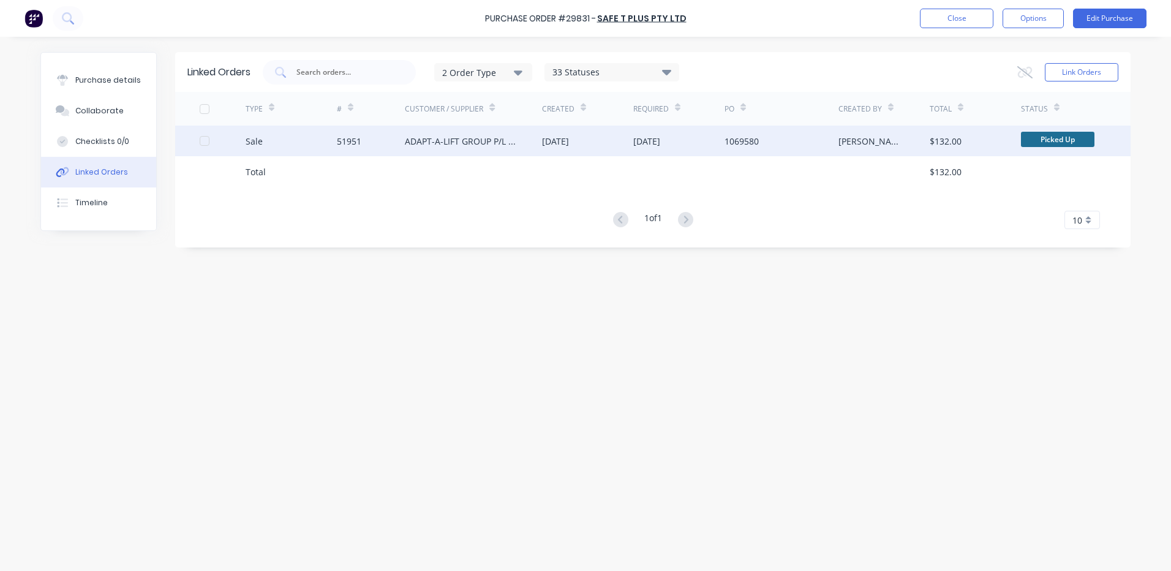
click at [270, 142] on div "Sale" at bounding box center [291, 141] width 91 height 31
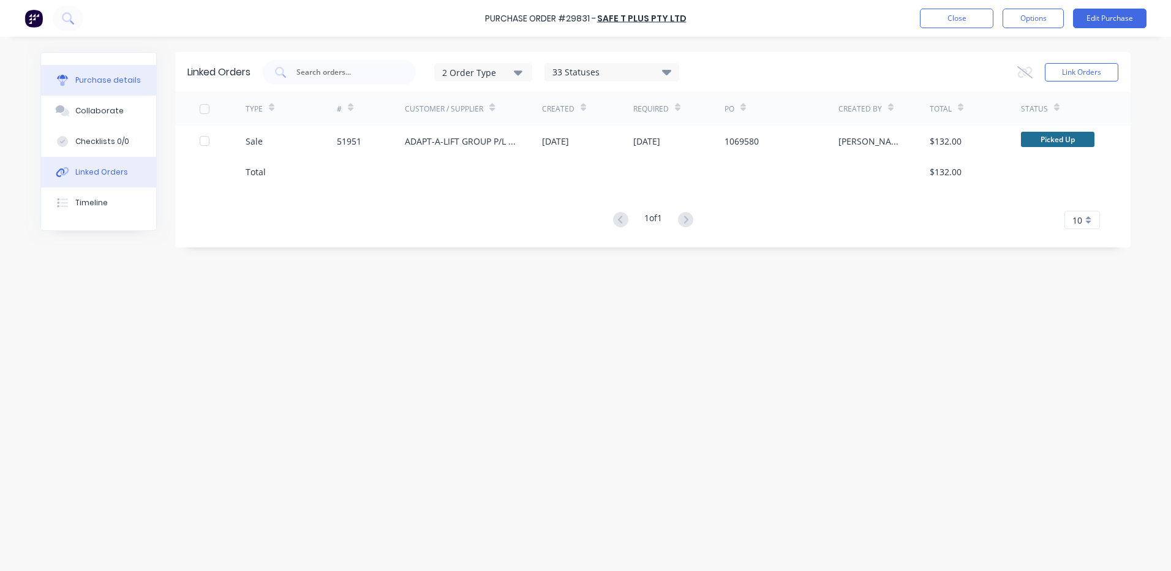
click at [88, 78] on div "Purchase details" at bounding box center [108, 80] width 66 height 11
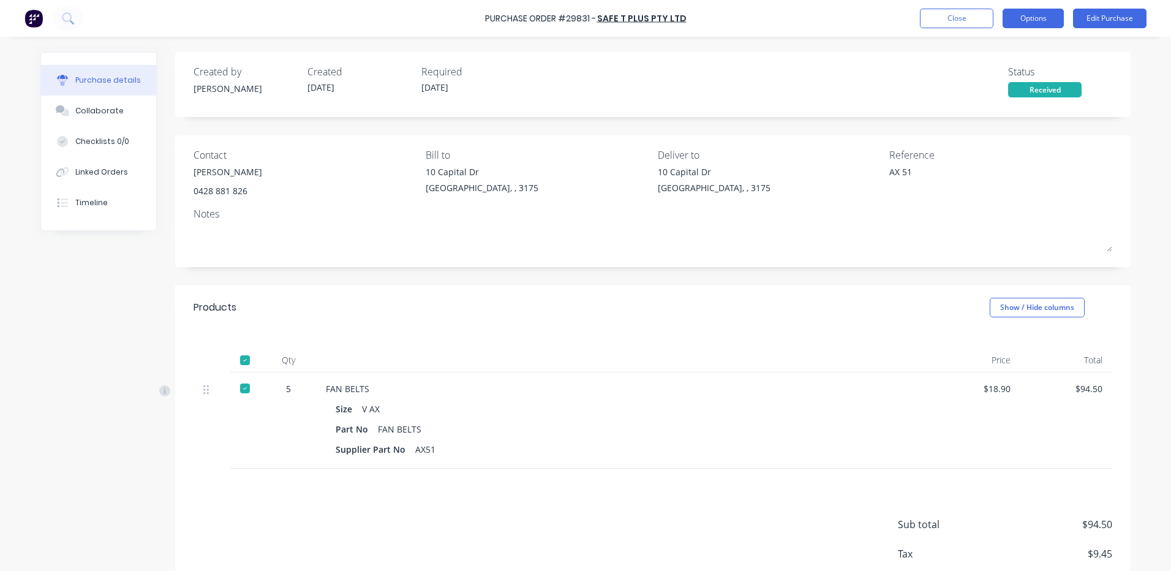
click at [1039, 20] on button "Options" at bounding box center [1032, 19] width 61 height 20
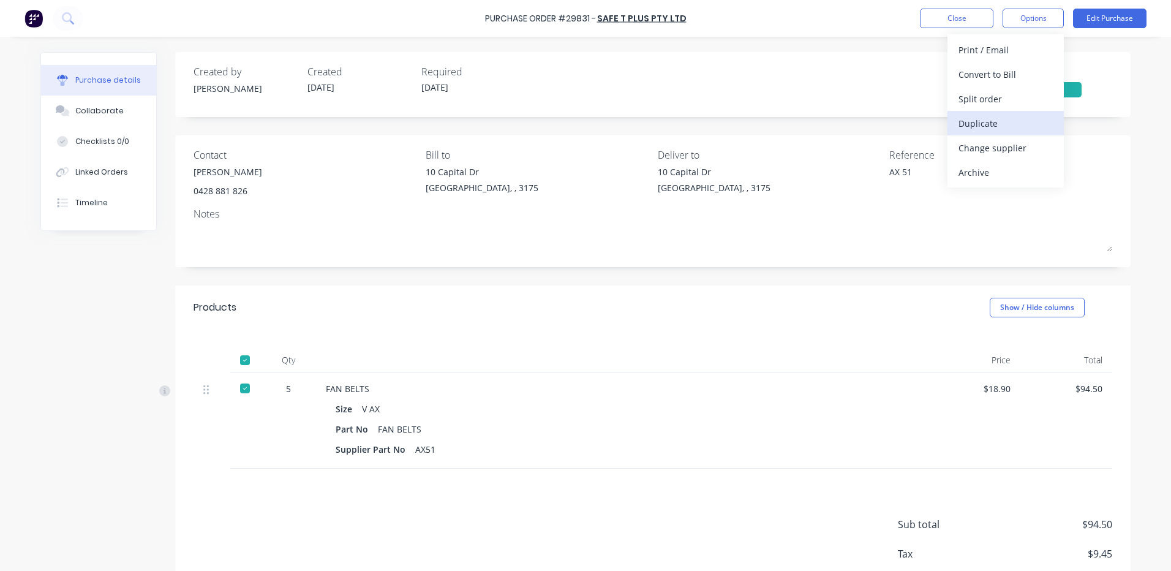
click at [1017, 113] on button "Duplicate" at bounding box center [1005, 123] width 116 height 24
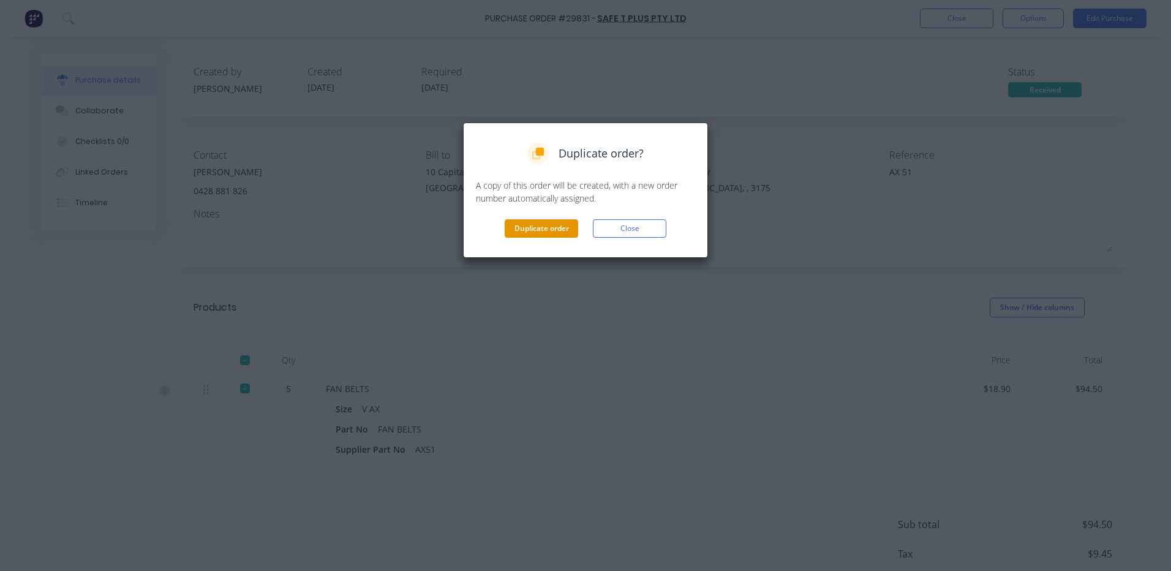
click at [565, 233] on button "Duplicate order" at bounding box center [541, 228] width 73 height 18
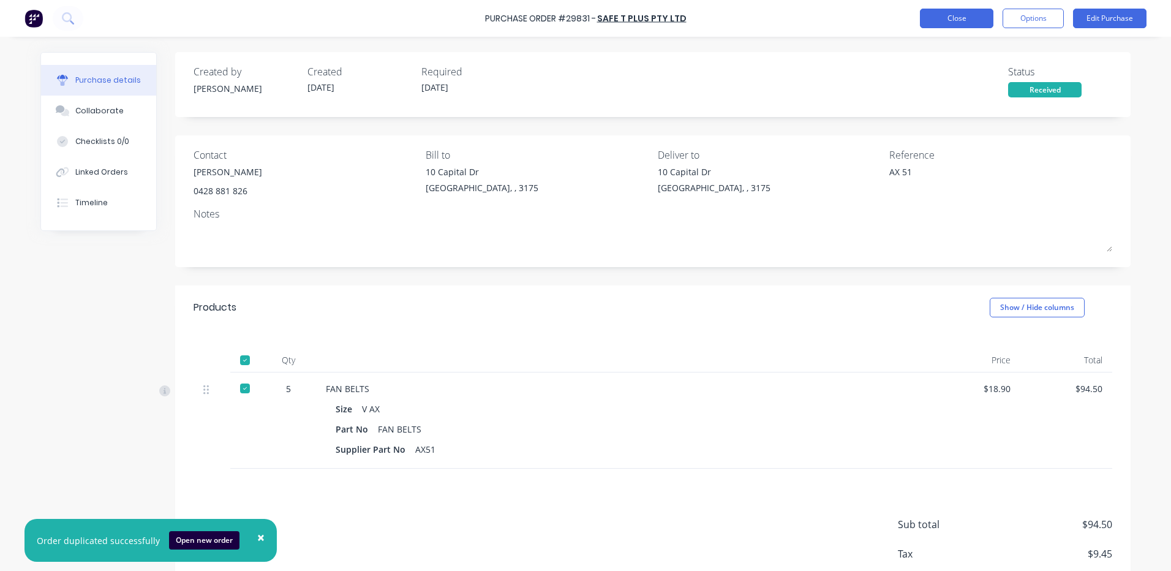
click at [977, 12] on button "Close" at bounding box center [956, 19] width 73 height 20
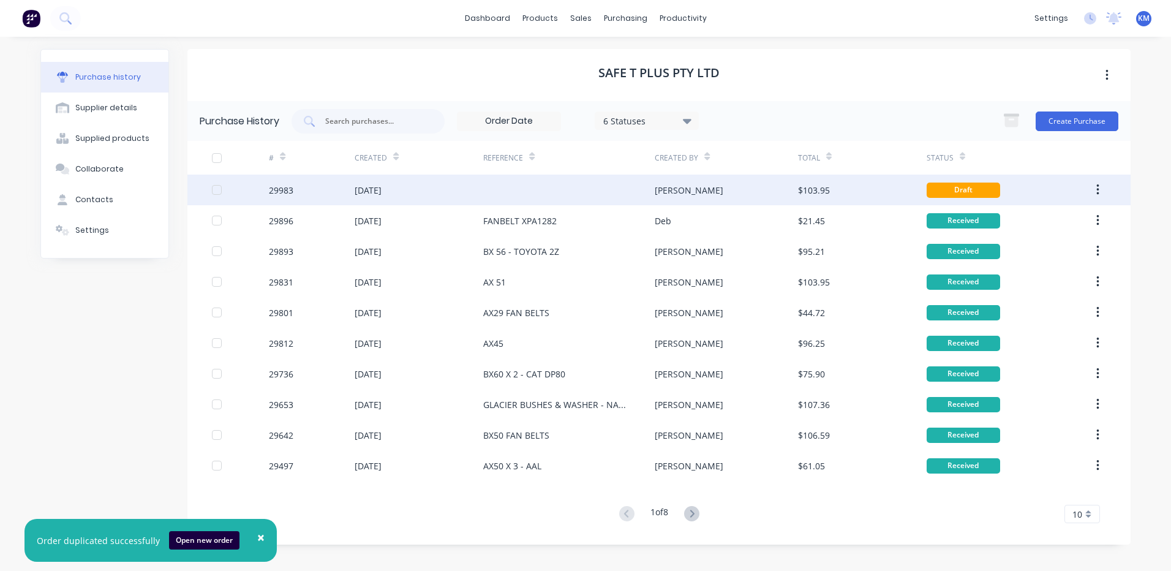
click at [614, 187] on div at bounding box center [568, 190] width 171 height 31
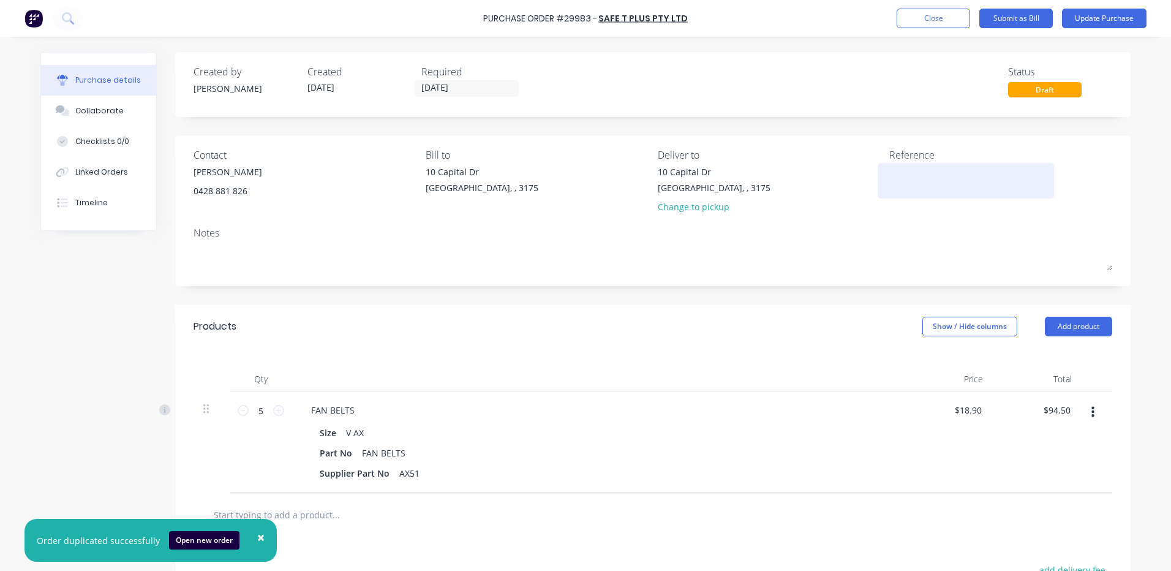
click at [944, 172] on textarea at bounding box center [965, 179] width 153 height 28
click at [1129, 16] on button "Update Purchase" at bounding box center [1104, 19] width 85 height 20
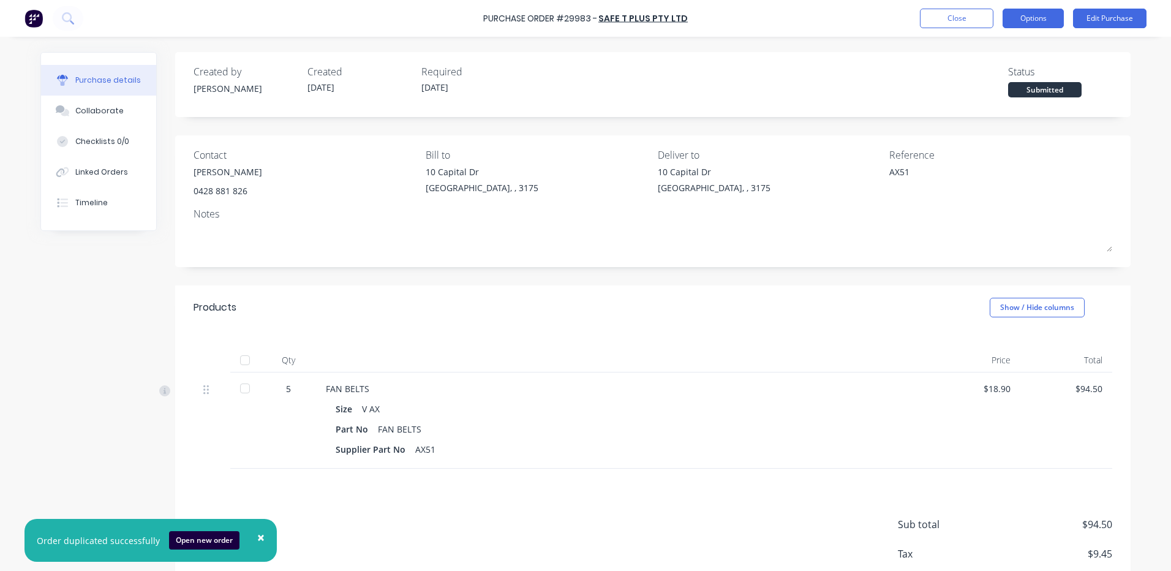
click at [1044, 15] on button "Options" at bounding box center [1032, 19] width 61 height 20
click at [1028, 31] on div "Purchase Order #29983 - SAFE T PLUS PTY LTD Close Options Print / Email Convert…" at bounding box center [585, 18] width 1171 height 37
click at [1022, 28] on div "Purchase Order #29983 - SAFE T PLUS PTY LTD Close Options Edit Purchase" at bounding box center [585, 18] width 1171 height 37
click at [1023, 24] on button "Options" at bounding box center [1032, 19] width 61 height 20
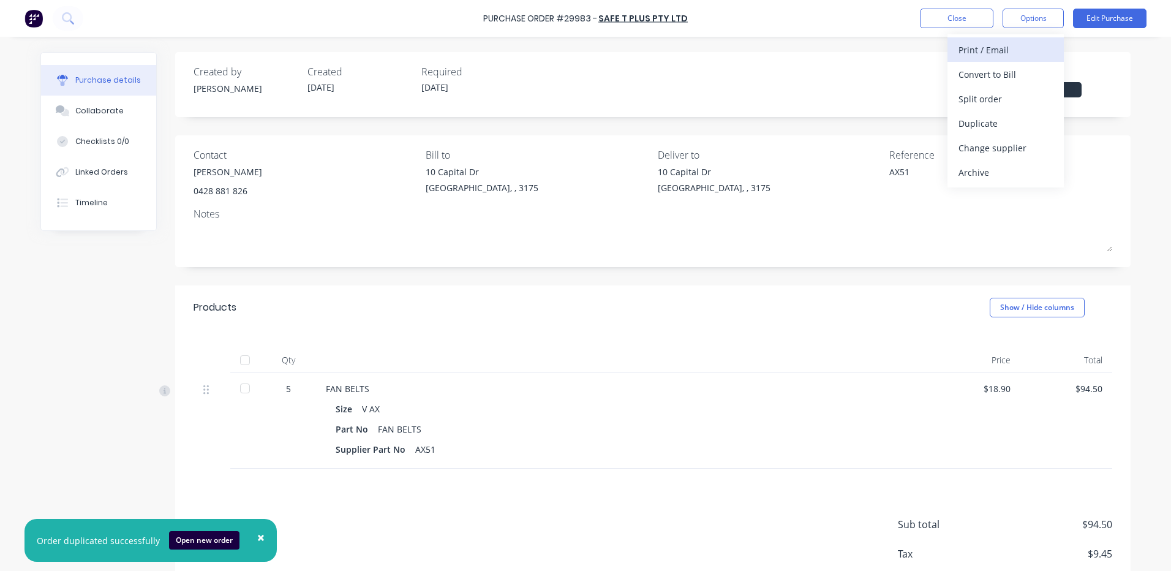
click at [1011, 47] on div "Print / Email" at bounding box center [1005, 50] width 94 height 18
click at [995, 81] on div "With pricing" at bounding box center [1005, 75] width 94 height 18
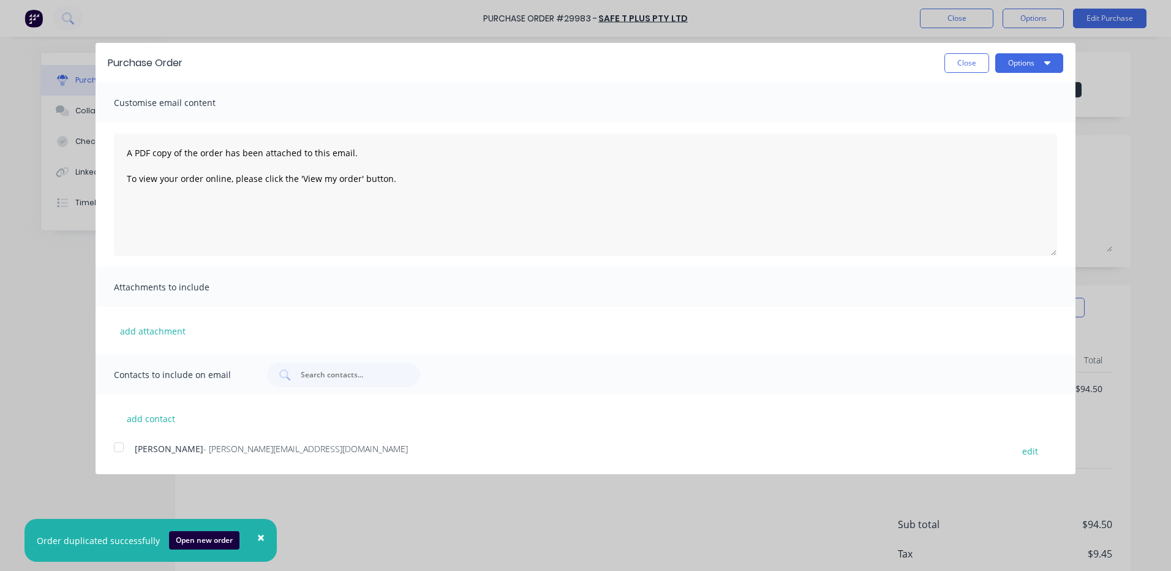
click at [122, 442] on div at bounding box center [119, 447] width 24 height 24
click at [1025, 67] on button "Options" at bounding box center [1029, 63] width 68 height 20
click at [1009, 119] on div "Email" at bounding box center [1005, 119] width 94 height 18
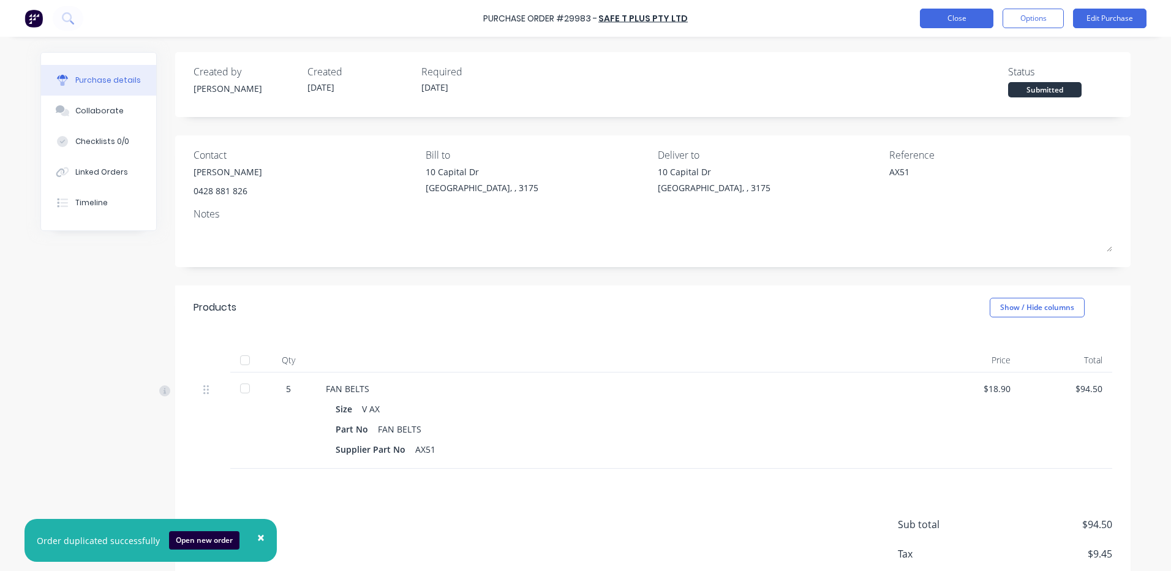
click at [953, 24] on button "Close" at bounding box center [956, 19] width 73 height 20
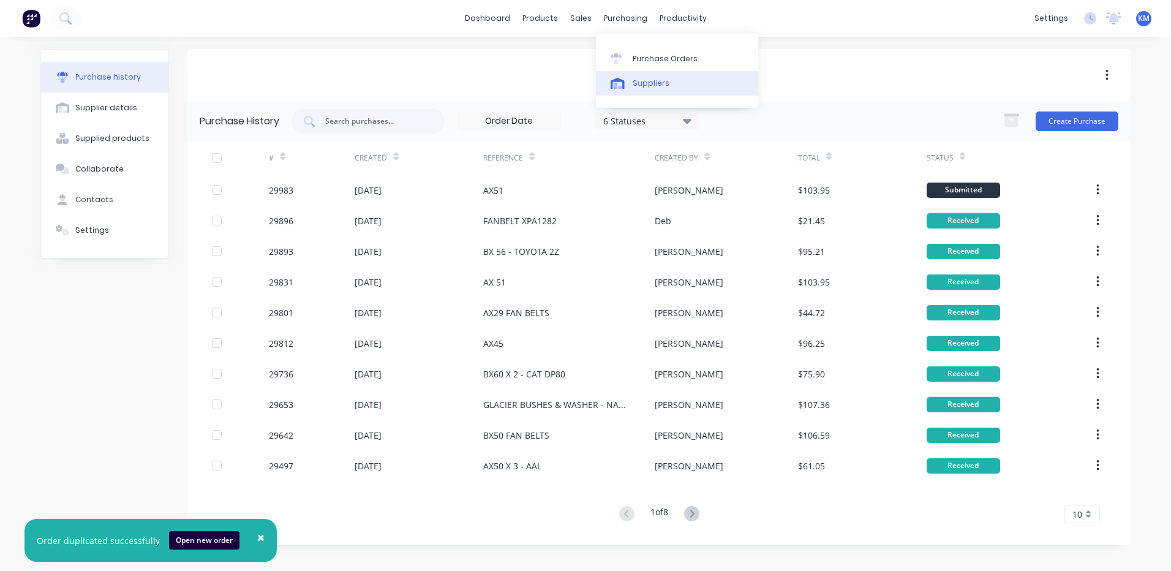
click at [625, 88] on div at bounding box center [620, 83] width 18 height 11
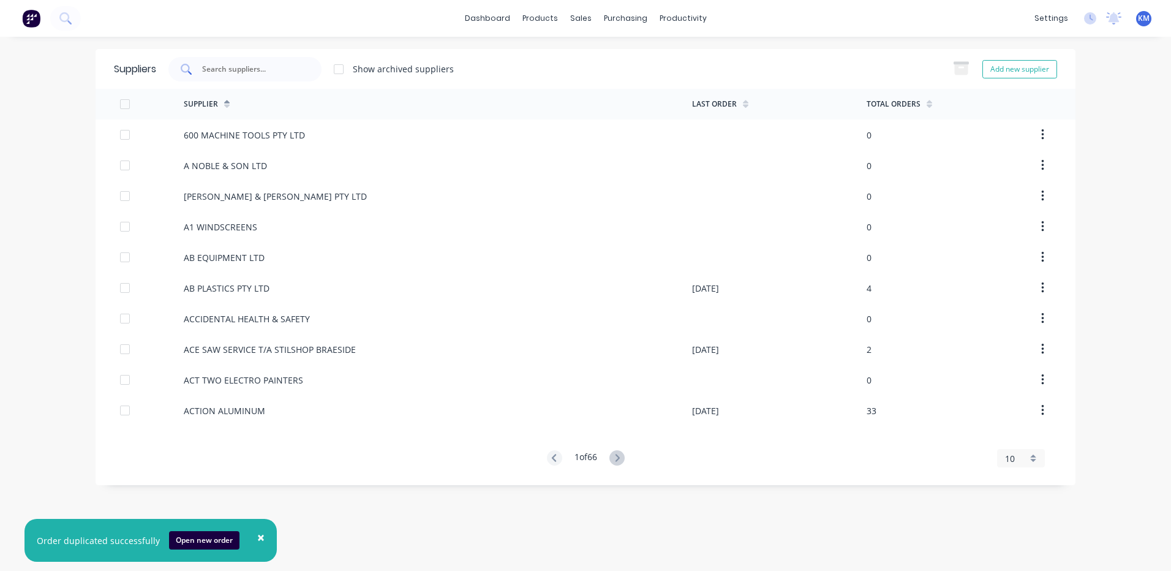
drag, startPoint x: 273, startPoint y: 68, endPoint x: 266, endPoint y: 76, distance: 10.8
click at [269, 74] on input "text" at bounding box center [252, 69] width 102 height 12
click at [562, 55] on div "Suppliers Show archived suppliers Add new supplier" at bounding box center [586, 69] width 980 height 40
click at [622, 80] on icon at bounding box center [618, 83] width 14 height 11
click at [286, 70] on input "text" at bounding box center [252, 69] width 102 height 12
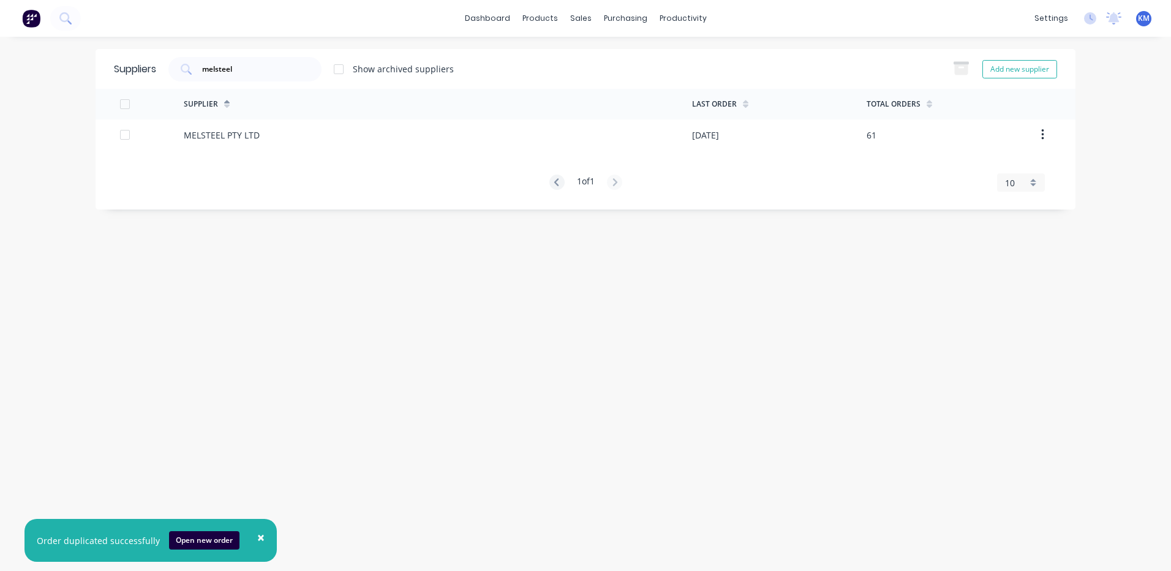
click at [269, 140] on div "MELSTEEL PTY LTD" at bounding box center [438, 134] width 508 height 31
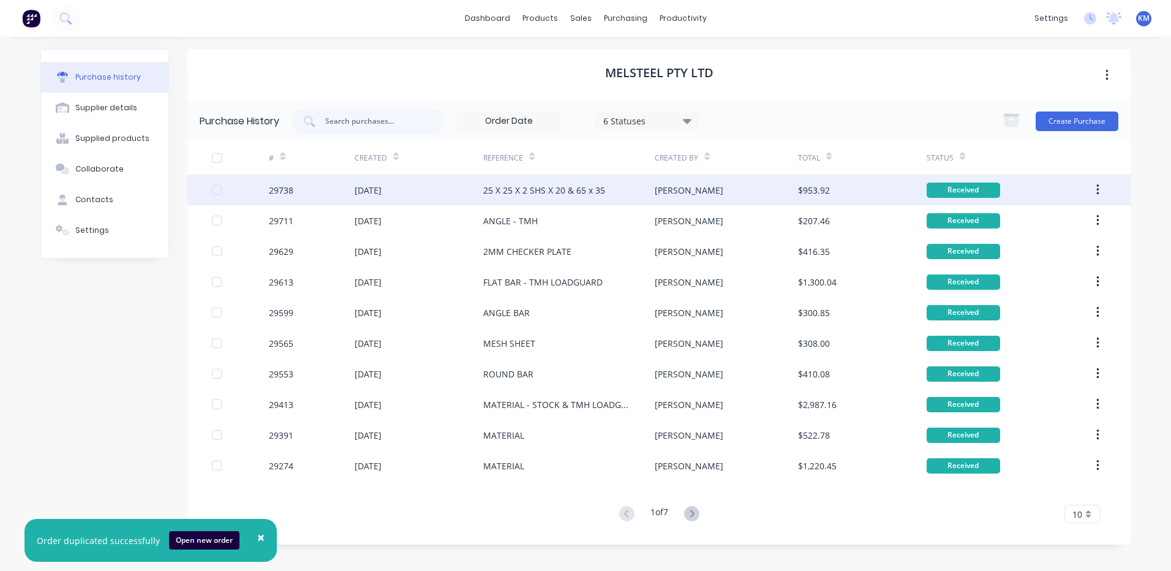
click at [597, 192] on div "25 X 25 X 2 SHS X 20 & 65 x 35" at bounding box center [544, 190] width 122 height 13
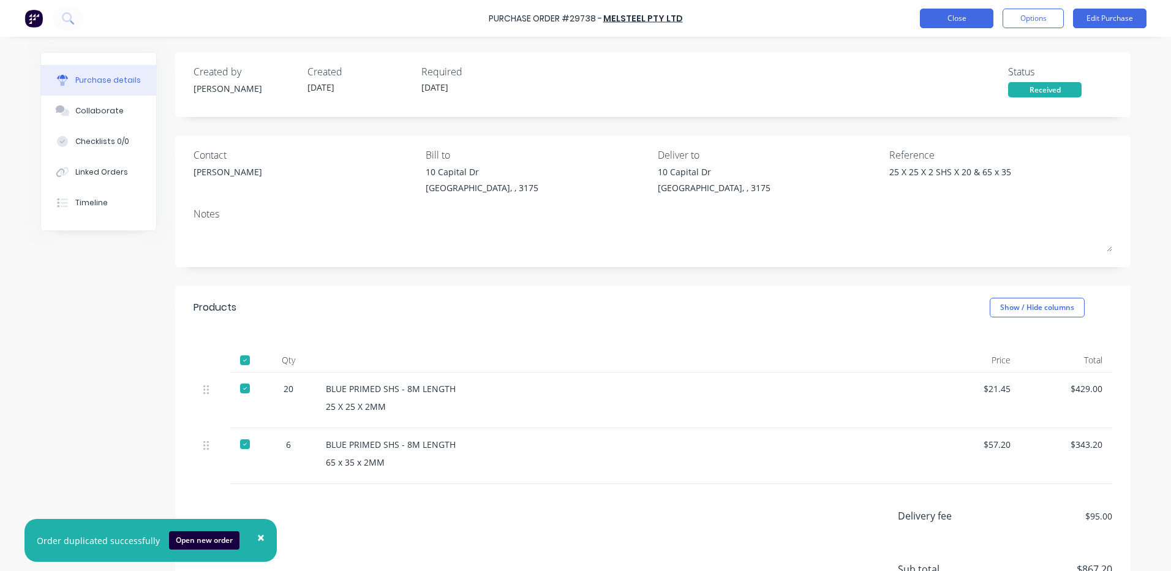
click at [939, 18] on button "Close" at bounding box center [956, 19] width 73 height 20
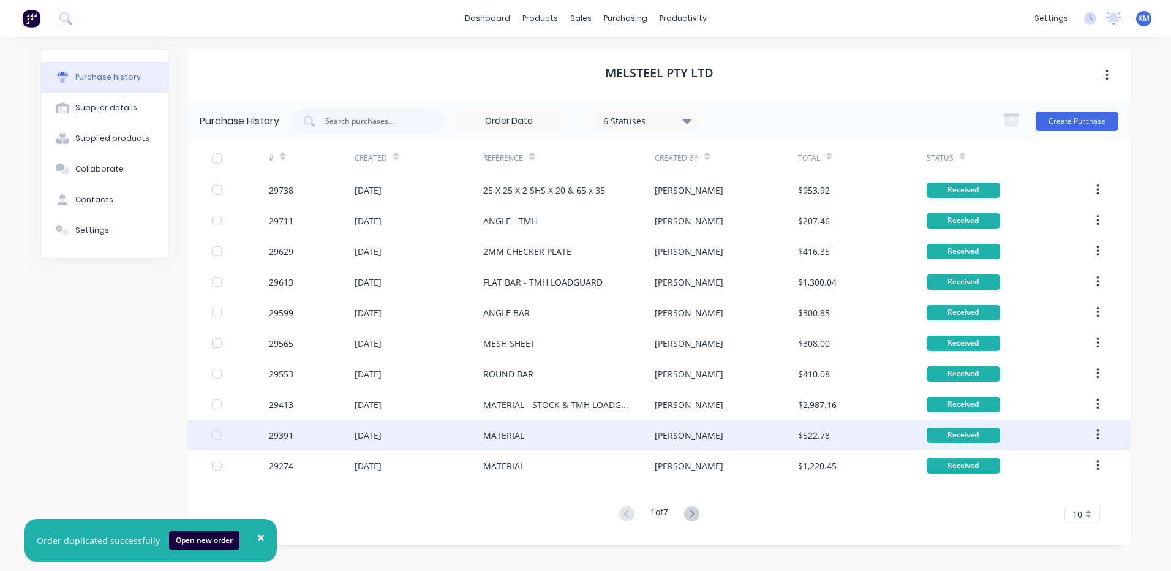
click at [546, 425] on div "MATERIAL" at bounding box center [568, 434] width 171 height 31
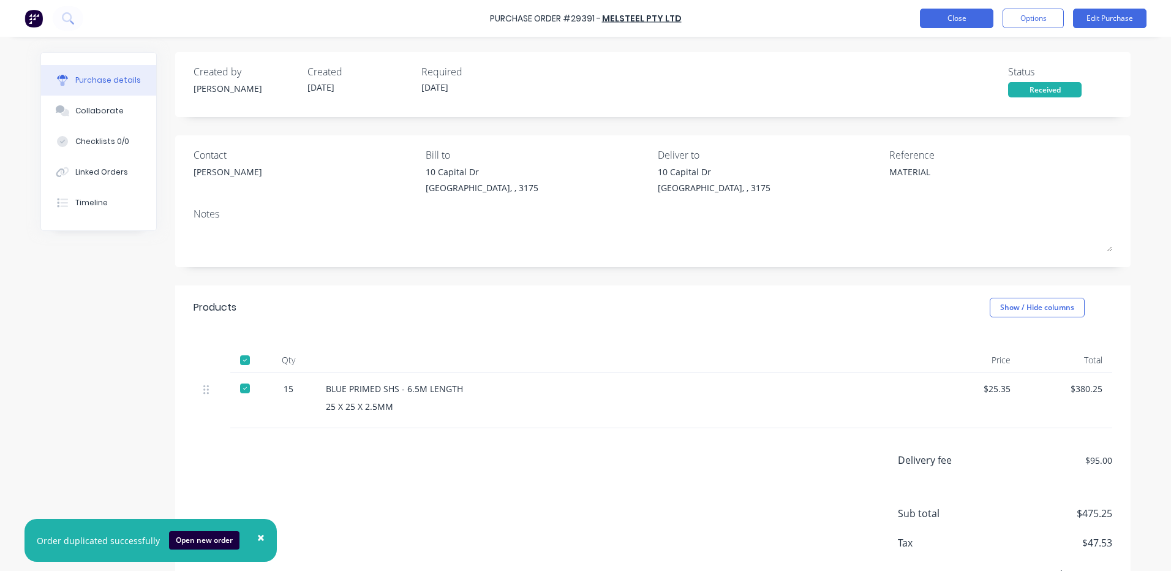
click at [957, 24] on button "Close" at bounding box center [956, 19] width 73 height 20
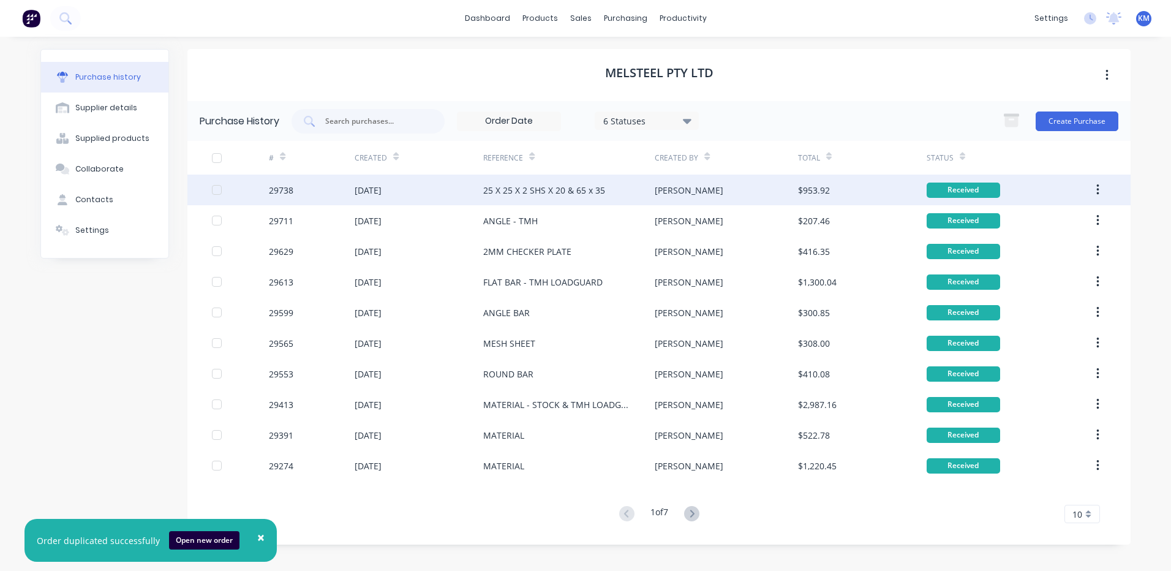
click at [543, 194] on div "25 X 25 X 2 SHS X 20 & 65 x 35" at bounding box center [544, 190] width 122 height 13
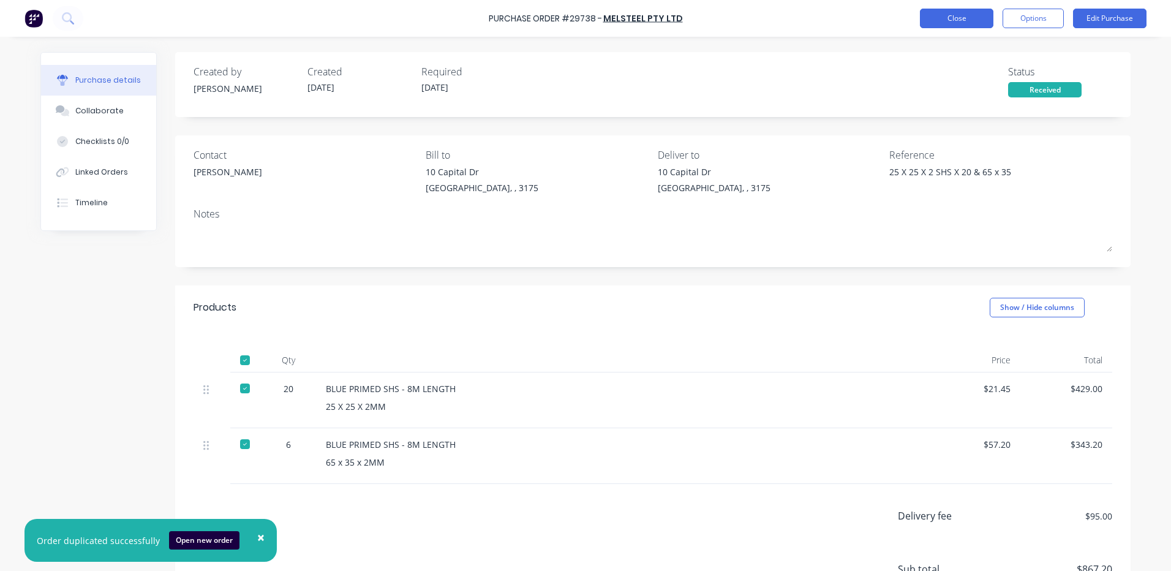
click at [958, 15] on button "Close" at bounding box center [956, 19] width 73 height 20
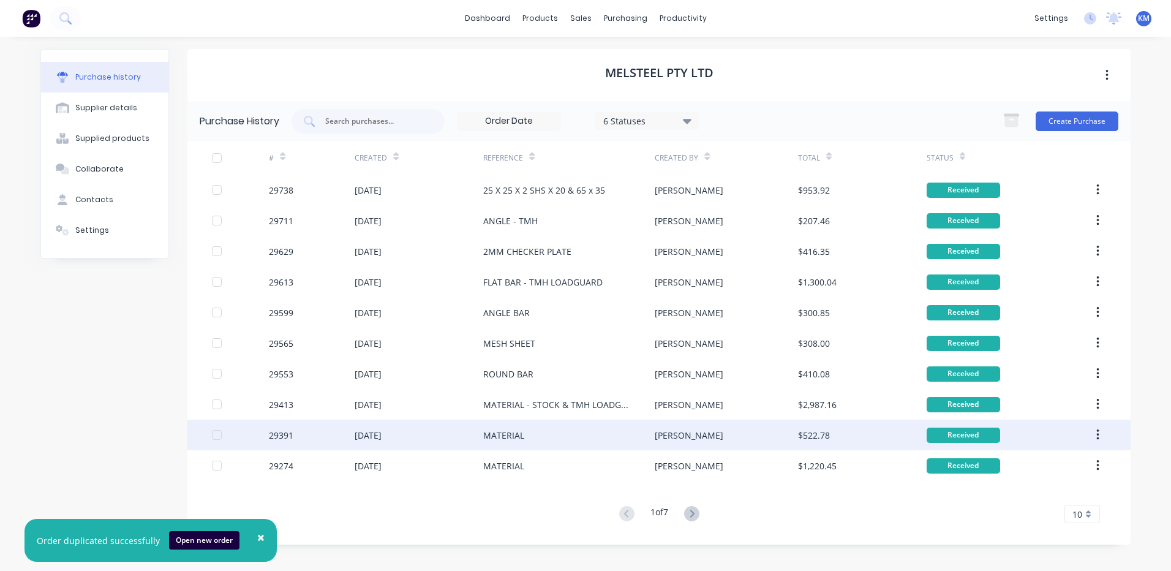
click at [585, 437] on div "MATERIAL" at bounding box center [568, 434] width 171 height 31
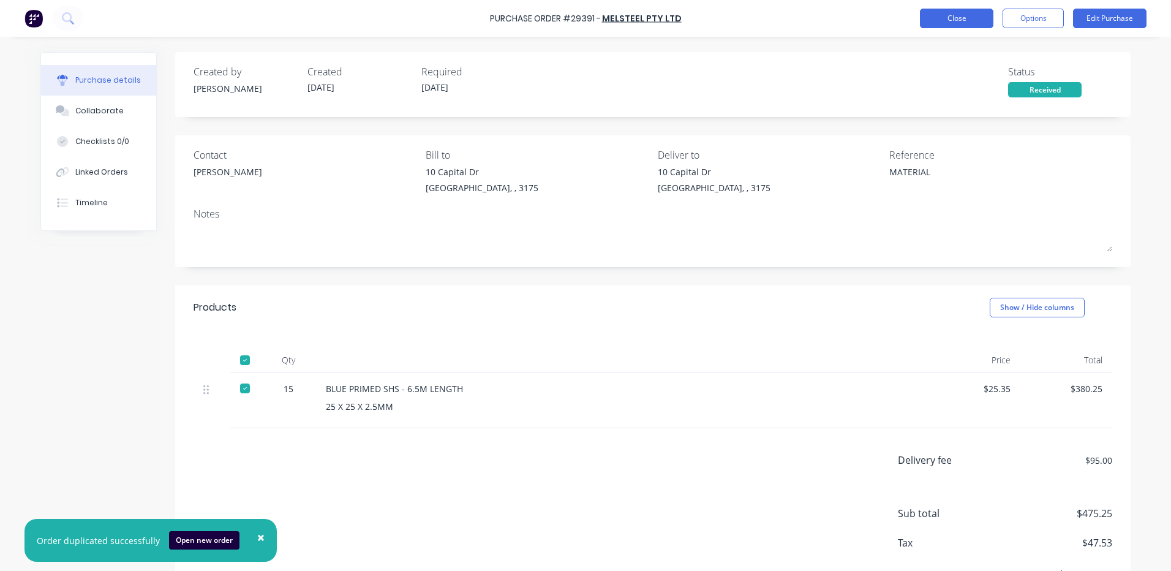
click at [963, 23] on button "Close" at bounding box center [956, 19] width 73 height 20
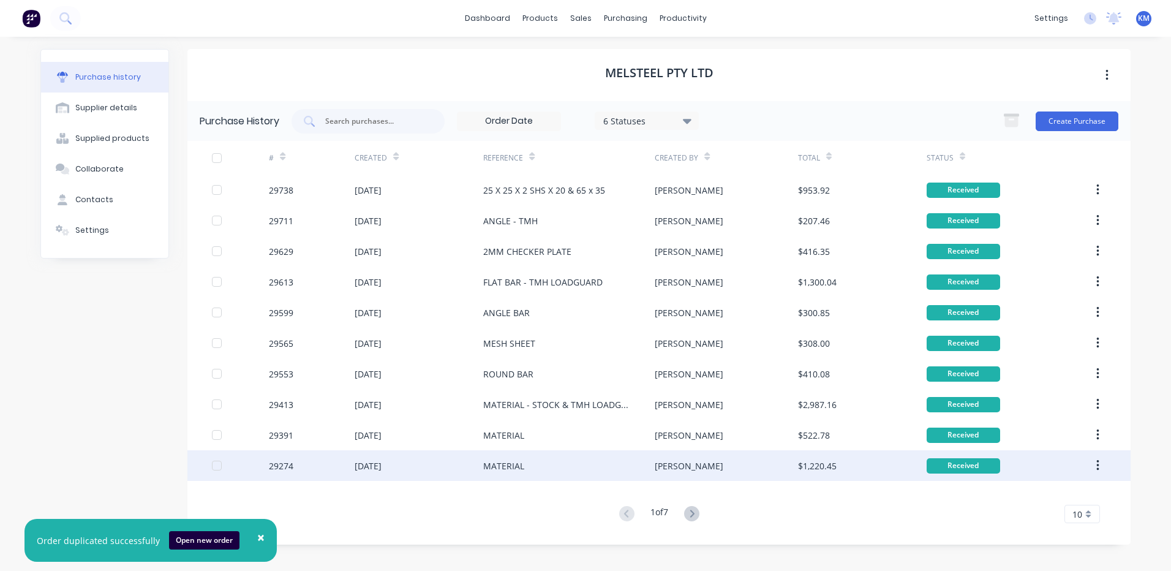
click at [615, 459] on div "MATERIAL" at bounding box center [568, 465] width 171 height 31
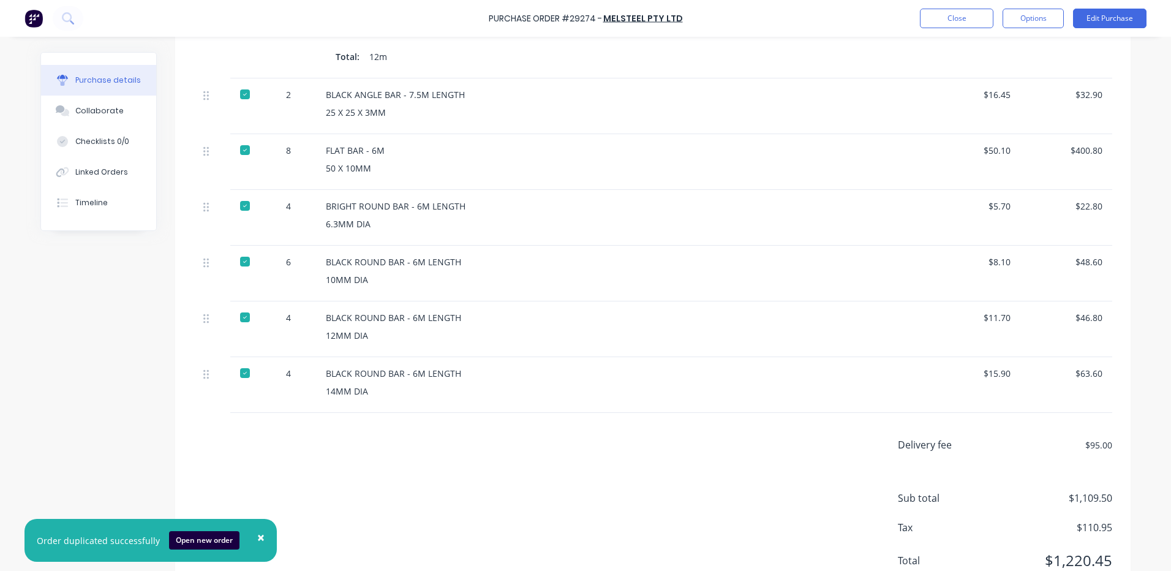
scroll to position [429, 0]
click at [931, 13] on button "Close" at bounding box center [956, 19] width 73 height 20
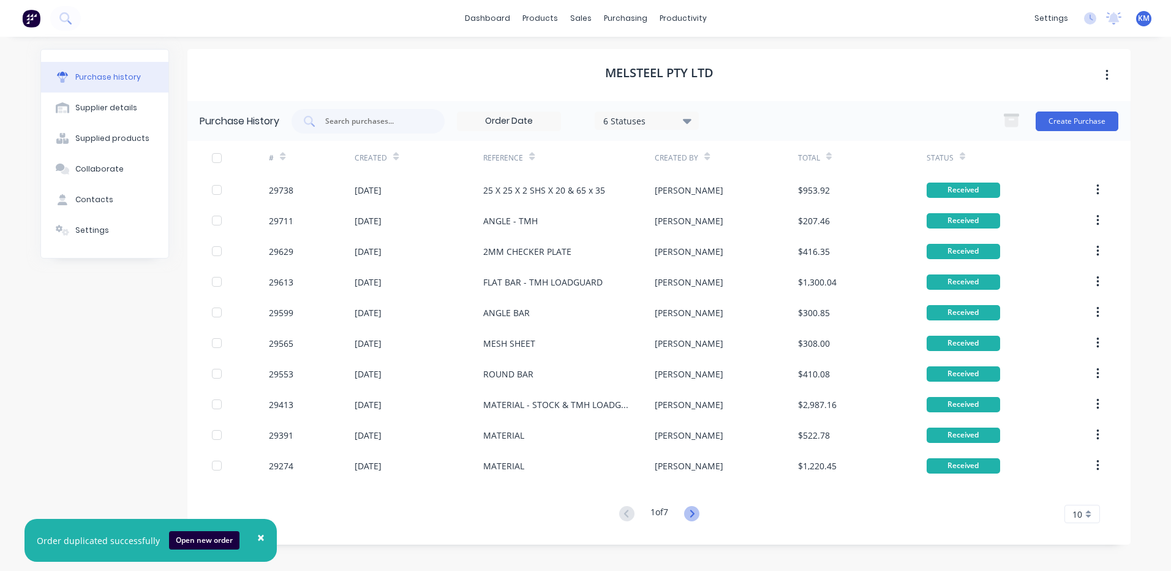
click at [693, 514] on icon at bounding box center [691, 513] width 15 height 15
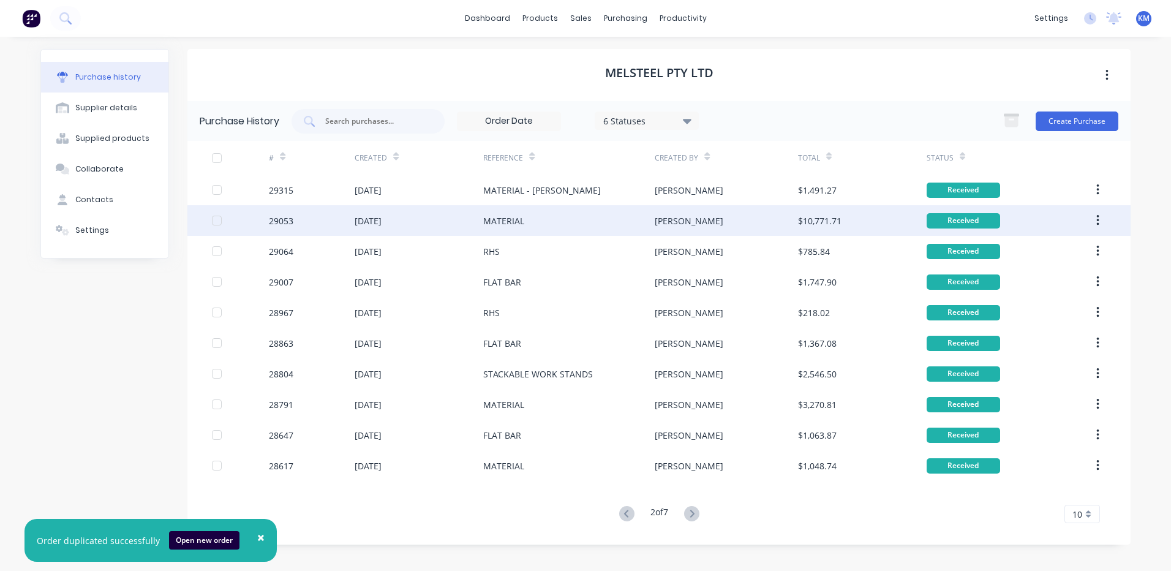
click at [675, 221] on div "[PERSON_NAME]" at bounding box center [726, 220] width 143 height 31
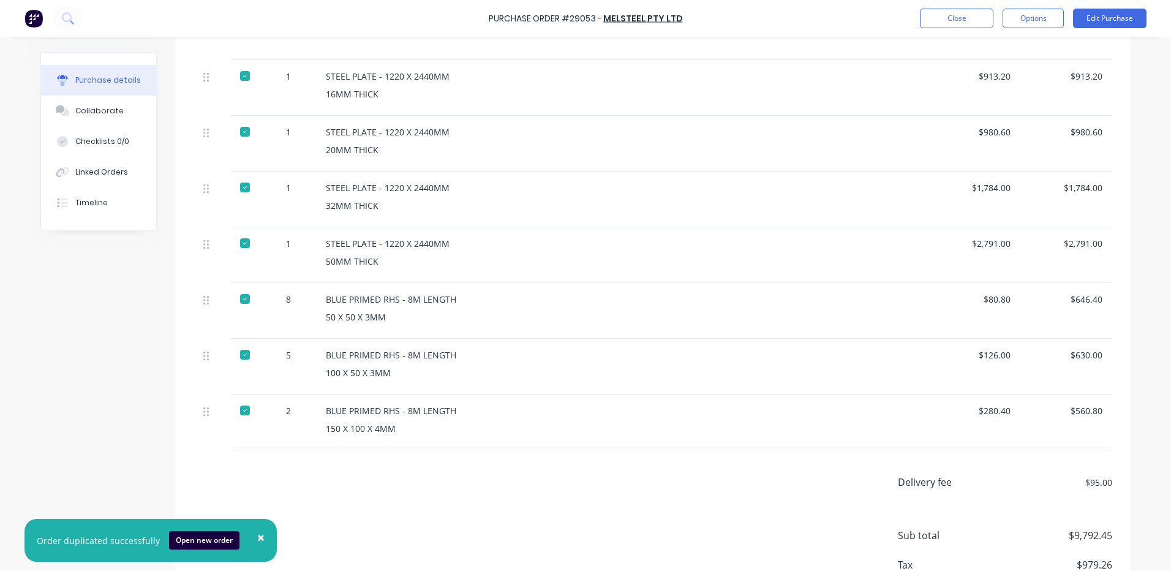
scroll to position [612, 0]
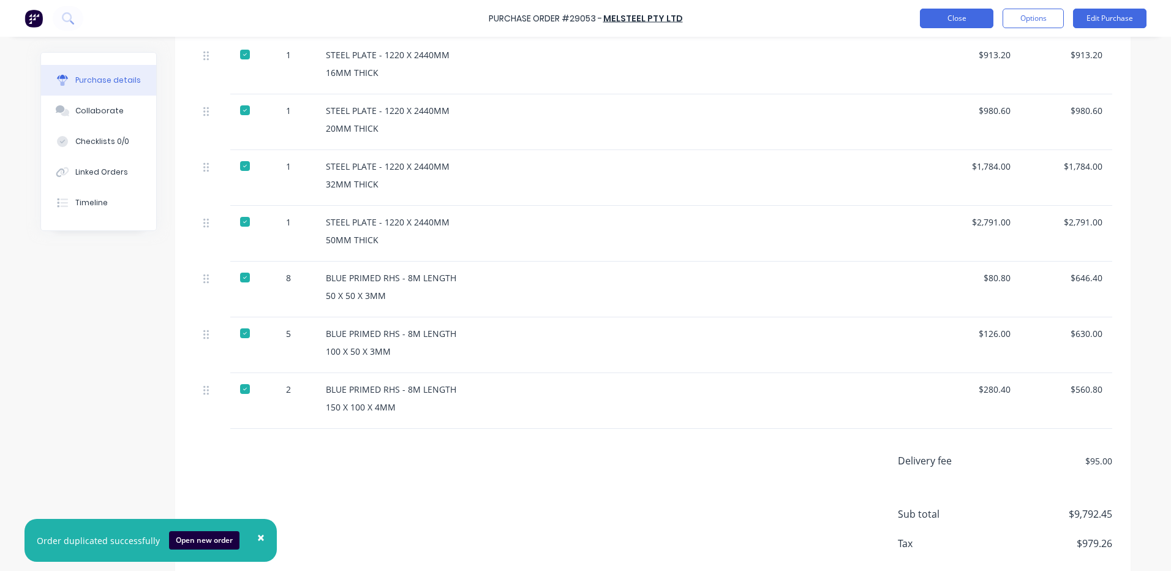
click at [949, 17] on button "Close" at bounding box center [956, 19] width 73 height 20
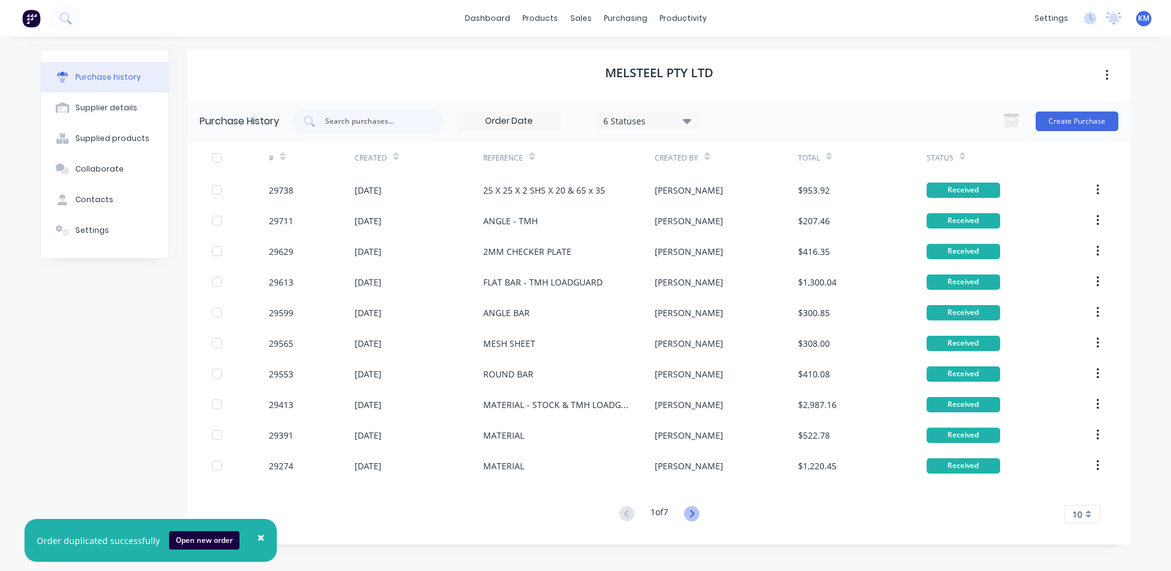
click at [696, 515] on icon at bounding box center [691, 513] width 15 height 15
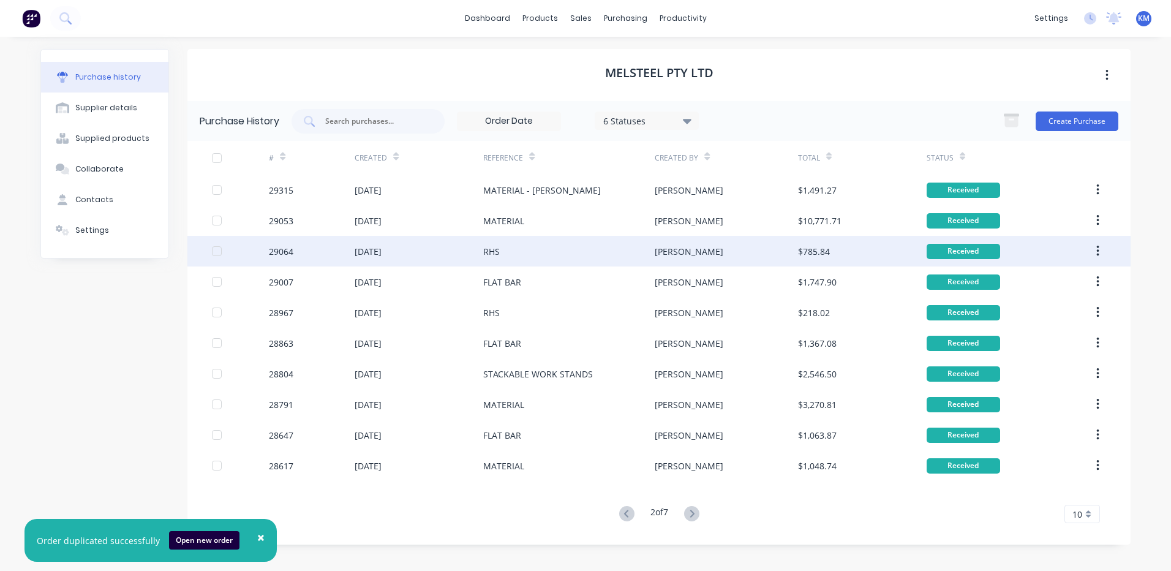
click at [670, 247] on div "[PERSON_NAME]" at bounding box center [689, 251] width 69 height 13
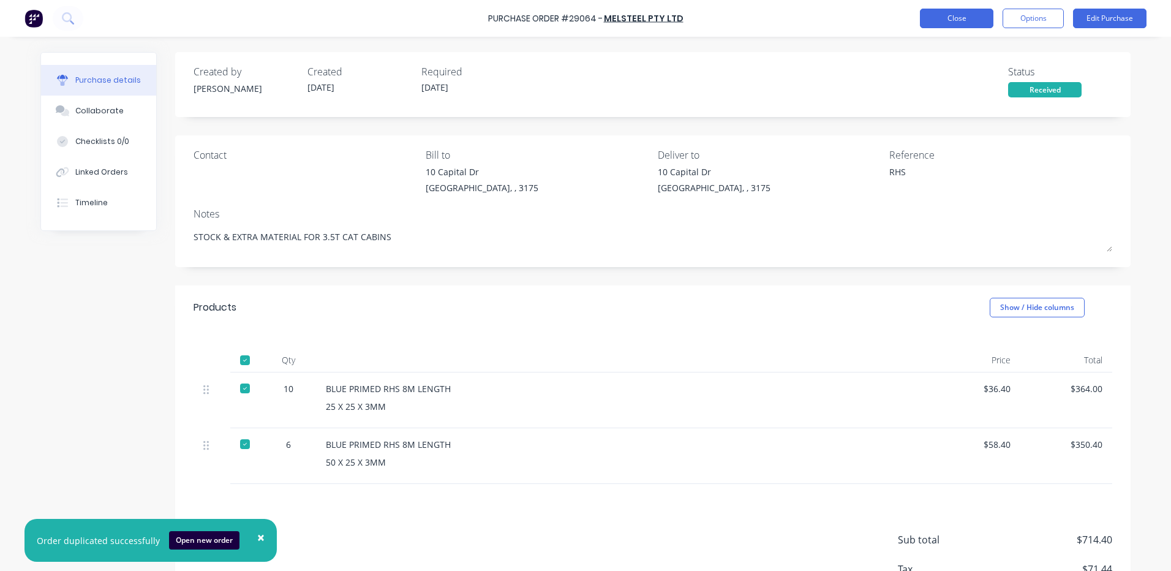
click at [943, 21] on button "Close" at bounding box center [956, 19] width 73 height 20
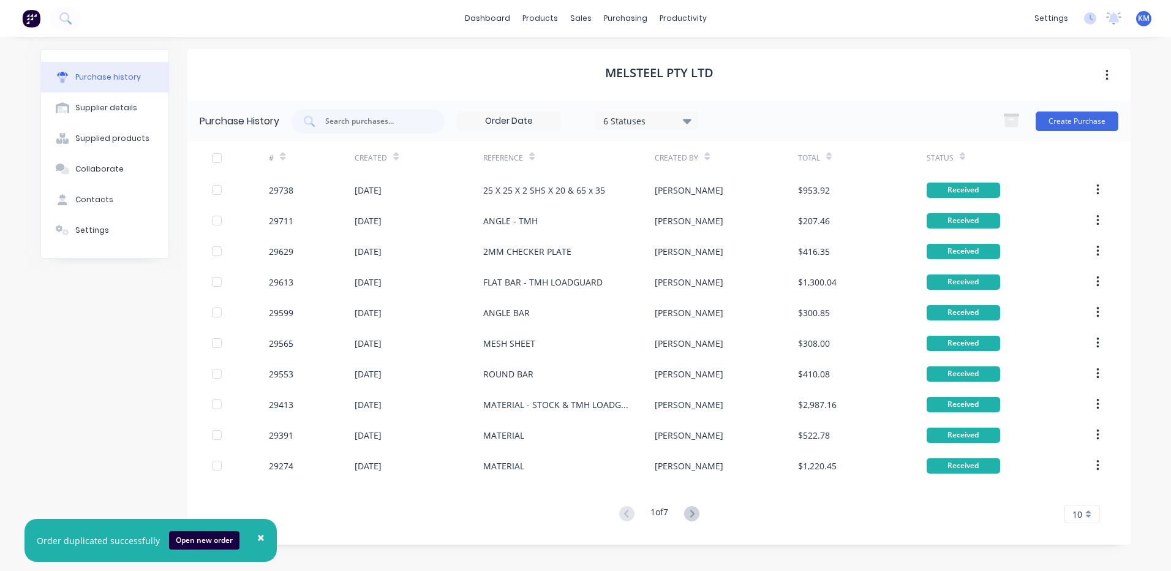
click at [759, 77] on div "MELSTEEL PTY LTD" at bounding box center [658, 75] width 943 height 52
click at [797, 78] on div "MELSTEEL PTY LTD" at bounding box center [658, 75] width 943 height 52
